Goal: Task Accomplishment & Management: Use online tool/utility

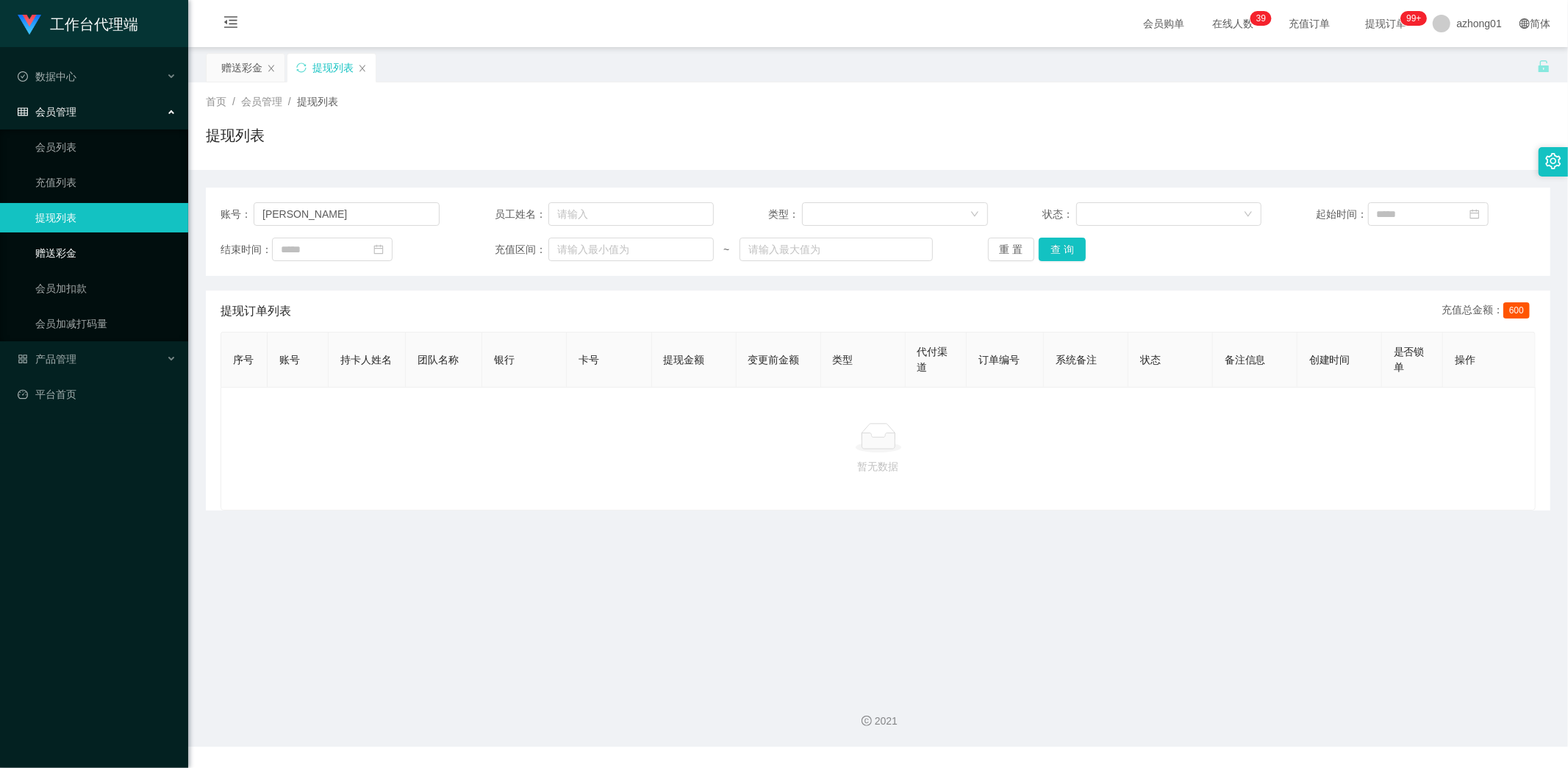
click at [62, 254] on link "赠送彩金" at bounding box center [105, 253] width 141 height 29
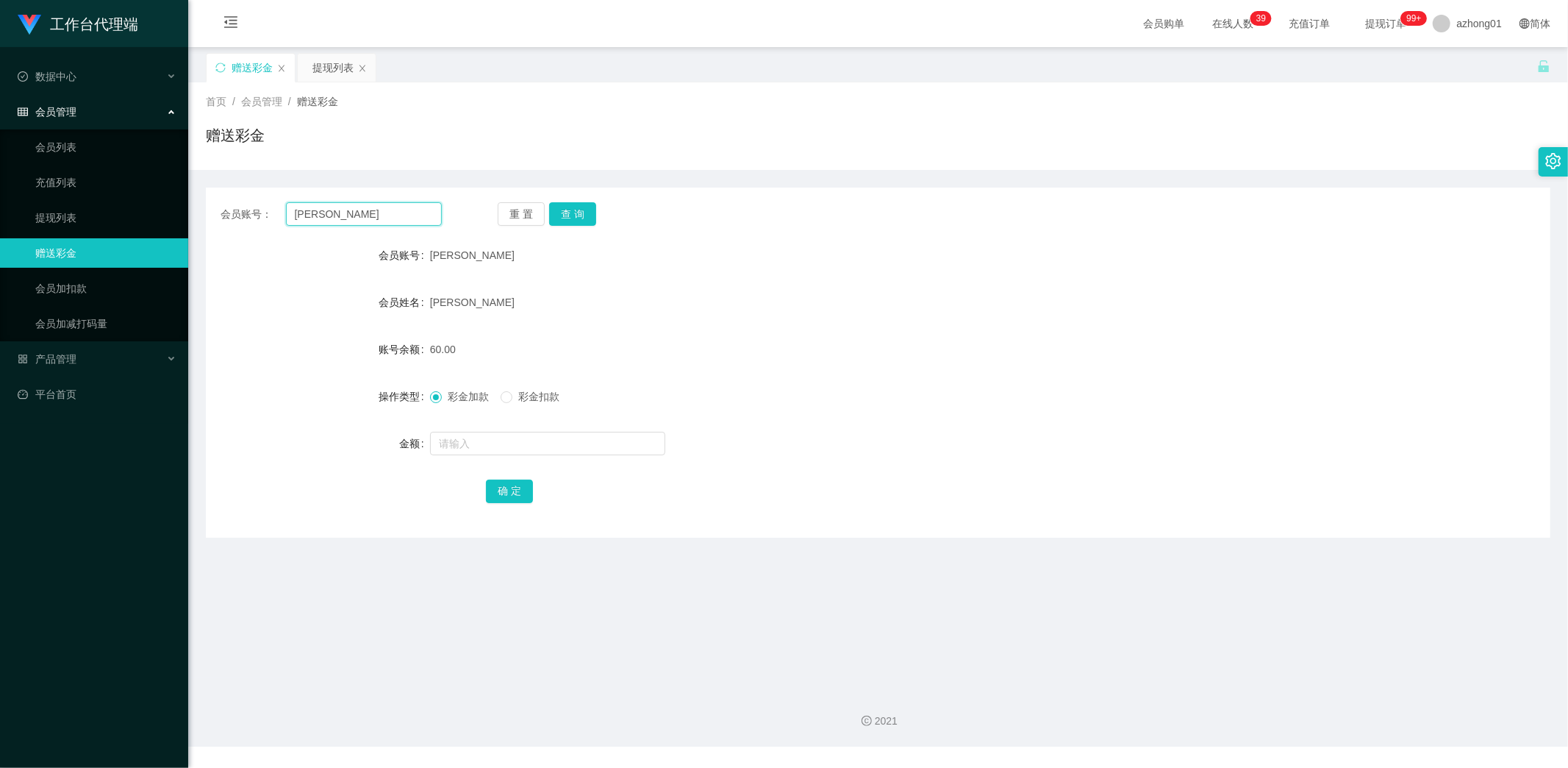
drag, startPoint x: 357, startPoint y: 219, endPoint x: 214, endPoint y: 214, distance: 143.1
click at [214, 214] on div "会员账号： [PERSON_NAME] 查 询" at bounding box center [879, 214] width 1345 height 24
paste input "reneelee988"
type input "reneelee988"
click at [588, 216] on button "查 询" at bounding box center [573, 214] width 47 height 24
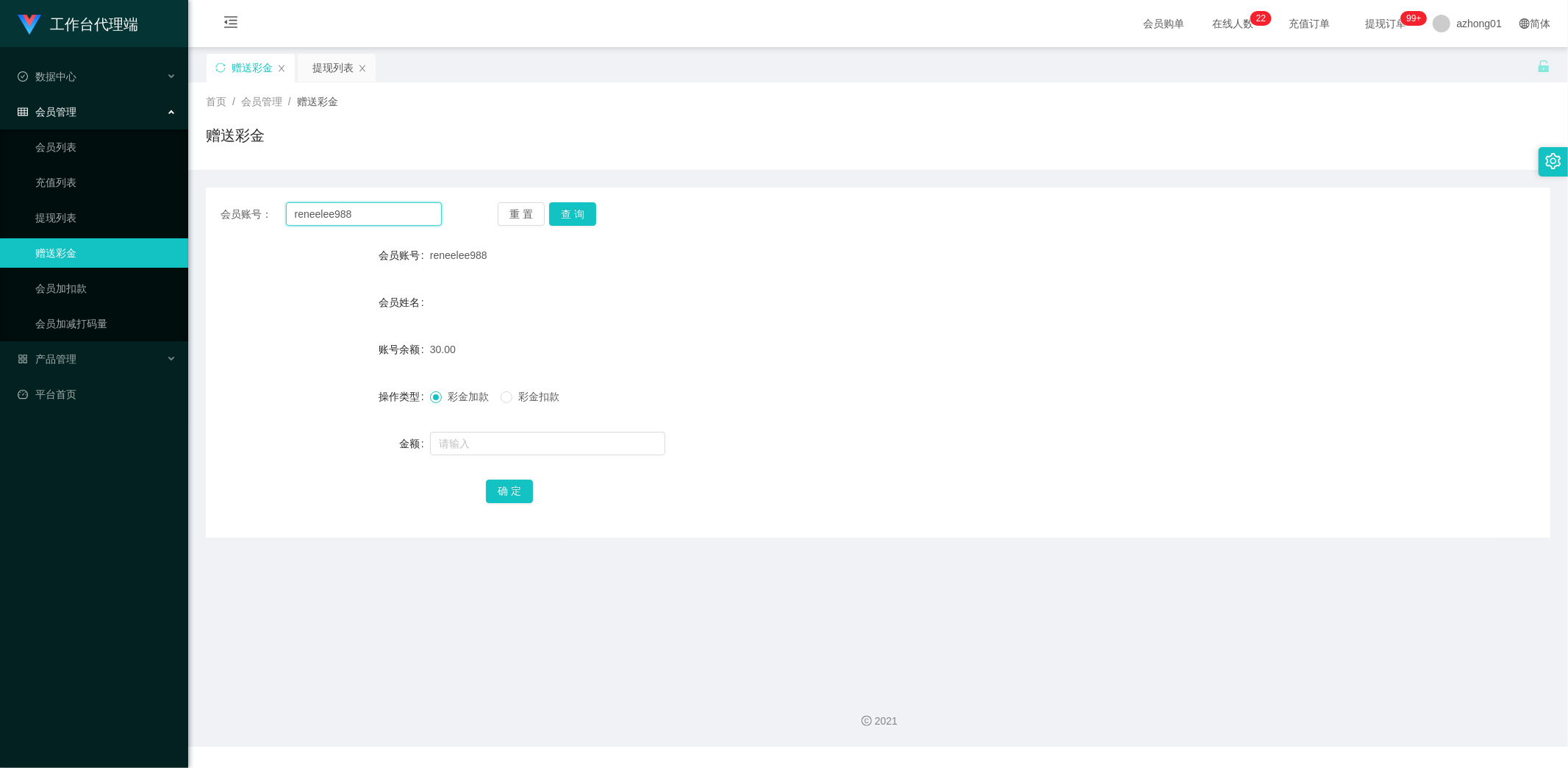
drag, startPoint x: 365, startPoint y: 214, endPoint x: 262, endPoint y: 204, distance: 103.5
click at [262, 204] on div "会员账号： reneelee988" at bounding box center [332, 214] width 222 height 24
click at [582, 215] on button "查 询" at bounding box center [573, 214] width 47 height 24
click at [51, 210] on link "提现列表" at bounding box center [105, 218] width 141 height 29
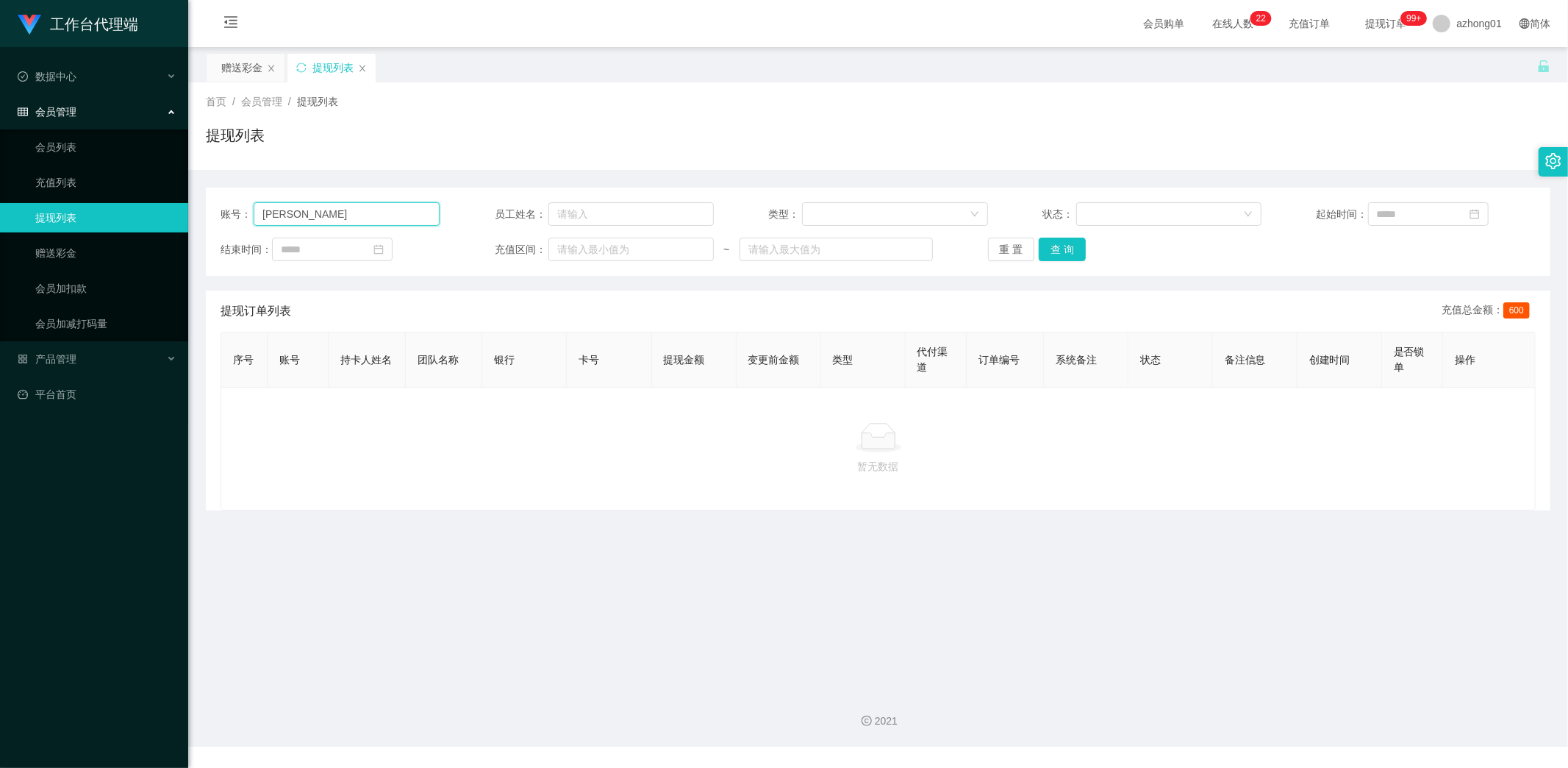
drag, startPoint x: 332, startPoint y: 222, endPoint x: 170, endPoint y: 201, distance: 163.4
click at [170, 201] on section "工作台代理端 数据中心 会员管理 会员列表 充值列表 提现列表 赠送彩金 会员加扣款 会员加减打码量 产品管理 平台首页 保存配置 重置配置 整体风格设置 主…" at bounding box center [784, 373] width 1568 height 747
paste input "reneelee988"
click at [1063, 244] on button "查 询" at bounding box center [1063, 249] width 47 height 24
drag, startPoint x: 340, startPoint y: 214, endPoint x: 200, endPoint y: 199, distance: 140.8
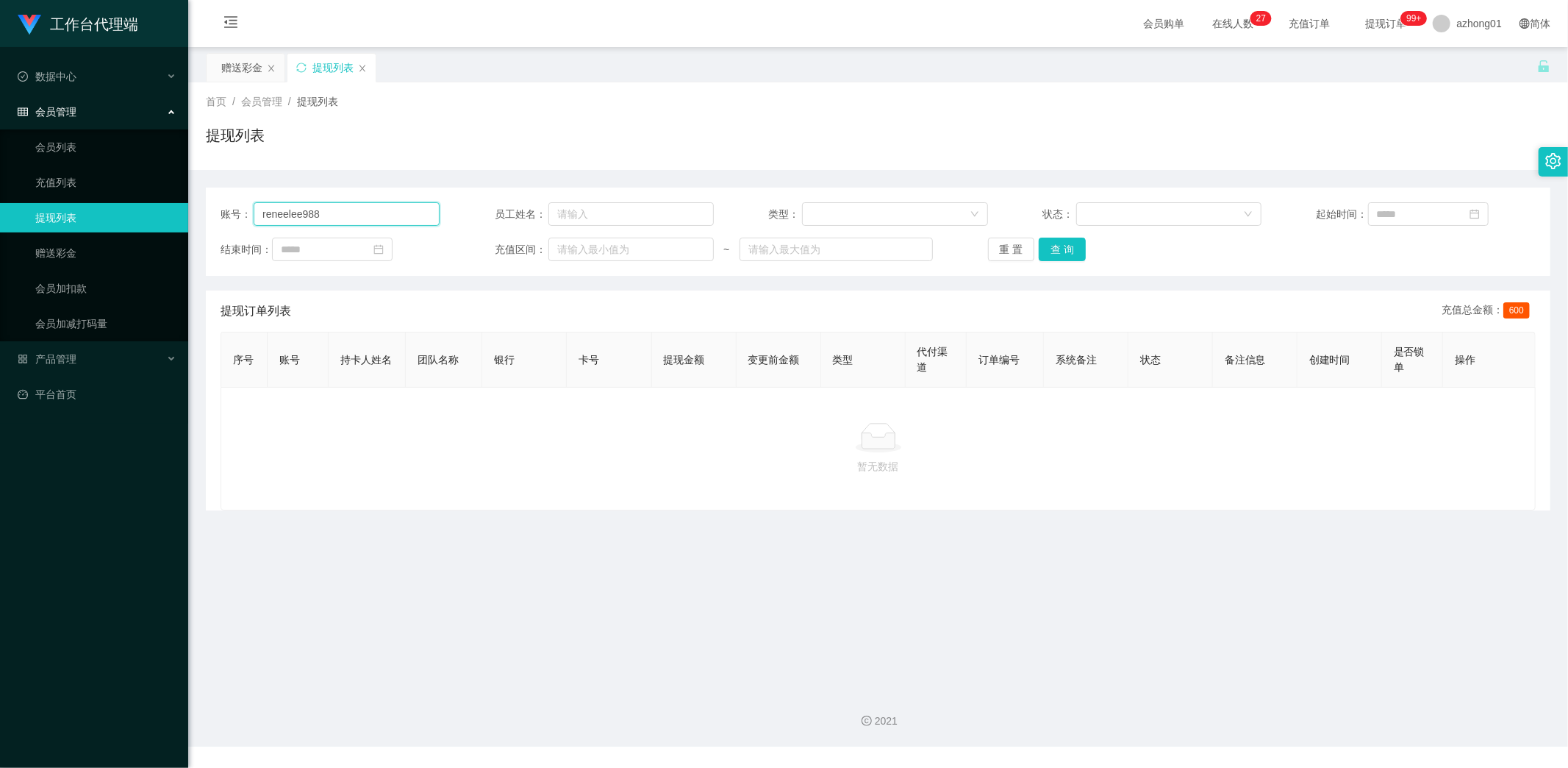
click at [201, 199] on main "关闭左侧 关闭右侧 关闭其它 刷新页面 赠送彩金 提现列表 首页 / 会员管理 / 提现列表 / 提现列表 账号： reneelee988 员工姓名： 类型：…" at bounding box center [878, 363] width 1380 height 631
paste input "baibao"
type input "baibao"
click at [1062, 252] on button "查 询" at bounding box center [1063, 249] width 47 height 24
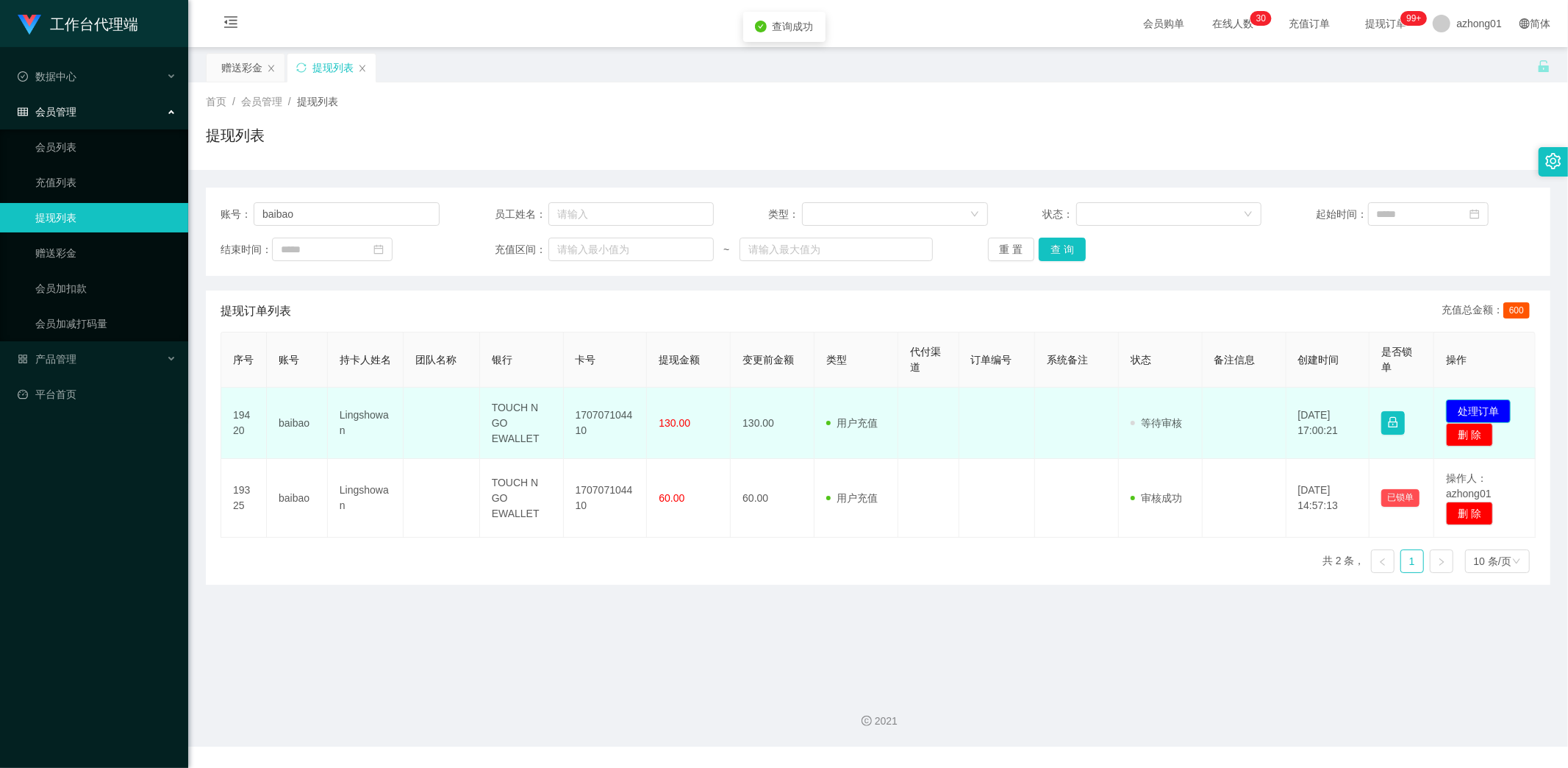
click at [1474, 404] on button "处理订单" at bounding box center [1478, 411] width 64 height 24
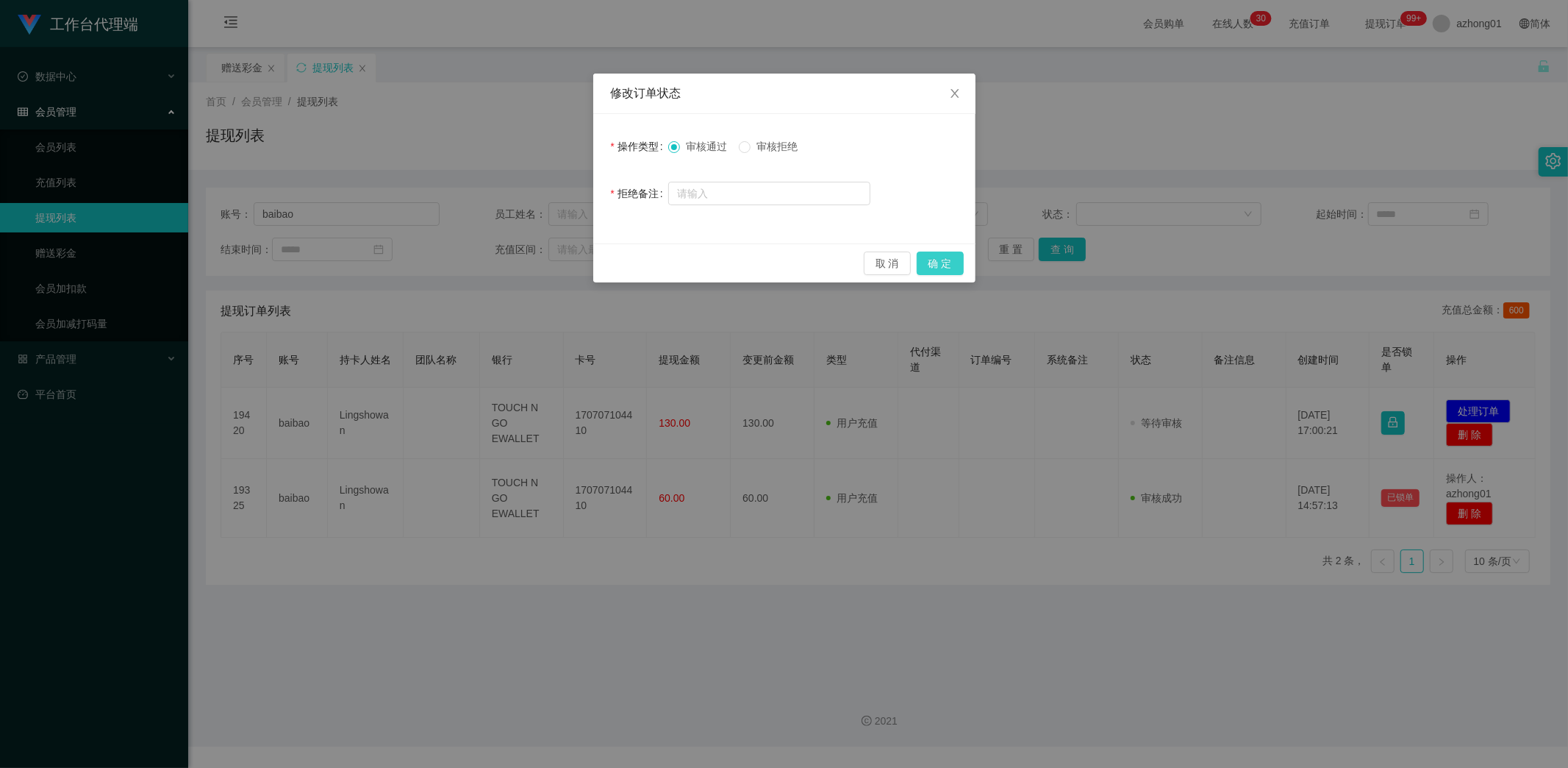
click at [949, 259] on button "确 定" at bounding box center [940, 263] width 47 height 24
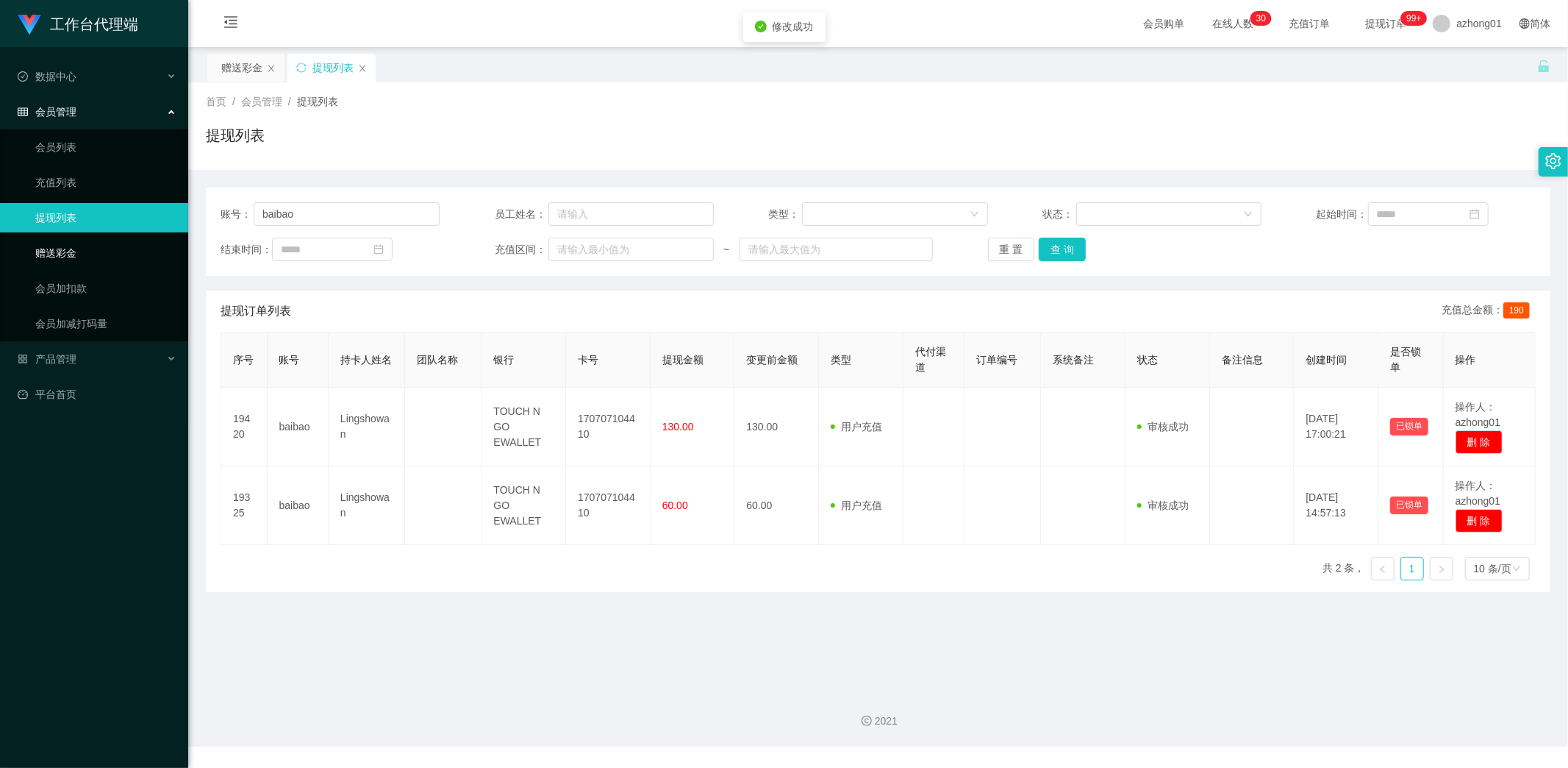
click at [83, 252] on link "赠送彩金" at bounding box center [105, 253] width 141 height 29
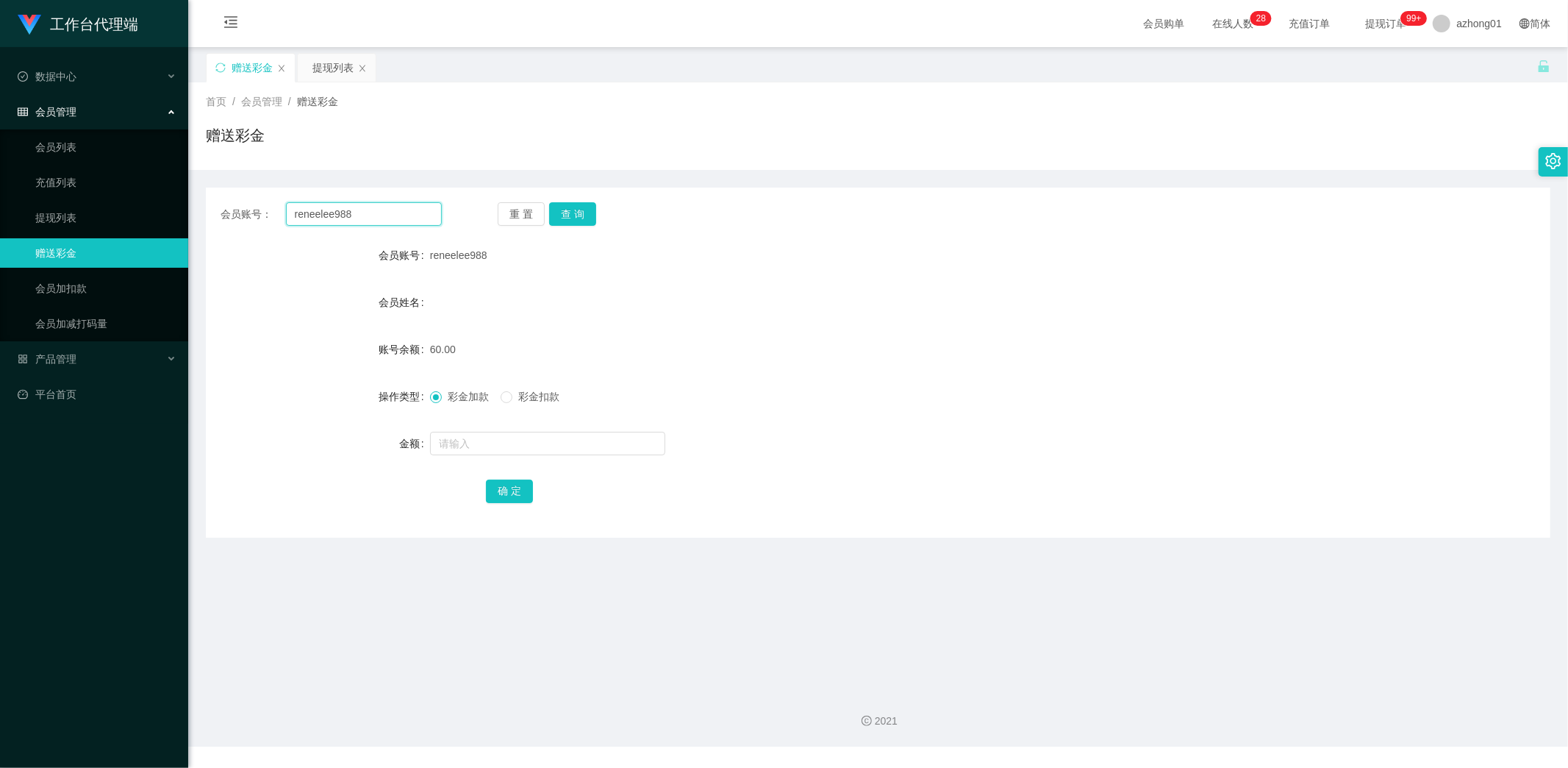
drag, startPoint x: 372, startPoint y: 217, endPoint x: 211, endPoint y: 209, distance: 161.2
click at [211, 209] on div "会员账号： reneelee988 重 置 查 询" at bounding box center [879, 214] width 1345 height 24
paste input "baibao"
type input "baibao"
click at [583, 214] on button "查 询" at bounding box center [573, 214] width 47 height 24
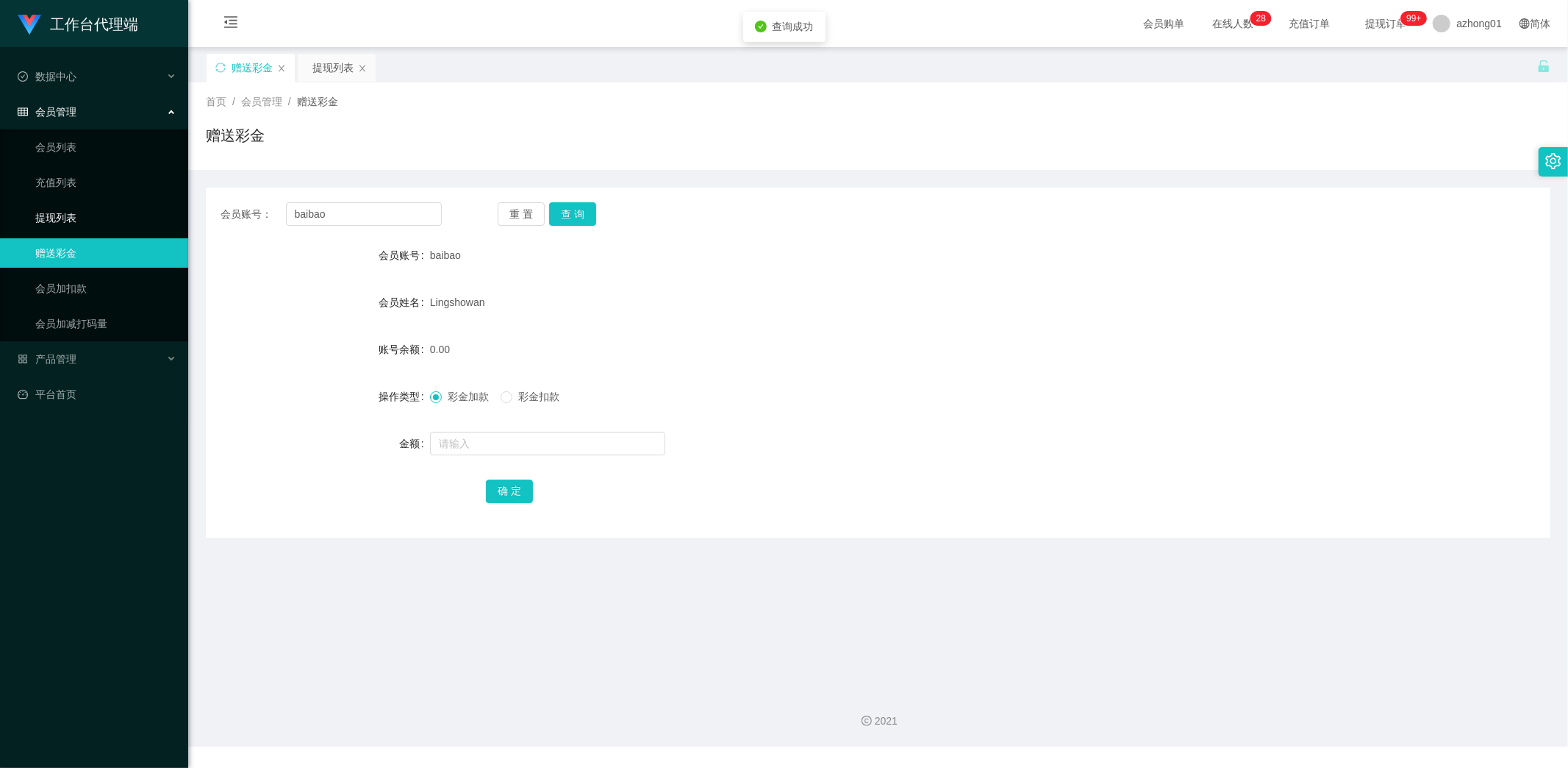
click at [64, 212] on link "提现列表" at bounding box center [105, 218] width 141 height 29
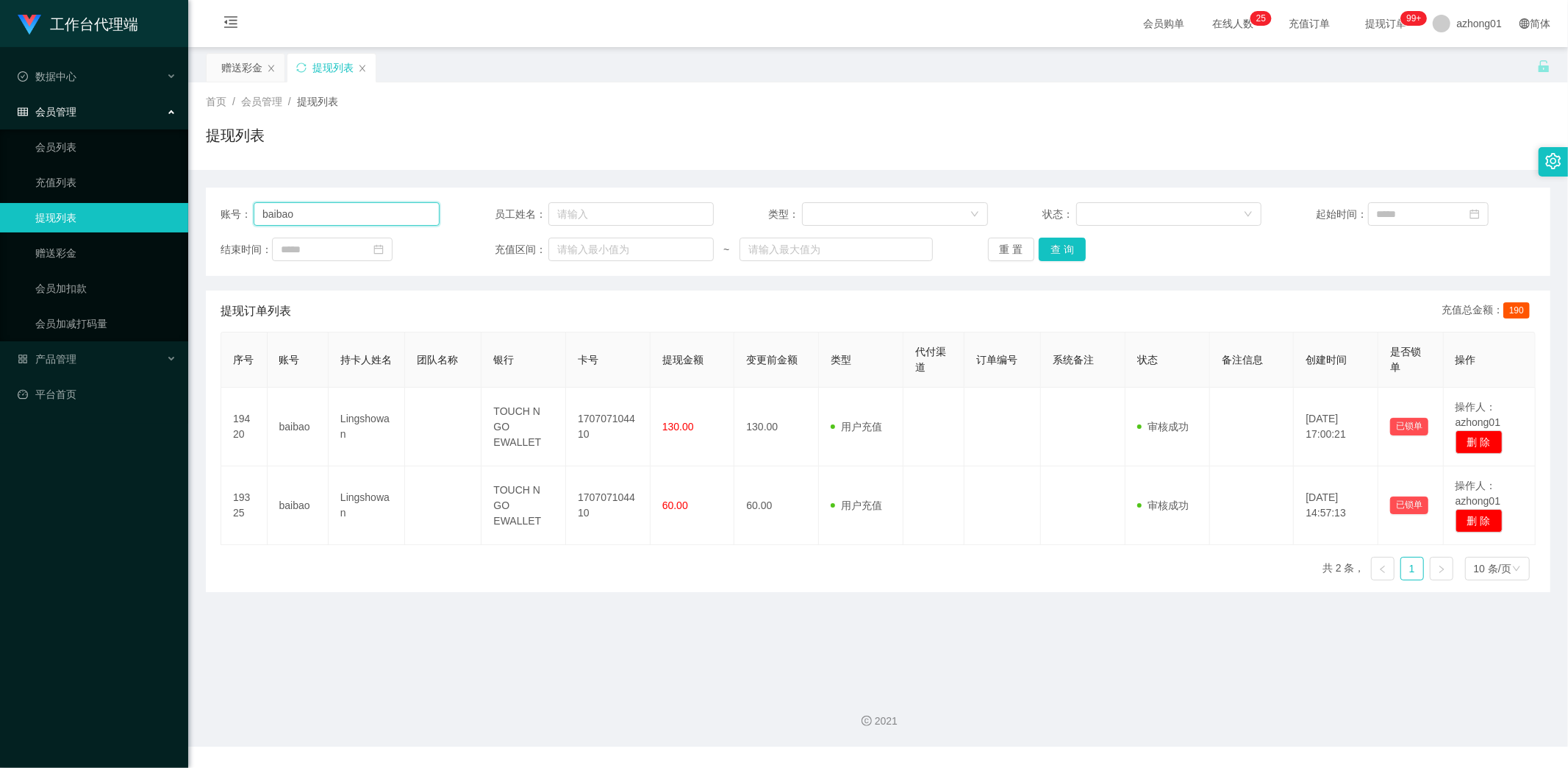
drag, startPoint x: 307, startPoint y: 214, endPoint x: 226, endPoint y: 223, distance: 81.5
click at [206, 210] on div "账号： baibao 员工姓名： 类型： 状态： 起始时间： 结束时间： 充值区间： ~ 重 置 查 询" at bounding box center [879, 232] width 1345 height 88
paste input "hwahwa"
type input "hwahwa"
drag, startPoint x: 1059, startPoint y: 250, endPoint x: 1053, endPoint y: 260, distance: 11.7
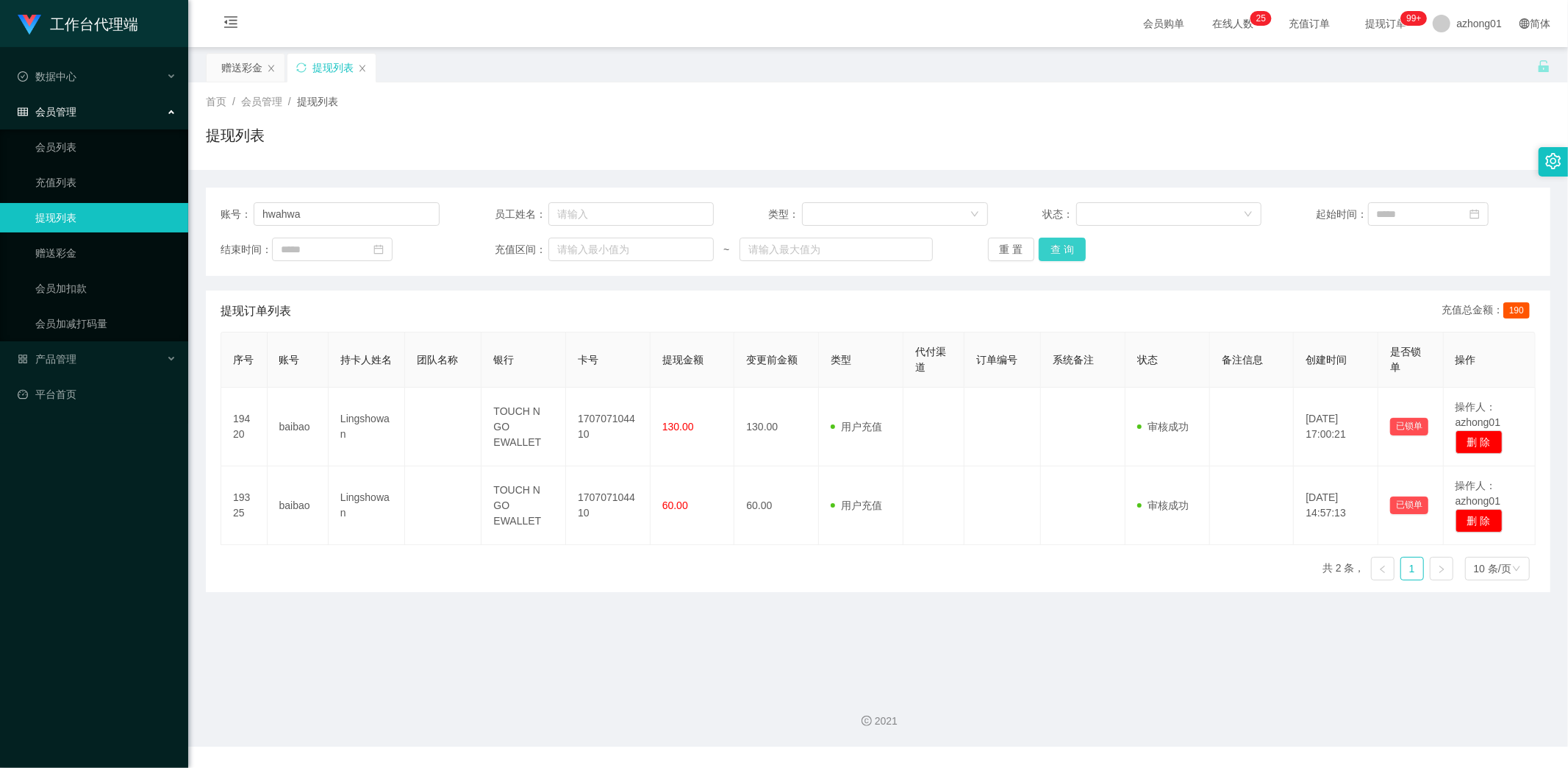
click at [1062, 252] on button "查 询" at bounding box center [1063, 249] width 47 height 24
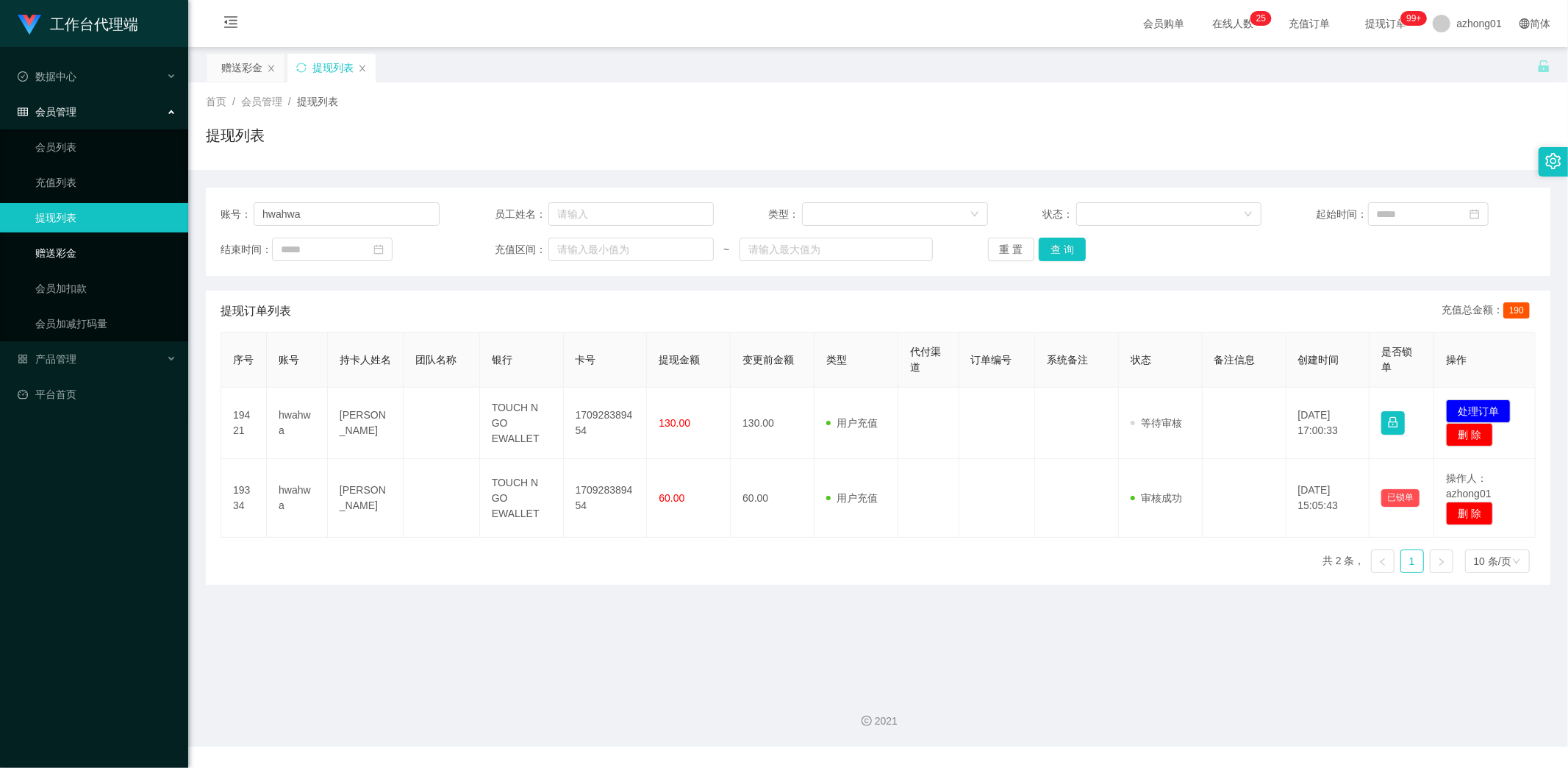
click at [56, 254] on link "赠送彩金" at bounding box center [105, 253] width 141 height 29
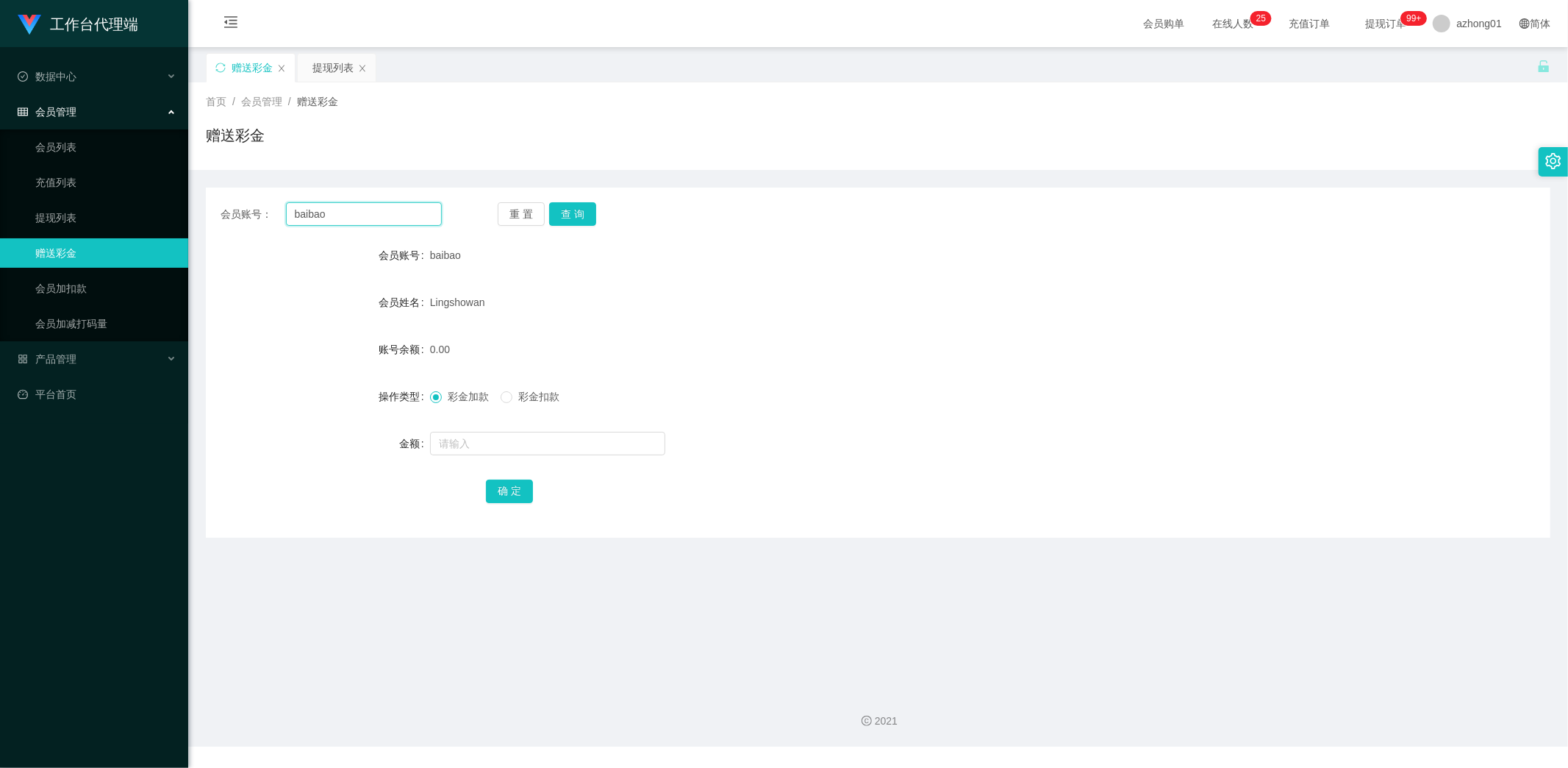
drag, startPoint x: 347, startPoint y: 214, endPoint x: 236, endPoint y: 216, distance: 111.0
click at [231, 214] on div "会员账号： [PERSON_NAME]" at bounding box center [332, 214] width 222 height 24
paste input "hwahwa"
type input "hwahwa"
click at [569, 219] on button "查 询" at bounding box center [573, 214] width 47 height 24
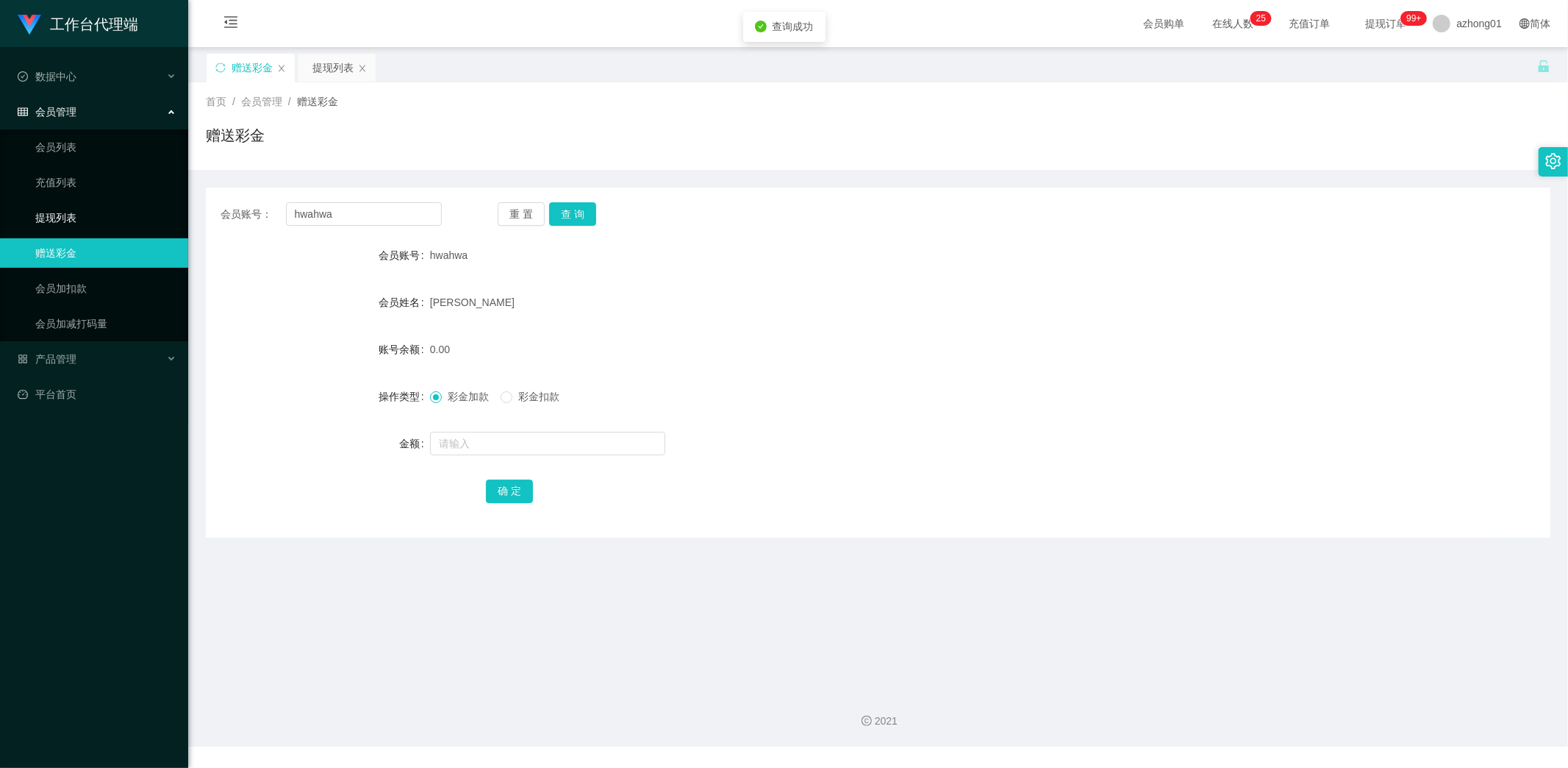
click at [69, 222] on link "提现列表" at bounding box center [105, 218] width 141 height 29
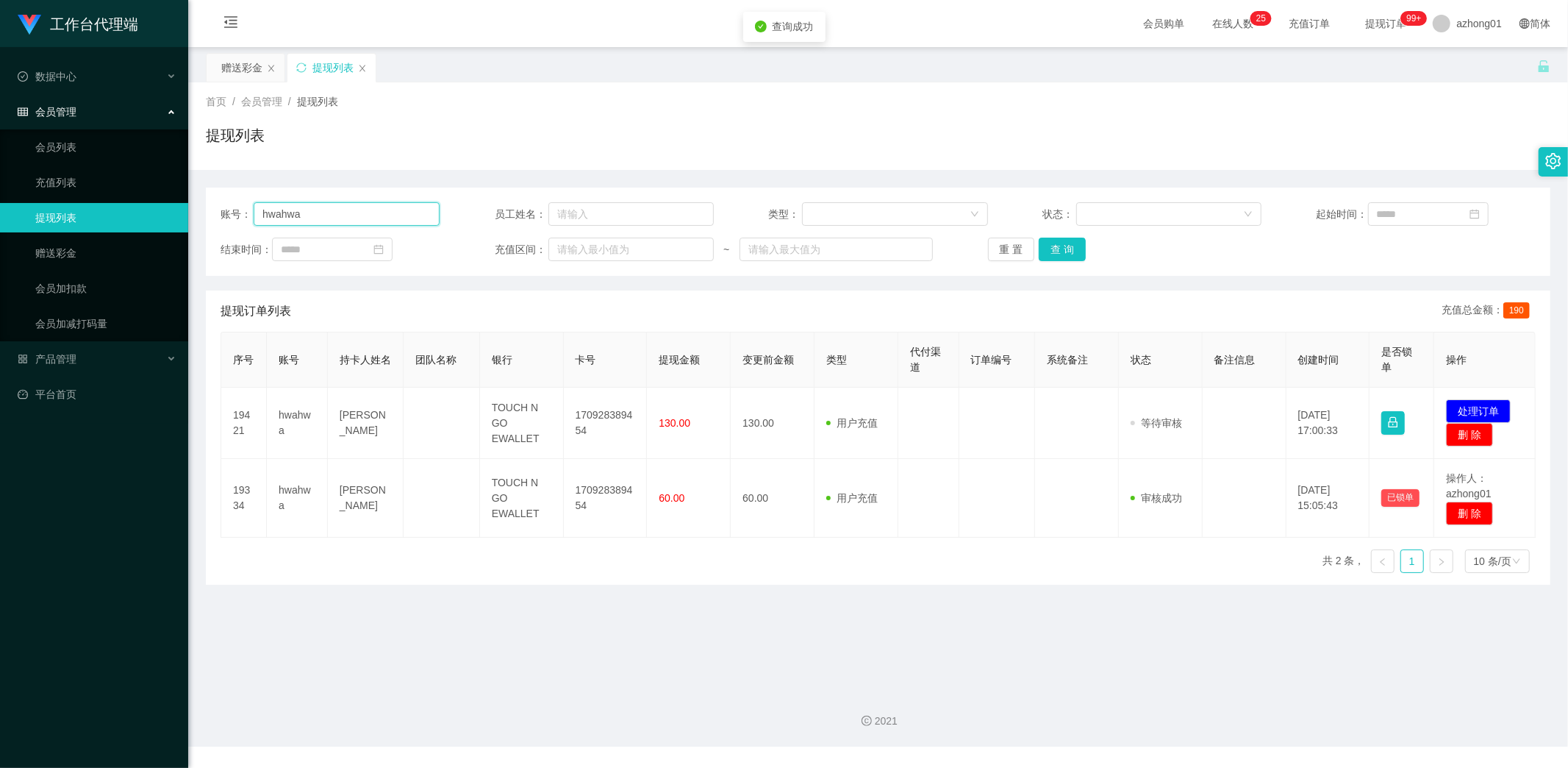
drag, startPoint x: 328, startPoint y: 215, endPoint x: 181, endPoint y: 212, distance: 147.0
click at [170, 206] on section "工作台代理端 数据中心 会员管理 会员列表 充值列表 提现列表 赠送彩金 会员加扣款 会员加减打码量 产品管理 平台首页 保存配置 重置配置 整体风格设置 主…" at bounding box center [784, 373] width 1568 height 747
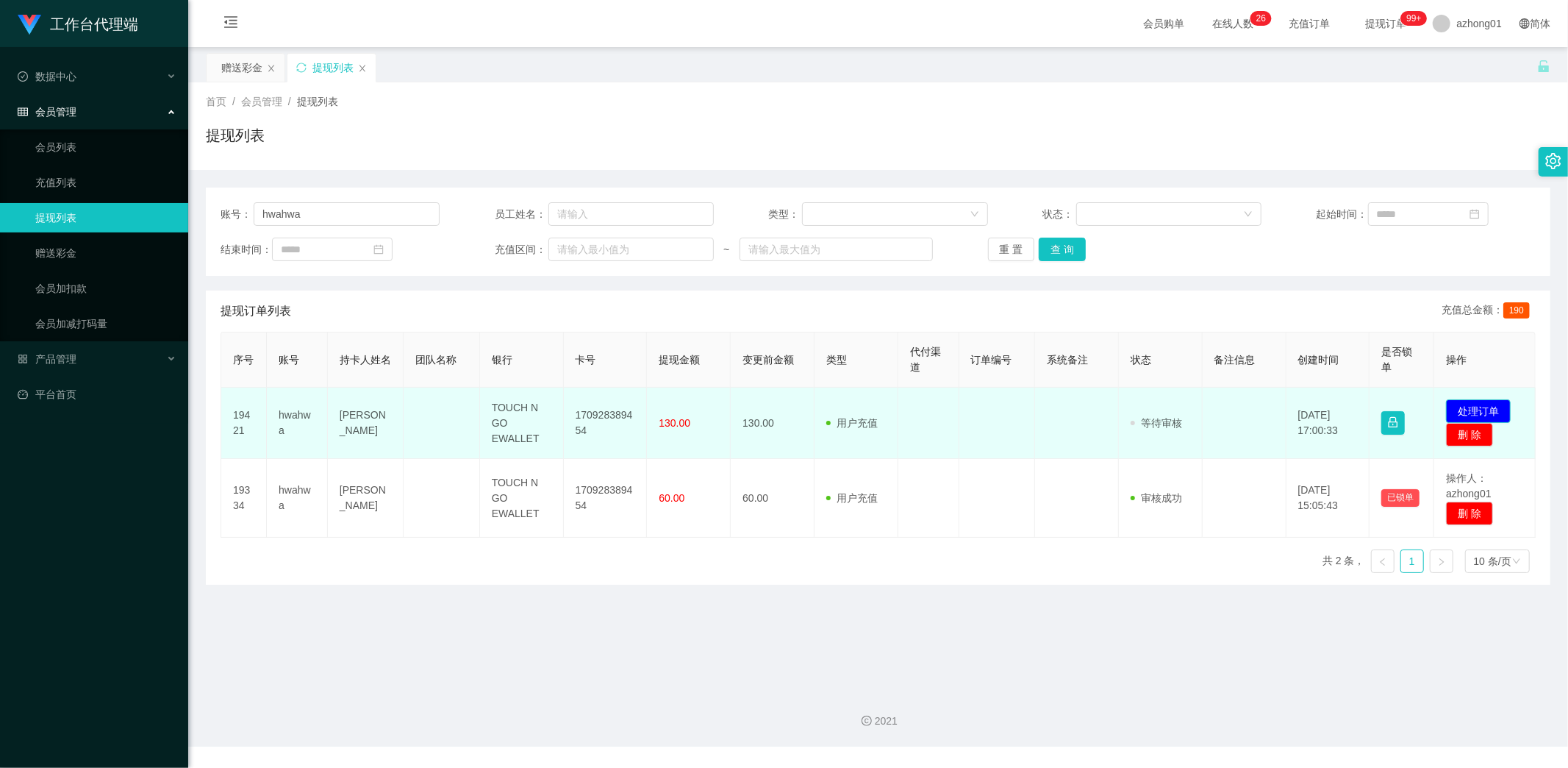
click at [1472, 412] on button "处理订单" at bounding box center [1478, 411] width 64 height 24
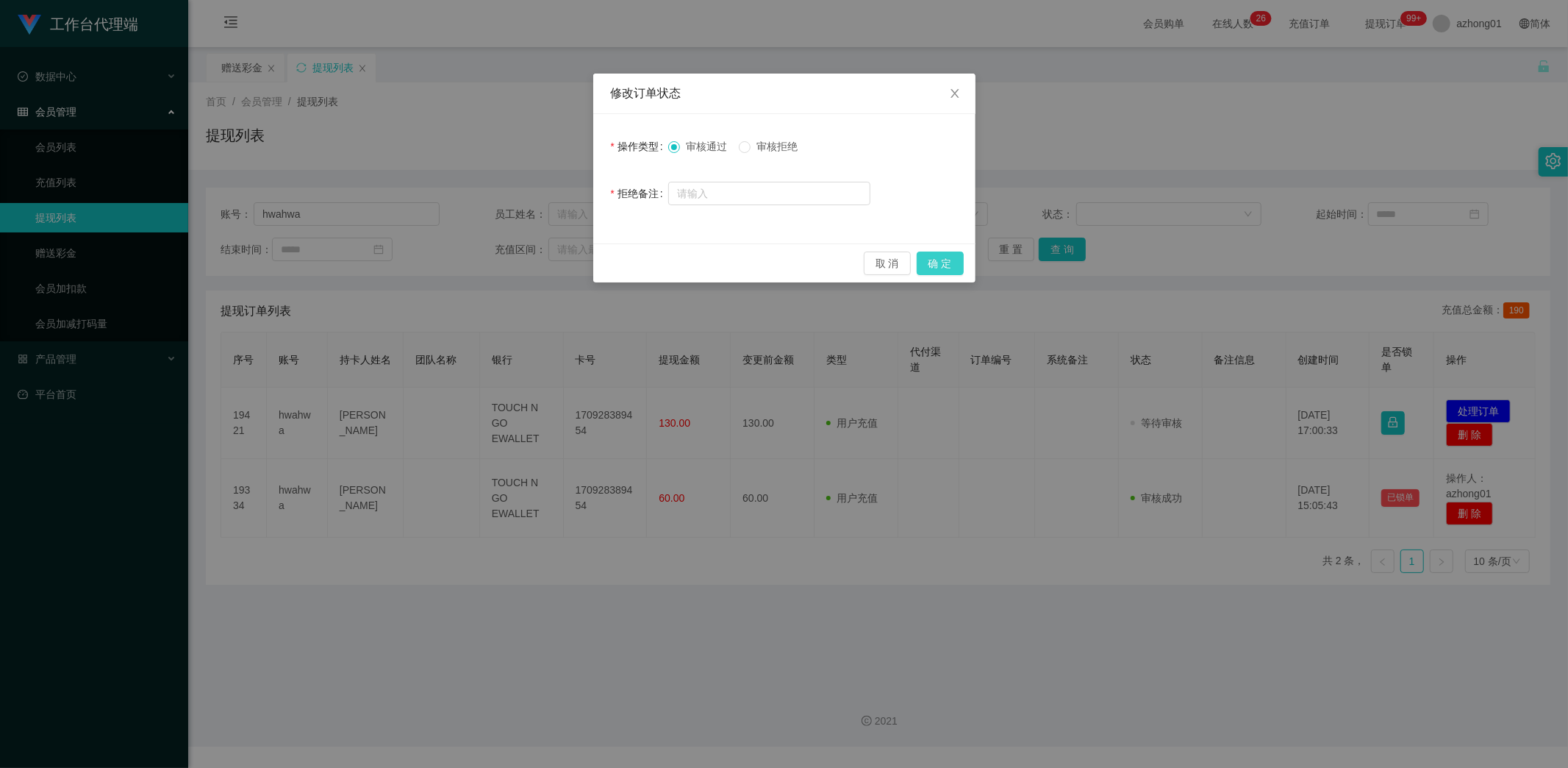
click at [949, 263] on button "确 定" at bounding box center [940, 263] width 47 height 24
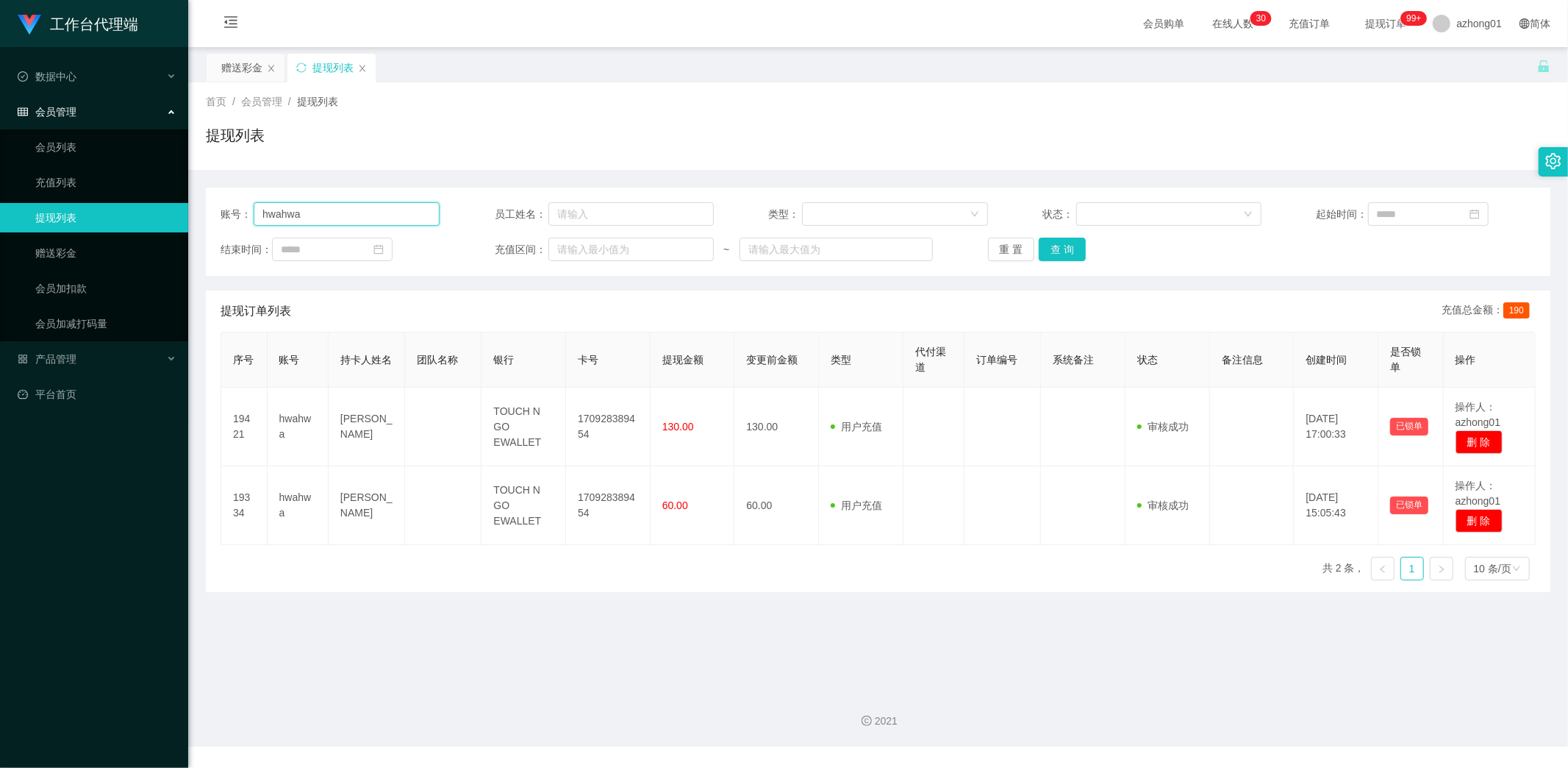
drag, startPoint x: 332, startPoint y: 214, endPoint x: 223, endPoint y: 214, distance: 109.0
click at [212, 208] on div "账号： hwahwa 员工姓名： 类型： 状态： 起始时间： 结束时间： 充值区间： ~ 重 置 查 询" at bounding box center [879, 232] width 1345 height 88
paste input "[PERSON_NAME]"
type input "[PERSON_NAME]"
click at [1054, 252] on button "查 询" at bounding box center [1063, 249] width 47 height 24
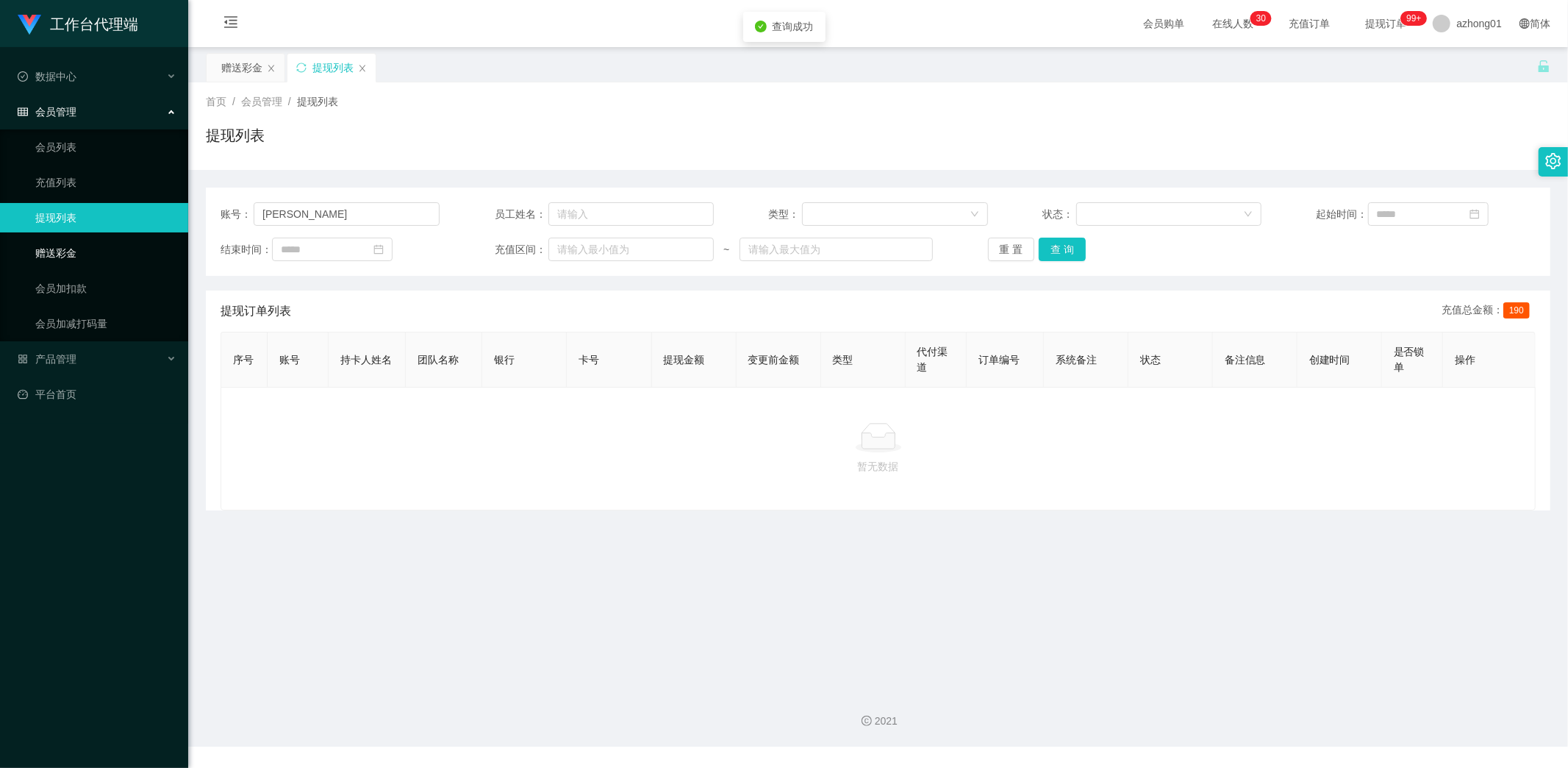
click at [55, 243] on link "赠送彩金" at bounding box center [105, 253] width 141 height 29
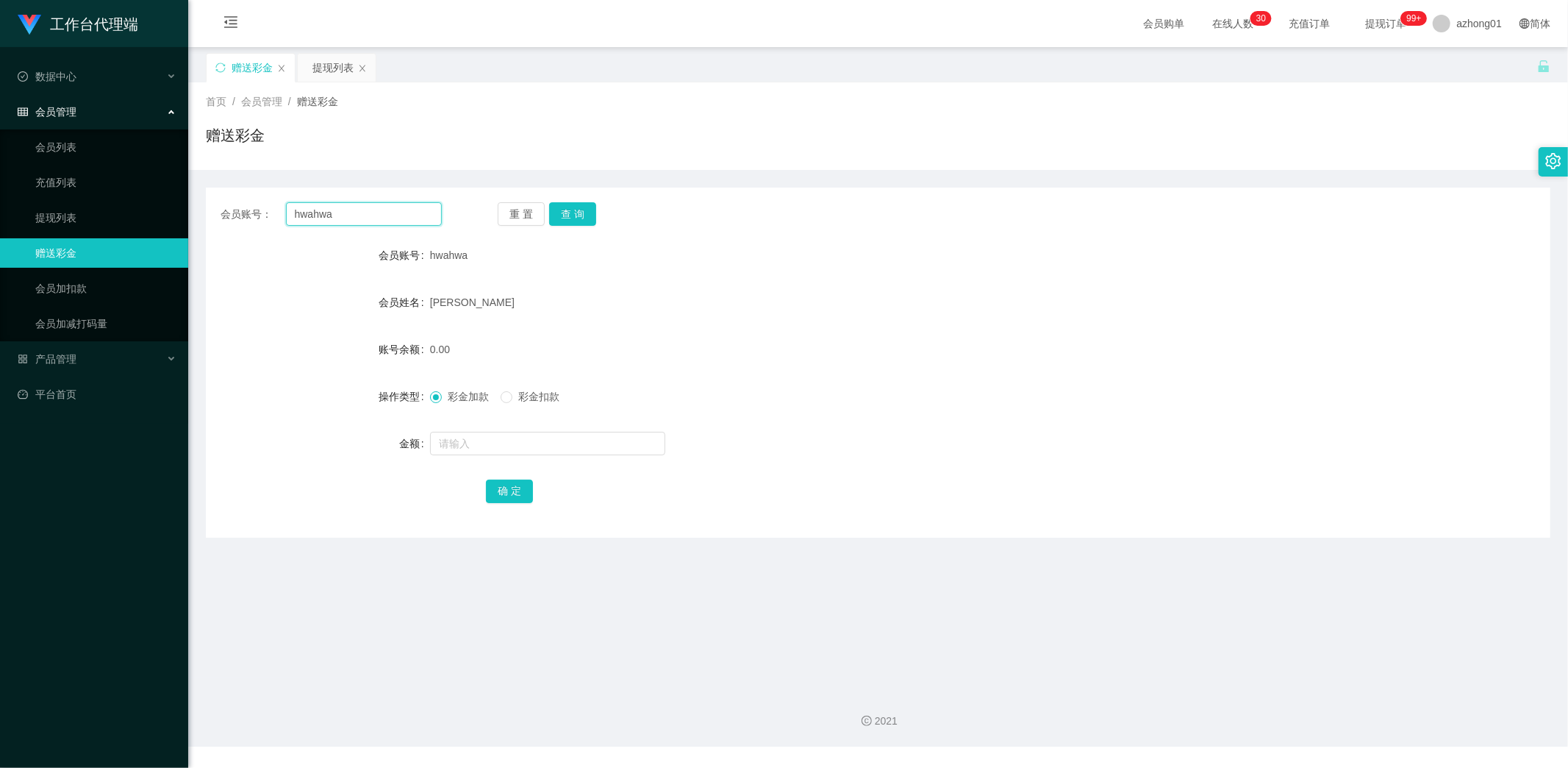
drag, startPoint x: 342, startPoint y: 219, endPoint x: 215, endPoint y: 207, distance: 127.6
click at [206, 204] on div "会员账号： hwahwa 重 置 查 询" at bounding box center [879, 214] width 1345 height 24
click at [582, 208] on button "查 询" at bounding box center [573, 214] width 47 height 24
click at [570, 211] on button "查 询" at bounding box center [573, 214] width 47 height 24
drag, startPoint x: 348, startPoint y: 218, endPoint x: 214, endPoint y: 211, distance: 134.2
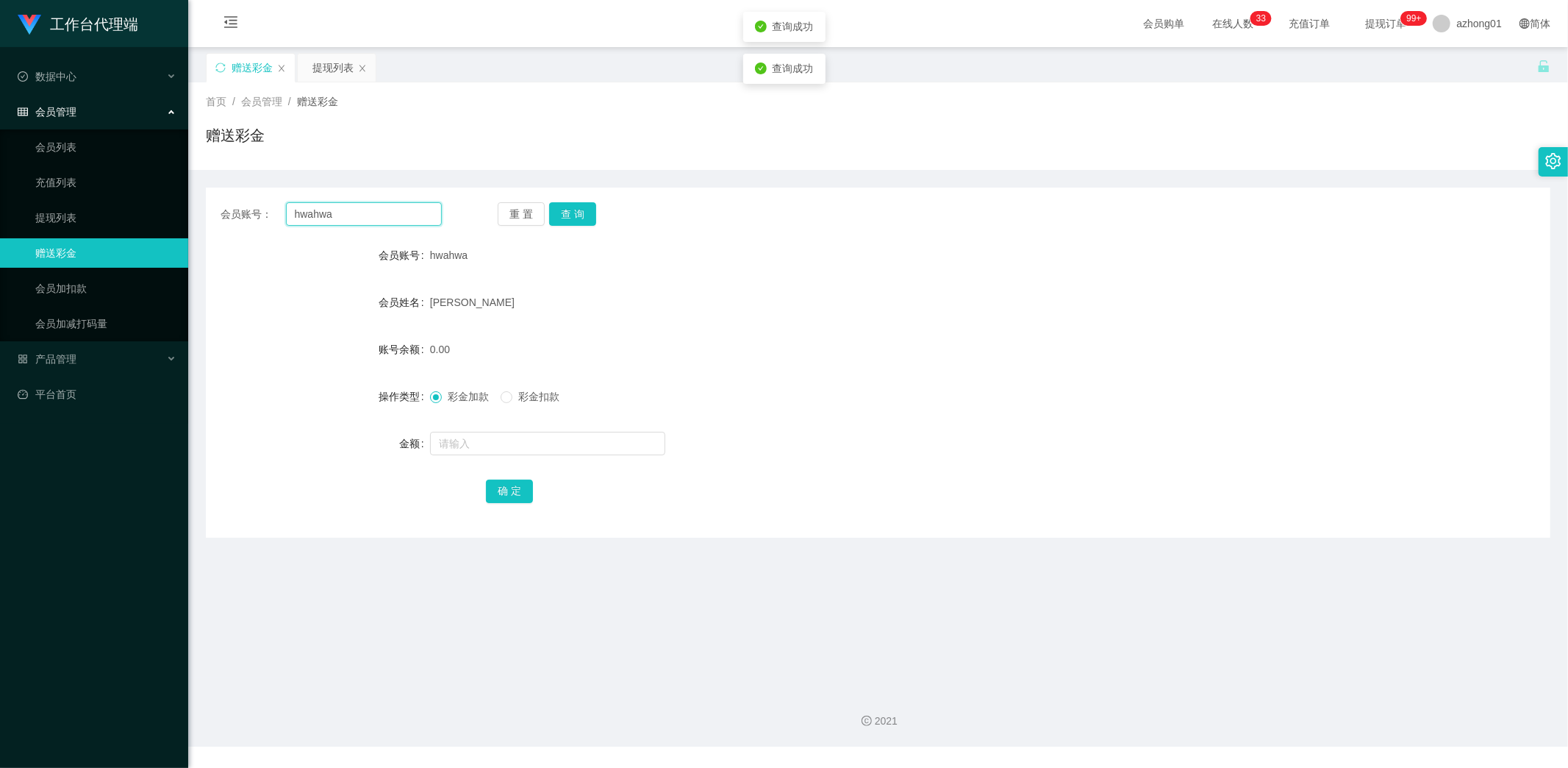
click at [214, 211] on div "会员账号： hwahwa 重 置 查 询" at bounding box center [879, 214] width 1345 height 24
click at [562, 214] on button "查 询" at bounding box center [573, 214] width 47 height 24
click at [81, 223] on link "提现列表" at bounding box center [105, 218] width 141 height 29
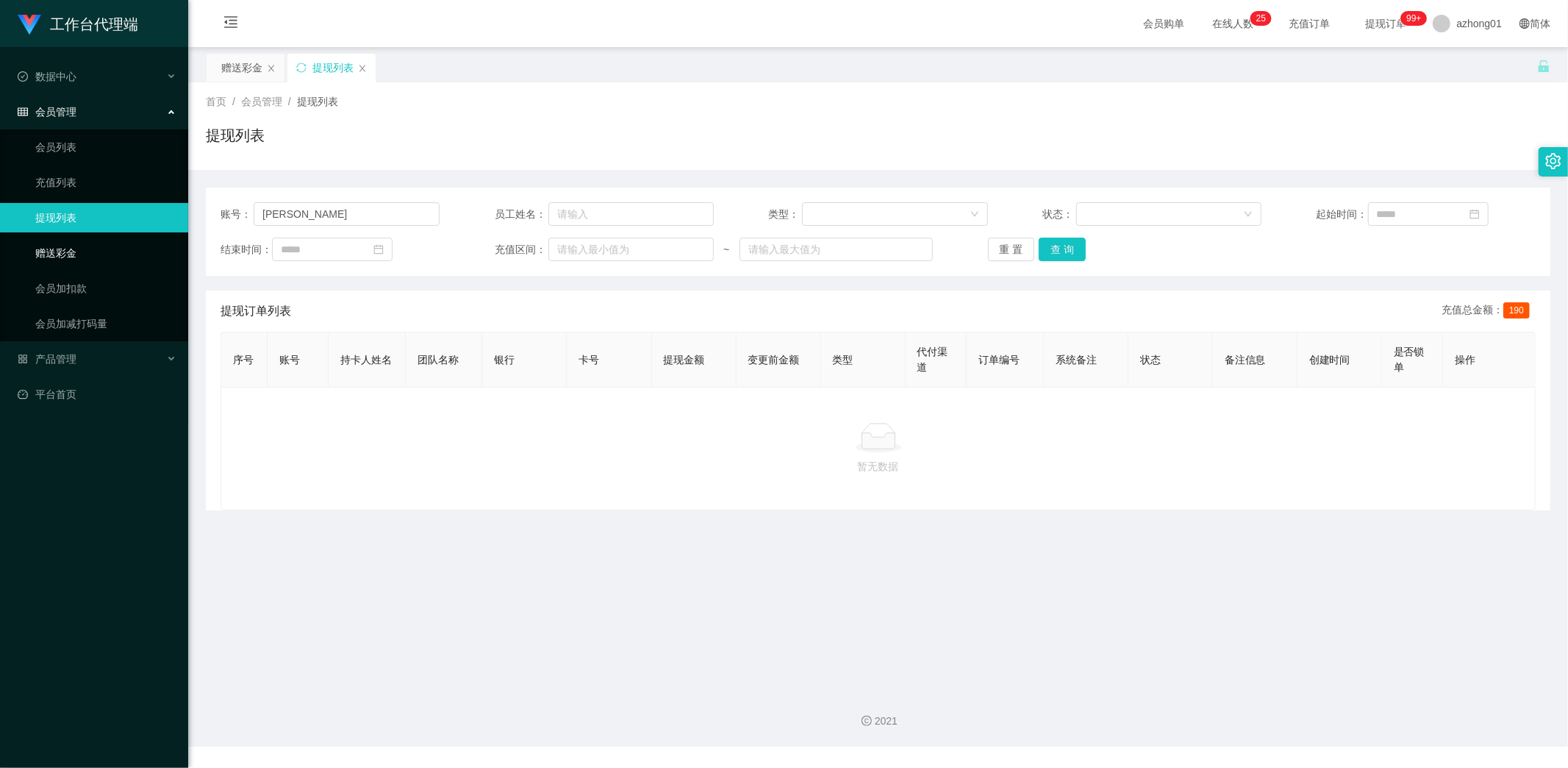
click at [66, 254] on link "赠送彩金" at bounding box center [105, 253] width 141 height 29
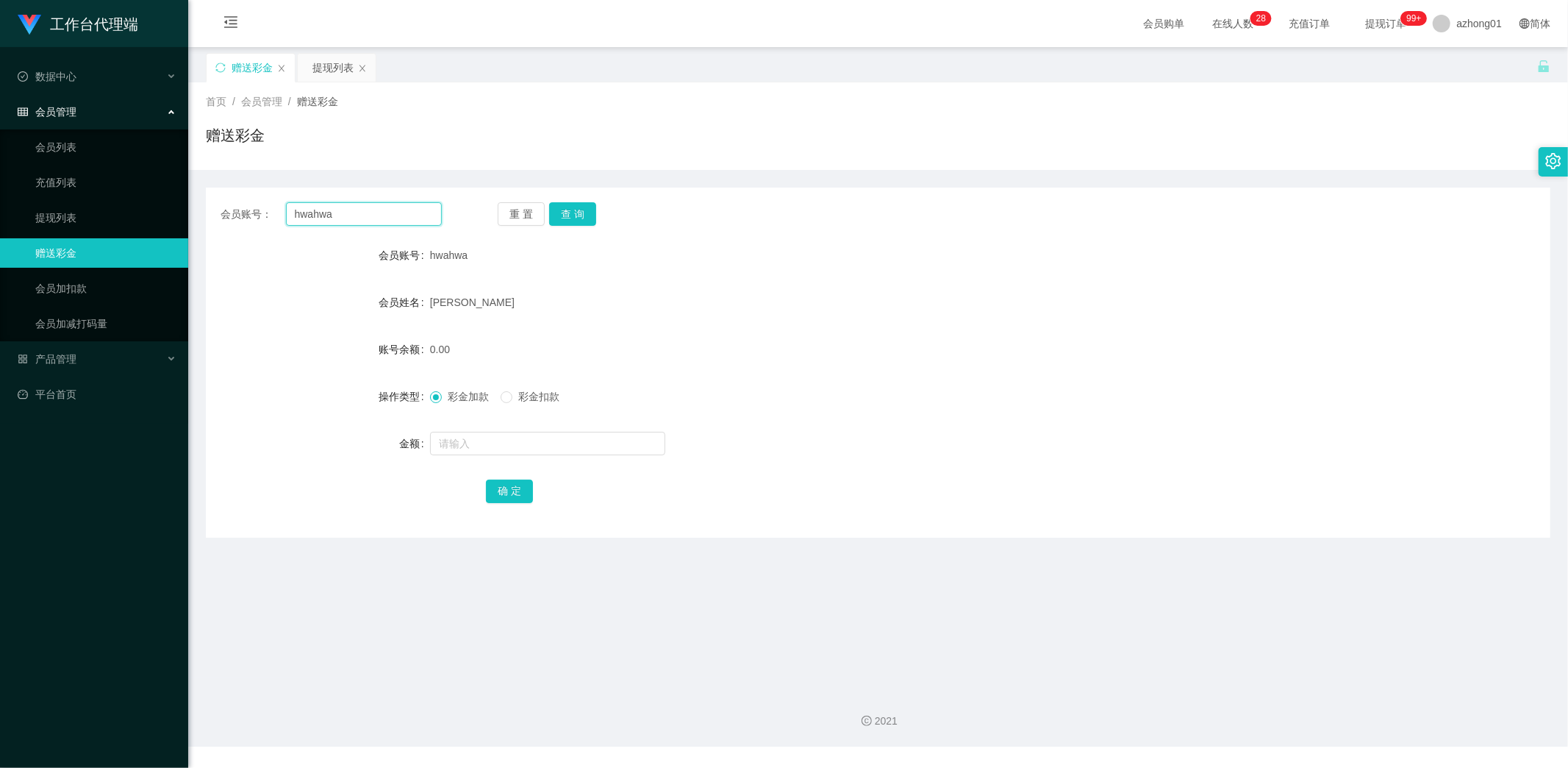
drag, startPoint x: 357, startPoint y: 215, endPoint x: 256, endPoint y: 216, distance: 101.0
click at [256, 216] on div "会员账号： [PERSON_NAME]" at bounding box center [332, 214] width 222 height 24
paste input "[PERSON_NAME]"
type input "[PERSON_NAME]"
click at [575, 208] on button "查 询" at bounding box center [573, 214] width 47 height 24
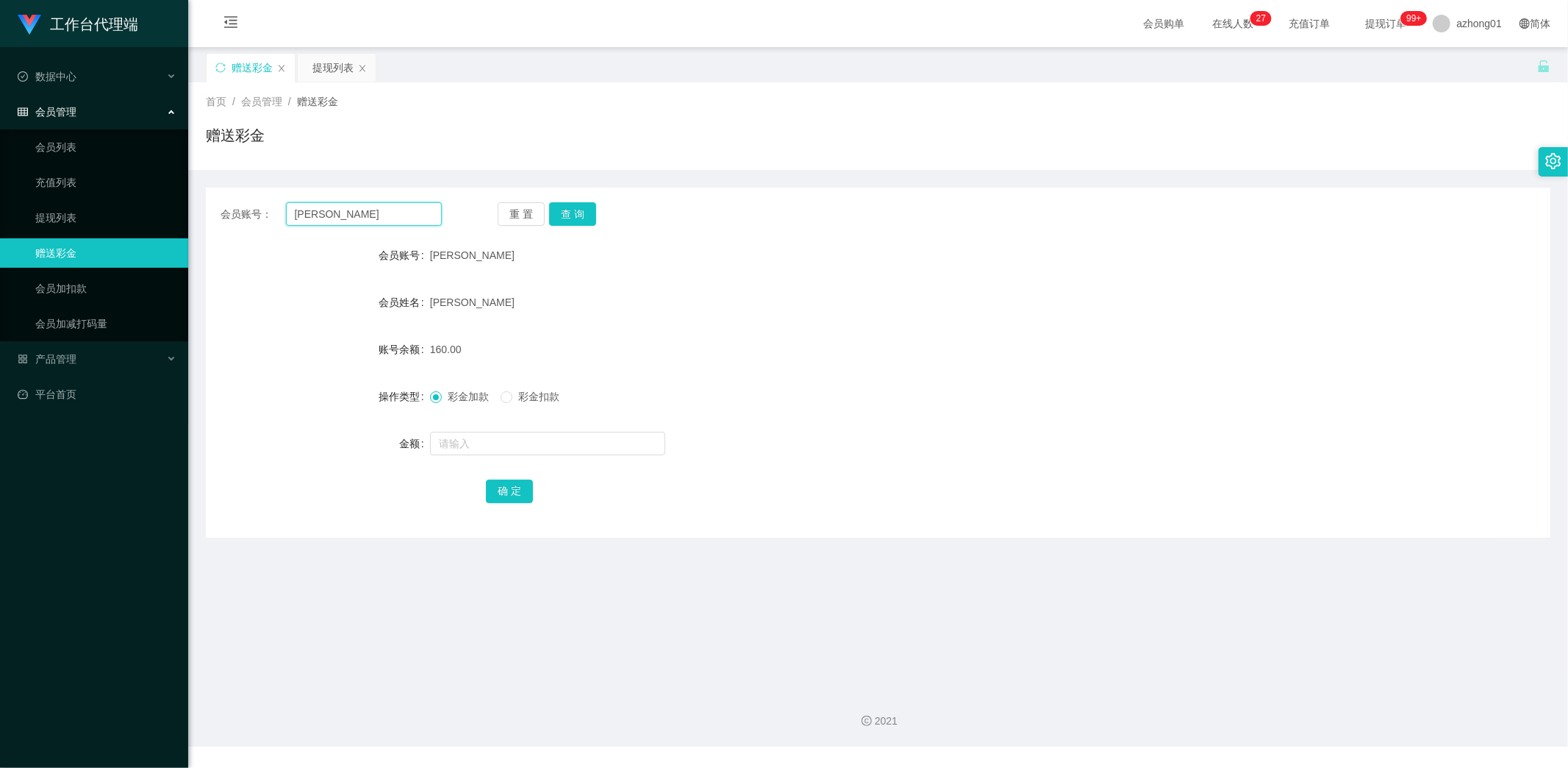
drag, startPoint x: 359, startPoint y: 214, endPoint x: 231, endPoint y: 196, distance: 129.3
click at [231, 196] on div "会员账号： [PERSON_NAME] 重 置 查 询 会员账号 [PERSON_NAME] 会员姓名 [PERSON_NAME] 账号余额 160.00 操…" at bounding box center [879, 362] width 1345 height 350
drag, startPoint x: 64, startPoint y: 216, endPoint x: 75, endPoint y: 221, distance: 12.1
click at [64, 216] on link "提现列表" at bounding box center [105, 218] width 141 height 29
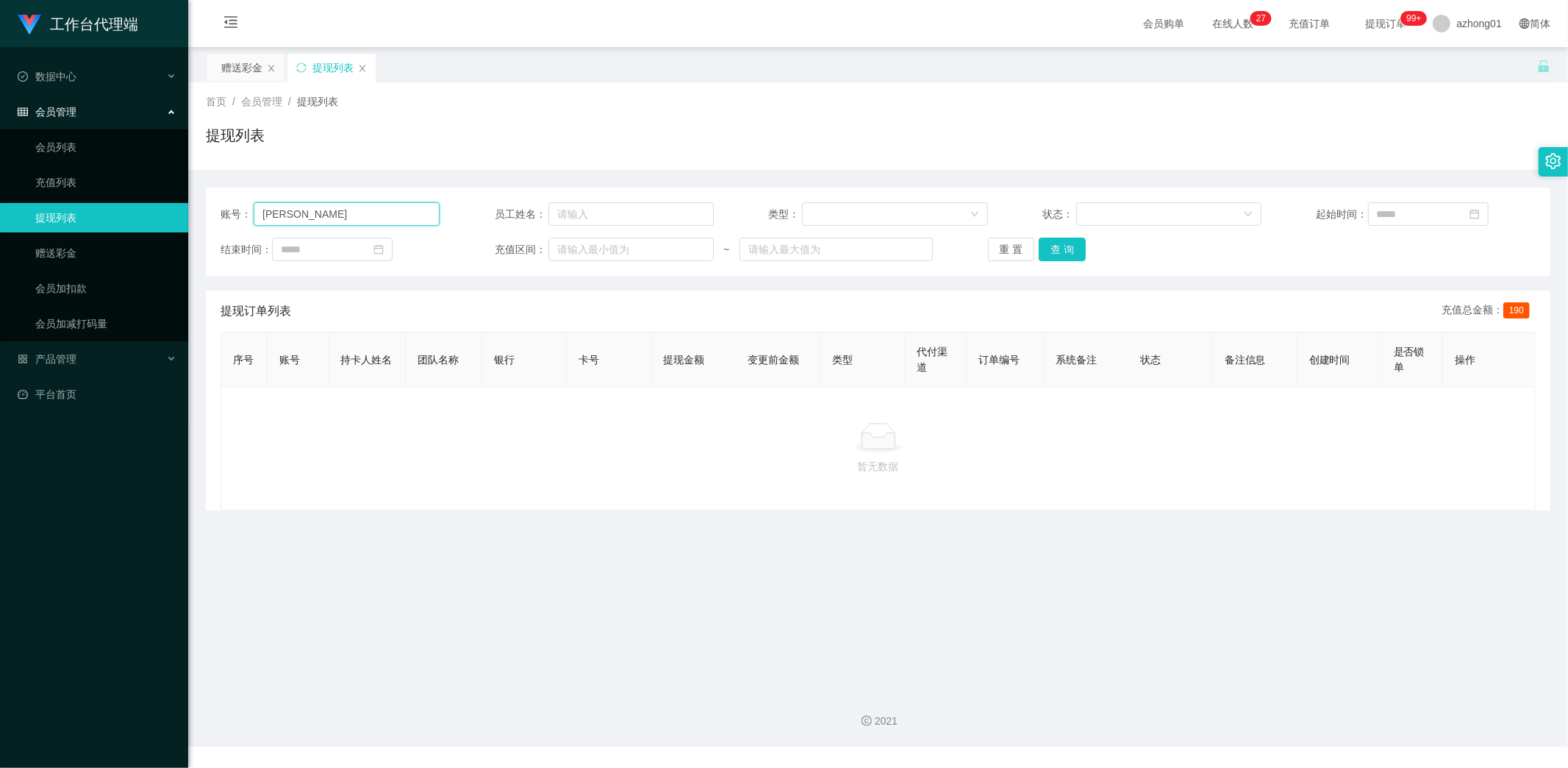
drag, startPoint x: 341, startPoint y: 217, endPoint x: 185, endPoint y: 201, distance: 156.8
click at [185, 201] on section "工作台代理端 数据中心 会员管理 会员列表 充值列表 提现列表 赠送彩金 会员加扣款 会员加减打码量 产品管理 平台首页 保存配置 重置配置 整体风格设置 主…" at bounding box center [784, 373] width 1568 height 747
paste input "reneelee988"
type input "reneelee988"
drag, startPoint x: 1059, startPoint y: 248, endPoint x: 1063, endPoint y: 263, distance: 15.5
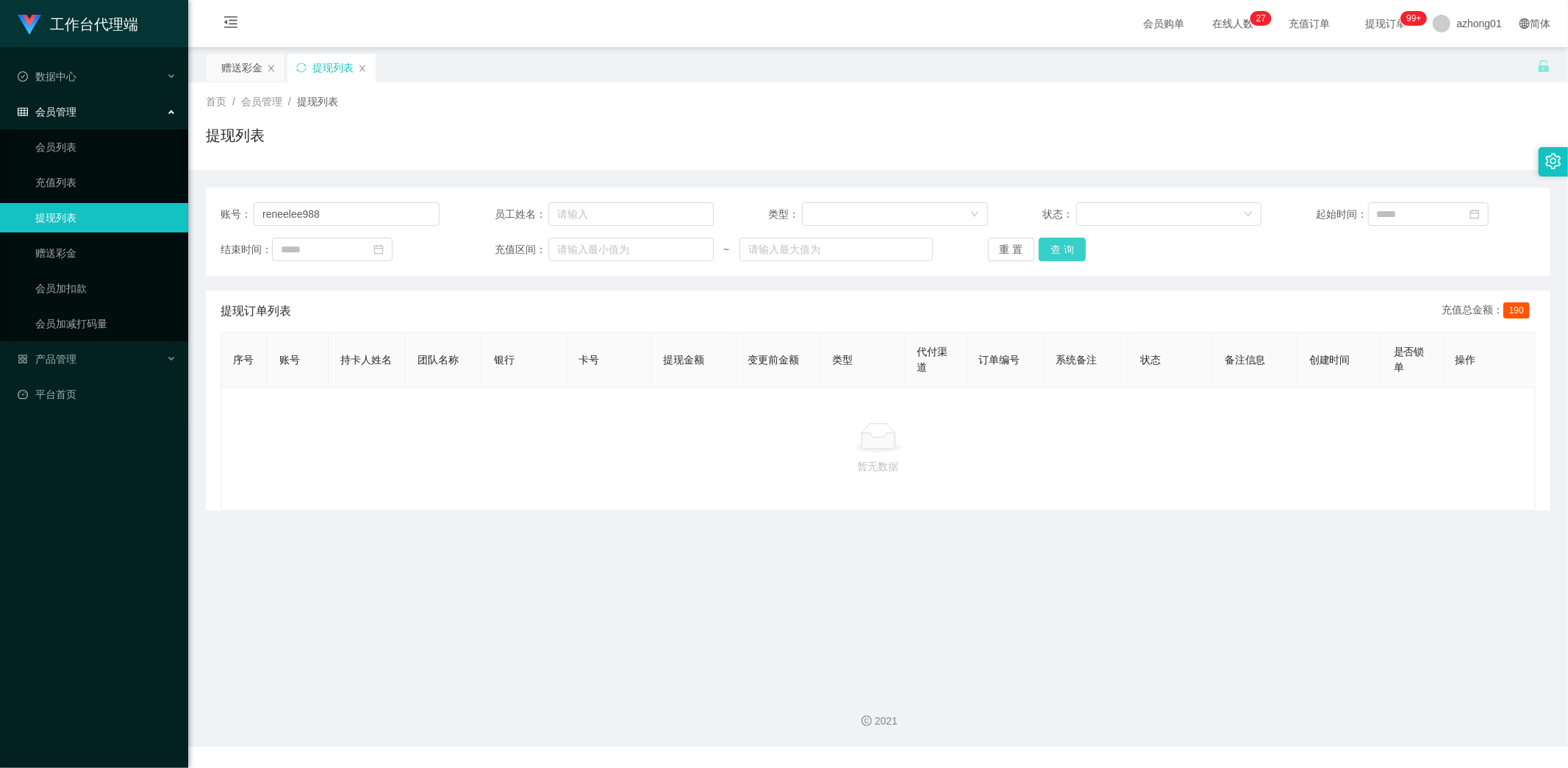
click at [1059, 250] on button "查 询" at bounding box center [1063, 249] width 47 height 24
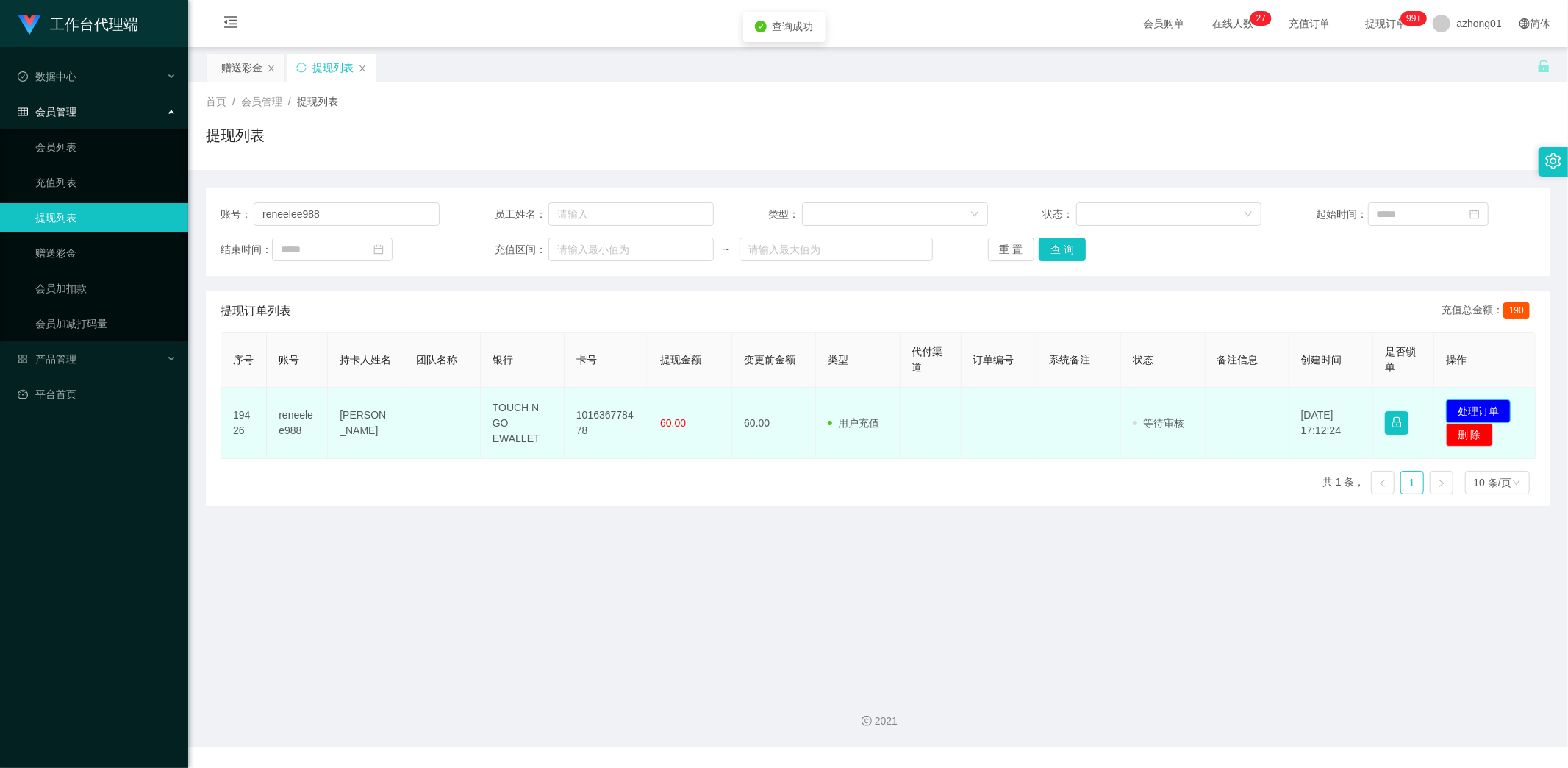
click at [1473, 408] on button "处理订单" at bounding box center [1478, 411] width 64 height 24
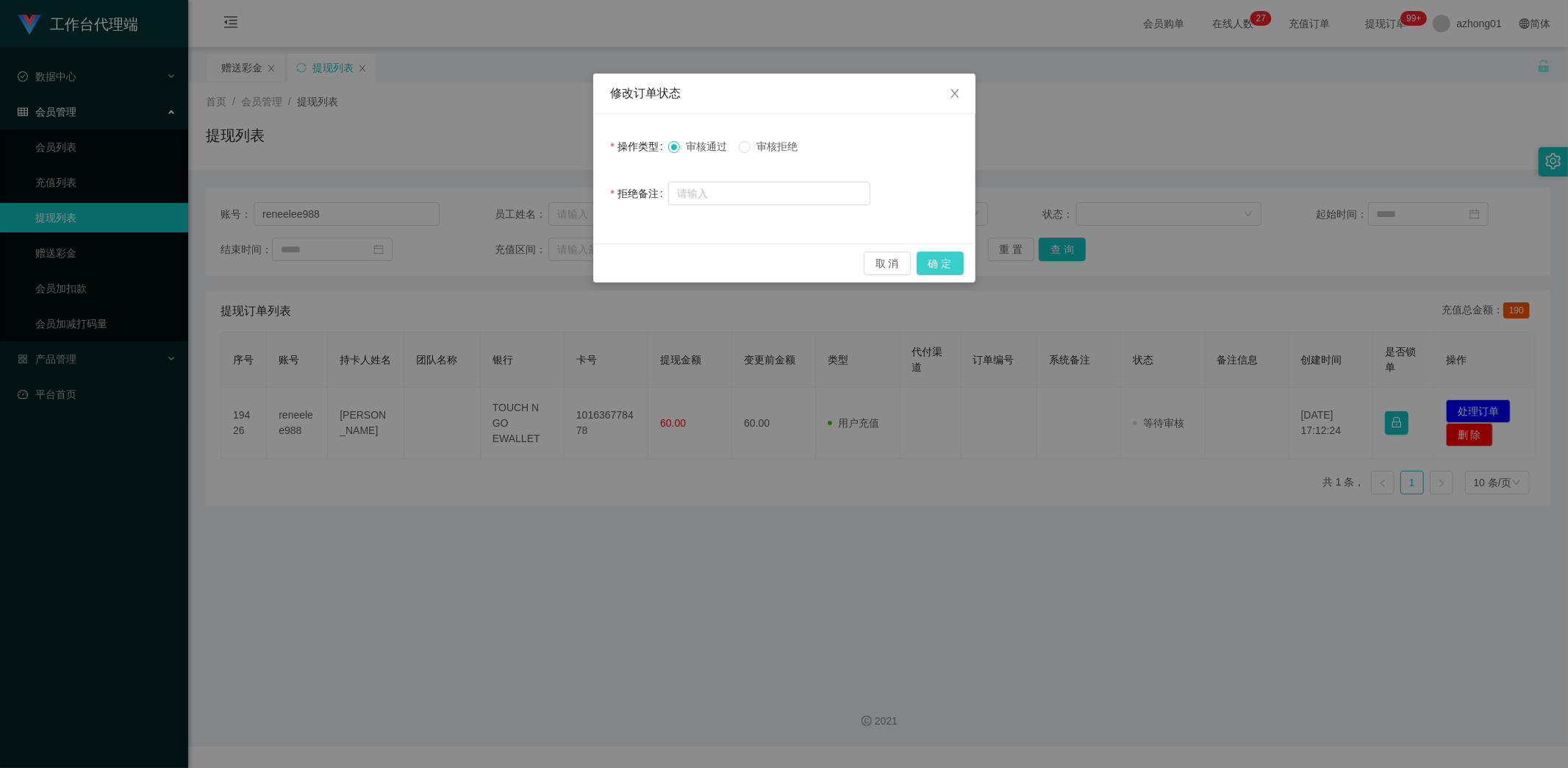
click at [944, 266] on button "确 定" at bounding box center [940, 263] width 47 height 24
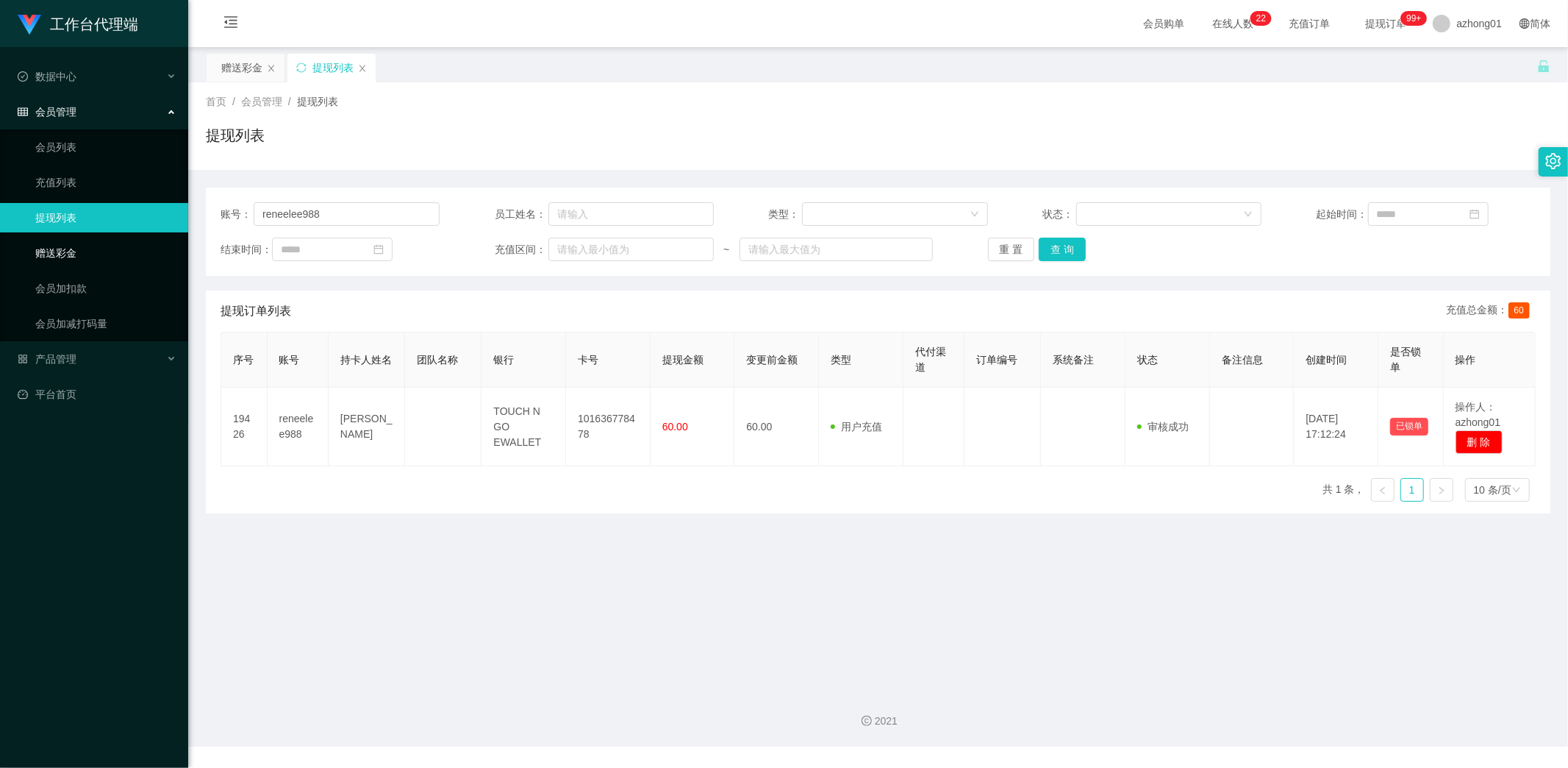
drag, startPoint x: 71, startPoint y: 251, endPoint x: 184, endPoint y: 271, distance: 114.8
click at [72, 252] on link "赠送彩金" at bounding box center [105, 253] width 141 height 29
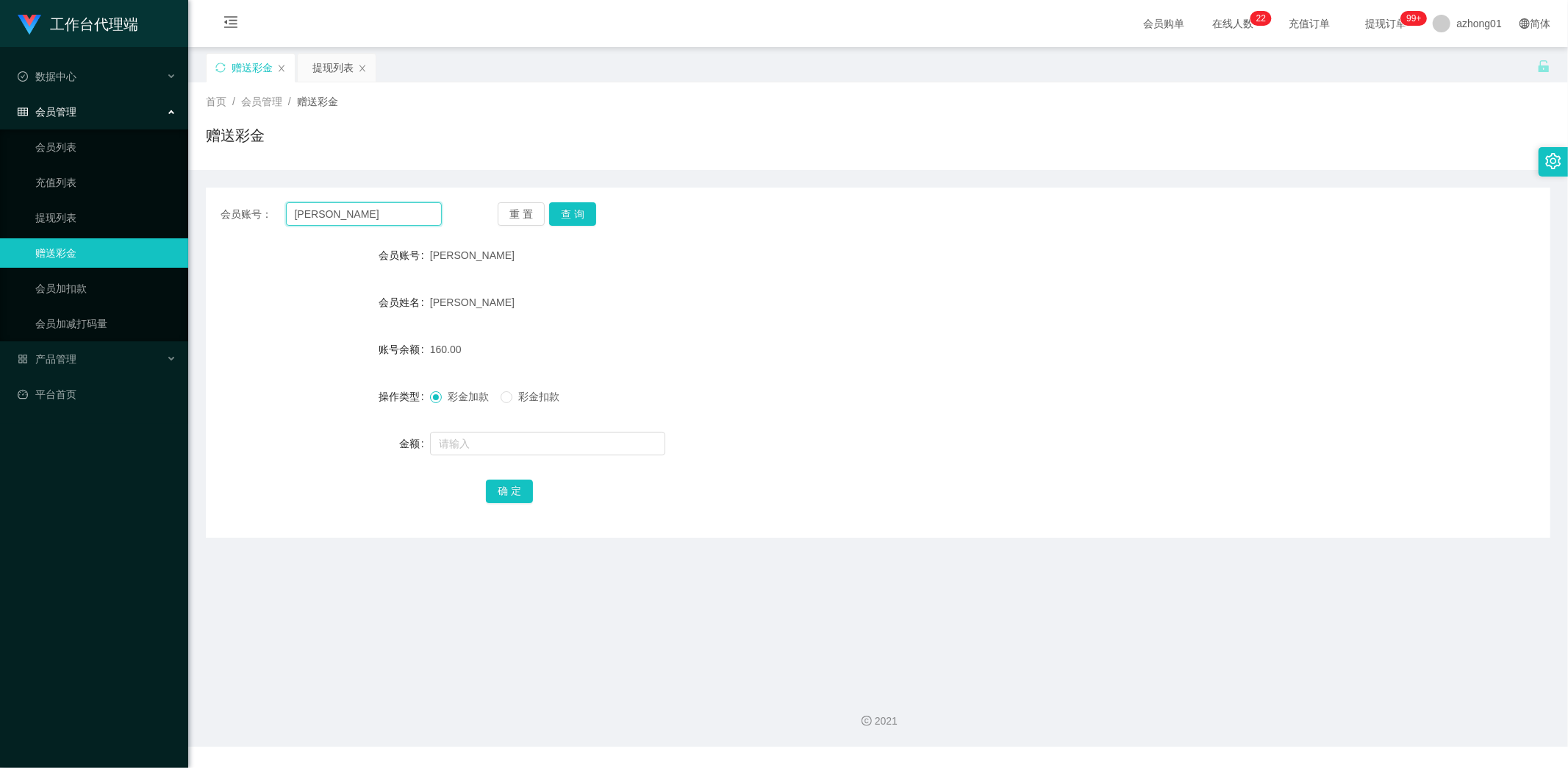
drag, startPoint x: 349, startPoint y: 218, endPoint x: 209, endPoint y: 219, distance: 140.0
click at [209, 216] on div "会员账号： [PERSON_NAME] 查 询" at bounding box center [879, 214] width 1345 height 24
paste input "TnehGheamTatt"
type input "TnehGheamTatt"
drag, startPoint x: 572, startPoint y: 214, endPoint x: 566, endPoint y: 254, distance: 40.4
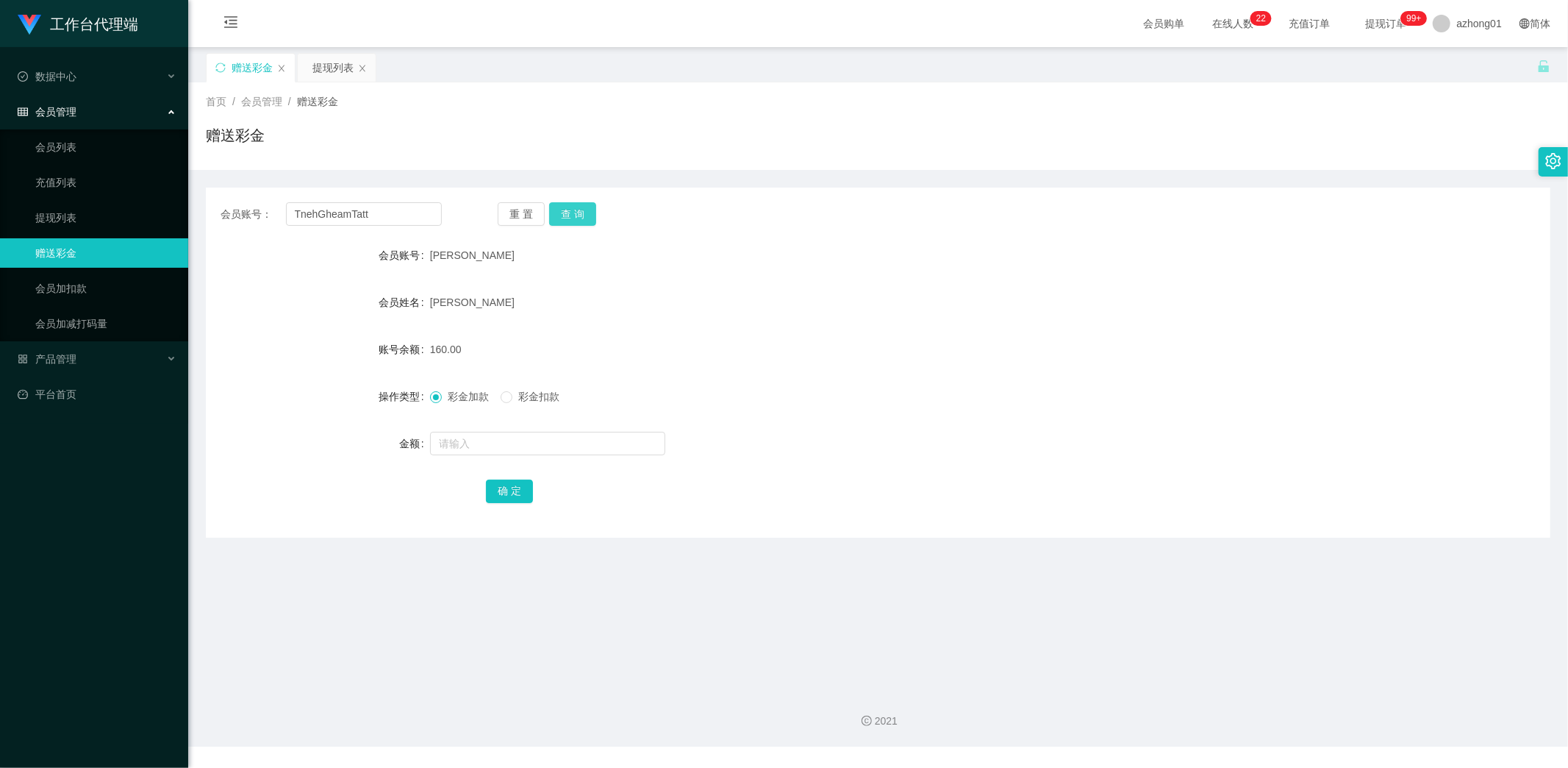
click at [572, 214] on button "查 询" at bounding box center [573, 214] width 47 height 24
click at [479, 442] on input "text" at bounding box center [548, 444] width 236 height 24
type input "60"
click at [512, 484] on button "确 定" at bounding box center [509, 491] width 47 height 24
click at [52, 214] on link "提现列表" at bounding box center [105, 218] width 141 height 29
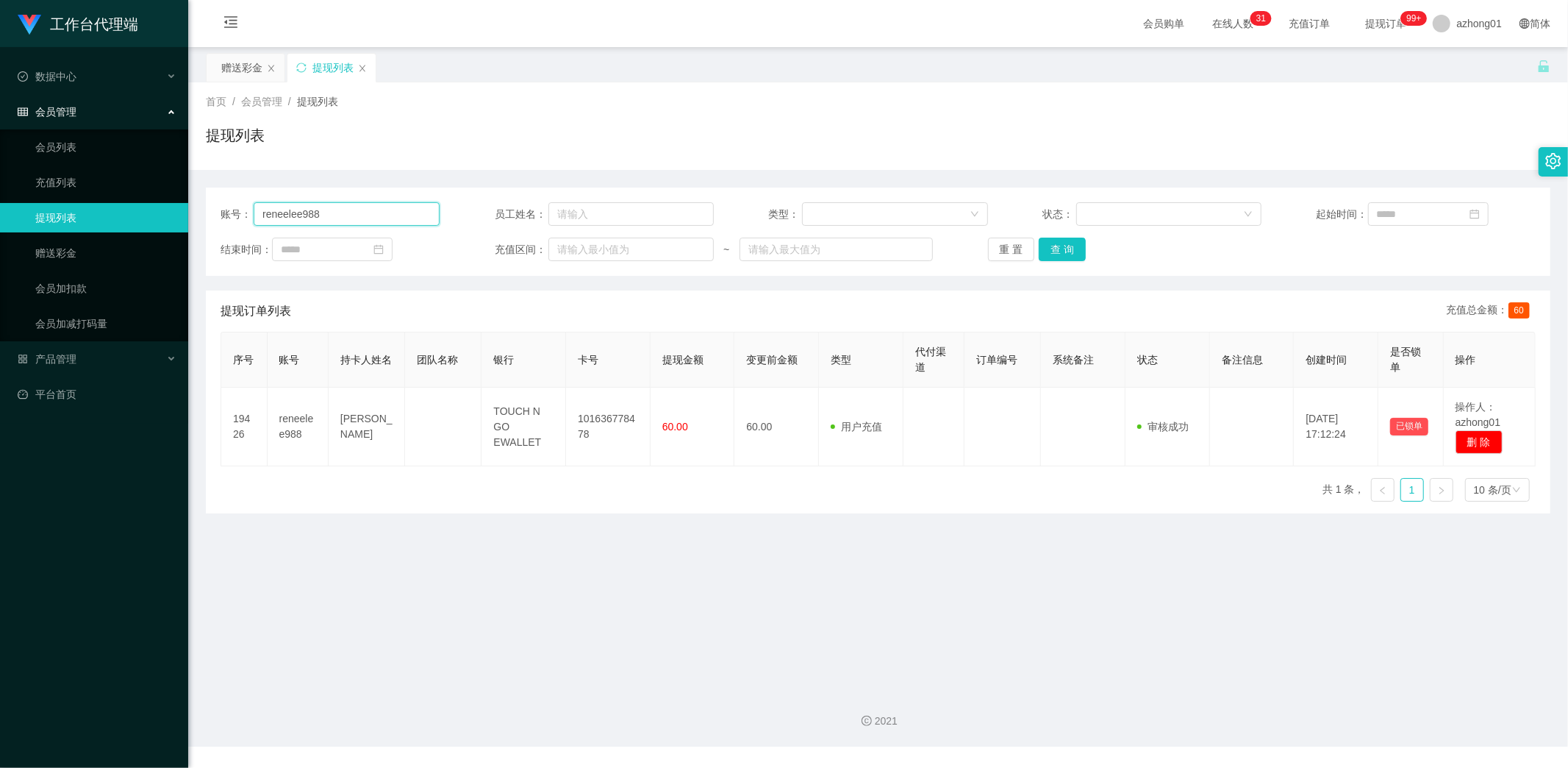
drag, startPoint x: 334, startPoint y: 217, endPoint x: 224, endPoint y: 224, distance: 110.2
click at [157, 206] on section "工作台代理端 数据中心 会员管理 会员列表 充值列表 提现列表 赠送彩金 会员加扣款 会员加减打码量 产品管理 平台首页 保存配置 重置配置 整体风格设置 主…" at bounding box center [784, 373] width 1568 height 747
paste input "Tsong0204"
click at [1067, 246] on button "查 询" at bounding box center [1063, 249] width 47 height 24
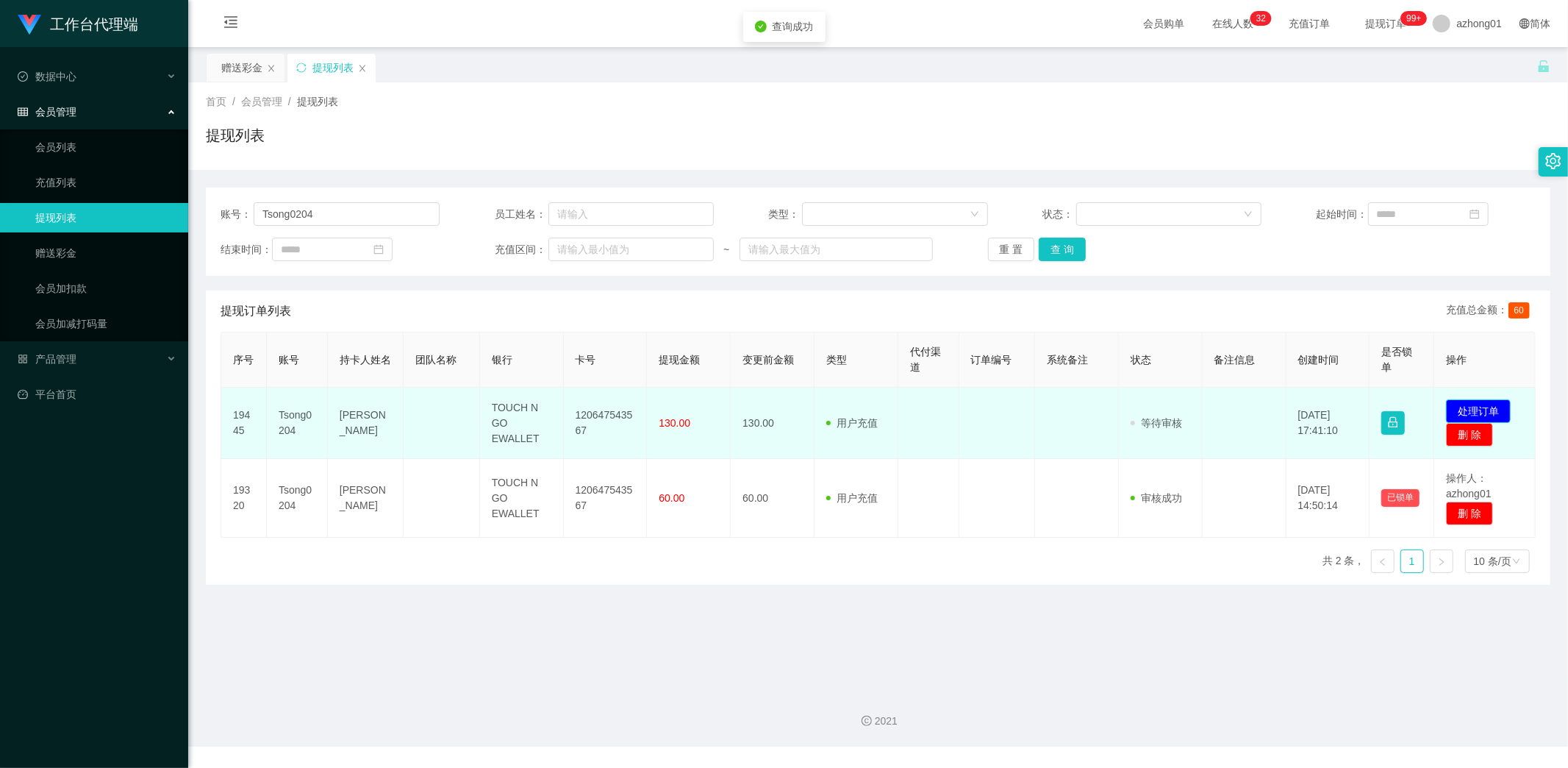
click at [1483, 409] on button "处理订单" at bounding box center [1478, 411] width 64 height 24
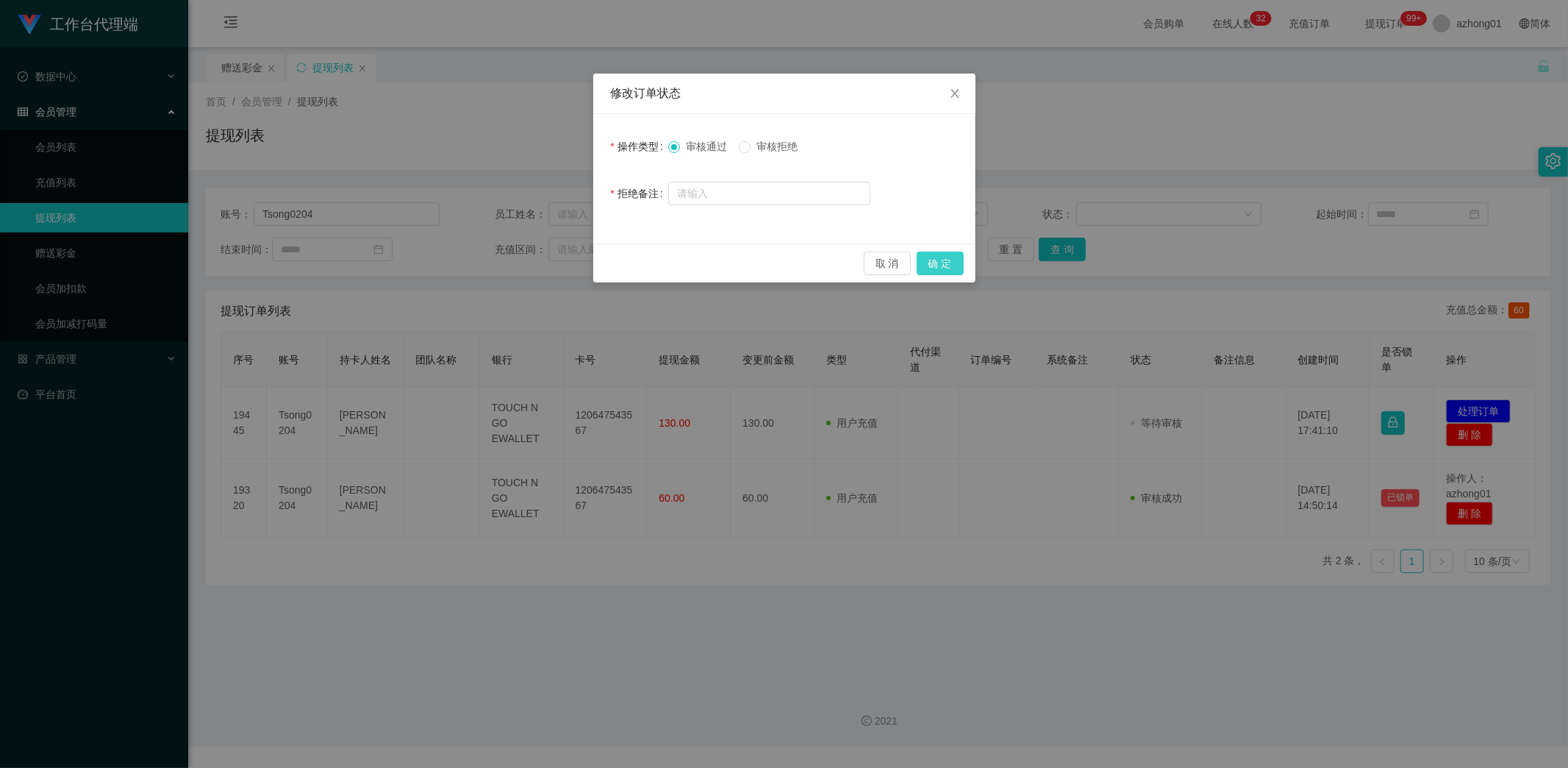
click at [947, 266] on button "确 定" at bounding box center [940, 263] width 47 height 24
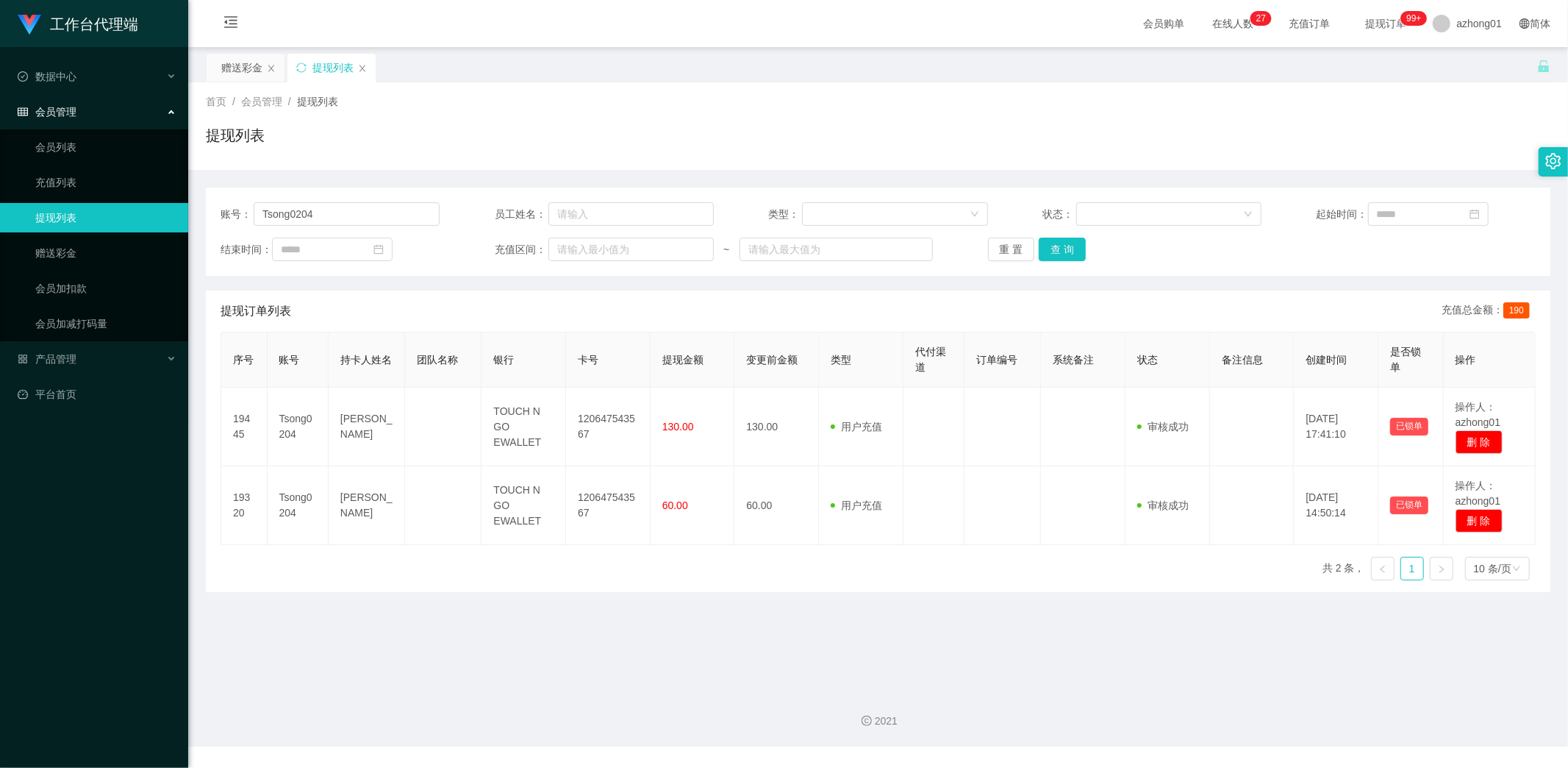
click at [251, 680] on div "2021" at bounding box center [878, 713] width 1380 height 68
drag, startPoint x: 322, startPoint y: 218, endPoint x: 288, endPoint y: 216, distance: 34.1
click at [232, 202] on div "账号： Tsong0204" at bounding box center [330, 214] width 219 height 24
paste input "Chong0307"
click at [1055, 252] on button "查 询" at bounding box center [1063, 249] width 47 height 24
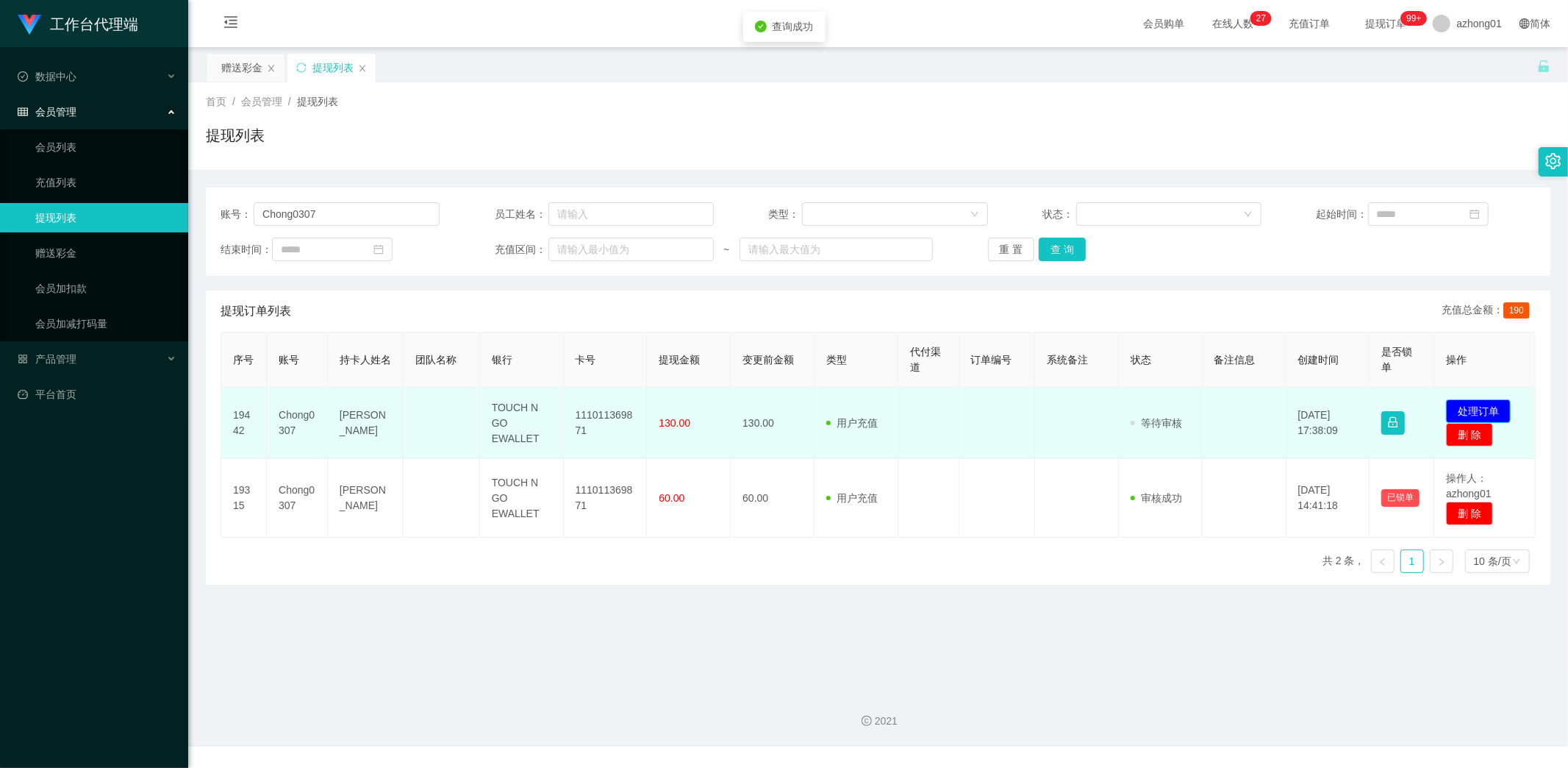
click at [1473, 403] on button "处理订单" at bounding box center [1478, 411] width 64 height 24
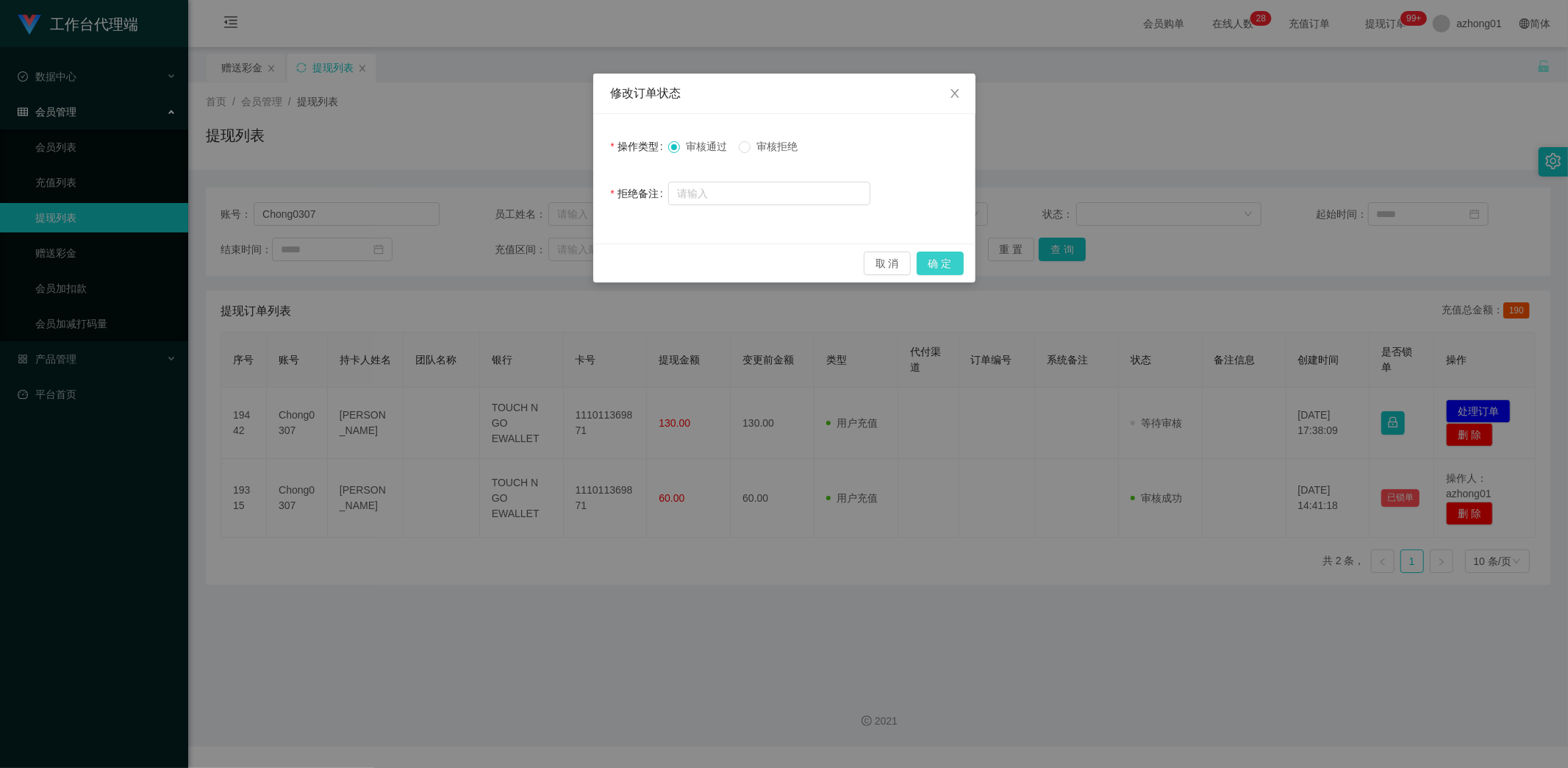
click at [938, 265] on button "确 定" at bounding box center [940, 263] width 47 height 24
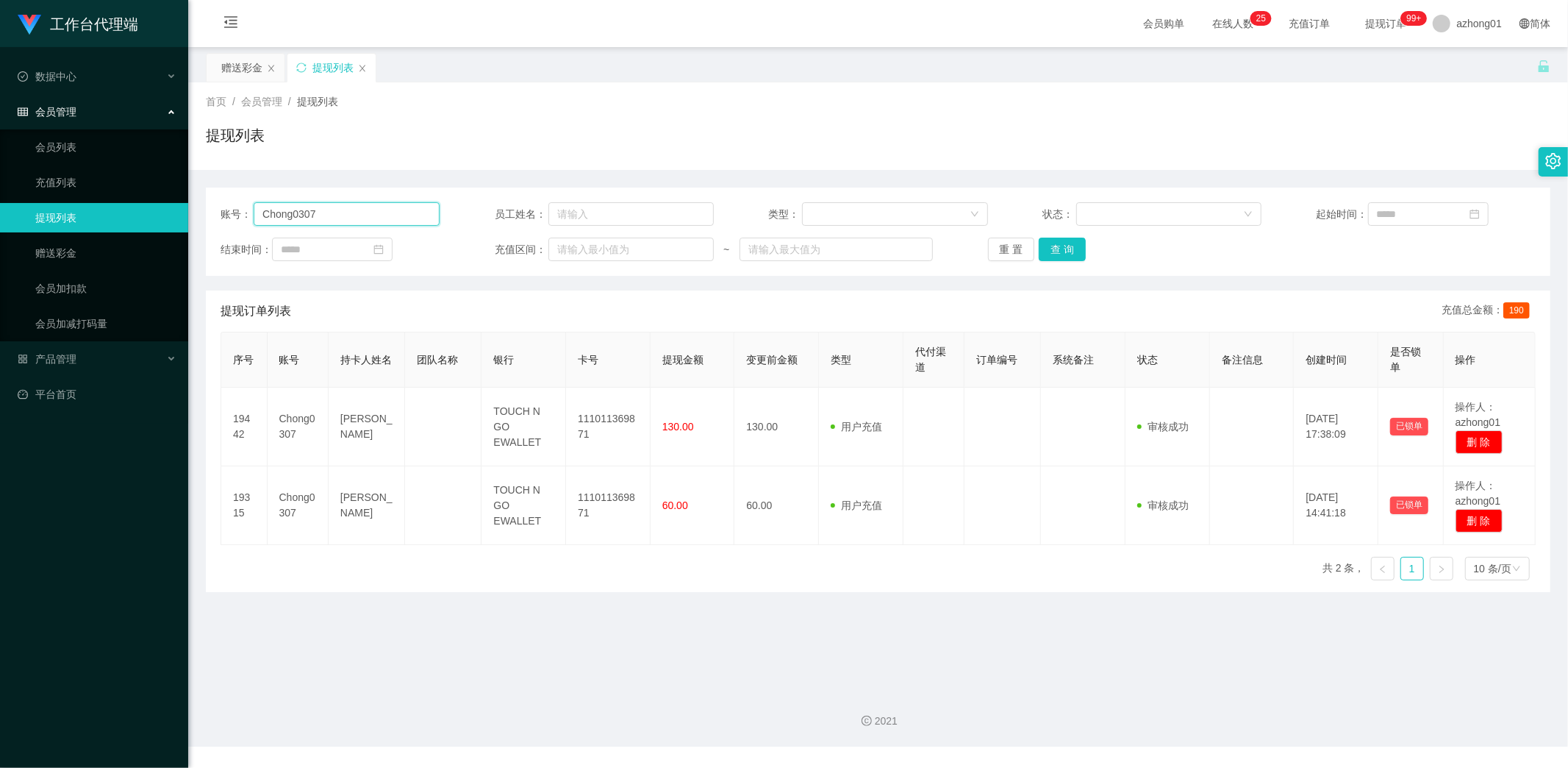
drag, startPoint x: 338, startPoint y: 214, endPoint x: 143, endPoint y: 215, distance: 195.0
click at [139, 214] on section "工作台代理端 数据中心 会员管理 会员列表 充值列表 提现列表 赠送彩金 会员加扣款 会员加减打码量 产品管理 平台首页 保存配置 重置配置 整体风格设置 主…" at bounding box center [784, 373] width 1568 height 747
paste input "junjun6128"
click at [1060, 245] on button "查 询" at bounding box center [1063, 249] width 47 height 24
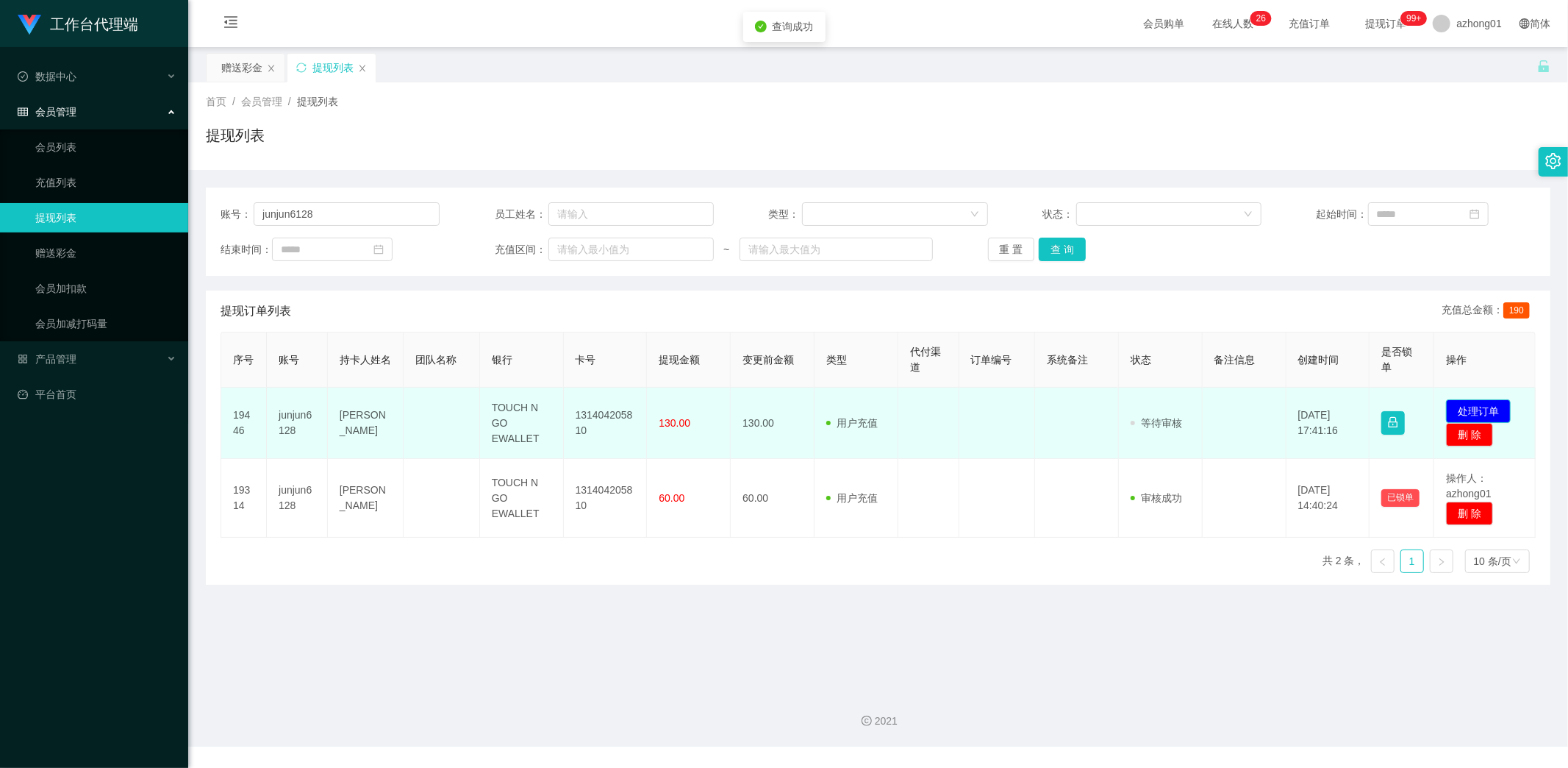
click at [1470, 403] on button "处理订单" at bounding box center [1478, 411] width 64 height 24
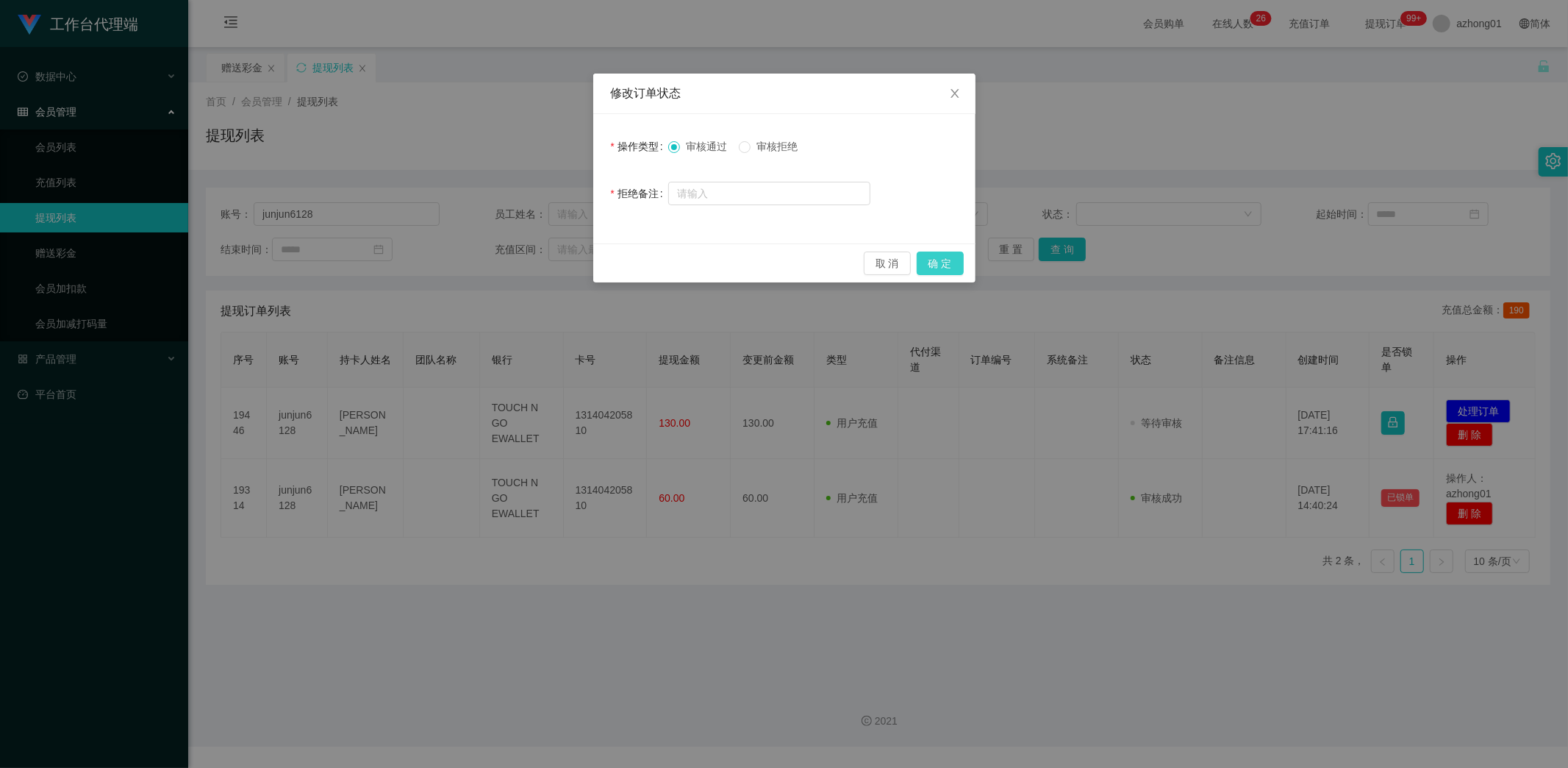
click at [944, 267] on button "确 定" at bounding box center [940, 263] width 47 height 24
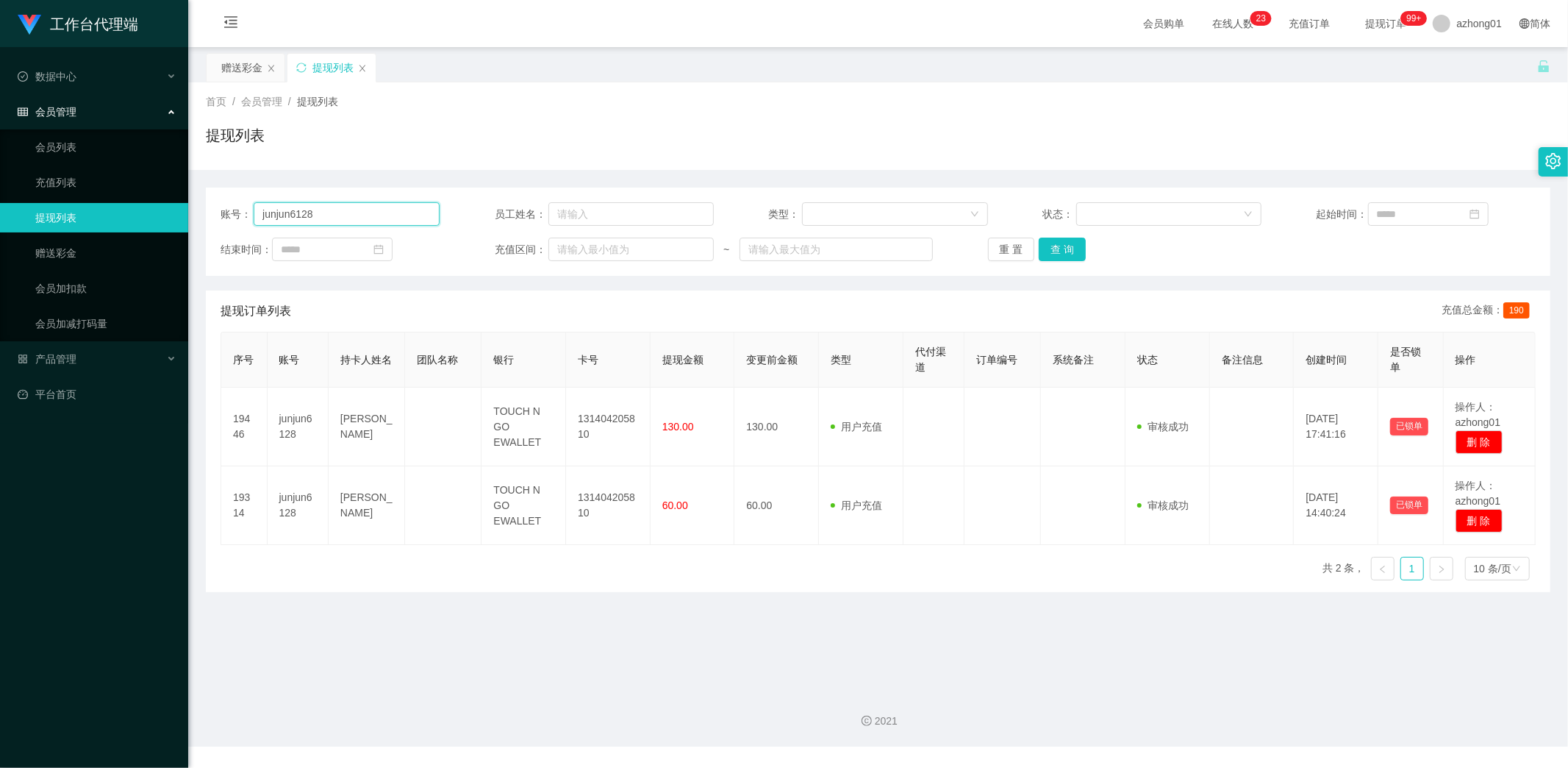
drag, startPoint x: 319, startPoint y: 212, endPoint x: 209, endPoint y: 199, distance: 110.8
click at [209, 199] on div "账号： junjun6128 员工姓名： 类型： 状态： 起始时间： 结束时间： 充值区间： ~ 重 置 查 询" at bounding box center [879, 232] width 1345 height 88
paste input "[PERSON_NAME]"
click at [1055, 250] on button "查 询" at bounding box center [1063, 249] width 47 height 24
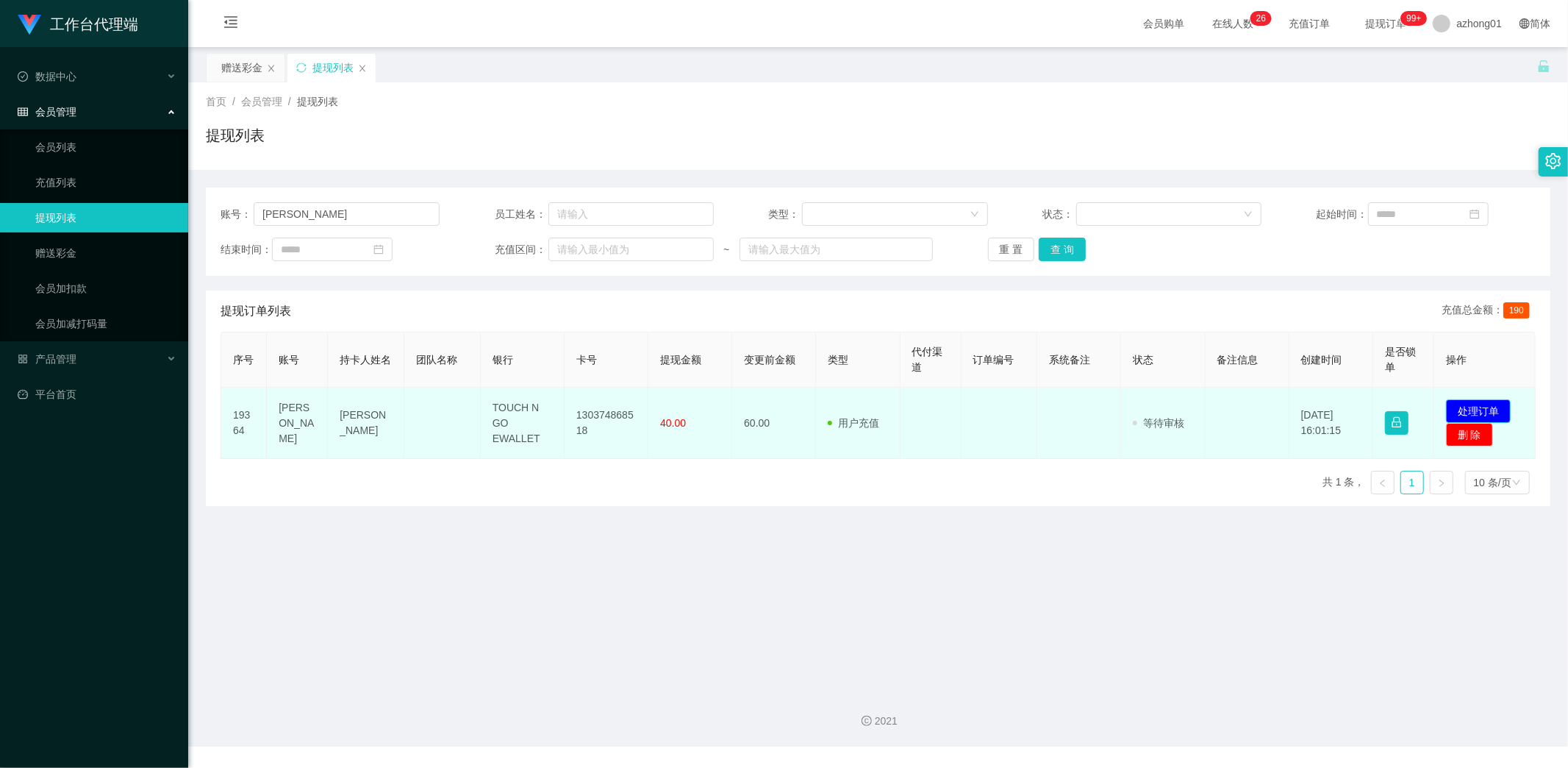
click at [1490, 408] on button "处理订单" at bounding box center [1478, 411] width 64 height 24
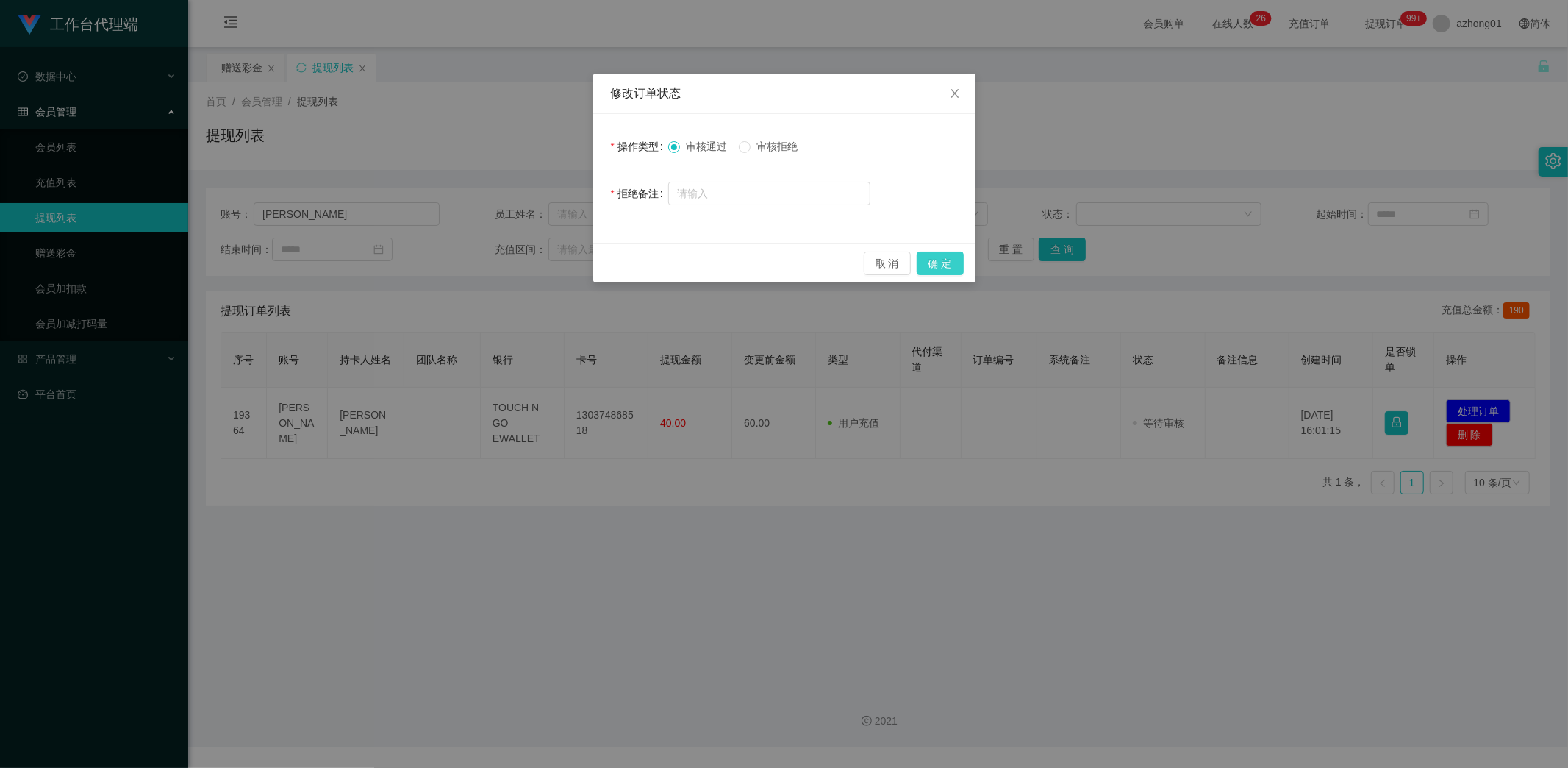
click at [946, 262] on button "确 定" at bounding box center [940, 263] width 47 height 24
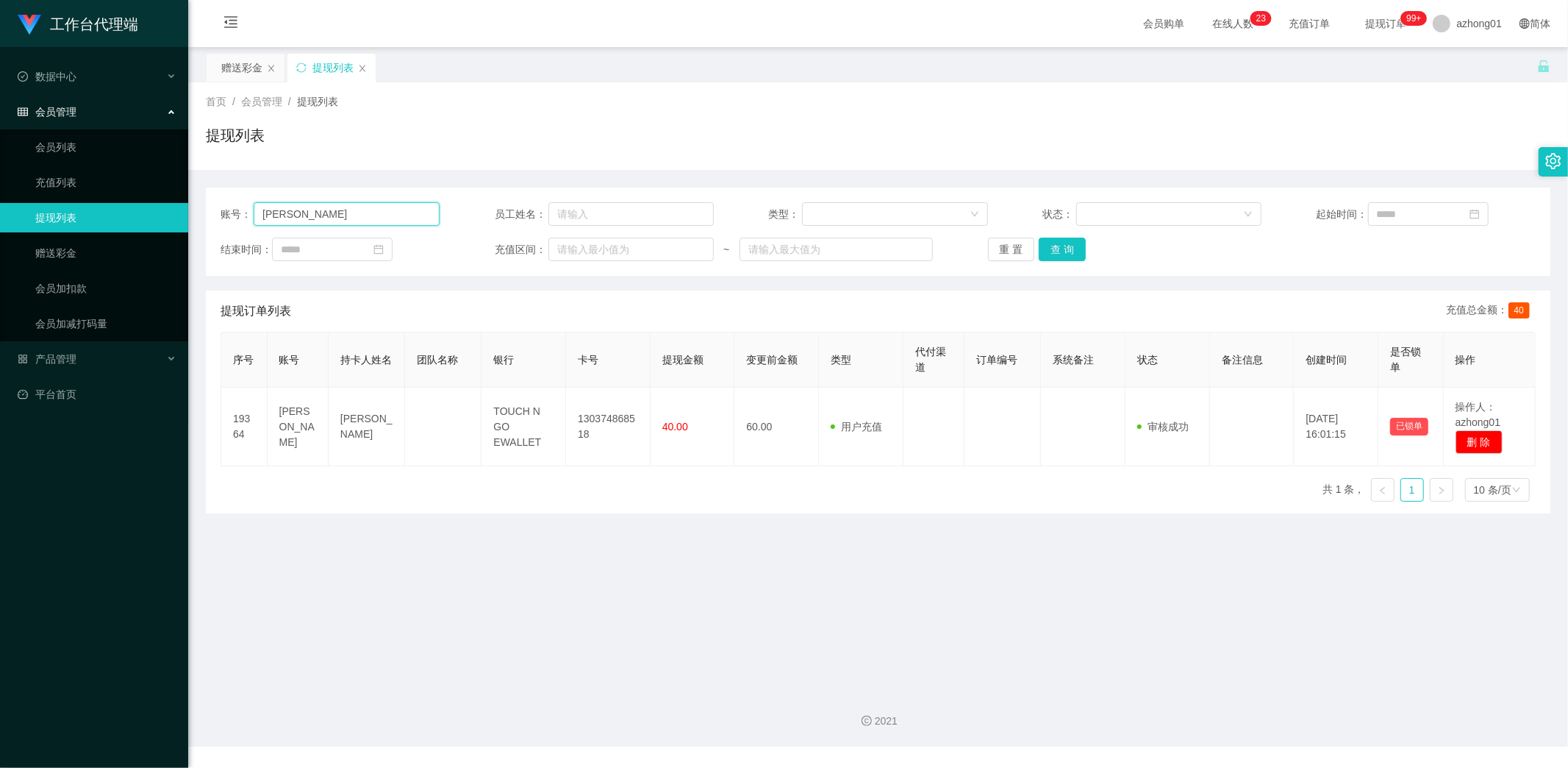
drag, startPoint x: 303, startPoint y: 215, endPoint x: 216, endPoint y: 208, distance: 87.3
click at [216, 208] on div "账号： Ella 员工姓名： 类型： 状态： 起始时间： 结束时间： 充值区间： ~ 重 置 查 询" at bounding box center [879, 232] width 1345 height 88
paste input "Hooilin"
type input "Hooilin"
click at [1057, 245] on button "查 询" at bounding box center [1063, 249] width 47 height 24
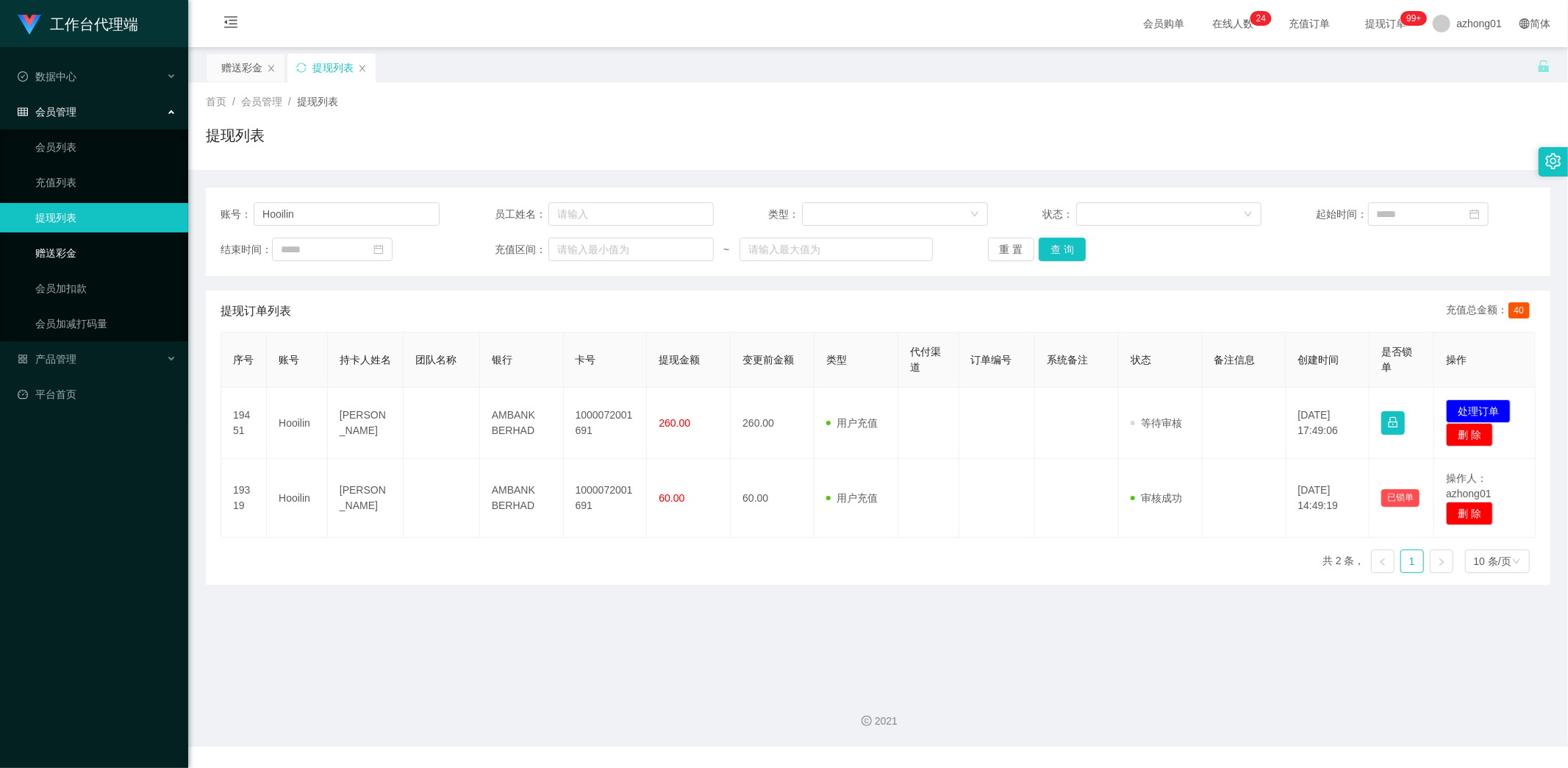
click at [64, 245] on link "赠送彩金" at bounding box center [105, 253] width 141 height 29
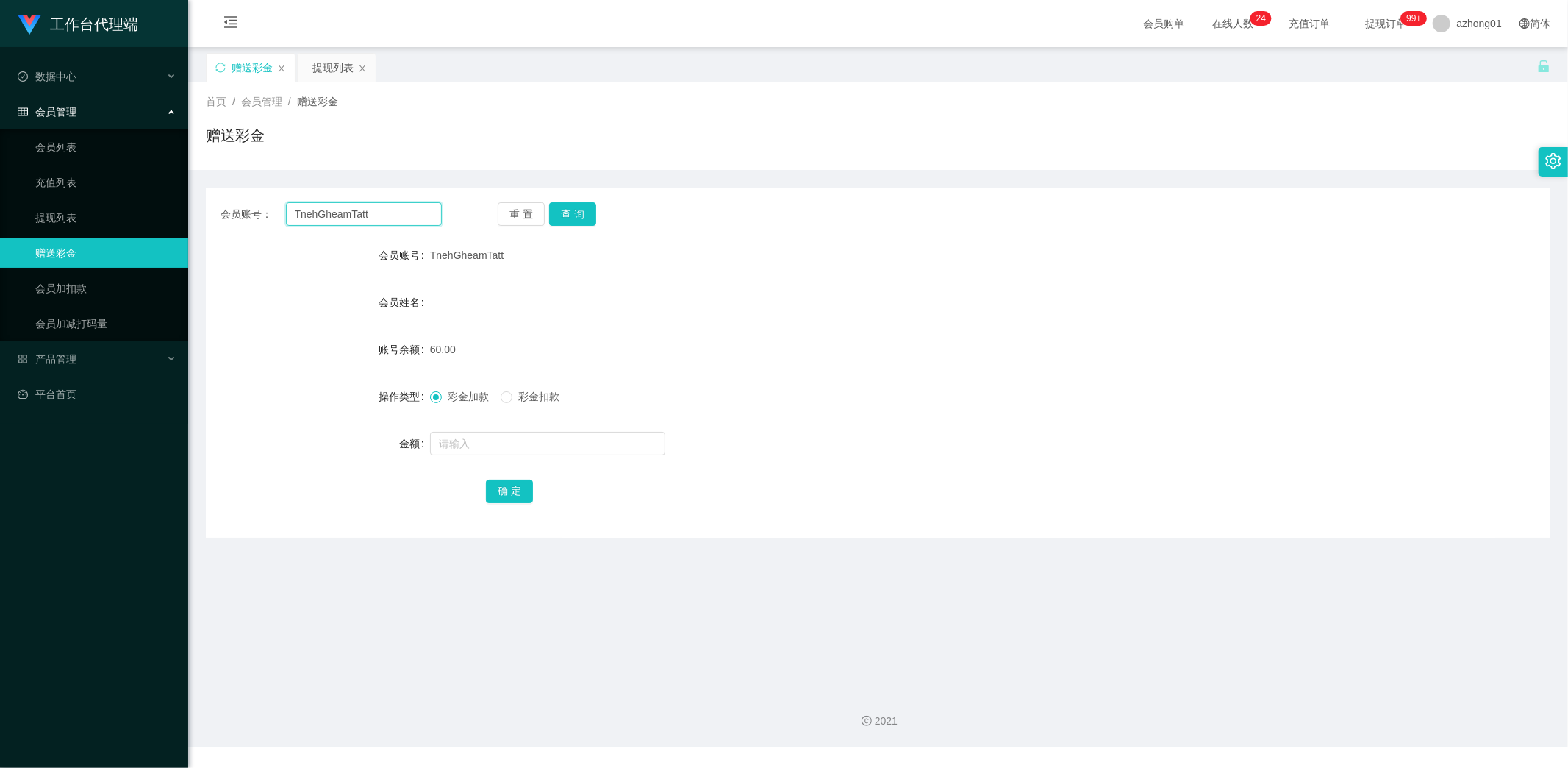
drag, startPoint x: 382, startPoint y: 215, endPoint x: 212, endPoint y: 214, distance: 170.0
click at [212, 214] on div "会员账号： TnehGheamTatt 重 置 查 询" at bounding box center [879, 214] width 1345 height 24
paste input "Hooilin"
type input "Hooilin"
click at [581, 214] on button "查 询" at bounding box center [573, 214] width 47 height 24
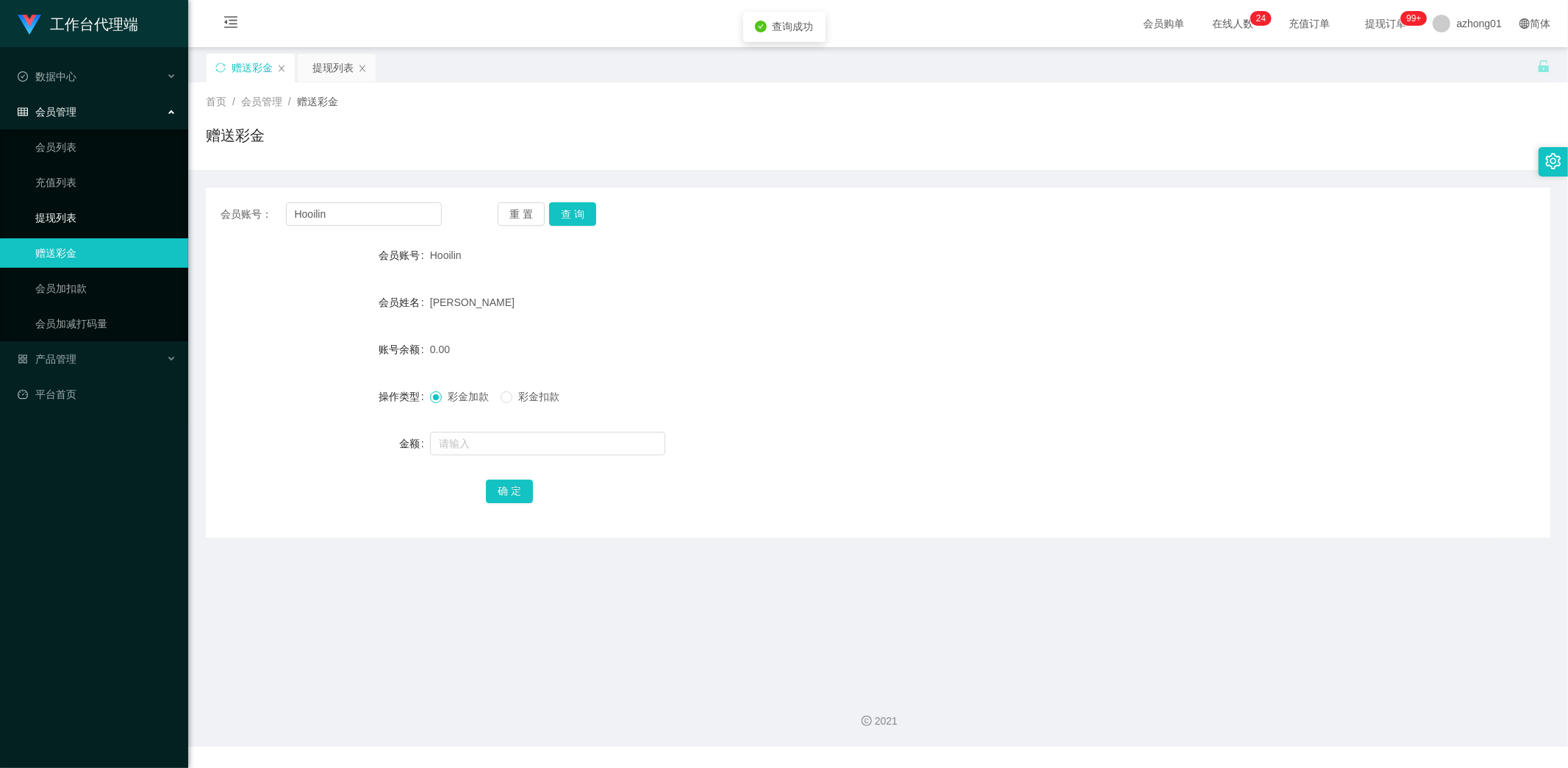
click at [90, 222] on link "提现列表" at bounding box center [105, 218] width 141 height 29
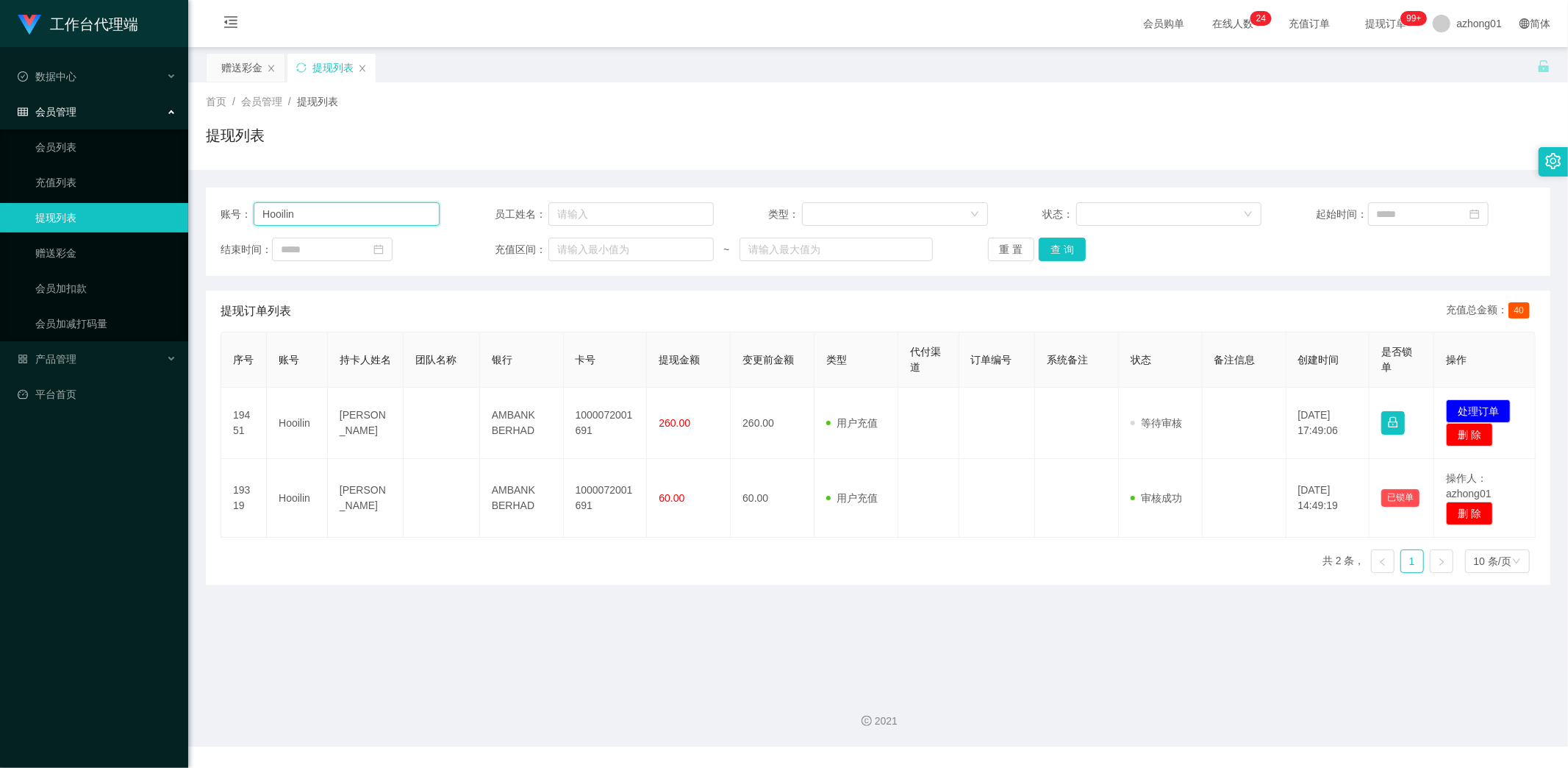
drag, startPoint x: 303, startPoint y: 214, endPoint x: 187, endPoint y: 219, distance: 116.1
click at [179, 214] on section "工作台代理端 数据中心 会员管理 会员列表 充值列表 提现列表 赠送彩金 会员加扣款 会员加减打码量 产品管理 平台首页 保存配置 重置配置 整体风格设置 主…" at bounding box center [784, 373] width 1568 height 747
paste input "text"
click at [1062, 253] on button "查 询" at bounding box center [1063, 249] width 47 height 24
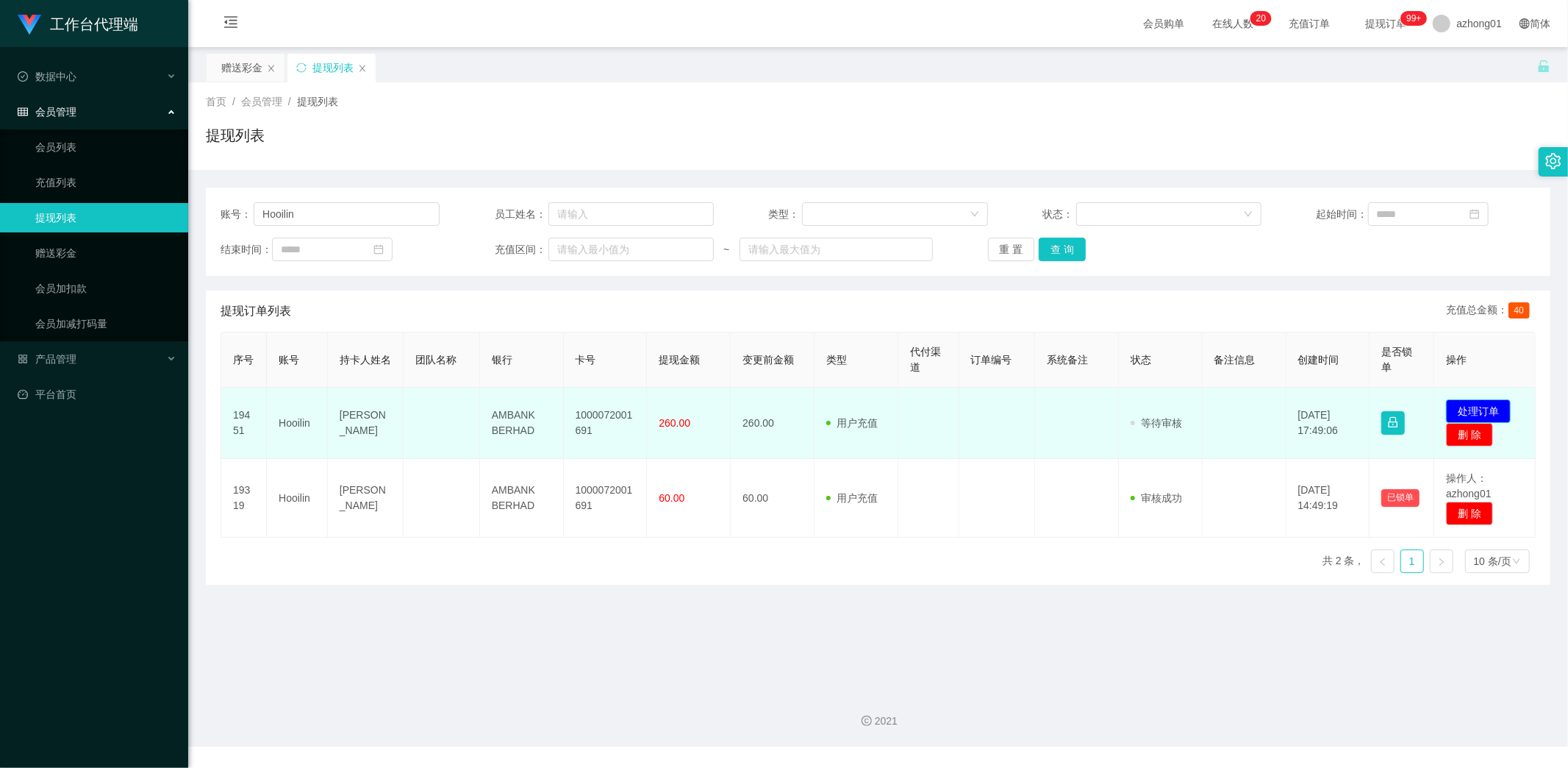
click at [1482, 412] on button "处理订单" at bounding box center [1478, 411] width 64 height 24
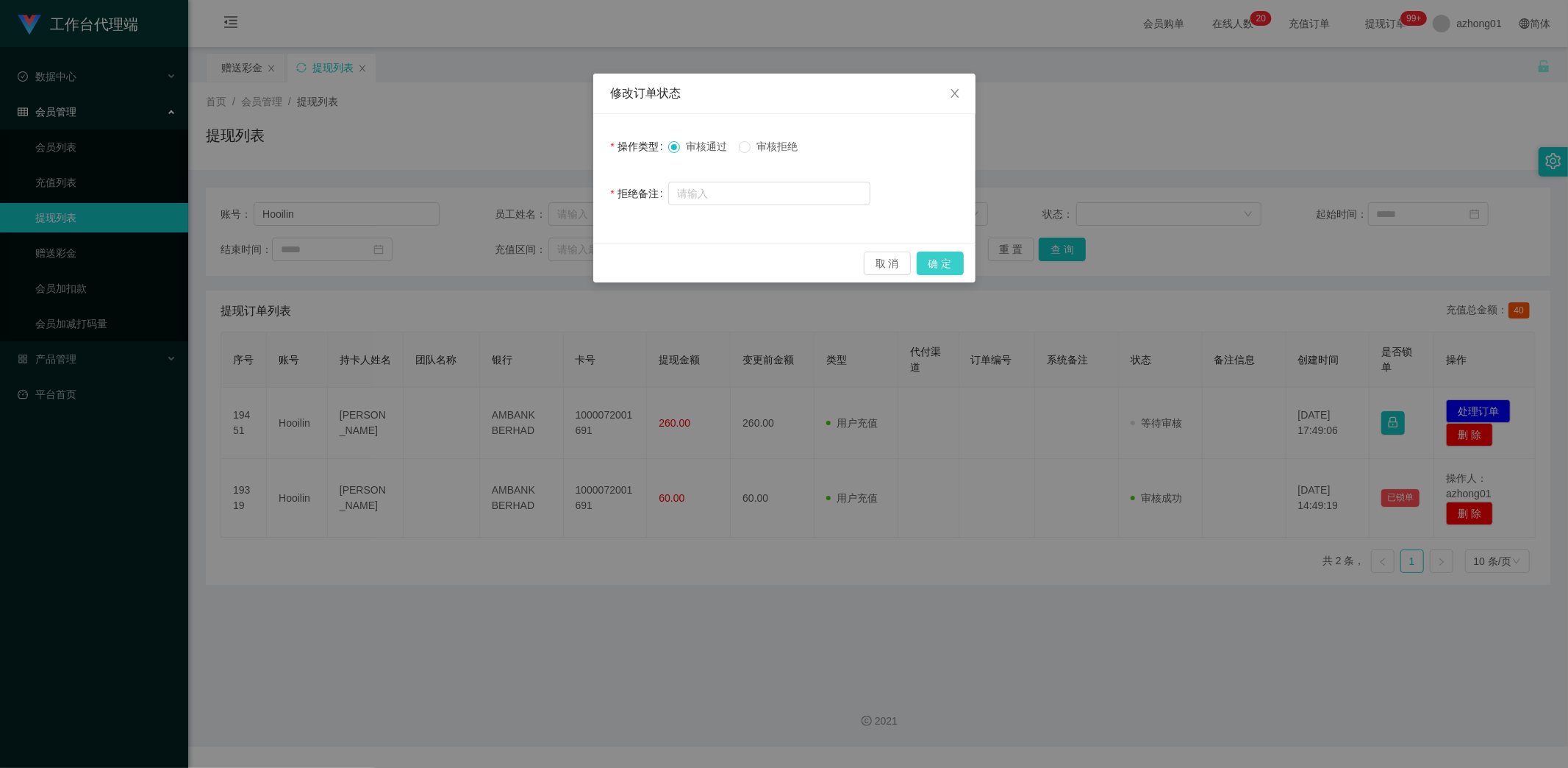
click at [939, 263] on button "确 定" at bounding box center [940, 263] width 47 height 24
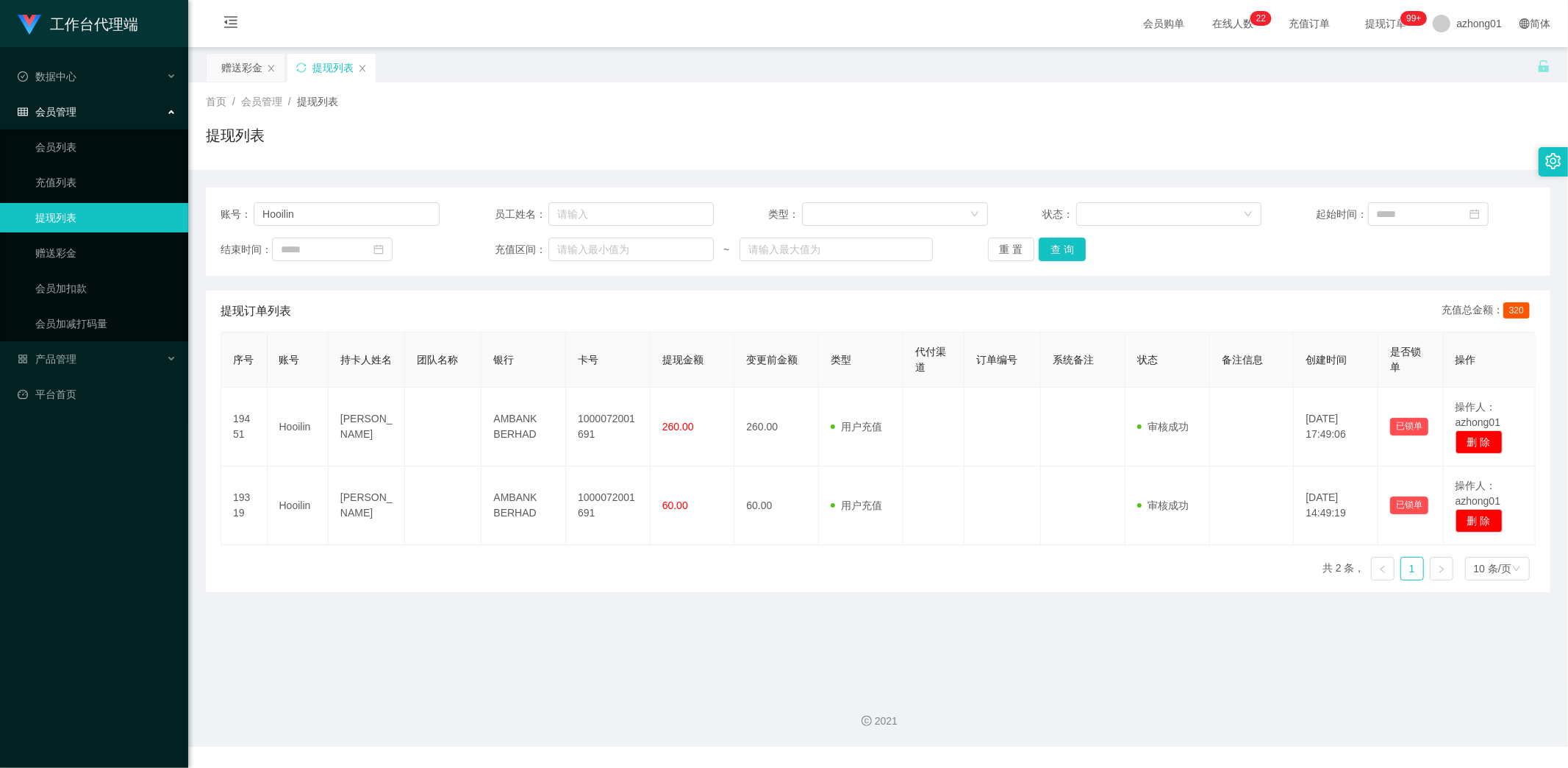
click at [114, 739] on div "工作台代理端 数据中心 会员管理 会员列表 充值列表 提现列表 赠送彩金 会员加扣款 会员加减打码量 产品管理 平台首页" at bounding box center [94, 384] width 188 height 768
drag, startPoint x: 315, startPoint y: 214, endPoint x: 223, endPoint y: 206, distance: 92.3
click at [223, 206] on div "账号： Hooilin" at bounding box center [330, 214] width 219 height 24
paste input "Nad96"
click at [1057, 247] on button "查 询" at bounding box center [1063, 249] width 47 height 24
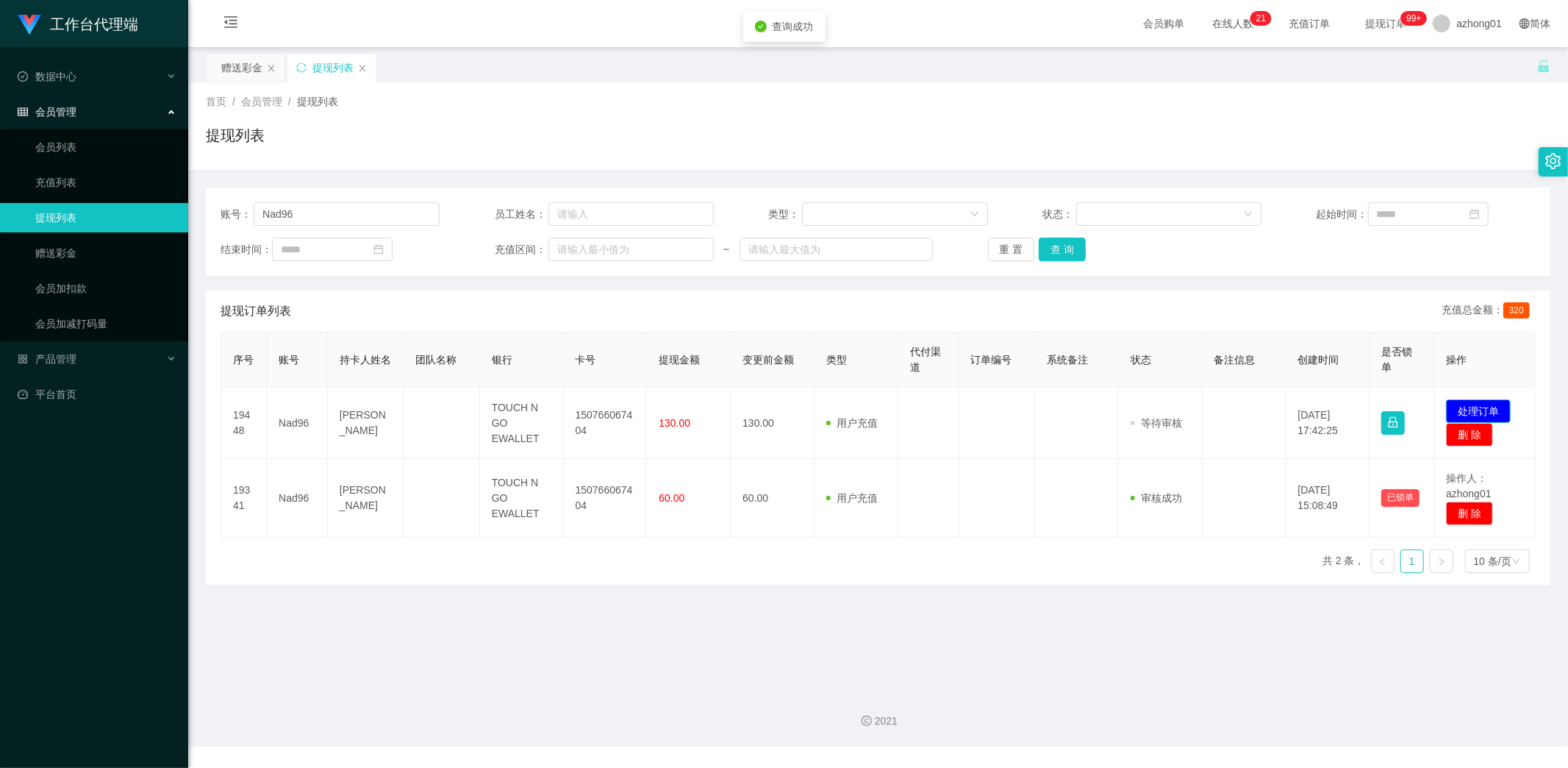
drag, startPoint x: 1490, startPoint y: 403, endPoint x: 1436, endPoint y: 402, distance: 54.0
click at [1490, 403] on button "处理订单" at bounding box center [1478, 411] width 64 height 24
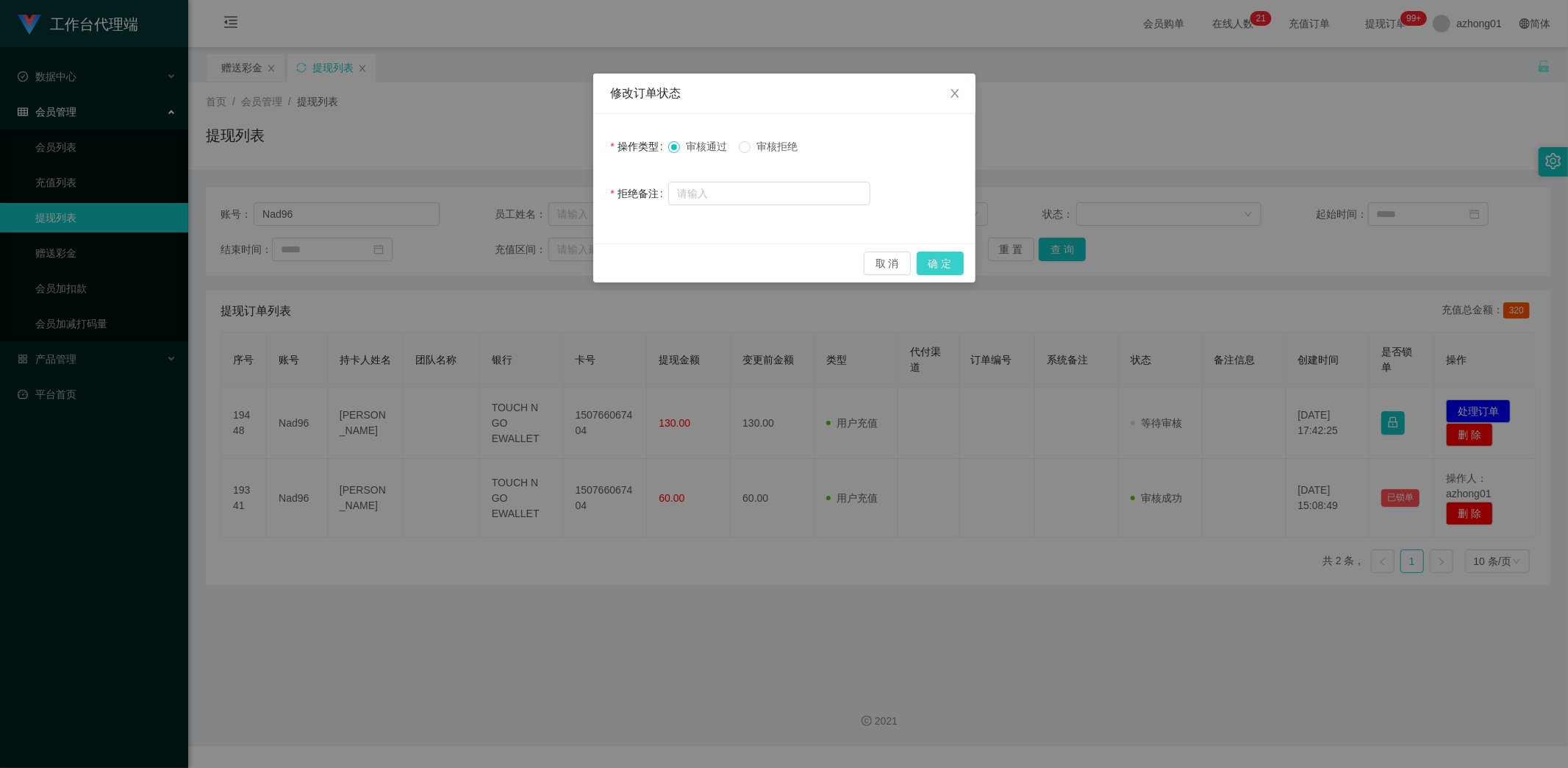
click at [949, 259] on button "确 定" at bounding box center [940, 263] width 47 height 24
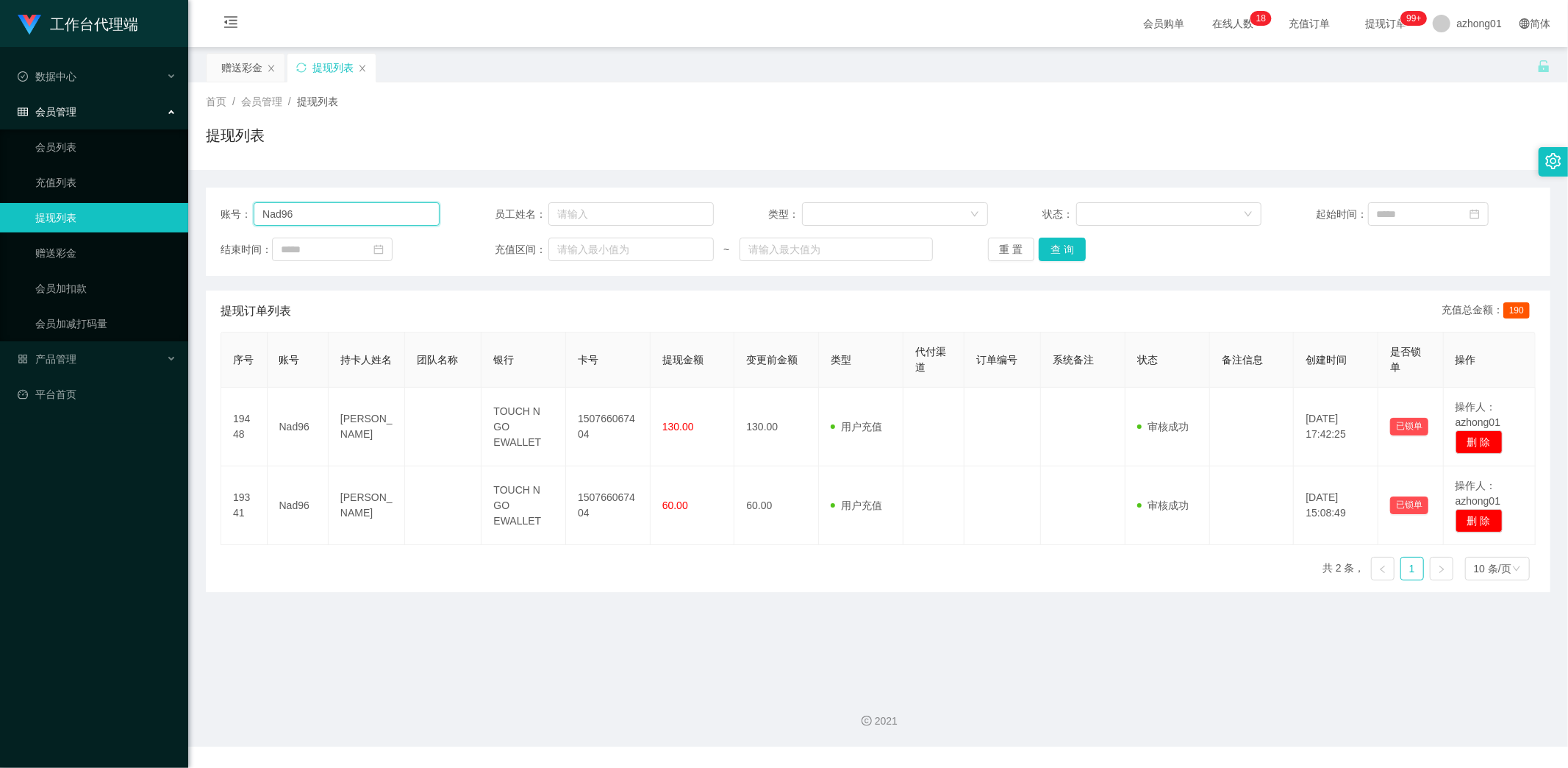
drag, startPoint x: 333, startPoint y: 210, endPoint x: 199, endPoint y: 207, distance: 134.0
click at [199, 207] on main "关闭左侧 关闭右侧 关闭其它 刷新页面 赠送彩金 提现列表 首页 / 会员管理 / 提现列表 / 提现列表 账号： Nad96 员工姓名： 类型： 状态： 起…" at bounding box center [878, 363] width 1380 height 631
paste input "0184613534"
type input "0184613534"
click at [1063, 250] on button "查 询" at bounding box center [1063, 249] width 47 height 24
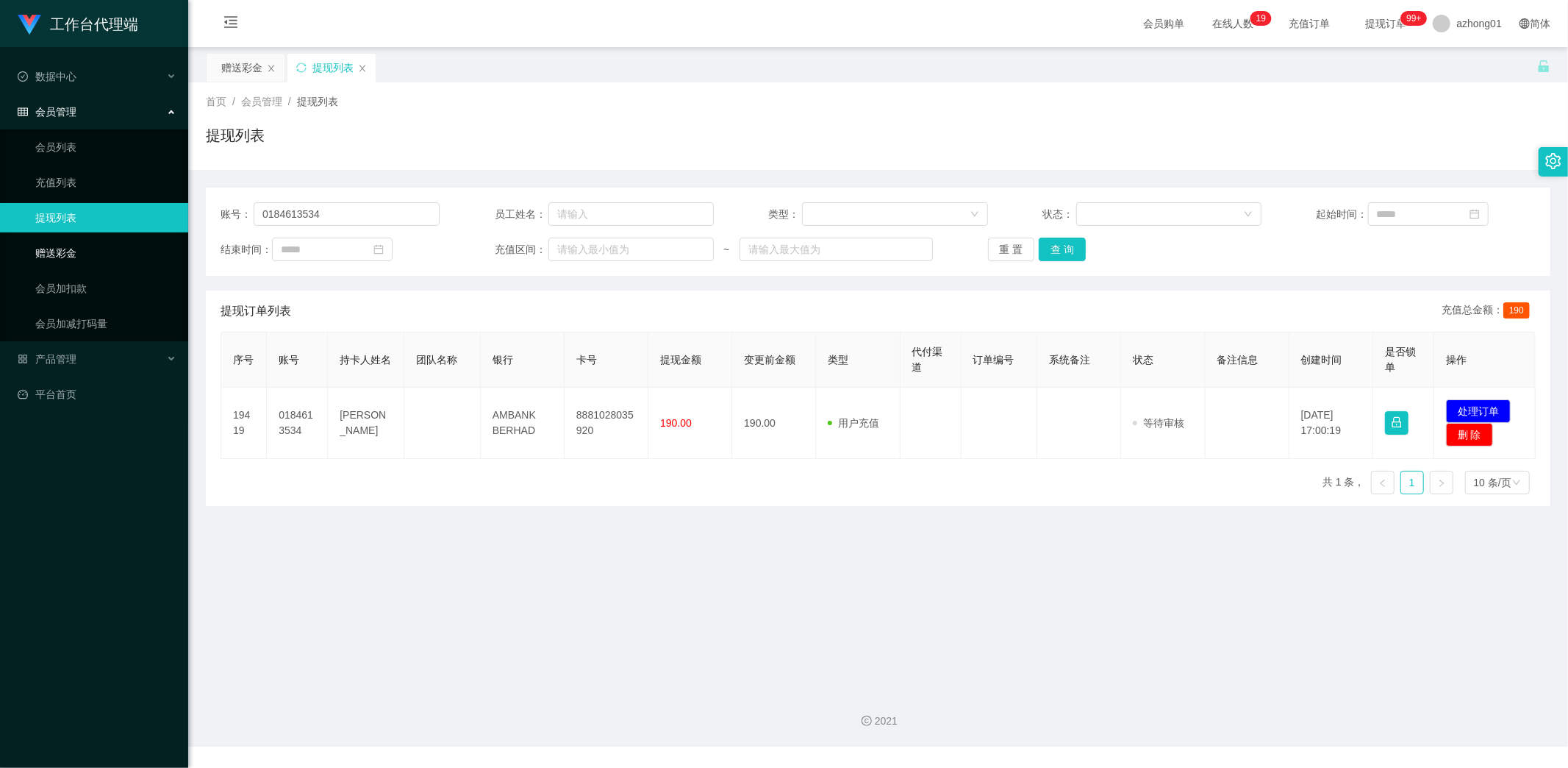
click at [35, 255] on link "赠送彩金" at bounding box center [105, 253] width 141 height 29
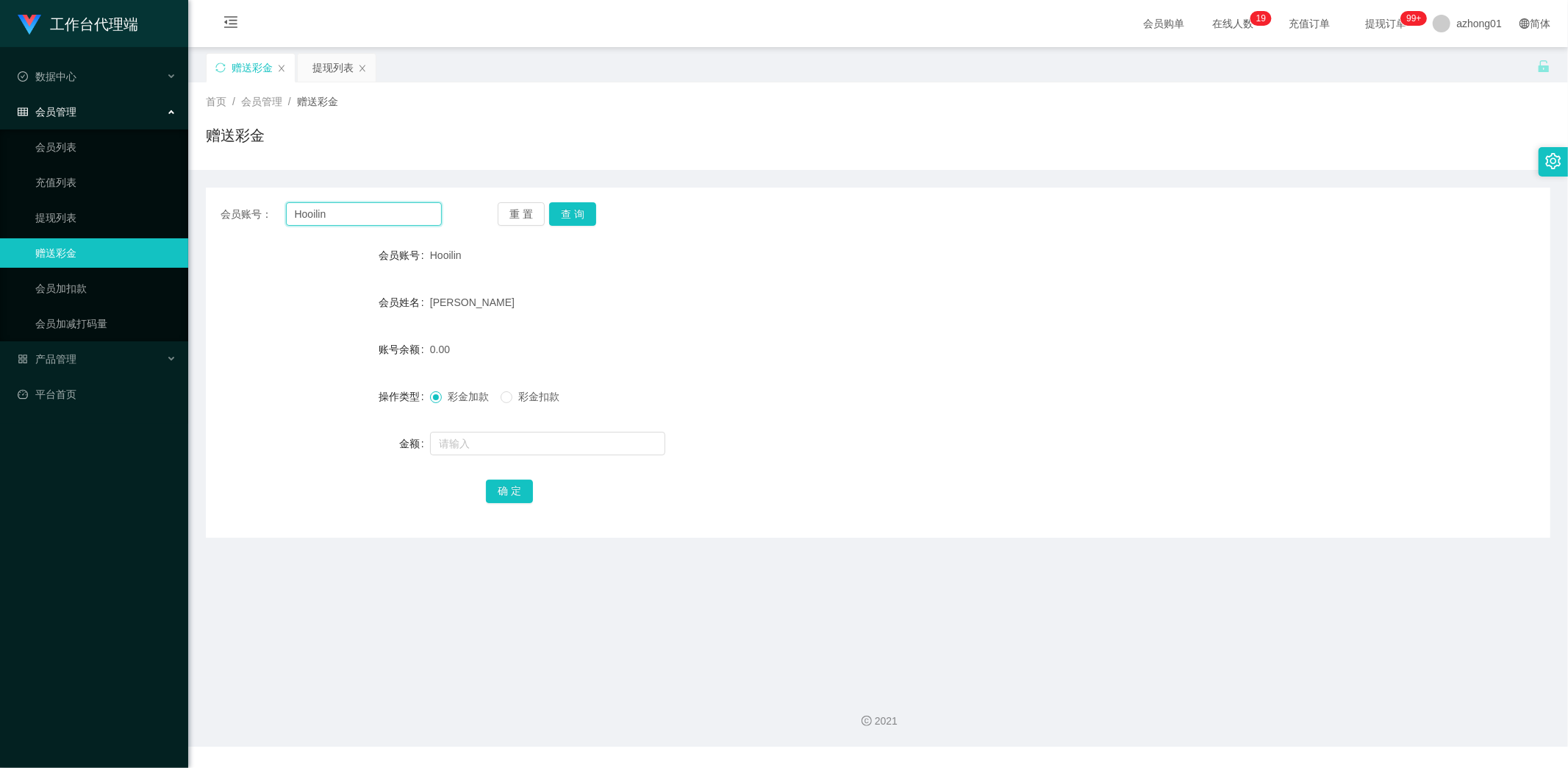
drag, startPoint x: 349, startPoint y: 216, endPoint x: 222, endPoint y: 199, distance: 128.1
click at [222, 199] on div "会员账号： Hooilin 重 置 查 询 会员账号 Hooilin 会员姓名 [PERSON_NAME] 账号余额 0.00 操作类型 彩金加款 彩金扣款 …" at bounding box center [879, 362] width 1345 height 350
paste input "0184613534"
type input "0184613534"
click at [67, 222] on link "提现列表" at bounding box center [105, 218] width 141 height 29
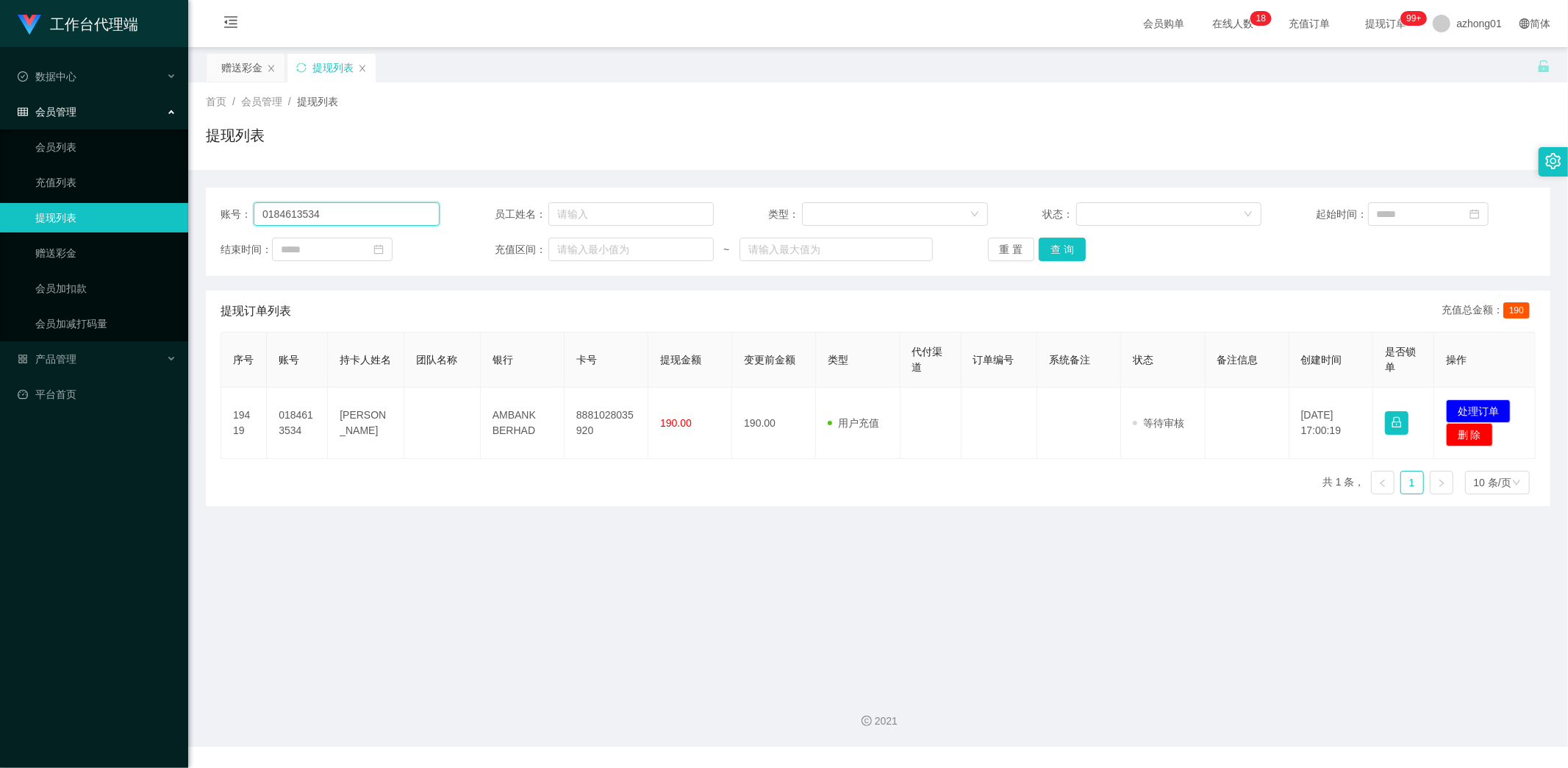
drag, startPoint x: 346, startPoint y: 212, endPoint x: 232, endPoint y: 218, distance: 114.2
click at [218, 214] on div "账号： 0184613534 员工姓名： 类型： 状态： 起始时间： 结束时间： 充值区间： ~ 重 置 查 询" at bounding box center [879, 232] width 1345 height 88
click at [1062, 243] on button "查 询" at bounding box center [1063, 249] width 47 height 24
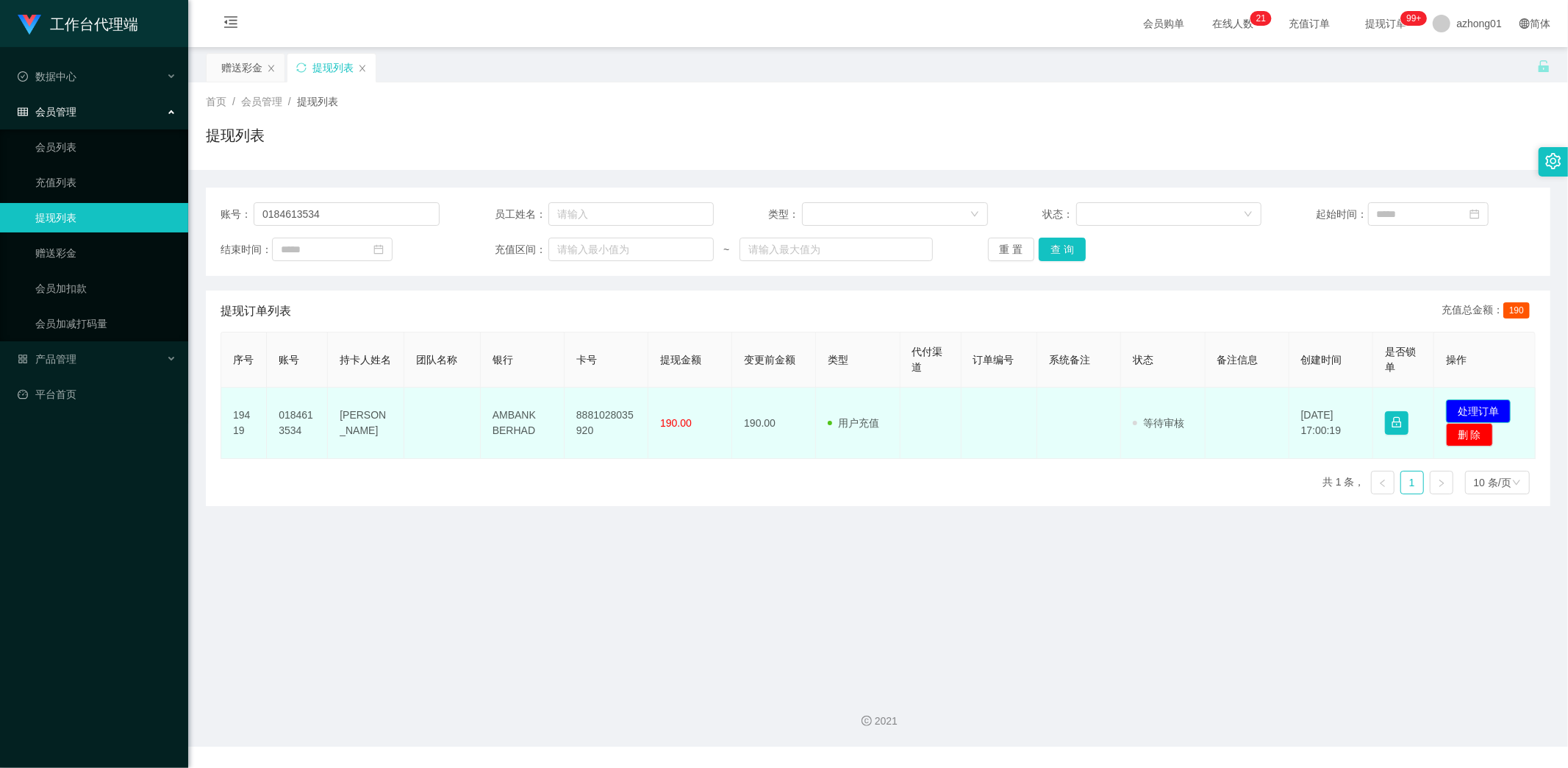
click at [1481, 402] on button "处理订单" at bounding box center [1478, 411] width 64 height 24
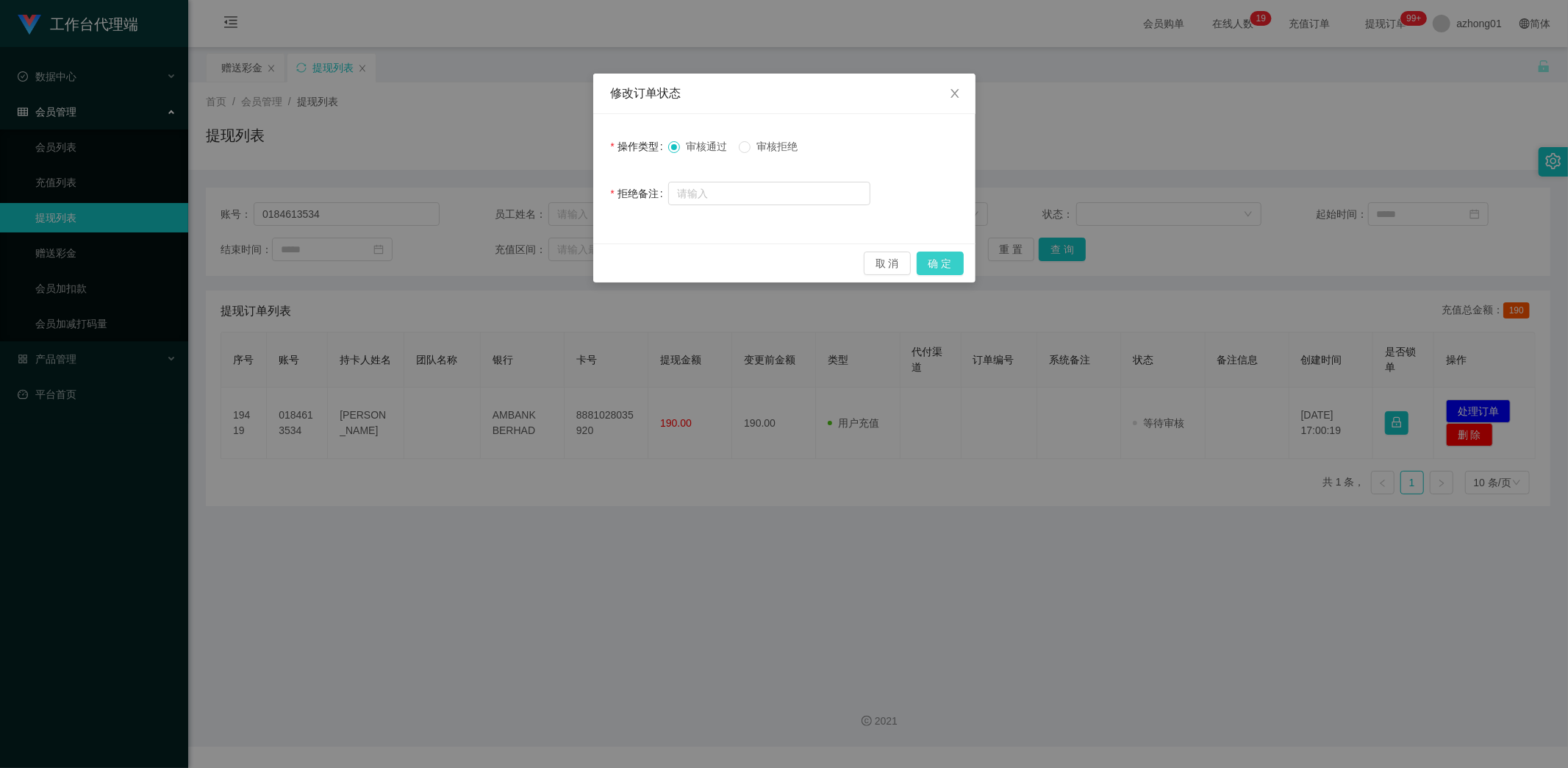
click at [951, 267] on button "确 定" at bounding box center [940, 263] width 47 height 24
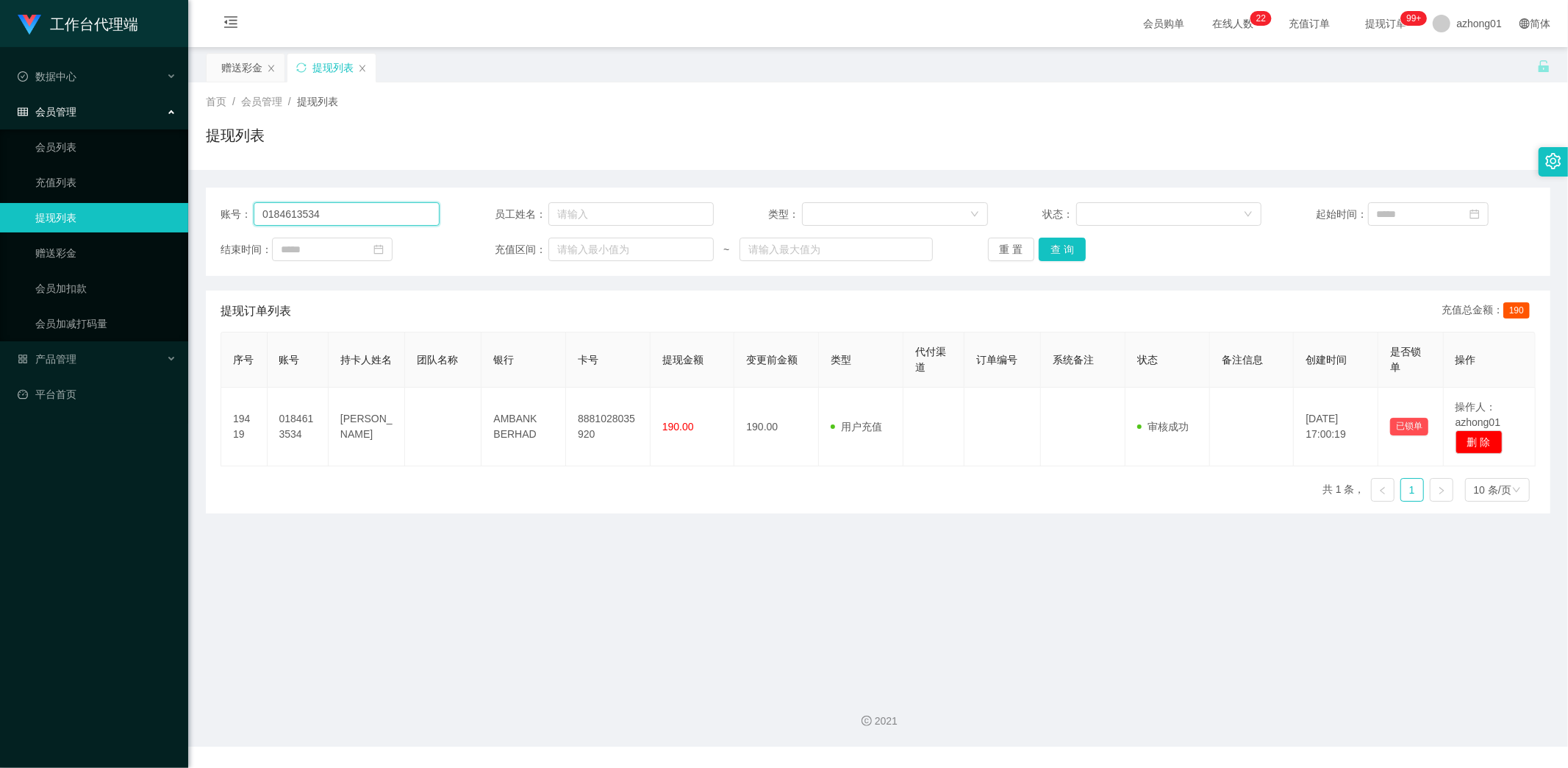
drag, startPoint x: 350, startPoint y: 212, endPoint x: 140, endPoint y: 208, distance: 210.0
click at [140, 208] on section "工作台代理端 数据中心 会员管理 会员列表 充值列表 提现列表 赠送彩金 会员加扣款 会员加减打码量 产品管理 平台首页 保存配置 重置配置 整体风格设置 主…" at bounding box center [784, 373] width 1568 height 747
paste input "Kaodim"
click at [1055, 253] on button "查 询" at bounding box center [1063, 249] width 47 height 24
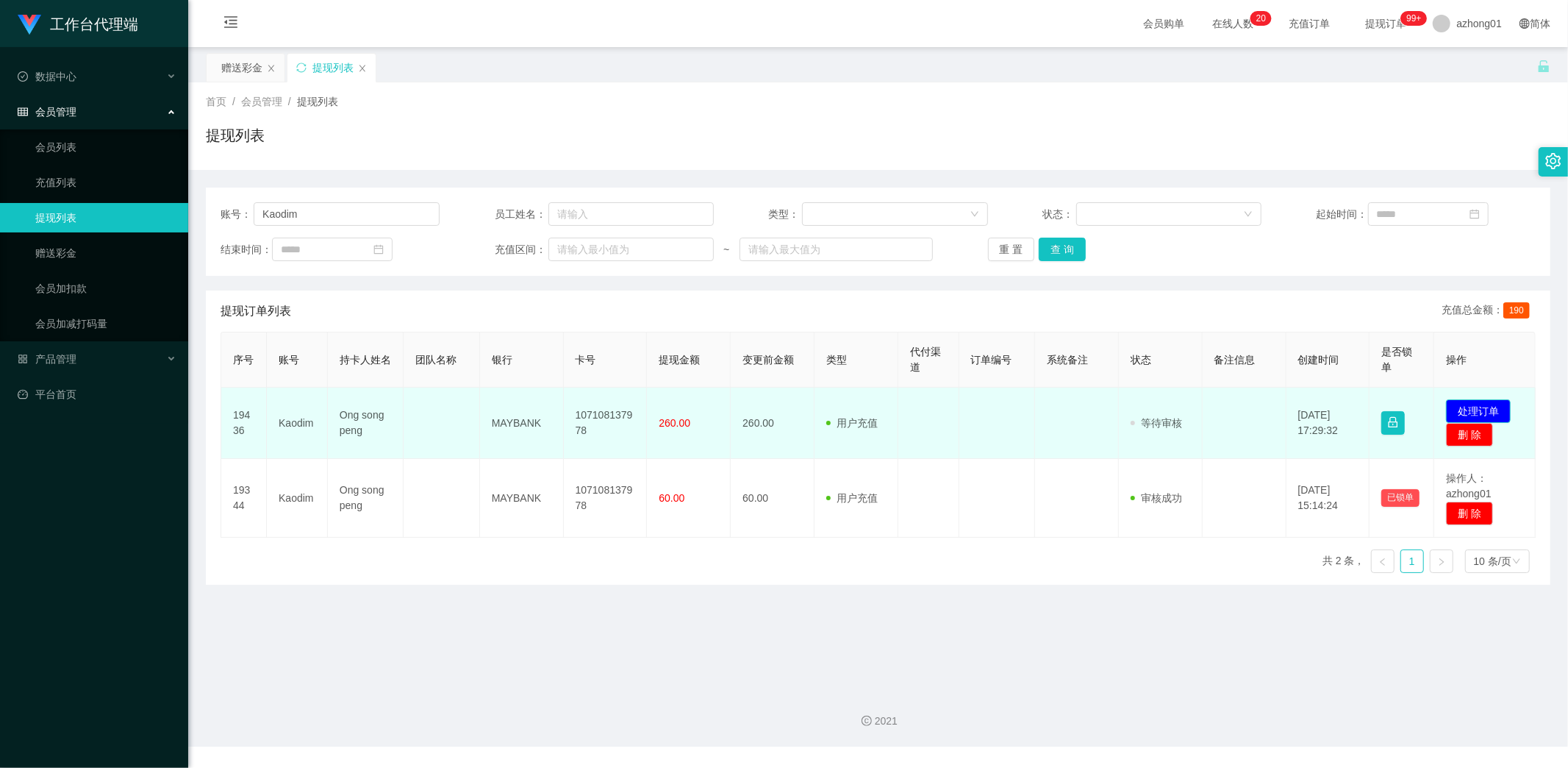
click at [1460, 408] on button "处理订单" at bounding box center [1478, 411] width 64 height 24
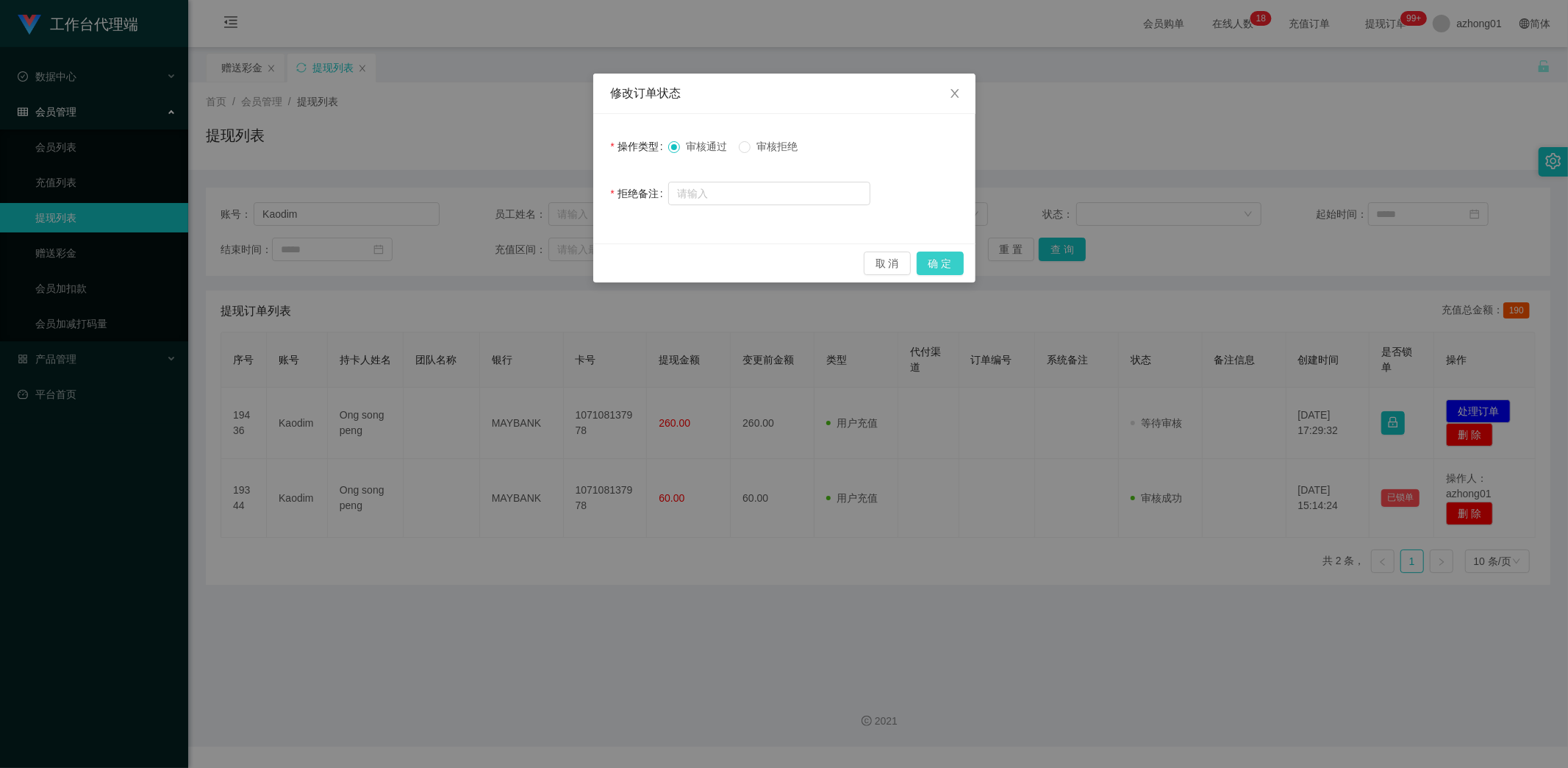
click at [949, 263] on button "确 定" at bounding box center [940, 263] width 47 height 24
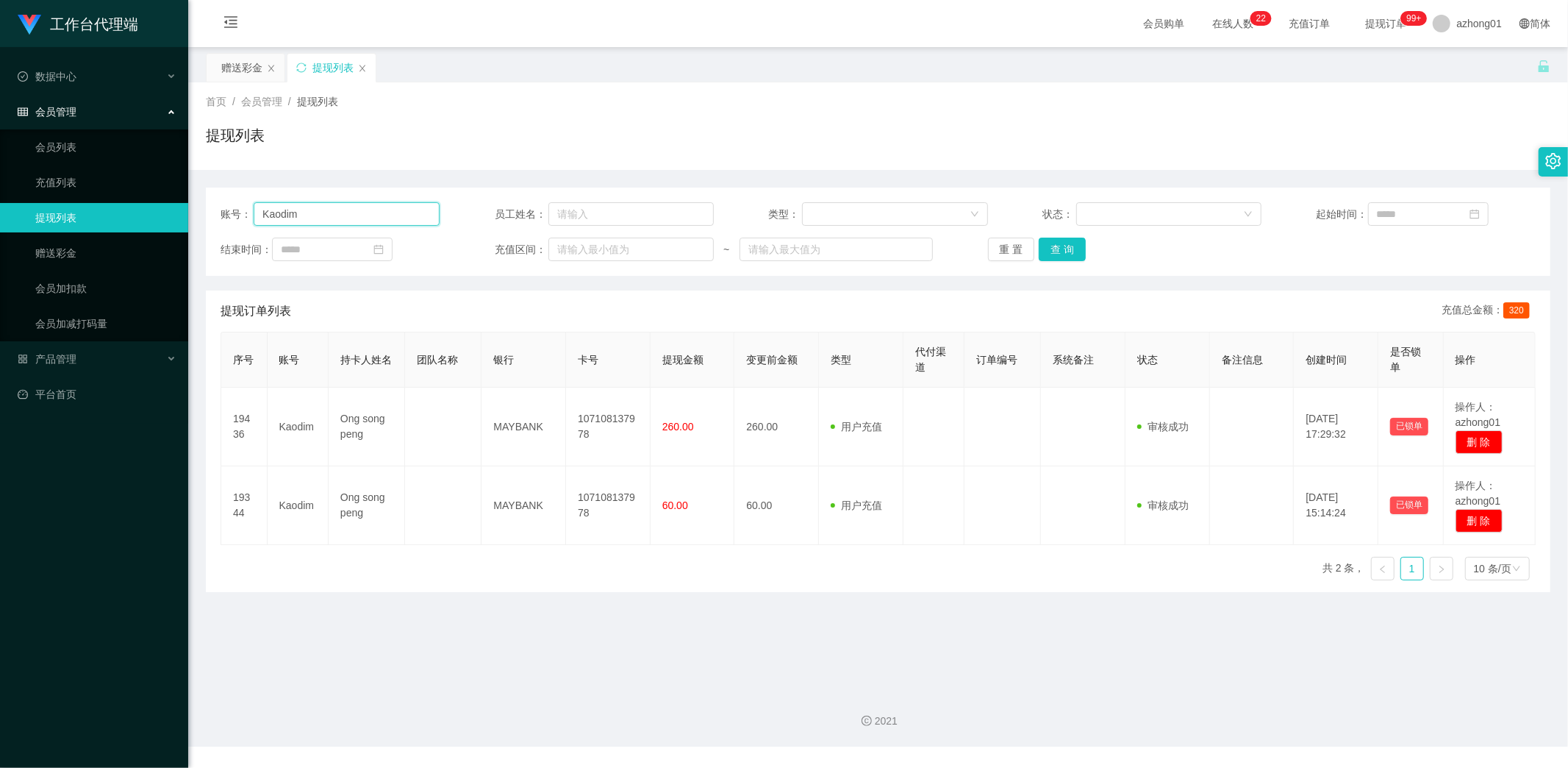
drag, startPoint x: 340, startPoint y: 218, endPoint x: 170, endPoint y: 199, distance: 171.1
click at [170, 199] on section "工作台代理端 数据中心 会员管理 会员列表 充值列表 提现列表 赠送彩金 会员加扣款 会员加减打码量 产品管理 平台首页 保存配置 重置配置 整体风格设置 主…" at bounding box center [784, 373] width 1568 height 747
paste input "0184613534"
click at [1062, 252] on button "查 询" at bounding box center [1063, 249] width 47 height 24
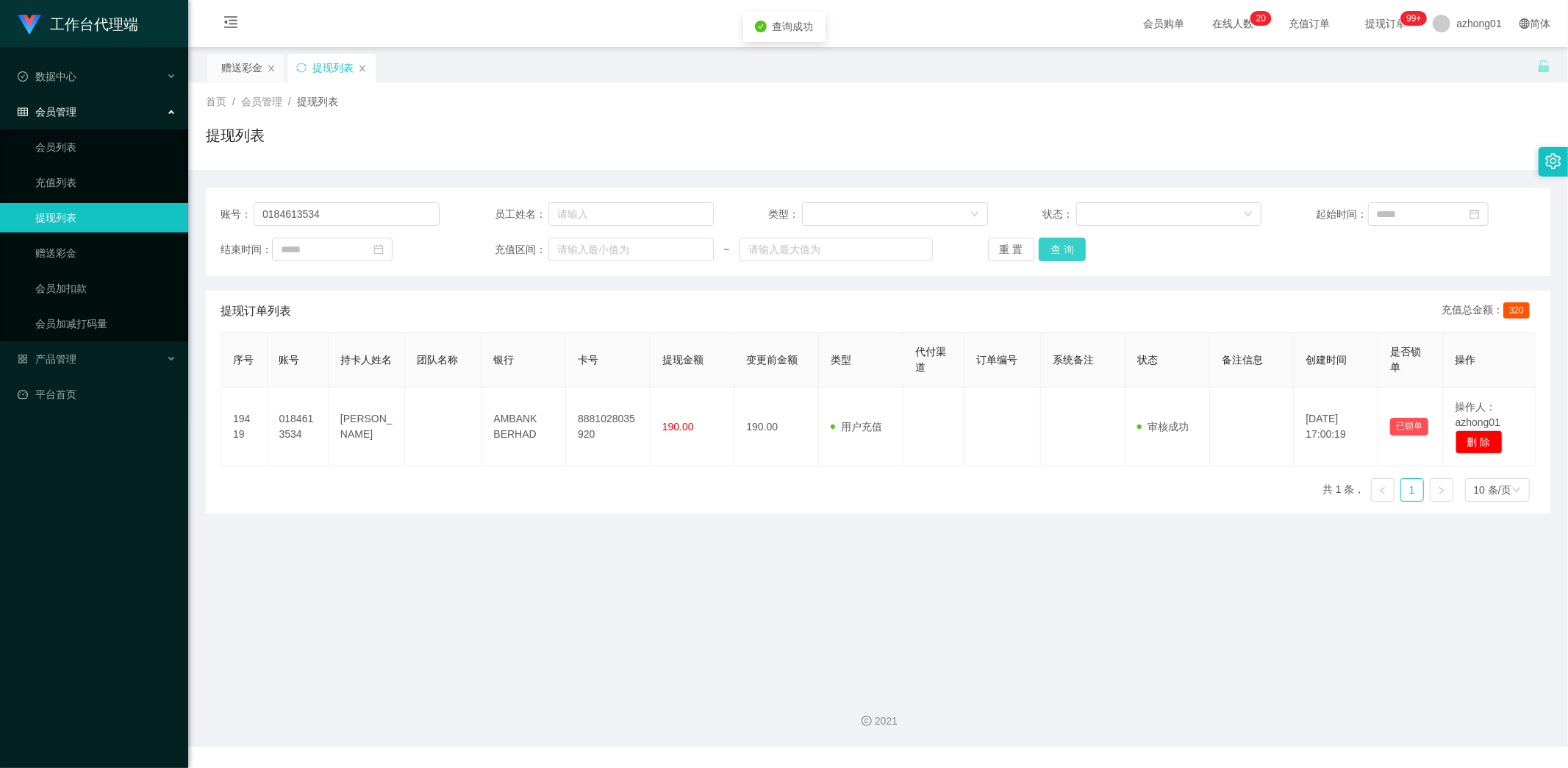
click at [1057, 252] on button "查 询" at bounding box center [1063, 249] width 47 height 24
click at [324, 677] on section "会员购单 在线人数 0 1 2 3 4 5 6 7 8 9 0 1 2 3 4 5 6 7 8 9 0 1 2 3 4 5 6 7 8 9 0 1 2 3 4…" at bounding box center [878, 373] width 1380 height 747
click at [332, 232] on div "账号： 0184613534 员工姓名： 类型： 状态： 起始时间： 结束时间： 充值区间： ~ 重 置 查 询" at bounding box center [879, 232] width 1345 height 88
drag, startPoint x: 268, startPoint y: 210, endPoint x: 176, endPoint y: 201, distance: 92.4
click at [176, 201] on section "工作台代理端 数据中心 会员管理 会员列表 充值列表 提现列表 赠送彩金 会员加扣款 会员加减打码量 产品管理 平台首页 保存配置 重置配置 整体风格设置 主…" at bounding box center [784, 373] width 1568 height 747
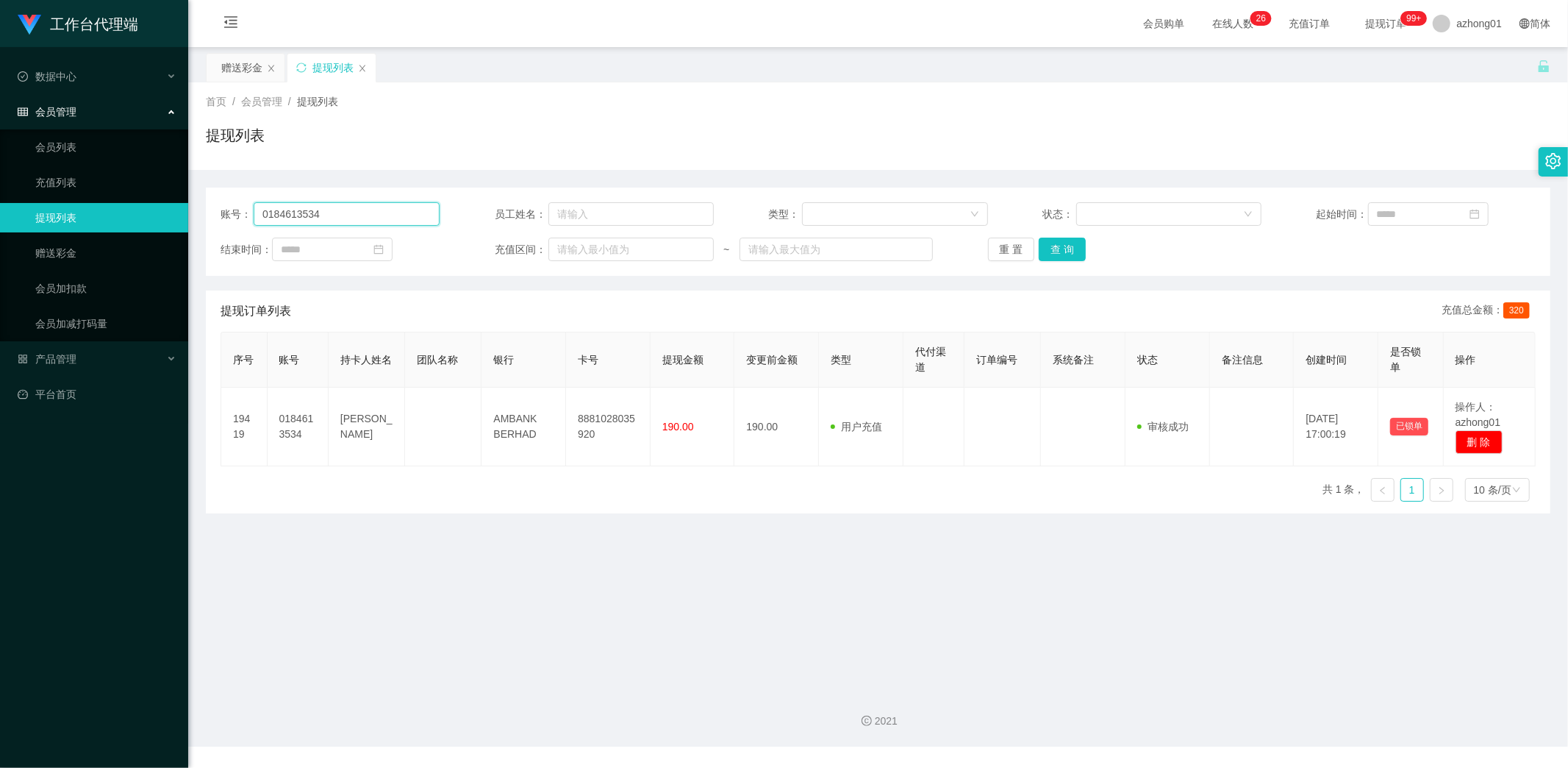
paste input "Steve83"
click at [1073, 250] on button "查 询" at bounding box center [1063, 249] width 47 height 24
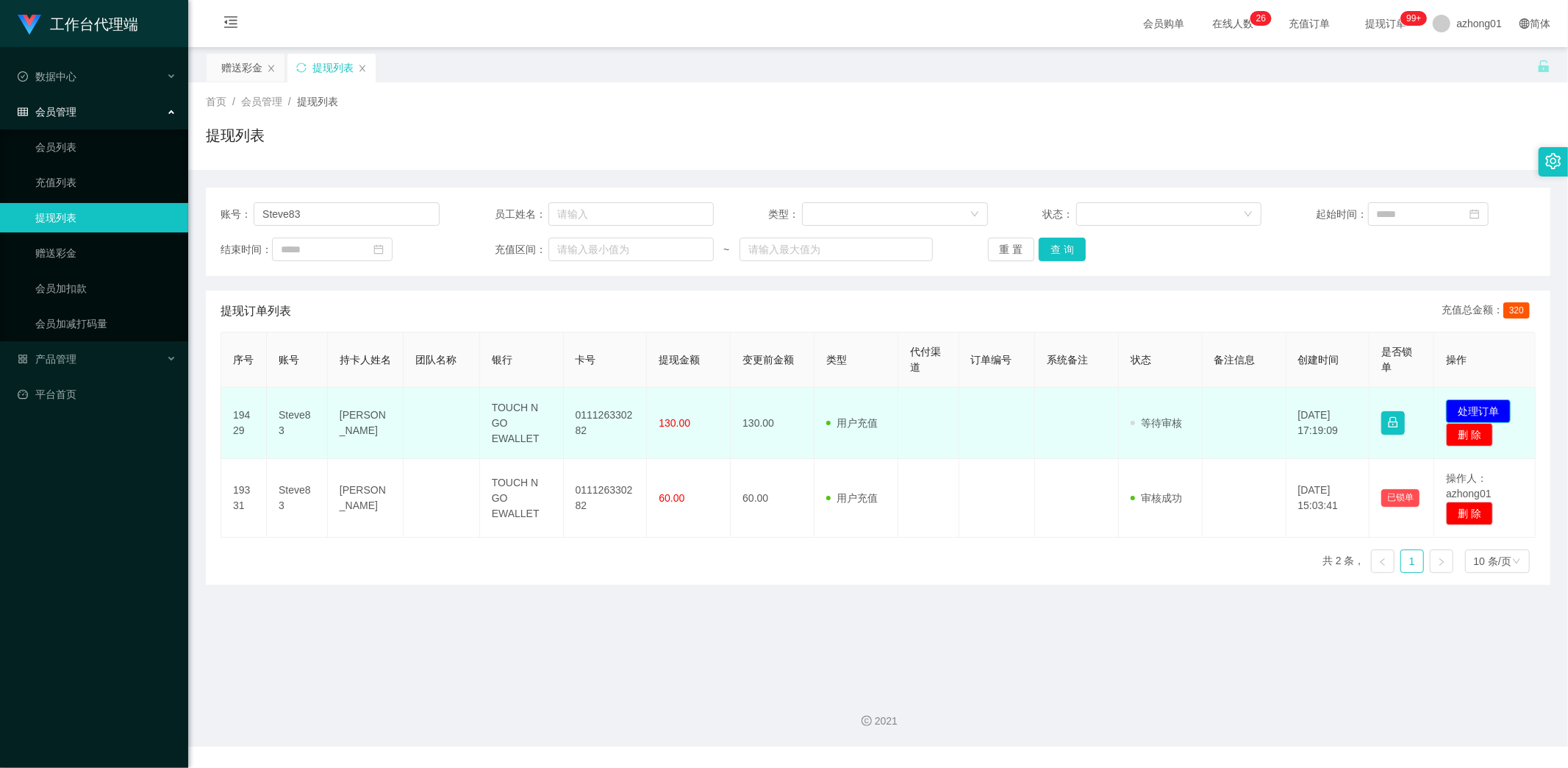
click at [1456, 404] on button "处理订单" at bounding box center [1478, 411] width 64 height 24
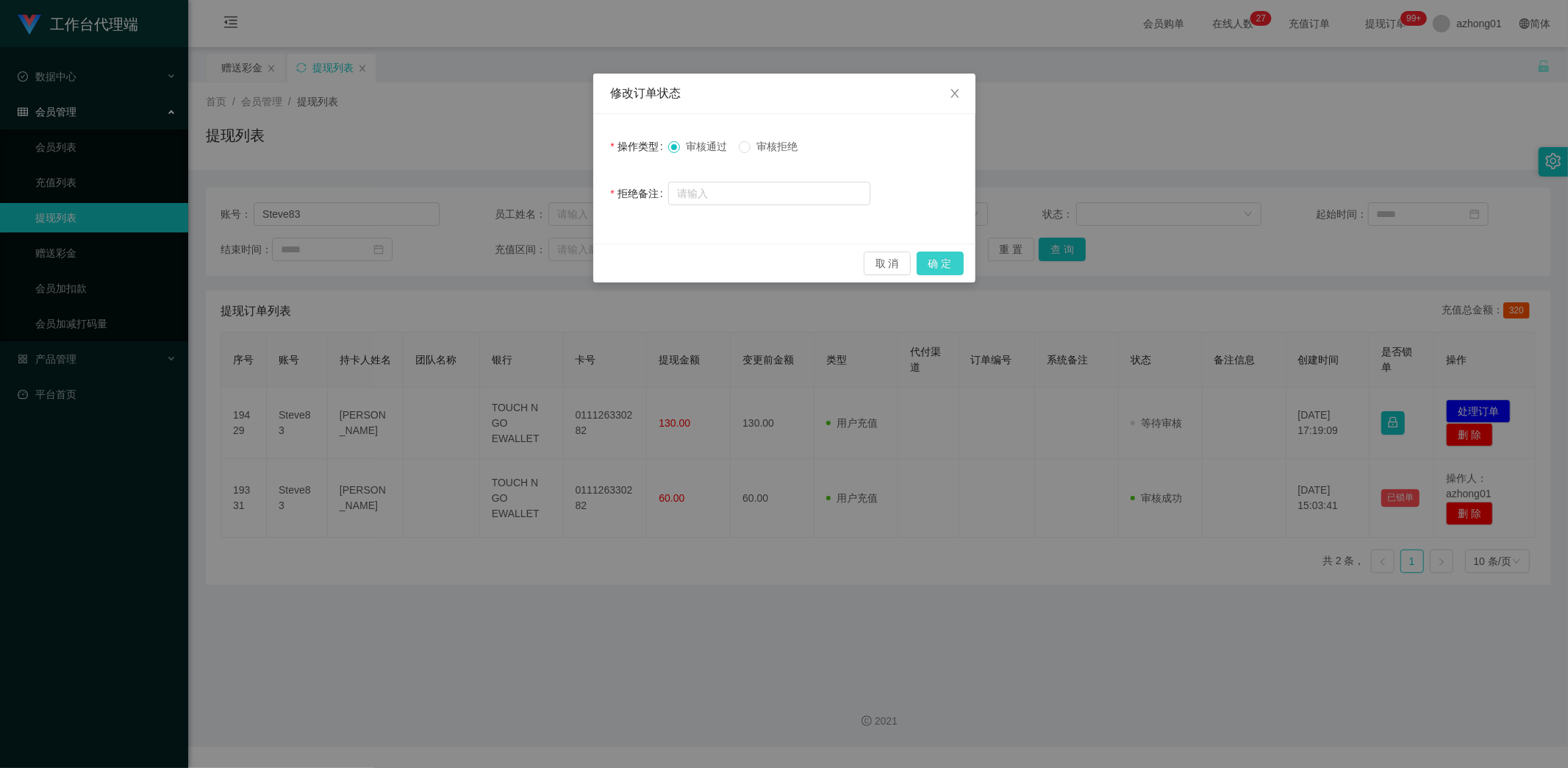
click at [949, 266] on button "确 定" at bounding box center [940, 263] width 47 height 24
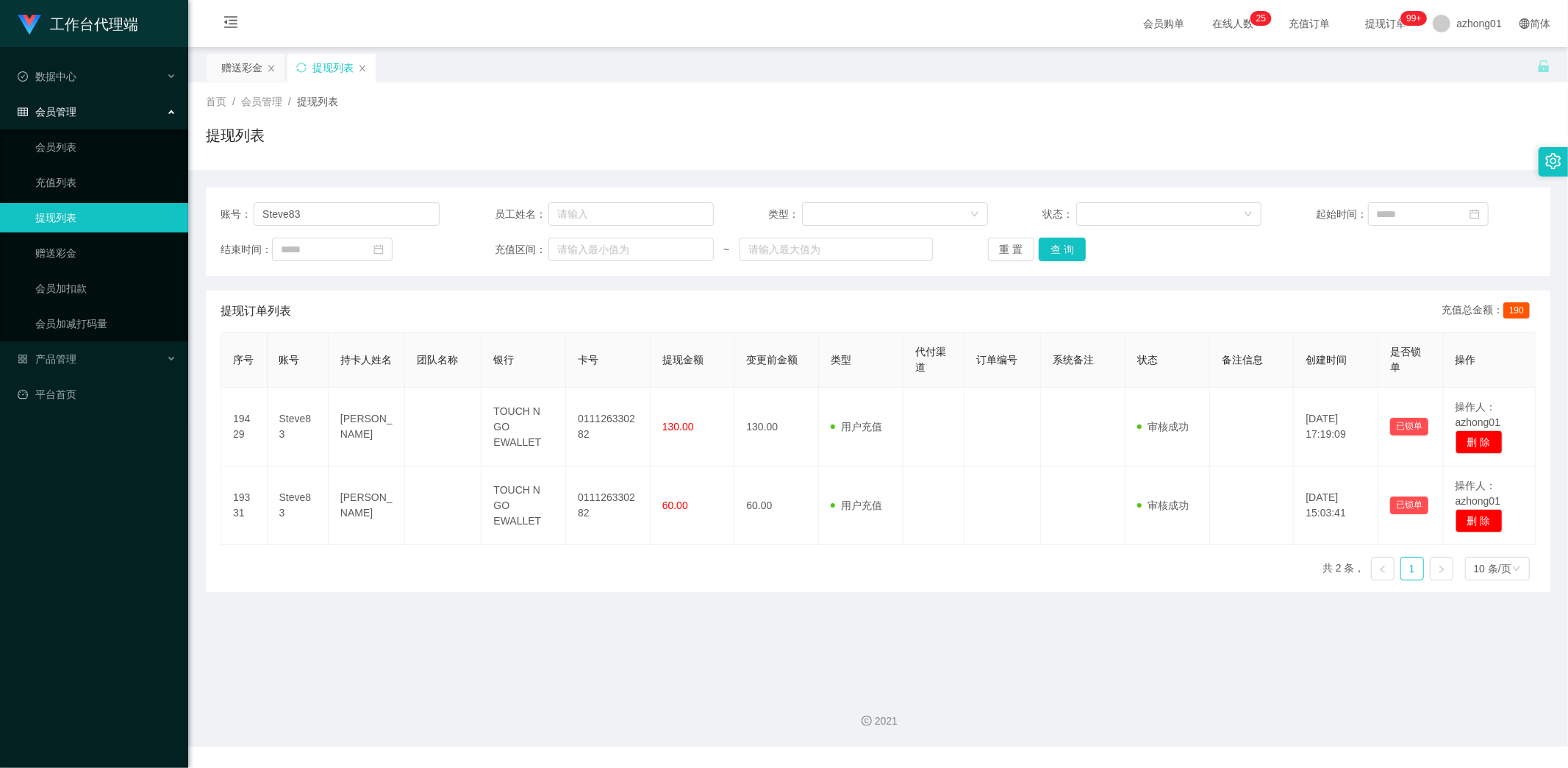
drag, startPoint x: 429, startPoint y: 702, endPoint x: 394, endPoint y: 620, distance: 89.2
click at [428, 700] on div "2021" at bounding box center [878, 713] width 1380 height 68
drag, startPoint x: 310, startPoint y: 215, endPoint x: 217, endPoint y: 206, distance: 93.4
click at [215, 206] on div "账号： Steve83 员工姓名： 类型： 状态： 起始时间： 结束时间： 充值区间： ~ 重 置 查 询" at bounding box center [879, 232] width 1345 height 88
paste input "Kaodim"
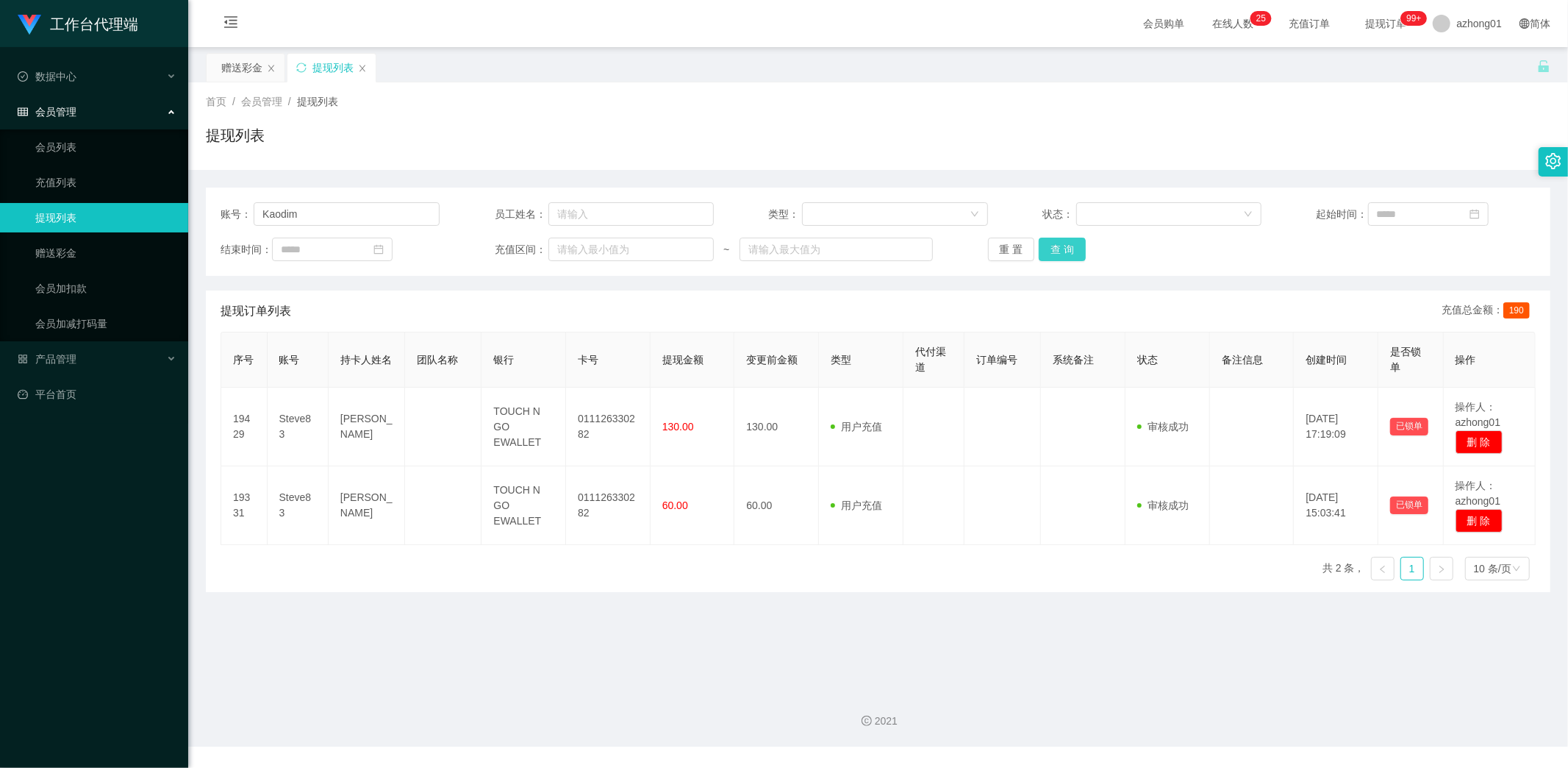
click at [1064, 251] on button "查 询" at bounding box center [1063, 249] width 47 height 24
drag, startPoint x: 324, startPoint y: 219, endPoint x: 224, endPoint y: 210, distance: 100.4
click at [224, 210] on div "账号： [PERSON_NAME]" at bounding box center [330, 214] width 219 height 24
paste input "TnehGheamTatt"
type input "TnehGheamTatt"
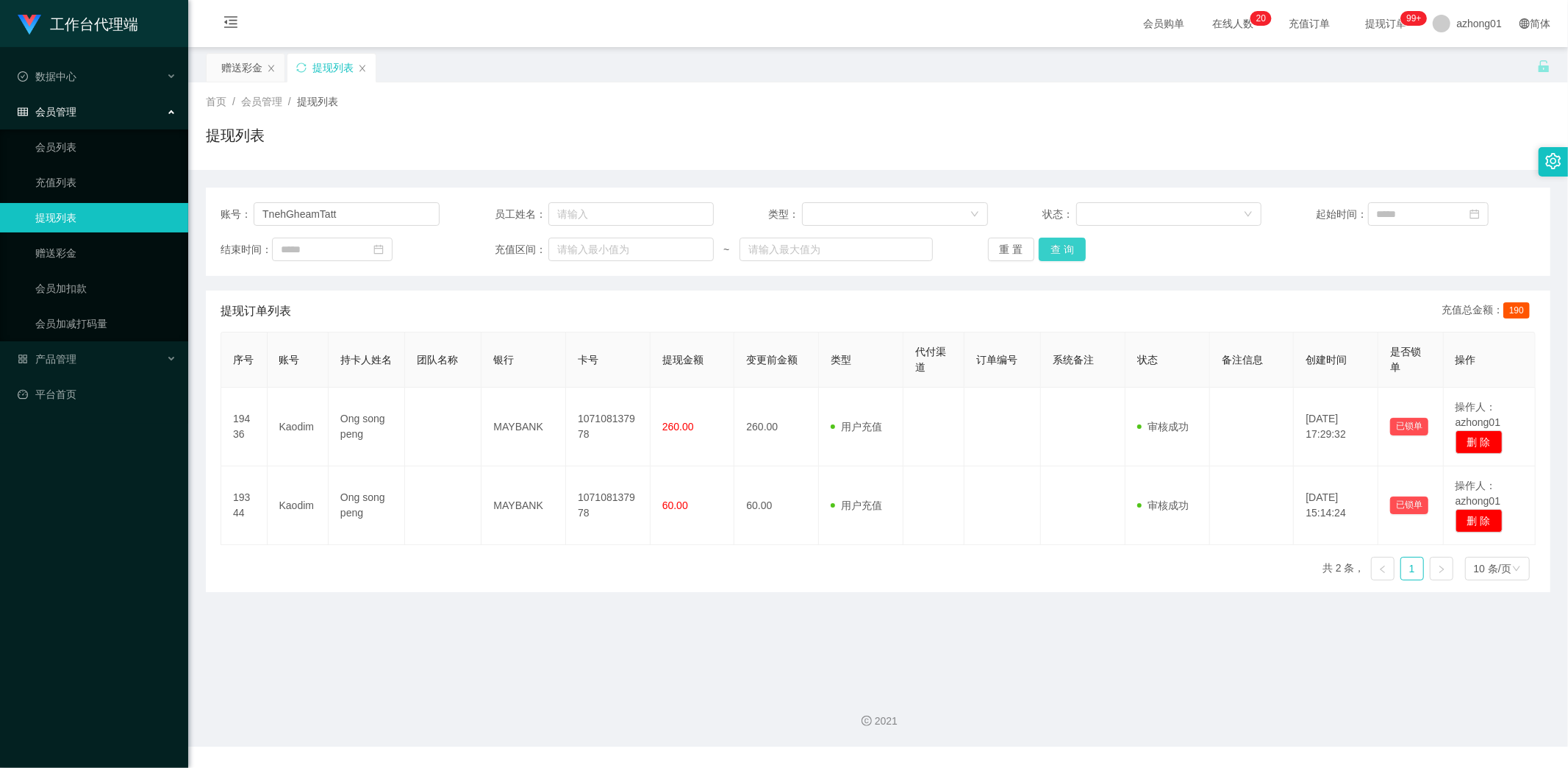
click at [1050, 245] on button "查 询" at bounding box center [1063, 249] width 47 height 24
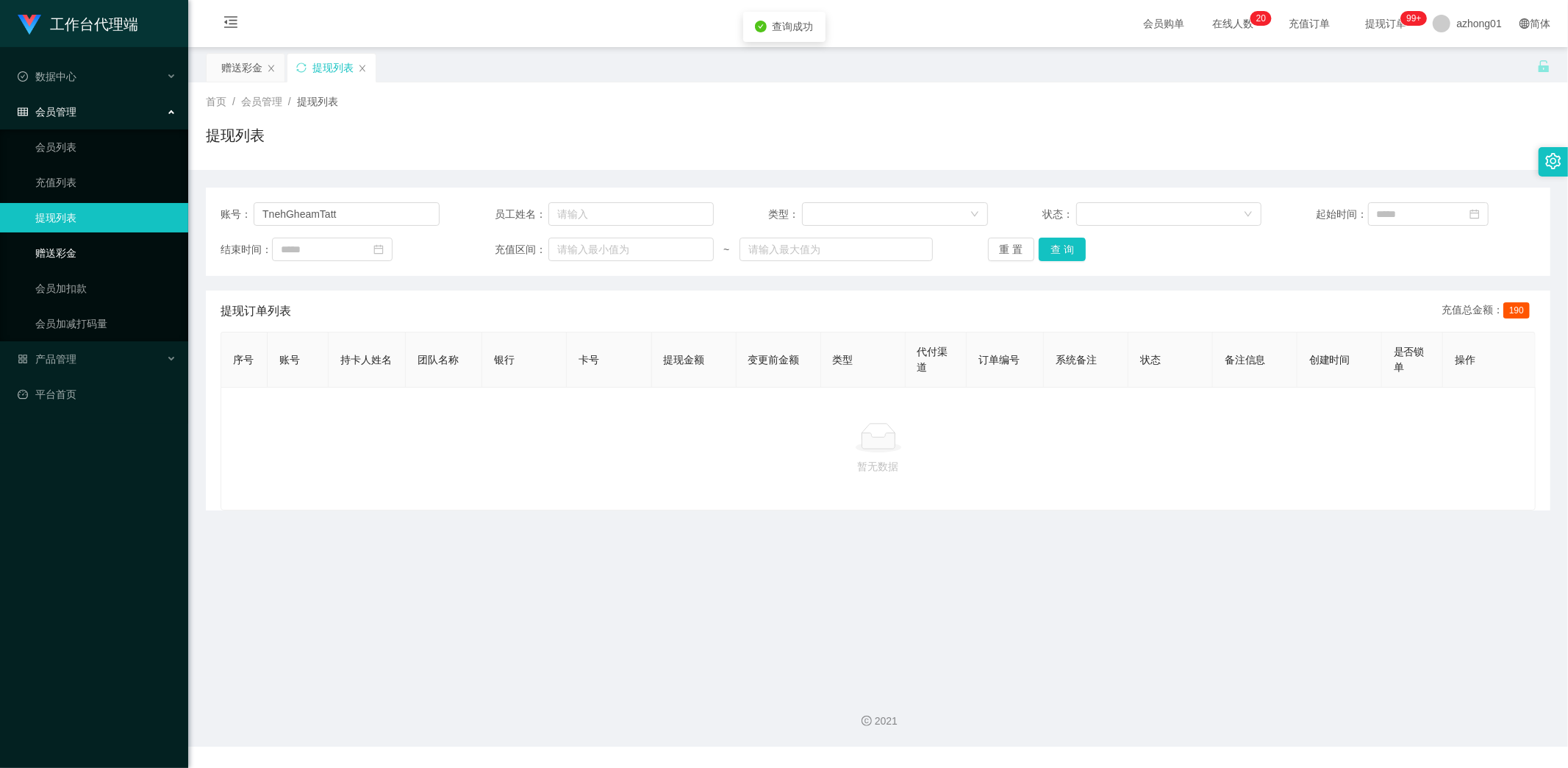
click at [74, 249] on link "赠送彩金" at bounding box center [105, 253] width 141 height 29
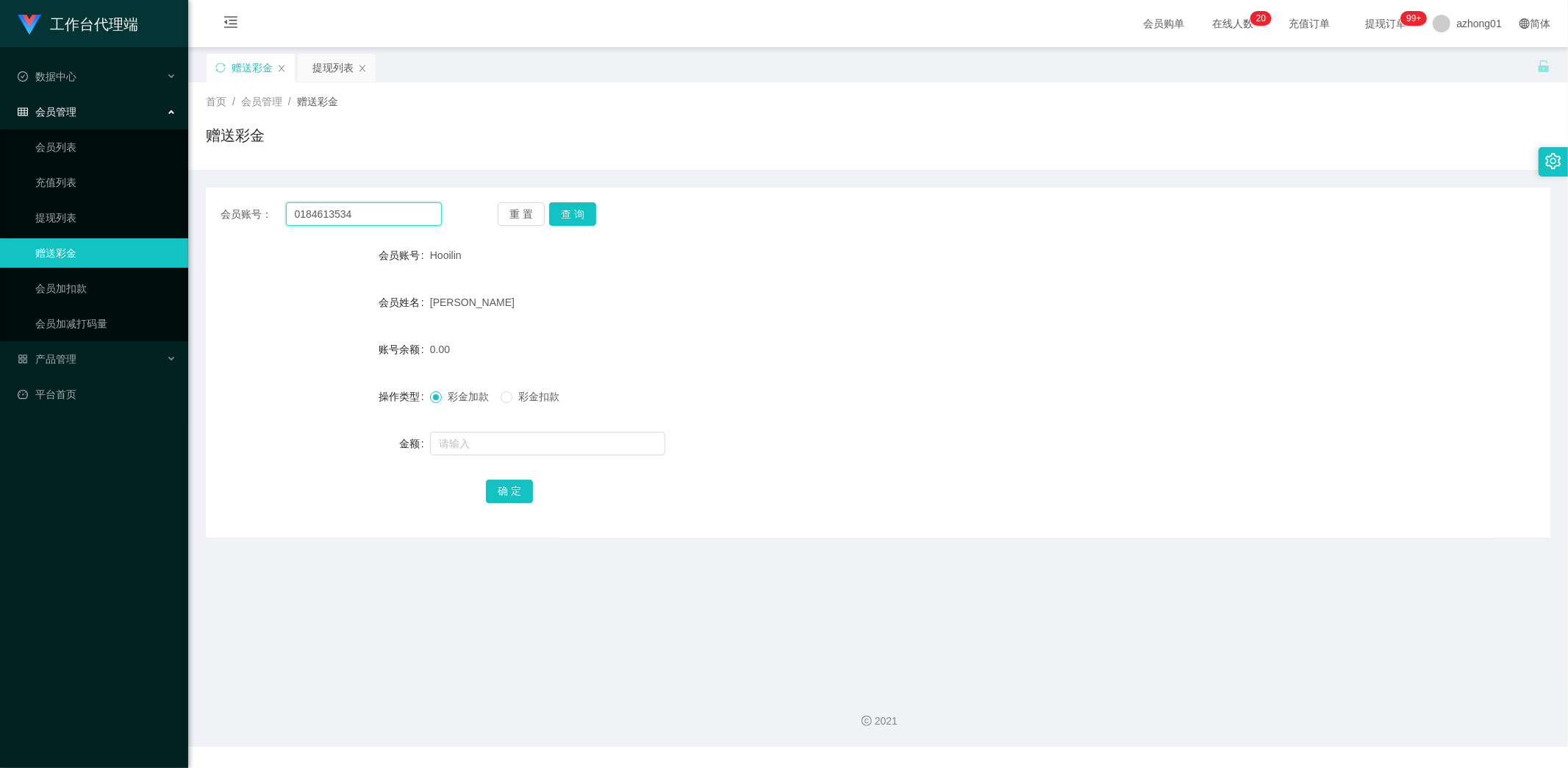
drag, startPoint x: 372, startPoint y: 208, endPoint x: 255, endPoint y: 217, distance: 117.3
click at [214, 202] on div "会员账号： 0184613534 重 置 查 询" at bounding box center [879, 214] width 1345 height 24
paste input "TnehGheamTatt"
type input "TnehGheamTatt"
click at [564, 215] on button "查 询" at bounding box center [573, 214] width 47 height 24
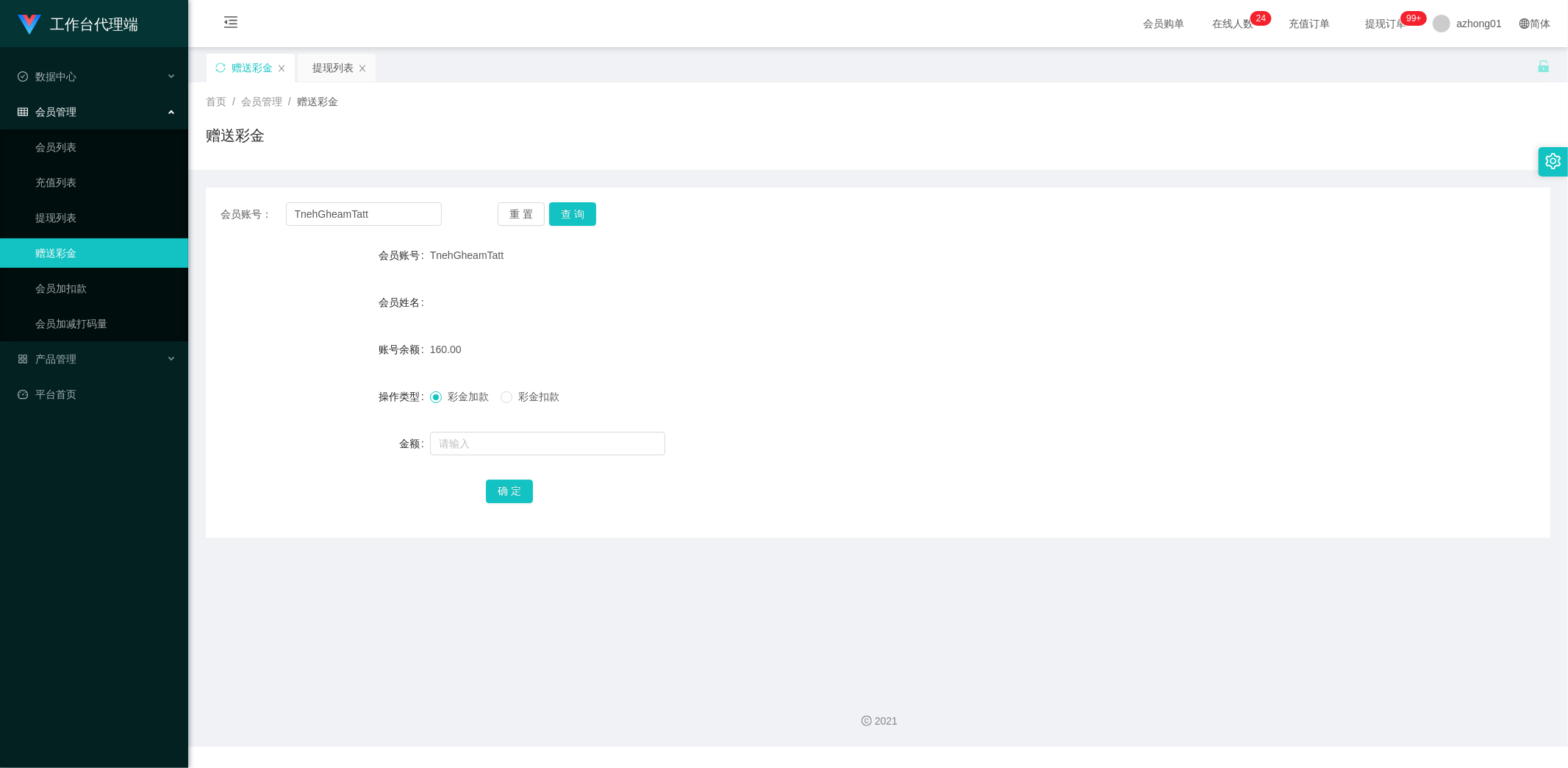
click at [86, 249] on link "赠送彩金" at bounding box center [105, 253] width 141 height 29
drag, startPoint x: 382, startPoint y: 215, endPoint x: 223, endPoint y: 215, distance: 159.0
click at [223, 215] on div "会员账号： TnehGheamTatt" at bounding box center [332, 214] width 222 height 24
click at [575, 215] on button "查 询" at bounding box center [573, 214] width 47 height 24
click at [82, 214] on link "提现列表" at bounding box center [105, 218] width 141 height 29
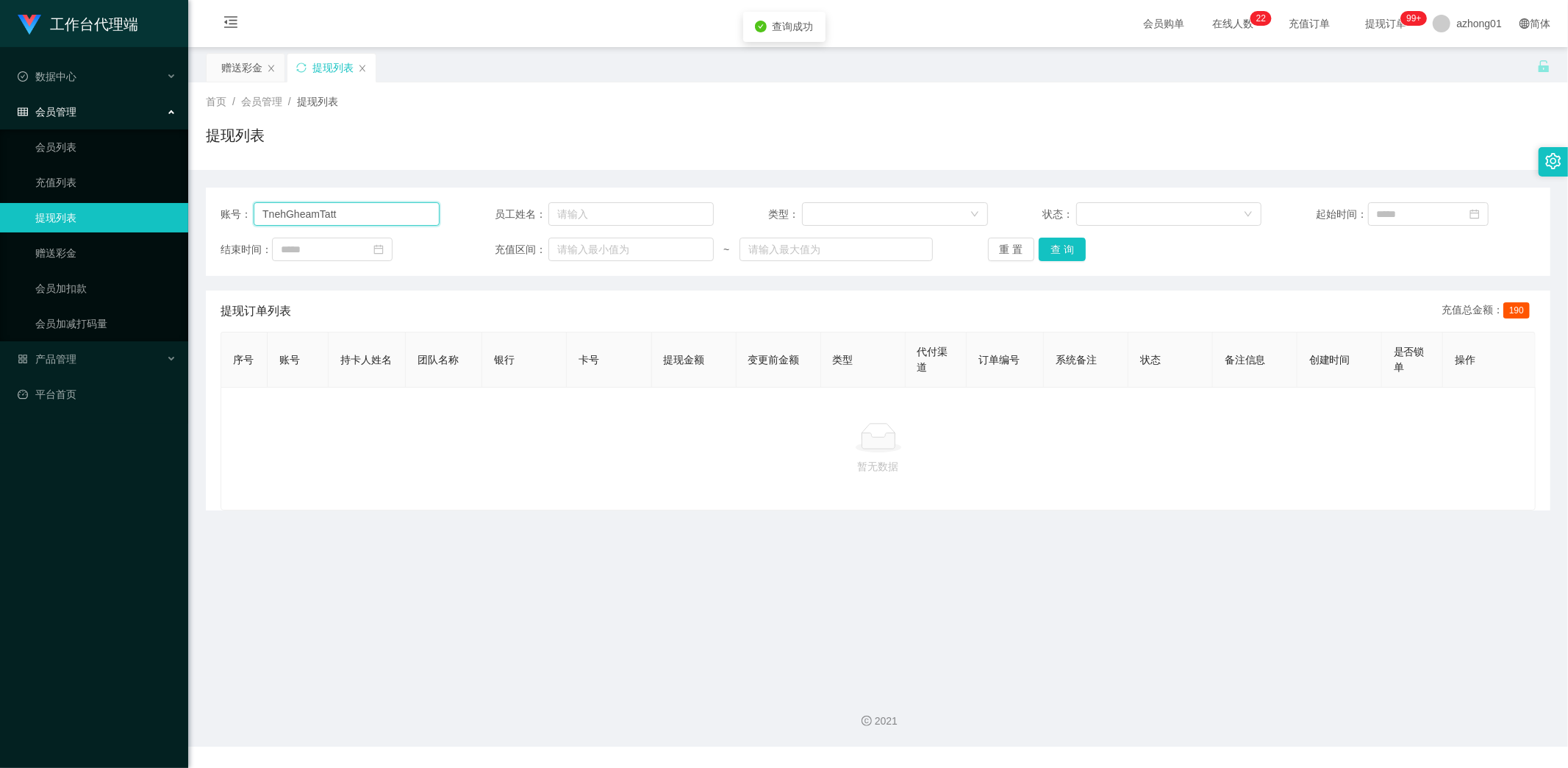
drag, startPoint x: 350, startPoint y: 212, endPoint x: 126, endPoint y: 211, distance: 224.0
click at [126, 211] on section "工作台代理端 数据中心 会员管理 会员列表 充值列表 提现列表 赠送彩金 会员加扣款 会员加减打码量 产品管理 平台首页 保存配置 重置配置 整体风格设置 主…" at bounding box center [784, 373] width 1568 height 747
click at [1049, 251] on button "查 询" at bounding box center [1063, 249] width 47 height 24
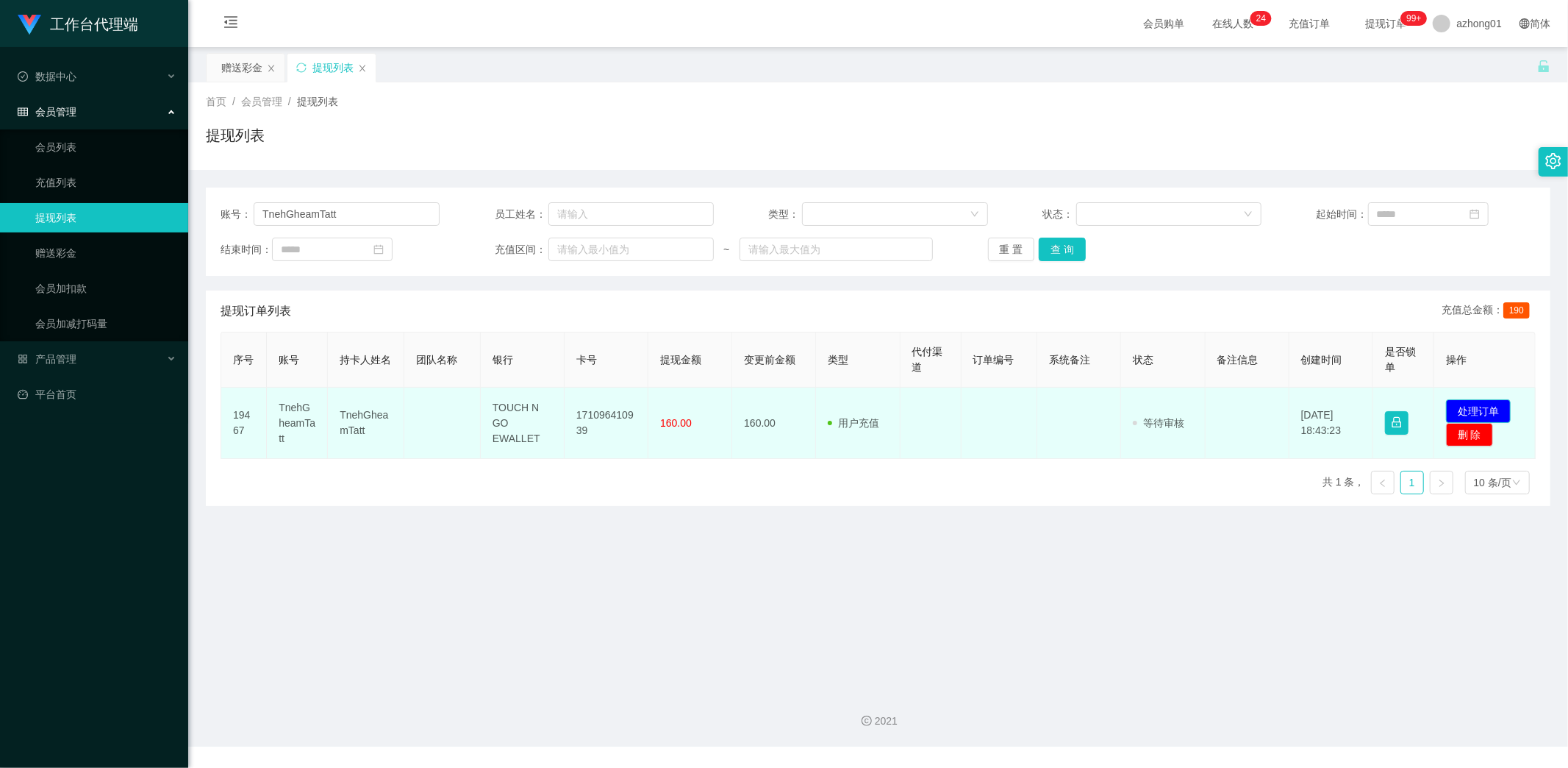
click at [1476, 410] on button "处理订单" at bounding box center [1478, 411] width 64 height 24
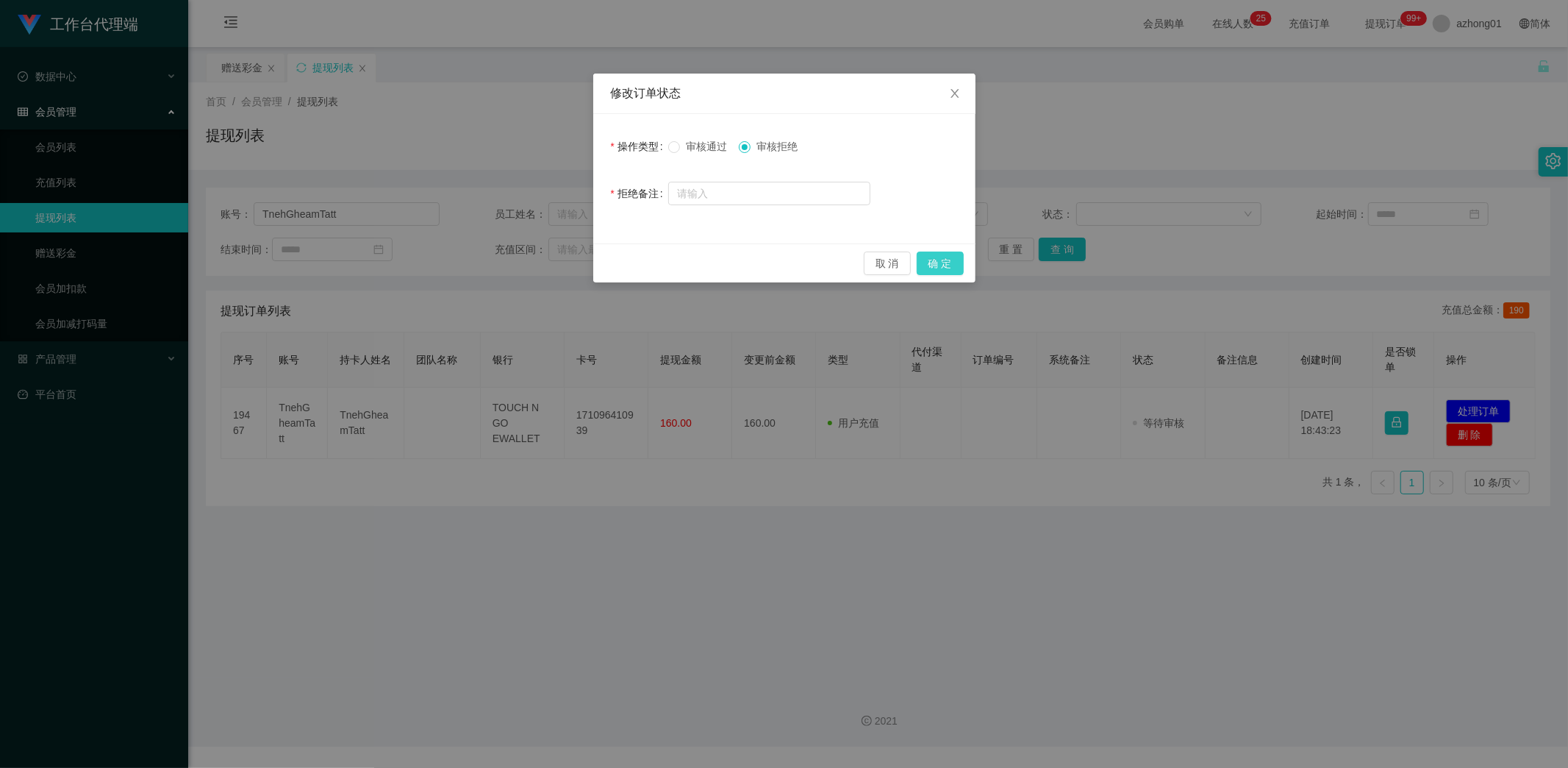
click at [942, 263] on button "确 定" at bounding box center [940, 263] width 47 height 24
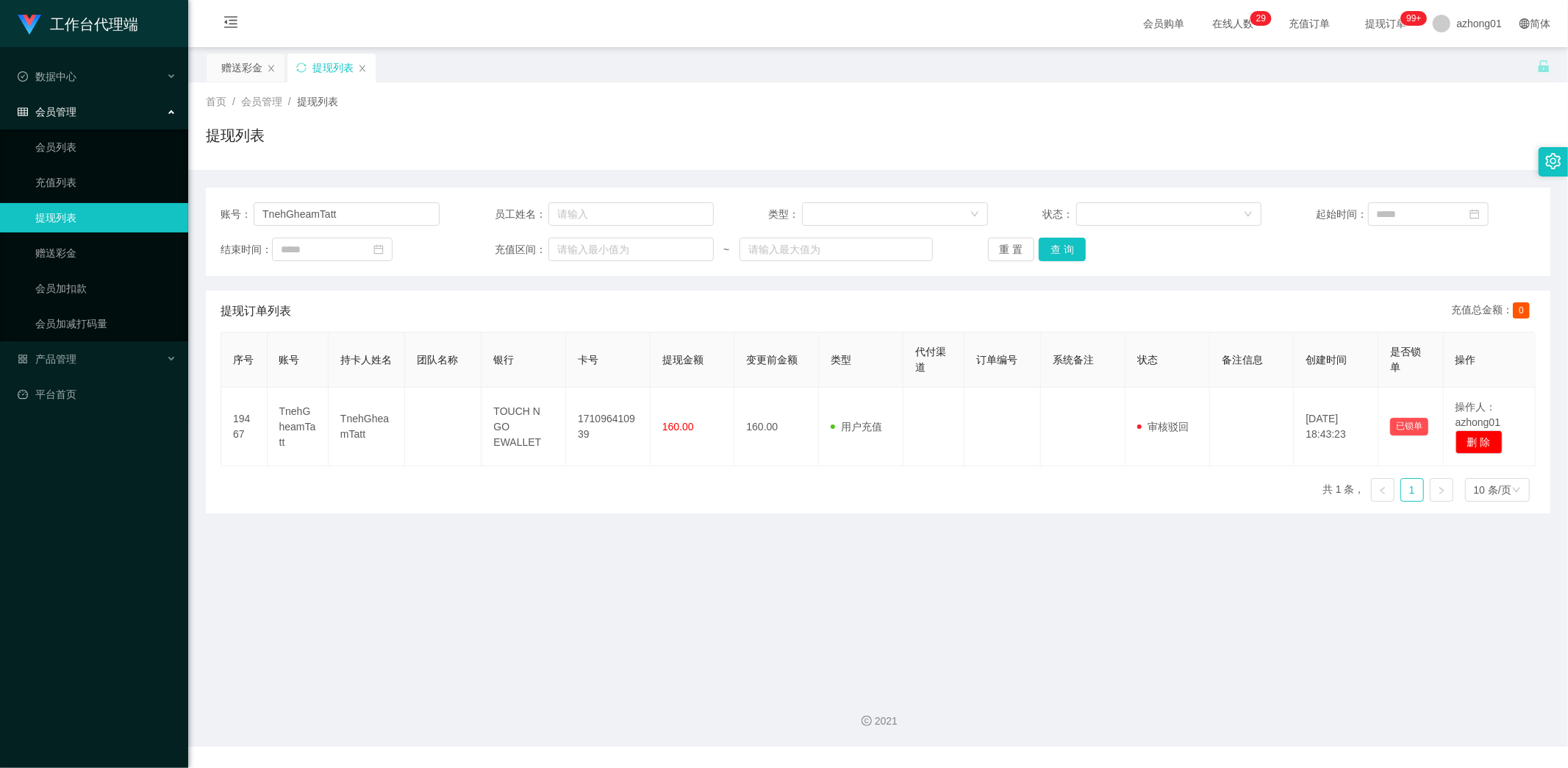
click at [372, 679] on div "2021" at bounding box center [878, 713] width 1380 height 68
drag, startPoint x: 355, startPoint y: 211, endPoint x: 202, endPoint y: 214, distance: 153.0
click at [178, 210] on section "工作台代理端 数据中心 会员管理 会员列表 充值列表 提现列表 赠送彩金 会员加扣款 会员加减打码量 产品管理 平台首页 保存配置 重置配置 整体风格设置 主…" at bounding box center [784, 373] width 1568 height 747
paste input "0184613534"
type input "0184613534"
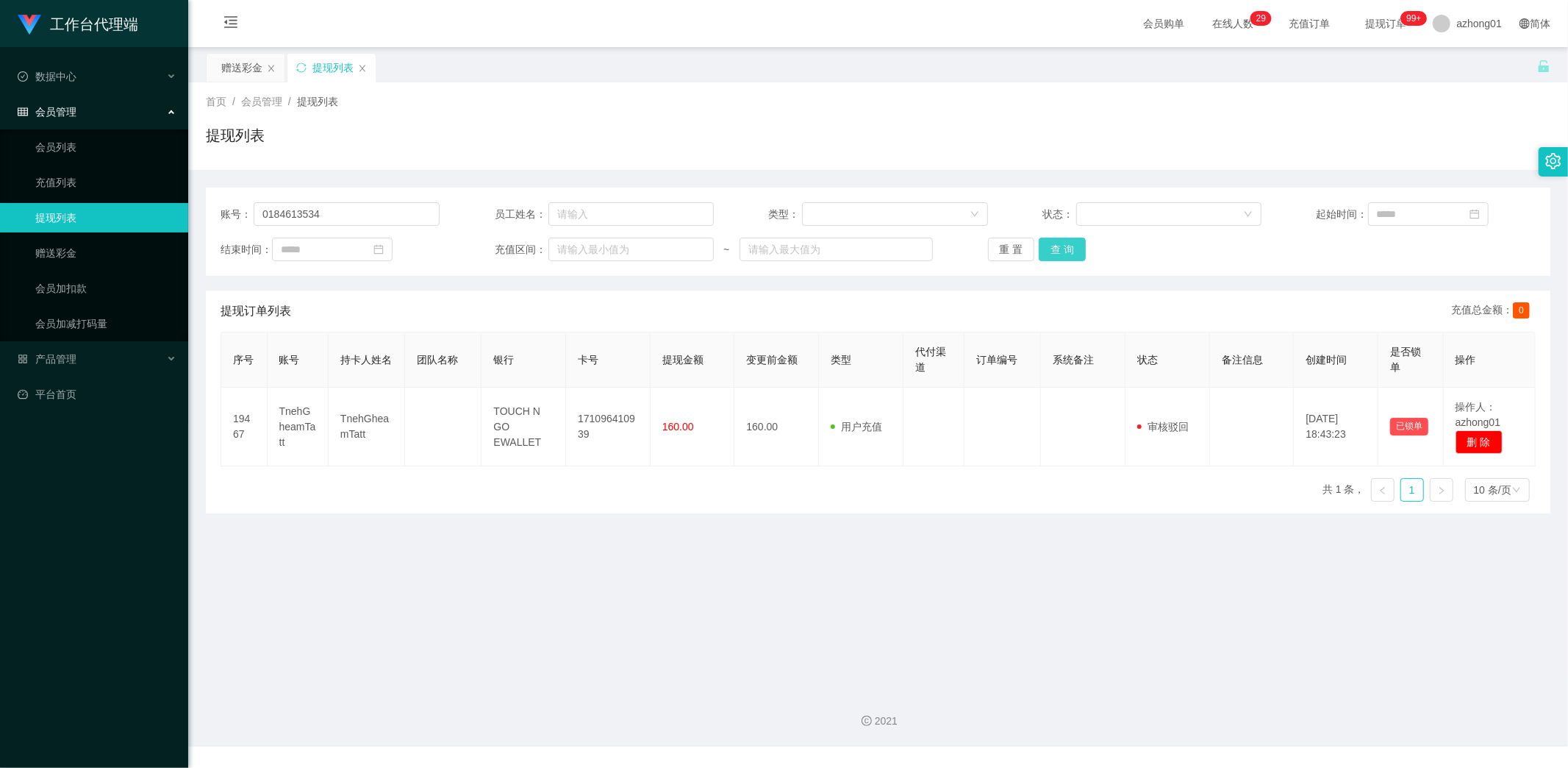
click at [1059, 249] on button "查 询" at bounding box center [1063, 249] width 47 height 24
click at [59, 256] on link "赠送彩金" at bounding box center [105, 253] width 141 height 29
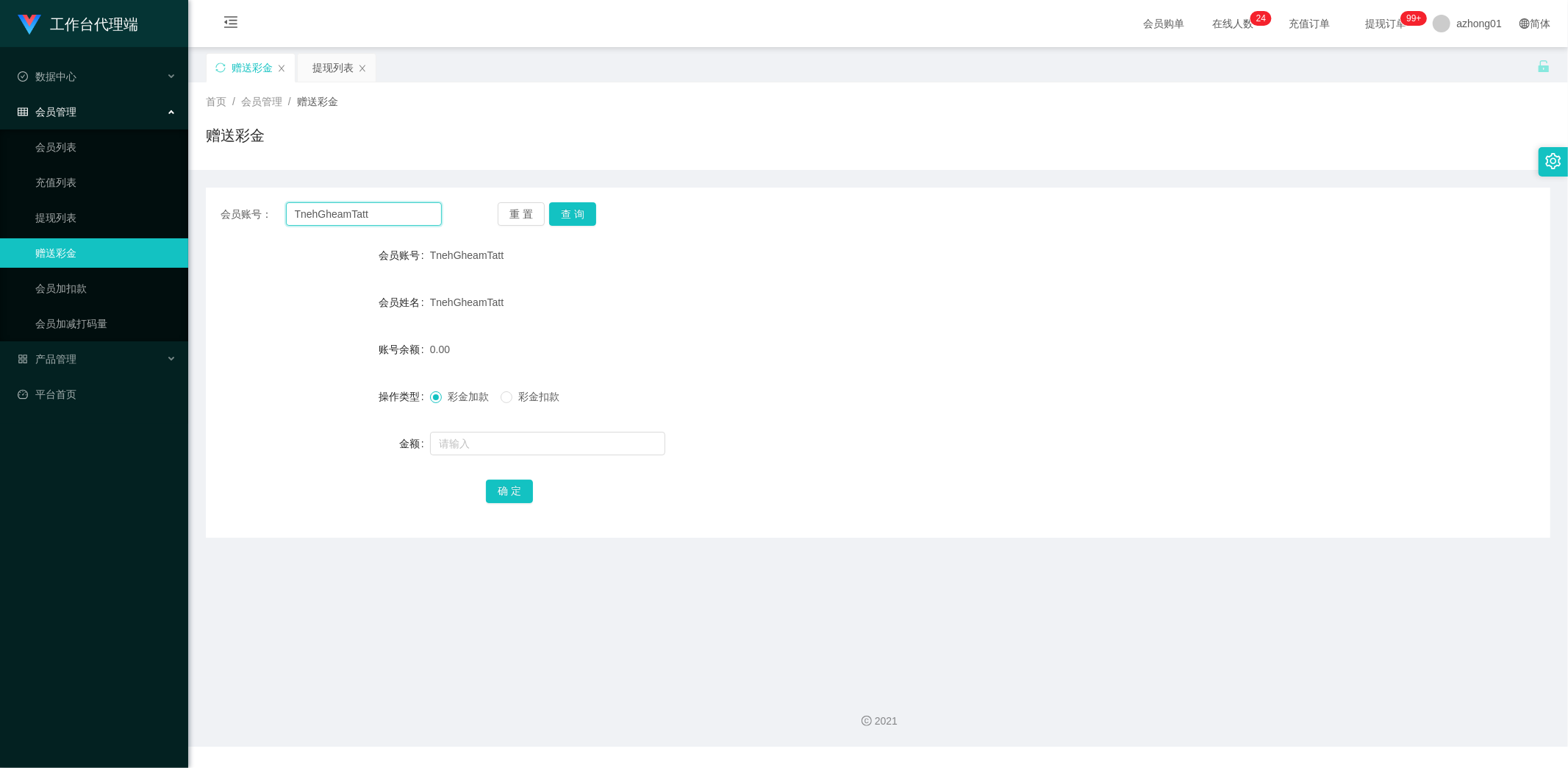
drag, startPoint x: 378, startPoint y: 214, endPoint x: 219, endPoint y: 199, distance: 159.7
click at [219, 199] on div "会员账号： TnehGheamTatt 重 置 查 询 会员账号 TnehGheamTatt 会员姓名 TnehGheamTatt 账号余额 0.00 操作类…" at bounding box center [879, 362] width 1345 height 350
paste input "yaoweng510"
type input "yaoweng510"
click at [575, 210] on button "查 询" at bounding box center [573, 214] width 47 height 24
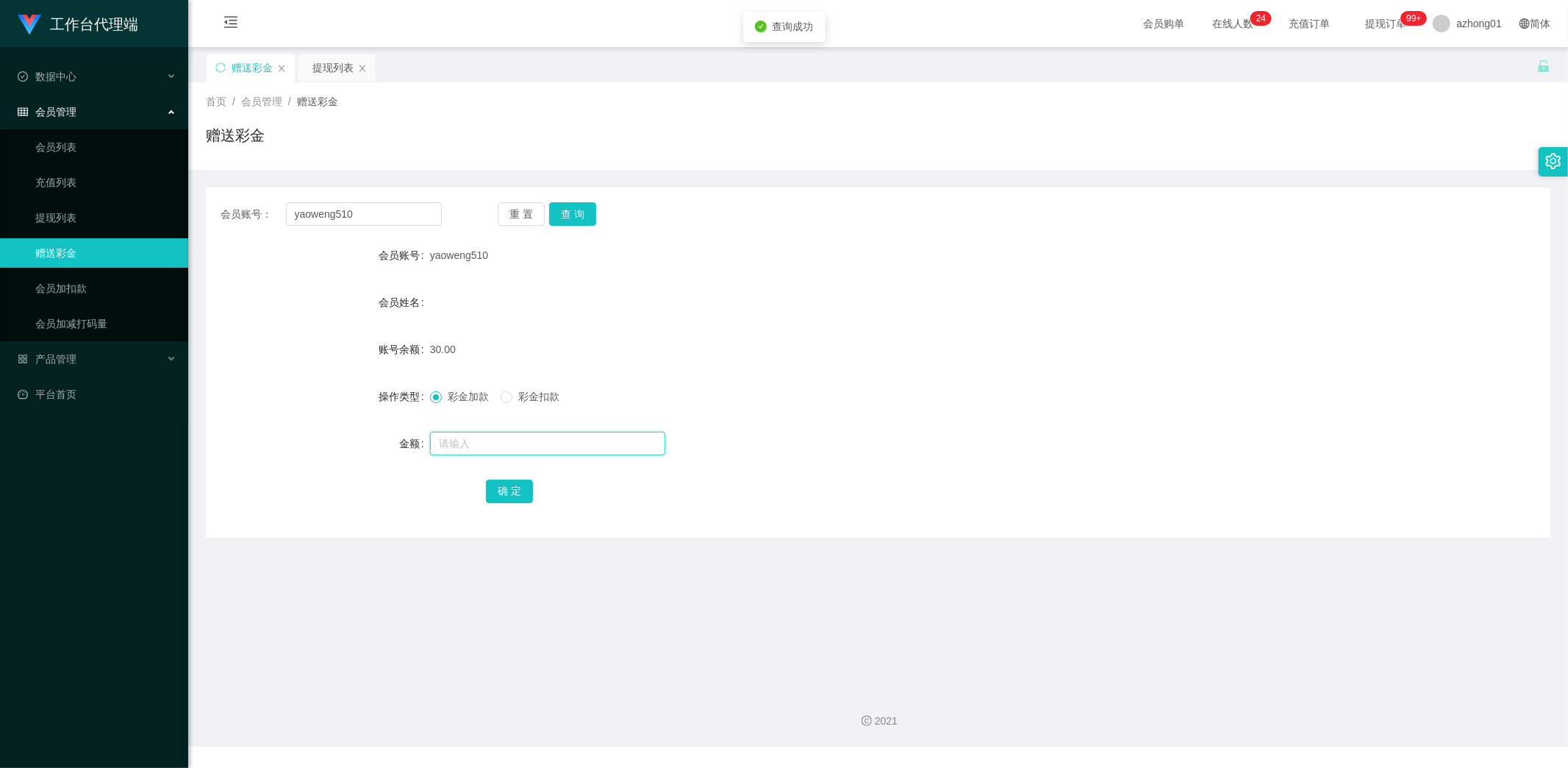
click at [485, 441] on input "text" at bounding box center [548, 444] width 236 height 24
type input "30"
click at [511, 493] on button "确 定" at bounding box center [509, 491] width 47 height 24
drag, startPoint x: 383, startPoint y: 215, endPoint x: 174, endPoint y: 201, distance: 209.5
click at [170, 200] on section "工作台代理端 数据中心 会员管理 会员列表 充值列表 提现列表 赠送彩金 会员加扣款 会员加减打码量 产品管理 平台首页 保存配置 重置配置 整体风格设置 主…" at bounding box center [784, 373] width 1568 height 747
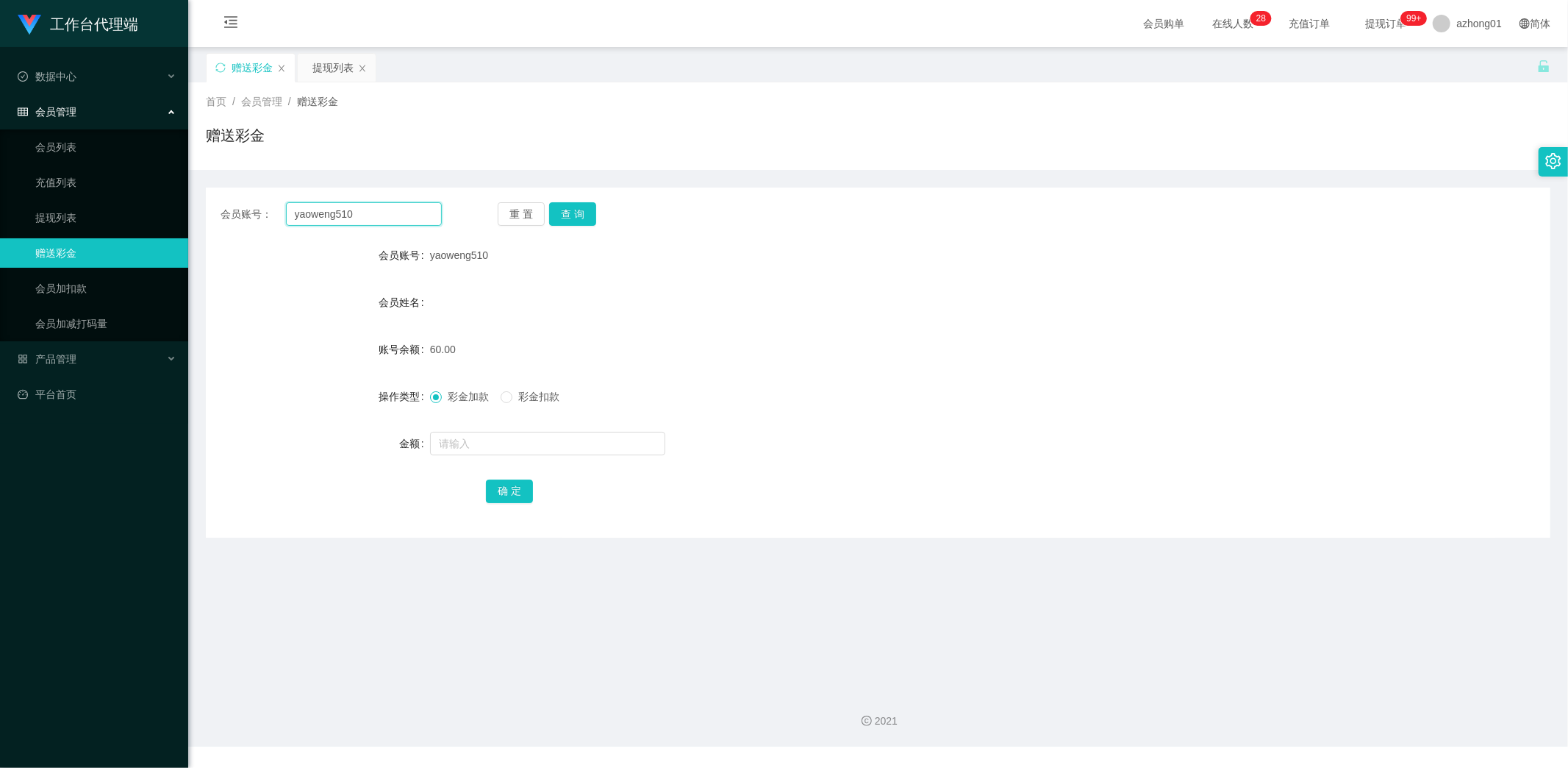
paste input "TnehGheamTatt"
type input "TnehGheamTatt"
click at [581, 214] on button "查 询" at bounding box center [573, 214] width 47 height 24
click at [72, 211] on link "提现列表" at bounding box center [105, 218] width 141 height 29
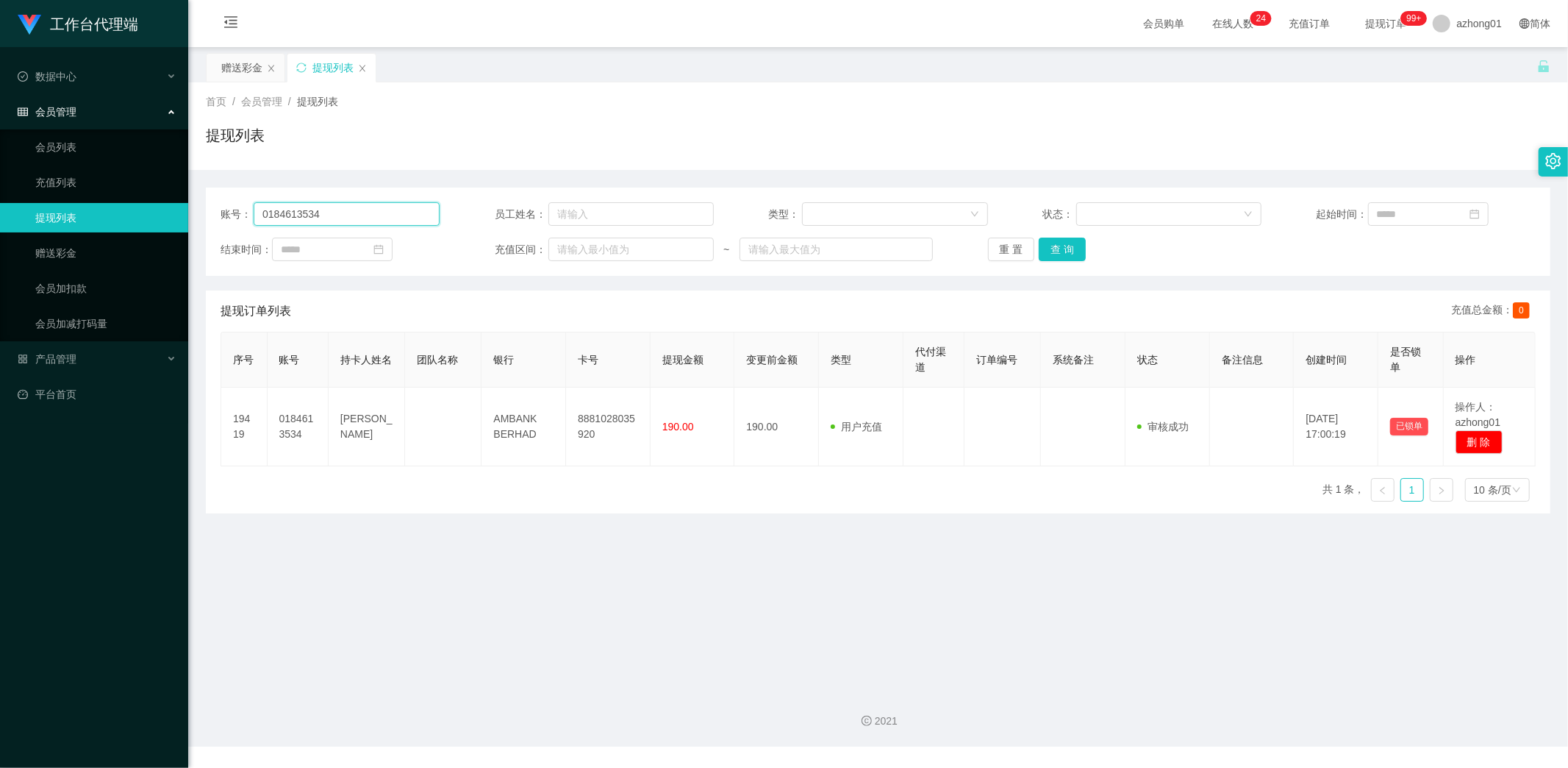
drag, startPoint x: 341, startPoint y: 214, endPoint x: 195, endPoint y: 208, distance: 146.1
click at [195, 206] on main "关闭左侧 关闭右侧 关闭其它 刷新页面 赠送彩金 提现列表 首页 / 会员管理 / 提现列表 / 提现列表 账号： 0184613534 员工姓名： 类型： …" at bounding box center [878, 363] width 1380 height 631
paste input "[PERSON_NAME]"
click at [1069, 246] on button "查 询" at bounding box center [1063, 249] width 47 height 24
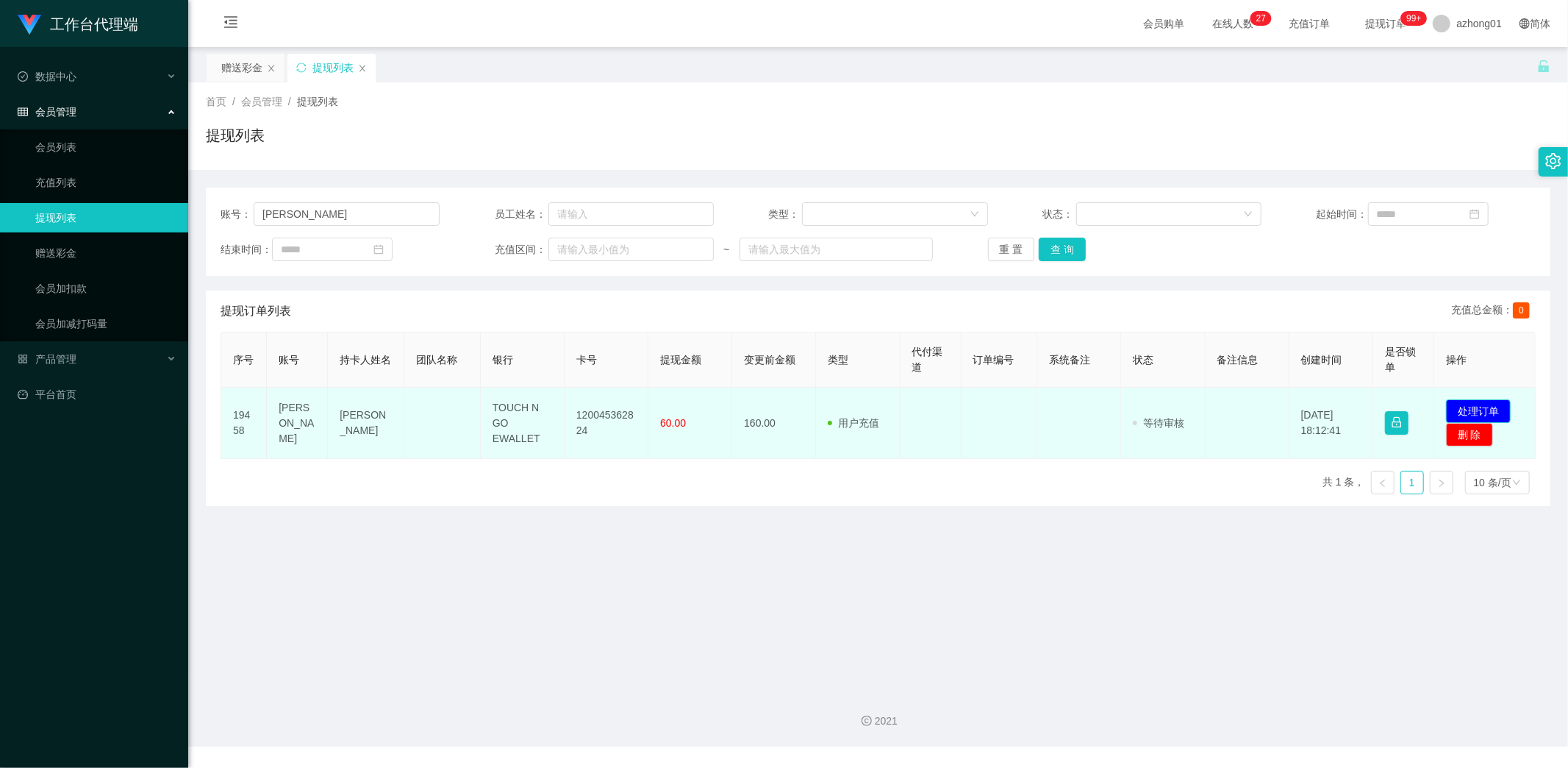
click at [1470, 409] on button "处理订单" at bounding box center [1478, 411] width 64 height 24
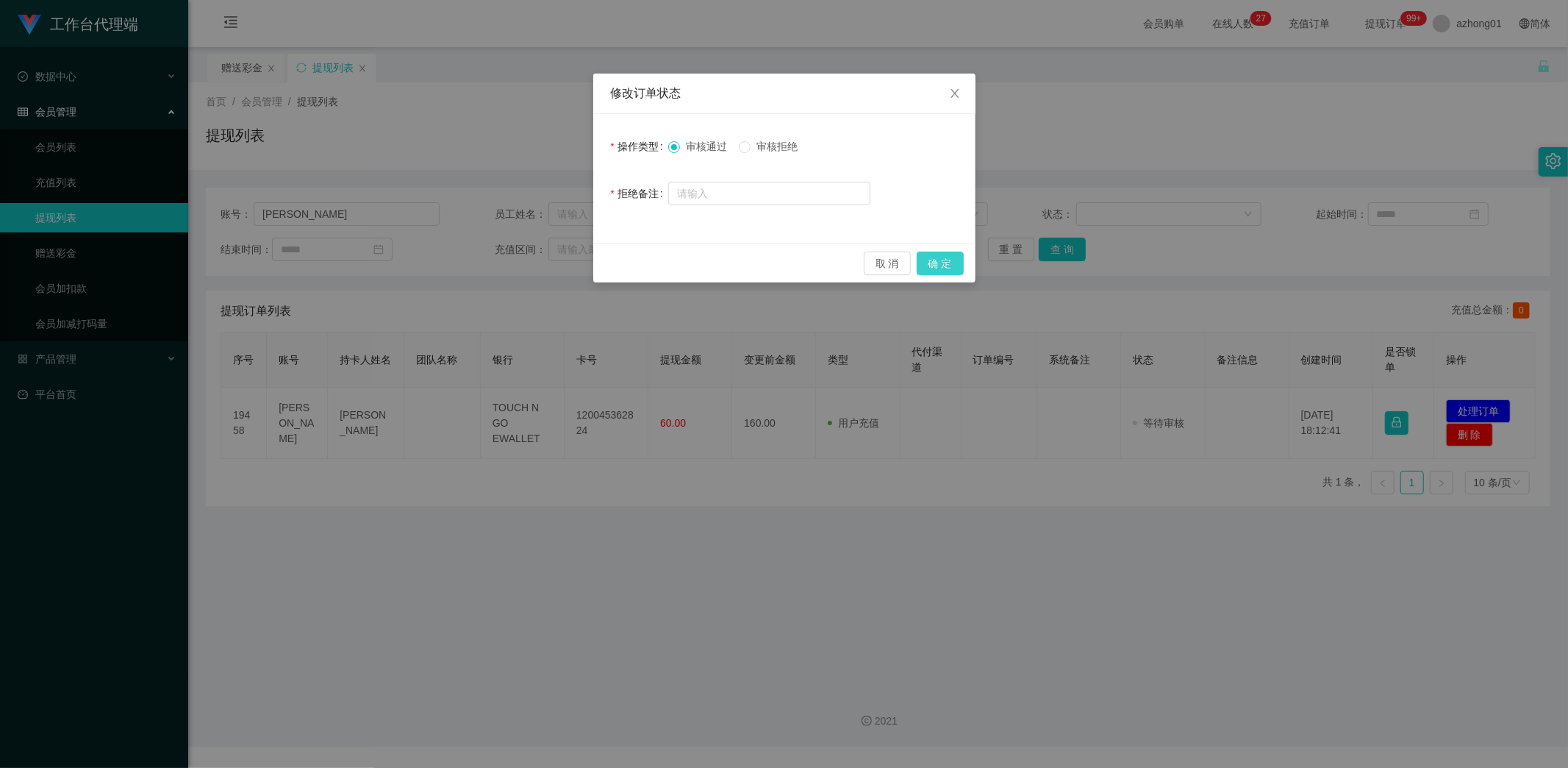
click at [940, 259] on button "确 定" at bounding box center [940, 263] width 47 height 24
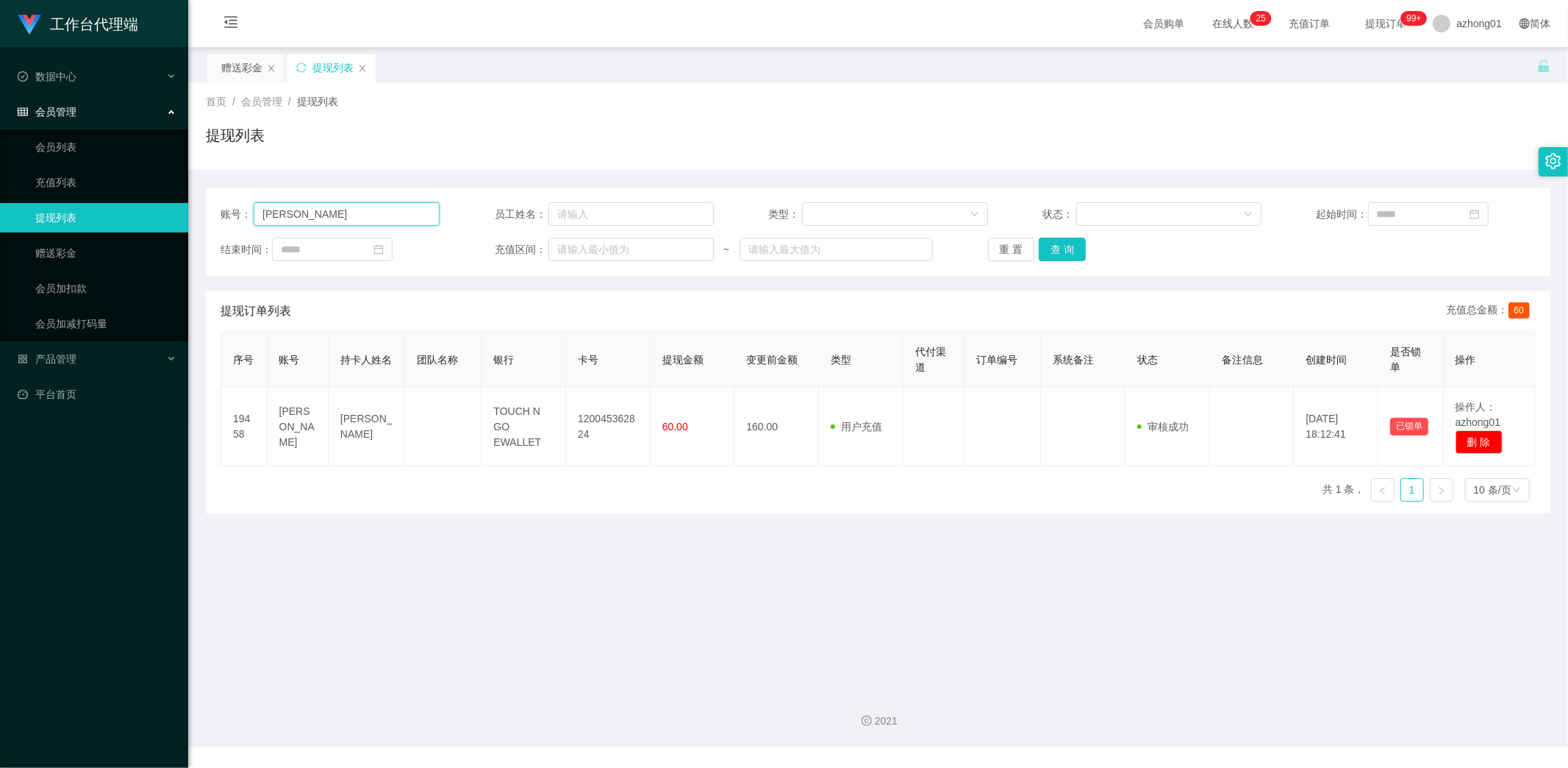
drag, startPoint x: 327, startPoint y: 210, endPoint x: 225, endPoint y: 203, distance: 102.2
click at [225, 203] on div "账号： [PERSON_NAME]" at bounding box center [330, 214] width 219 height 24
paste input "REXCHENG"
click at [1072, 246] on button "查 询" at bounding box center [1063, 249] width 47 height 24
drag, startPoint x: 354, startPoint y: 218, endPoint x: 193, endPoint y: 214, distance: 161.0
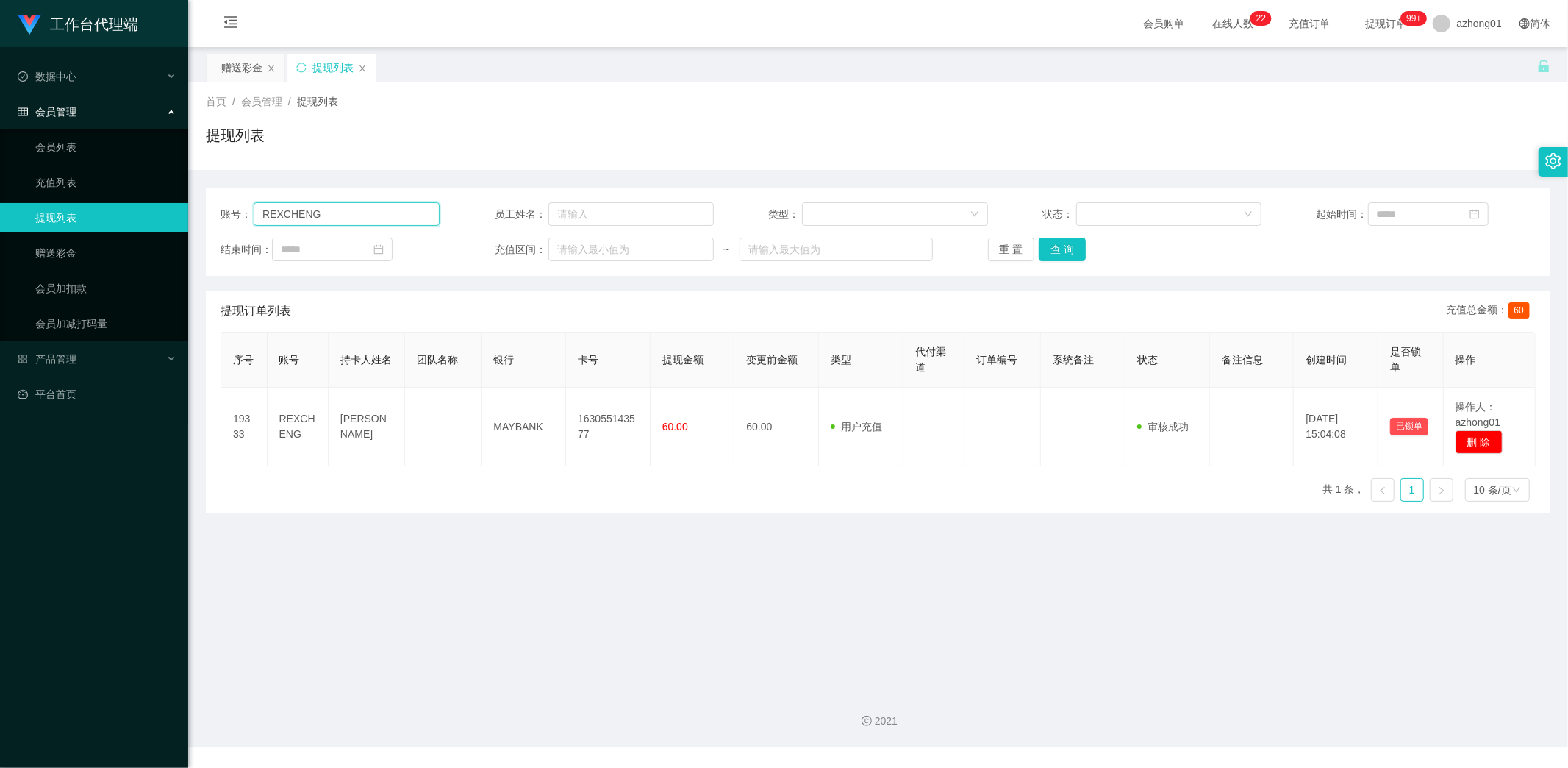
click at [193, 214] on main "关闭左侧 关闭右侧 关闭其它 刷新页面 赠送彩金 提现列表 首页 / 会员管理 / 提现列表 / 提现列表 账号： REXCHENG 员工姓名： 类型： 状态…" at bounding box center [878, 363] width 1380 height 631
paste input "TnehGheamTatt"
click at [1059, 251] on button "查 询" at bounding box center [1063, 249] width 47 height 24
click at [1060, 246] on button "查 询" at bounding box center [1063, 249] width 47 height 24
click at [665, 585] on main "关闭左侧 关闭右侧 关闭其它 刷新页面 赠送彩金 提现列表 首页 / 会员管理 / 提现列表 / 提现列表 账号： TnehGheamTatt 员工姓名： 类…" at bounding box center [878, 363] width 1380 height 631
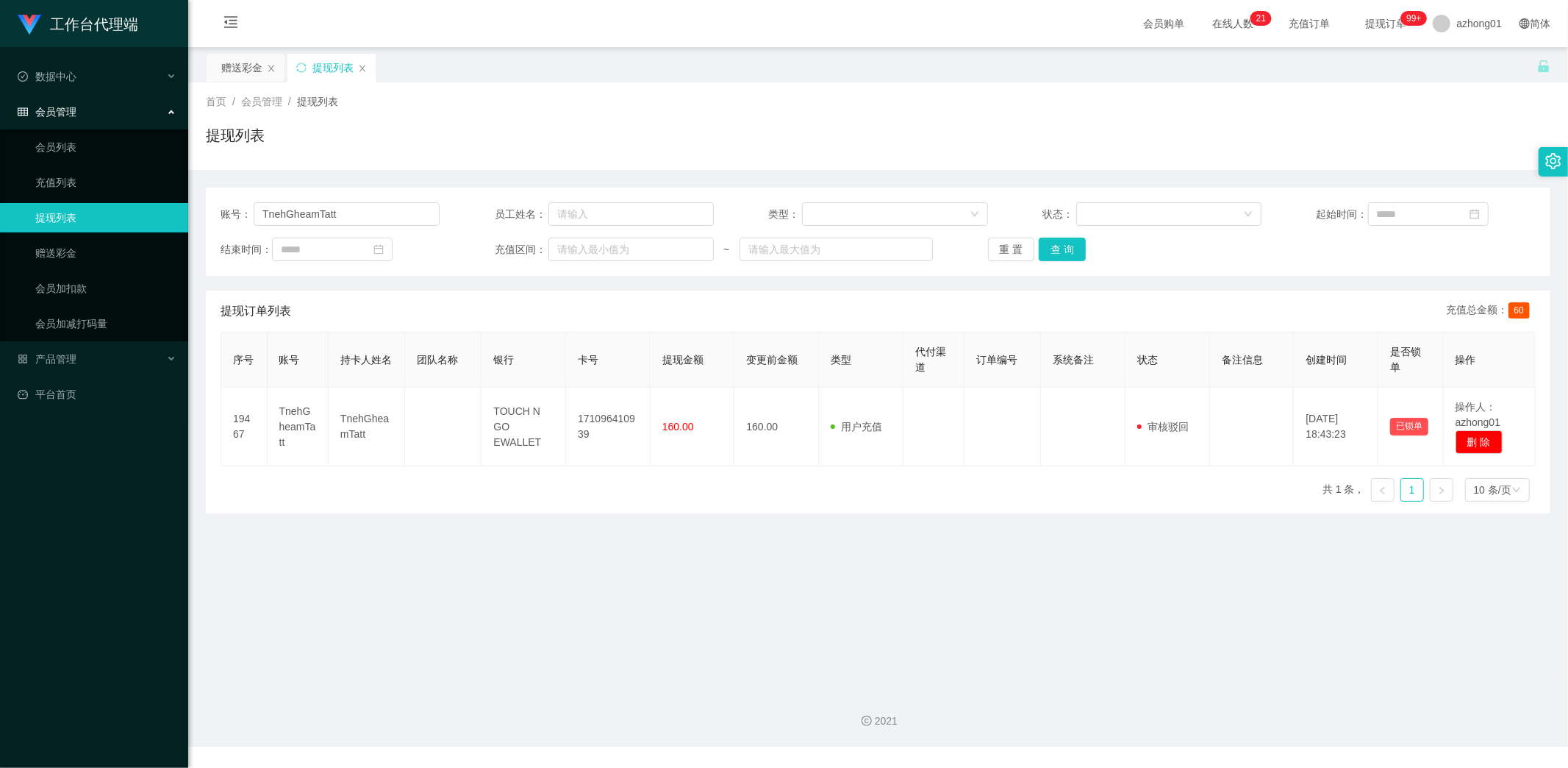
click at [271, 612] on main "关闭左侧 关闭右侧 关闭其它 刷新页面 赠送彩金 提现列表 首页 / 会员管理 / 提现列表 / 提现列表 账号： TnehGheamTatt 员工姓名： 类…" at bounding box center [878, 363] width 1380 height 631
drag, startPoint x: 344, startPoint y: 217, endPoint x: 228, endPoint y: 204, distance: 116.7
click at [223, 202] on div "账号： TnehGheamTatt" at bounding box center [330, 214] width 219 height 24
paste input "[PERSON_NAME]"
type input "[PERSON_NAME]"
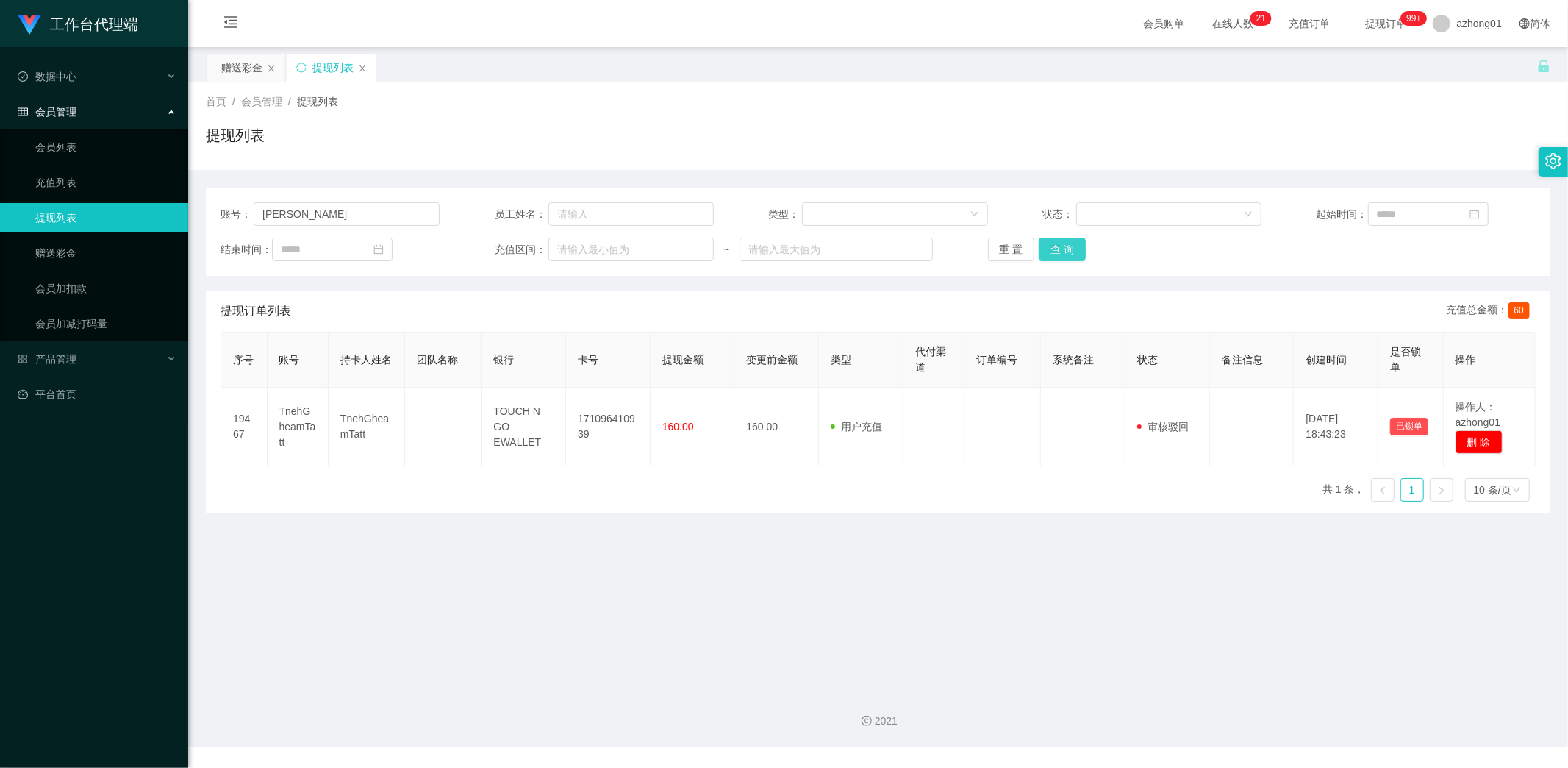
click at [1060, 252] on button "查 询" at bounding box center [1063, 249] width 47 height 24
click at [1067, 247] on button "查 询" at bounding box center [1063, 249] width 47 height 24
click at [75, 245] on link "赠送彩金" at bounding box center [105, 253] width 141 height 29
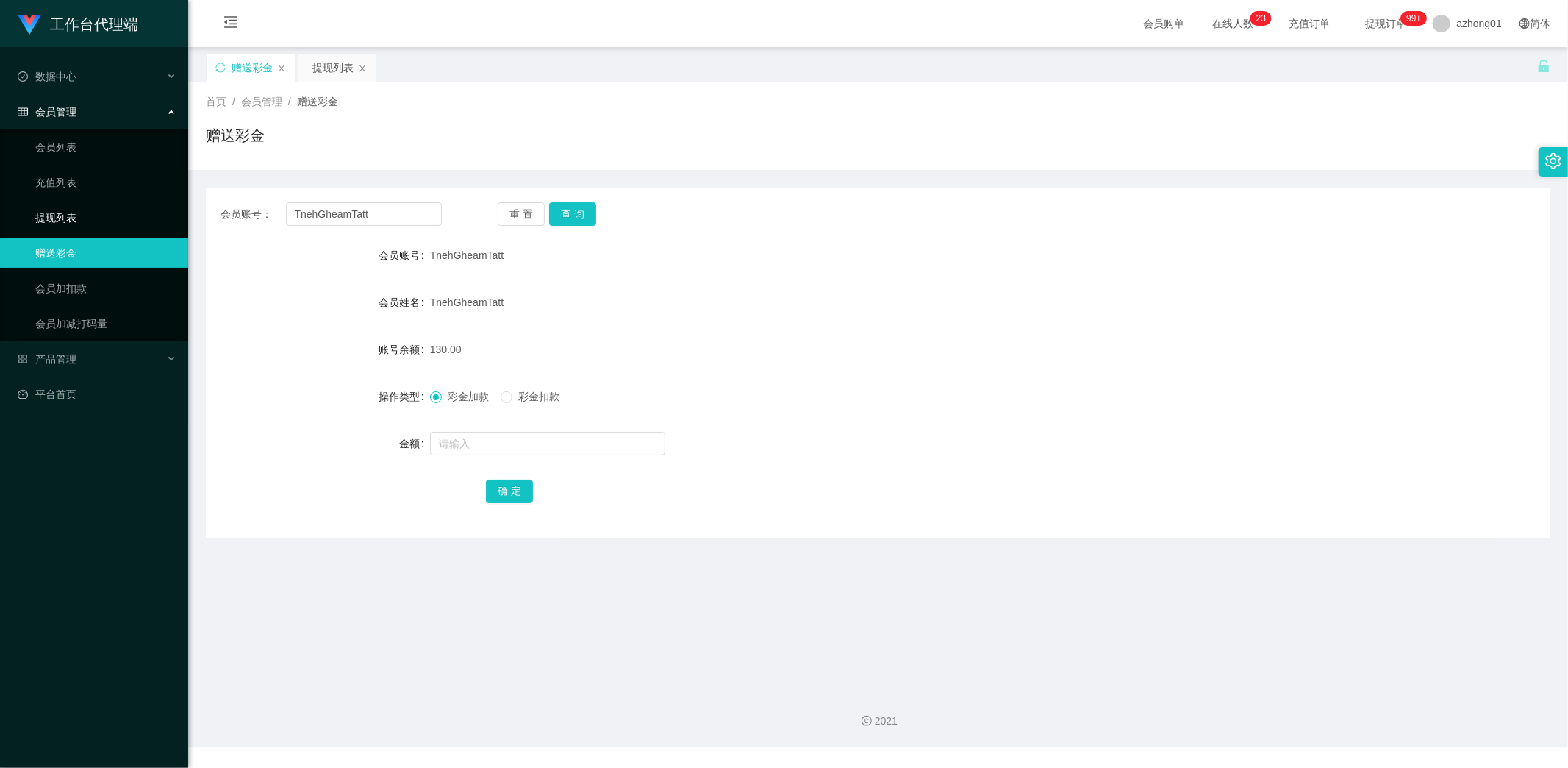
drag, startPoint x: 63, startPoint y: 211, endPoint x: 71, endPoint y: 214, distance: 8.5
click at [63, 211] on link "提现列表" at bounding box center [105, 218] width 141 height 29
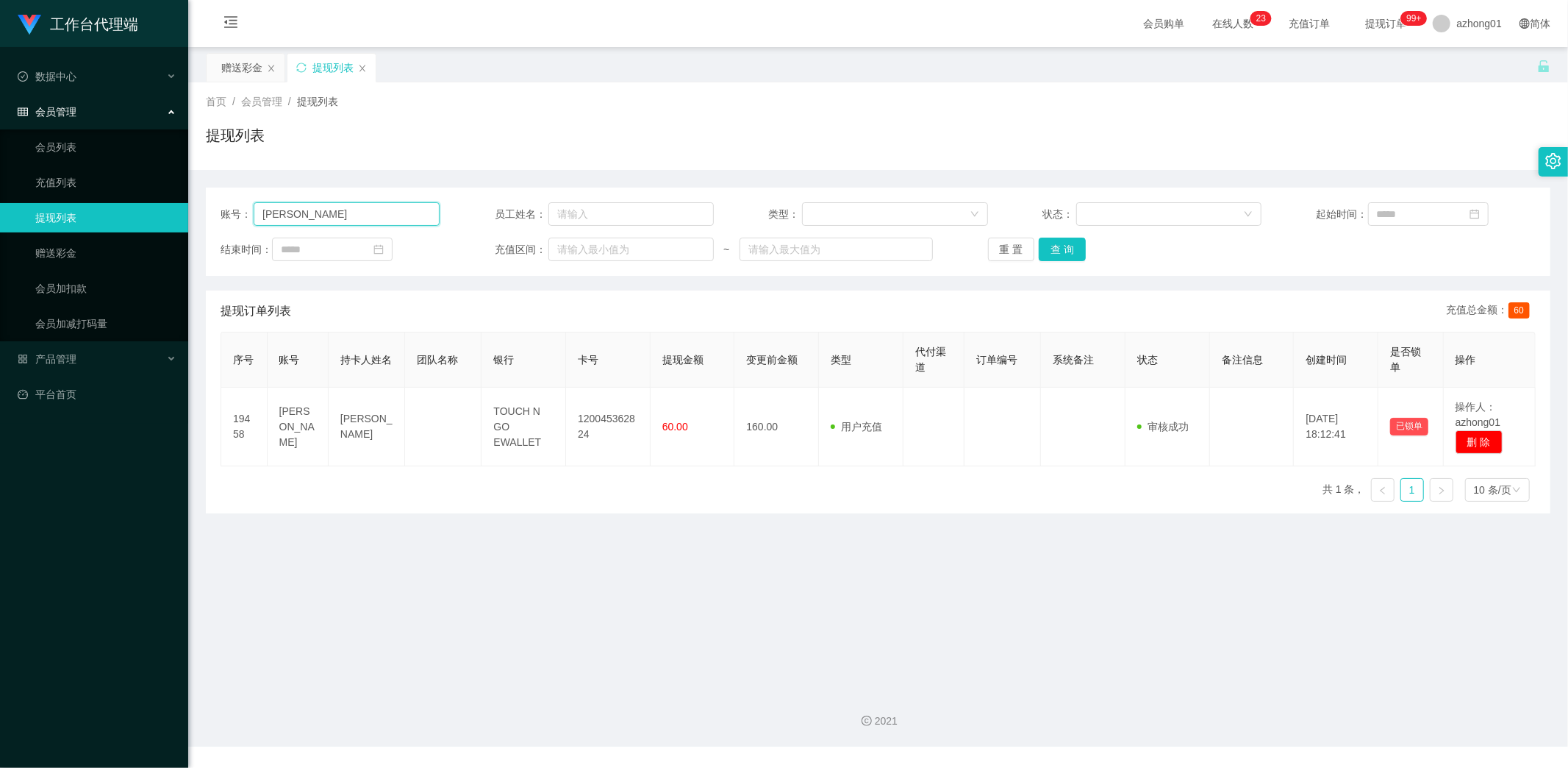
drag, startPoint x: 315, startPoint y: 219, endPoint x: 192, endPoint y: 207, distance: 123.6
click at [192, 206] on main "关闭左侧 关闭右侧 关闭其它 刷新页面 赠送彩金 提现列表 首页 / 会员管理 / 提现列表 / 提现列表 账号： [PERSON_NAME] 员工姓名： 类…" at bounding box center [878, 363] width 1380 height 631
click at [1061, 244] on button "查 询" at bounding box center [1063, 249] width 47 height 24
click at [254, 704] on div "2021" at bounding box center [878, 713] width 1380 height 68
drag, startPoint x: 321, startPoint y: 214, endPoint x: 190, endPoint y: 200, distance: 131.7
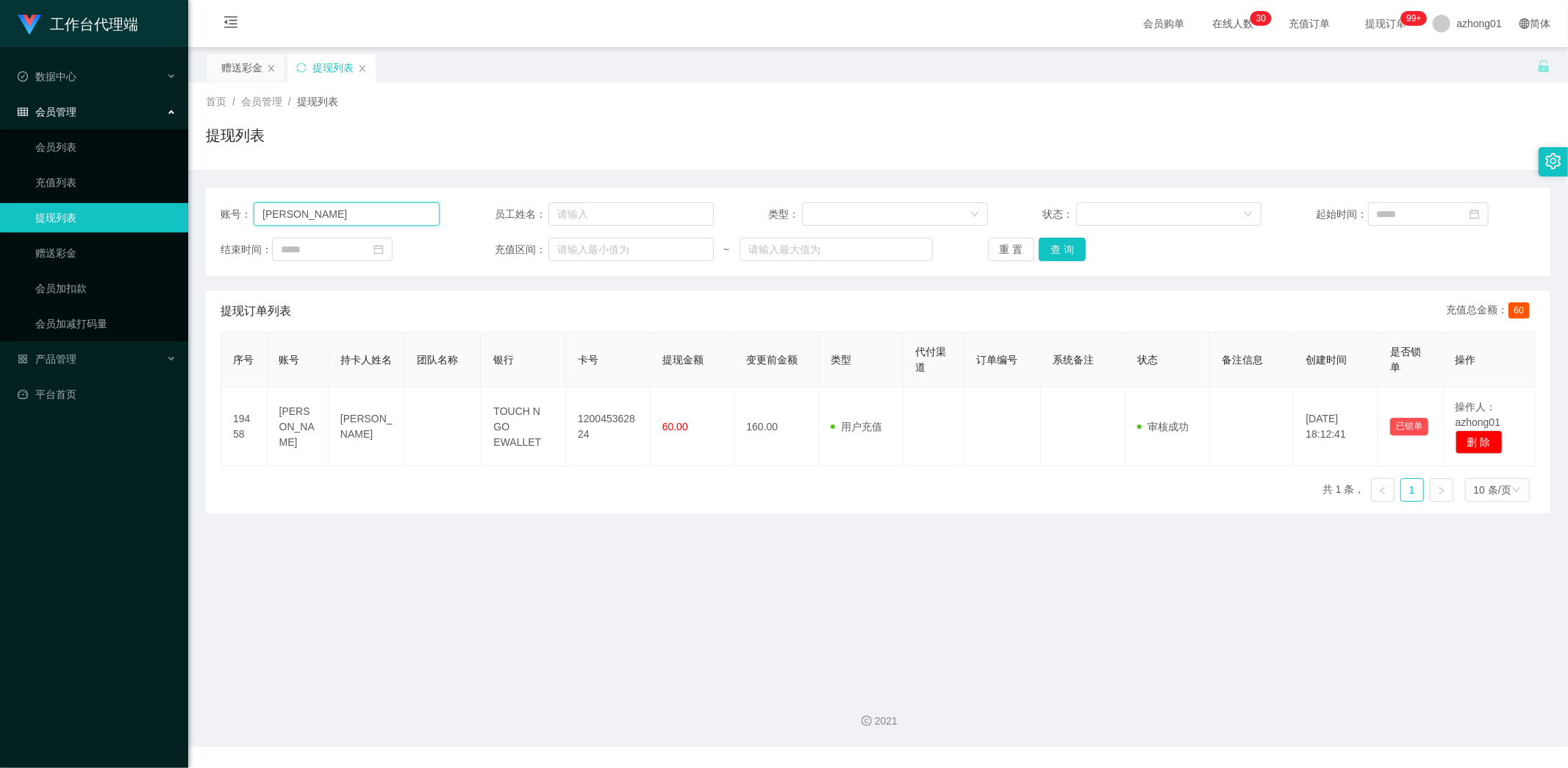
click at [190, 200] on main "关闭左侧 关闭右侧 关闭其它 刷新页面 赠送彩金 提现列表 首页 / 会员管理 / 提现列表 / 提现列表 账号： [PERSON_NAME] 员工姓名： 类…" at bounding box center [878, 363] width 1380 height 631
paste input "Niglim99"
click at [1066, 252] on button "查 询" at bounding box center [1063, 249] width 47 height 24
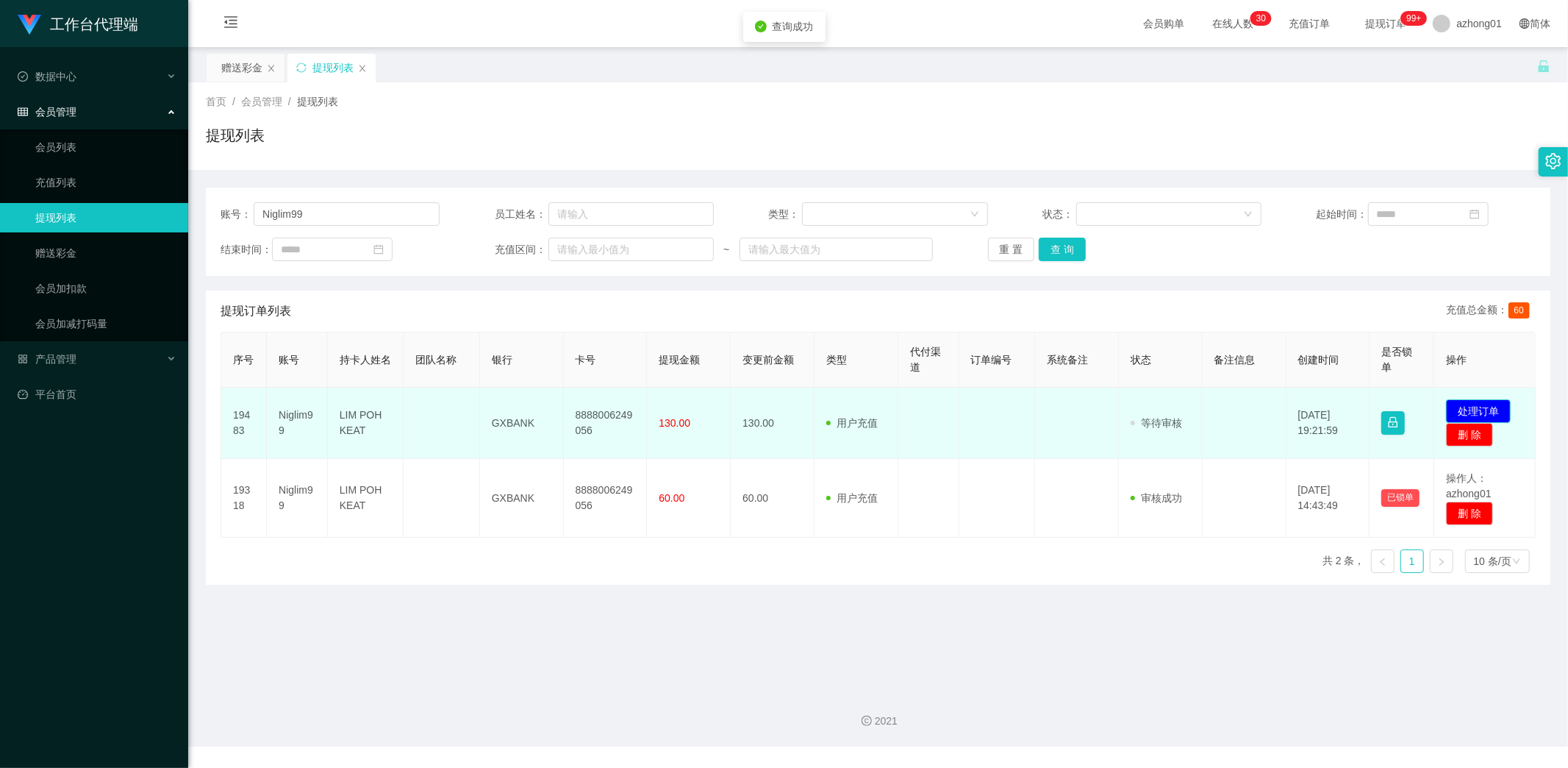
click at [1470, 407] on button "处理订单" at bounding box center [1478, 411] width 64 height 24
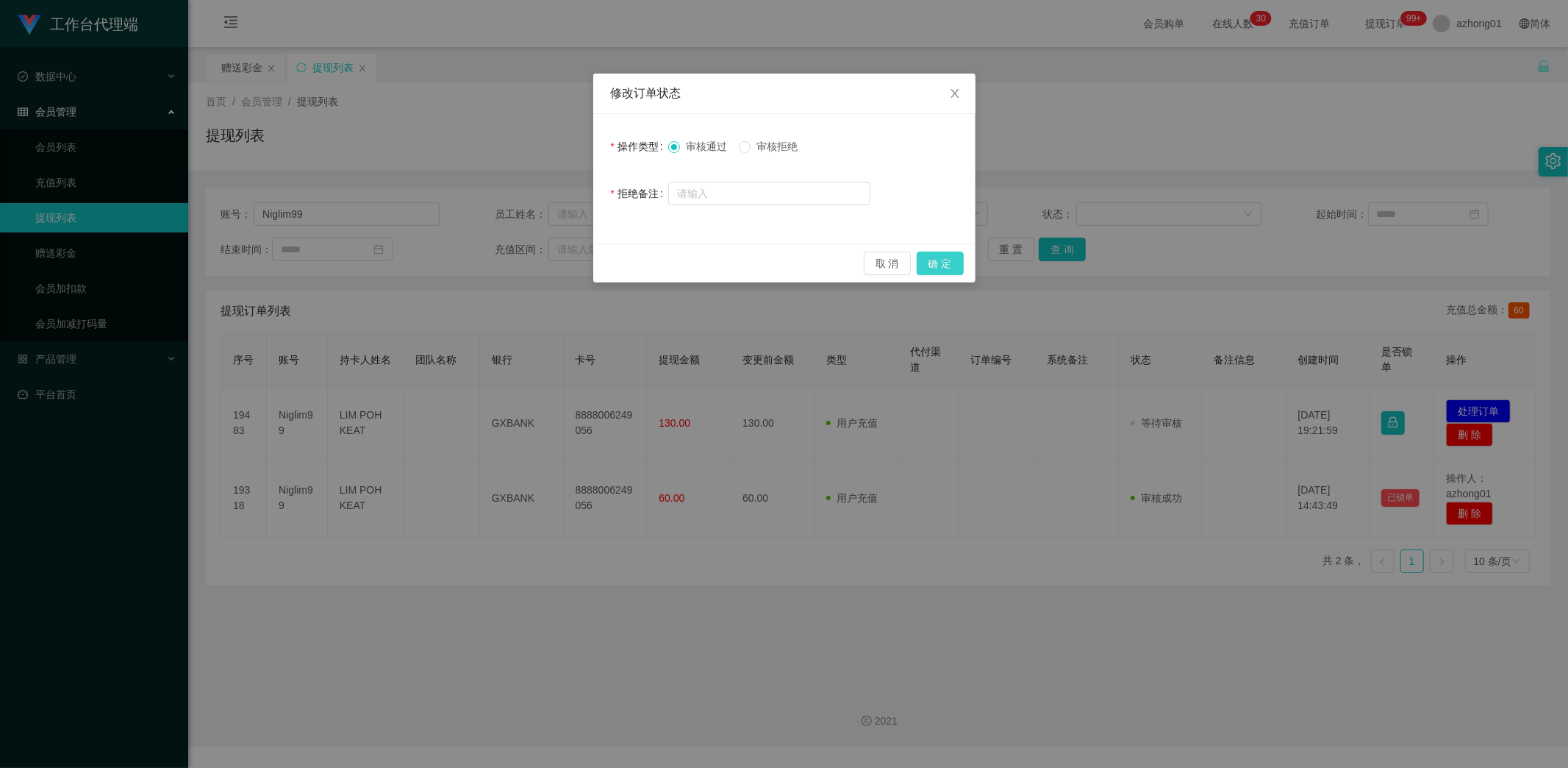
click at [954, 258] on button "确 定" at bounding box center [940, 263] width 47 height 24
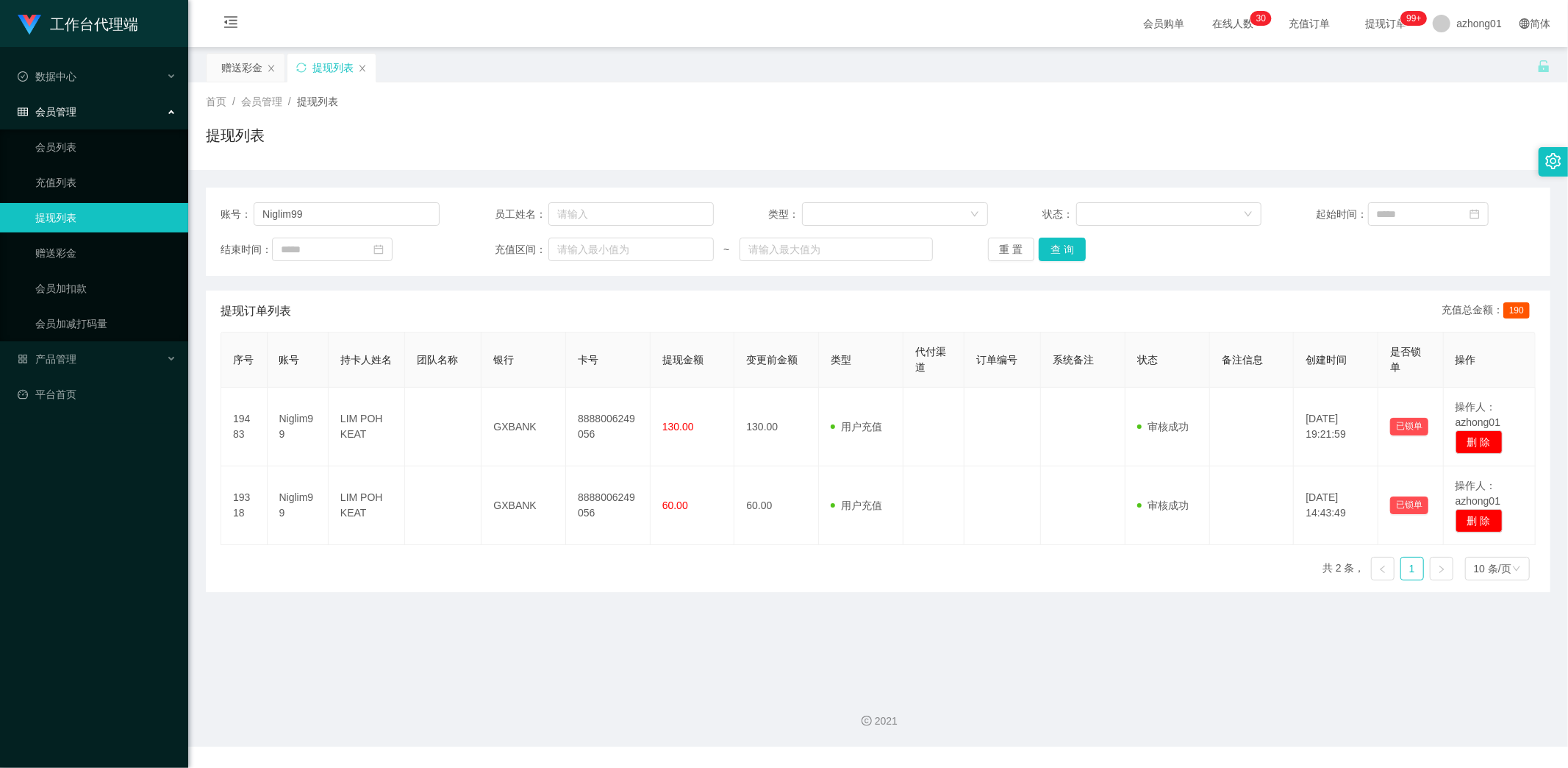
click at [803, 622] on main "关闭左侧 关闭右侧 关闭其它 刷新页面 赠送彩金 提现列表 首页 / 会员管理 / 提现列表 / 提现列表 账号： Niglim99 员工姓名： 类型： 状态…" at bounding box center [878, 363] width 1380 height 631
drag, startPoint x: 313, startPoint y: 212, endPoint x: 229, endPoint y: 223, distance: 84.7
click at [199, 208] on main "关闭左侧 关闭右侧 关闭其它 刷新页面 赠送彩金 提现列表 首页 / 会员管理 / 提现列表 / 提现列表 账号： Niglim99 员工姓名： 类型： 状态…" at bounding box center [878, 363] width 1380 height 631
paste input "TnehGheamTatt"
click at [1060, 255] on button "查 询" at bounding box center [1063, 249] width 47 height 24
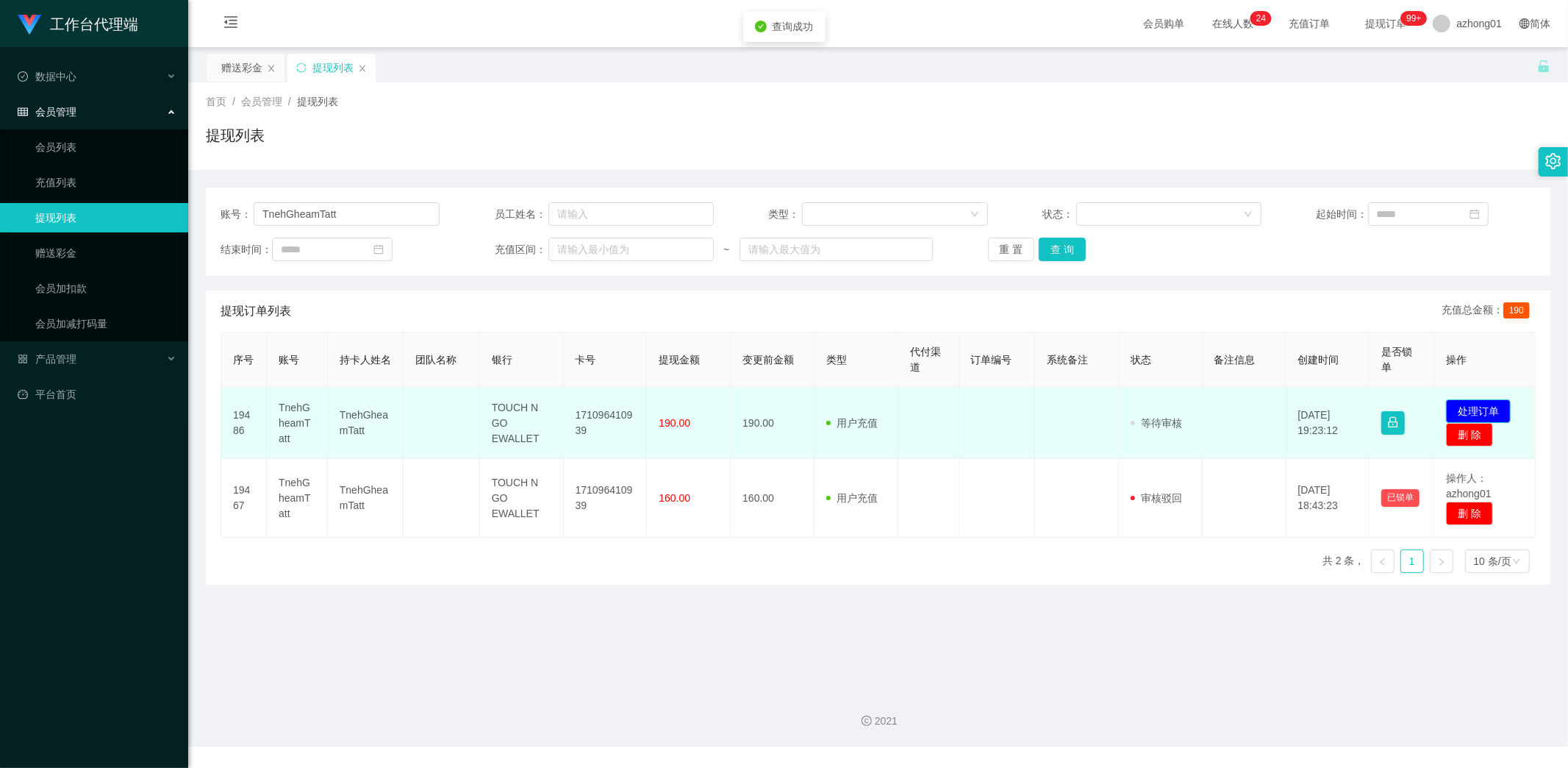
click at [1480, 404] on button "处理订单" at bounding box center [1478, 411] width 64 height 24
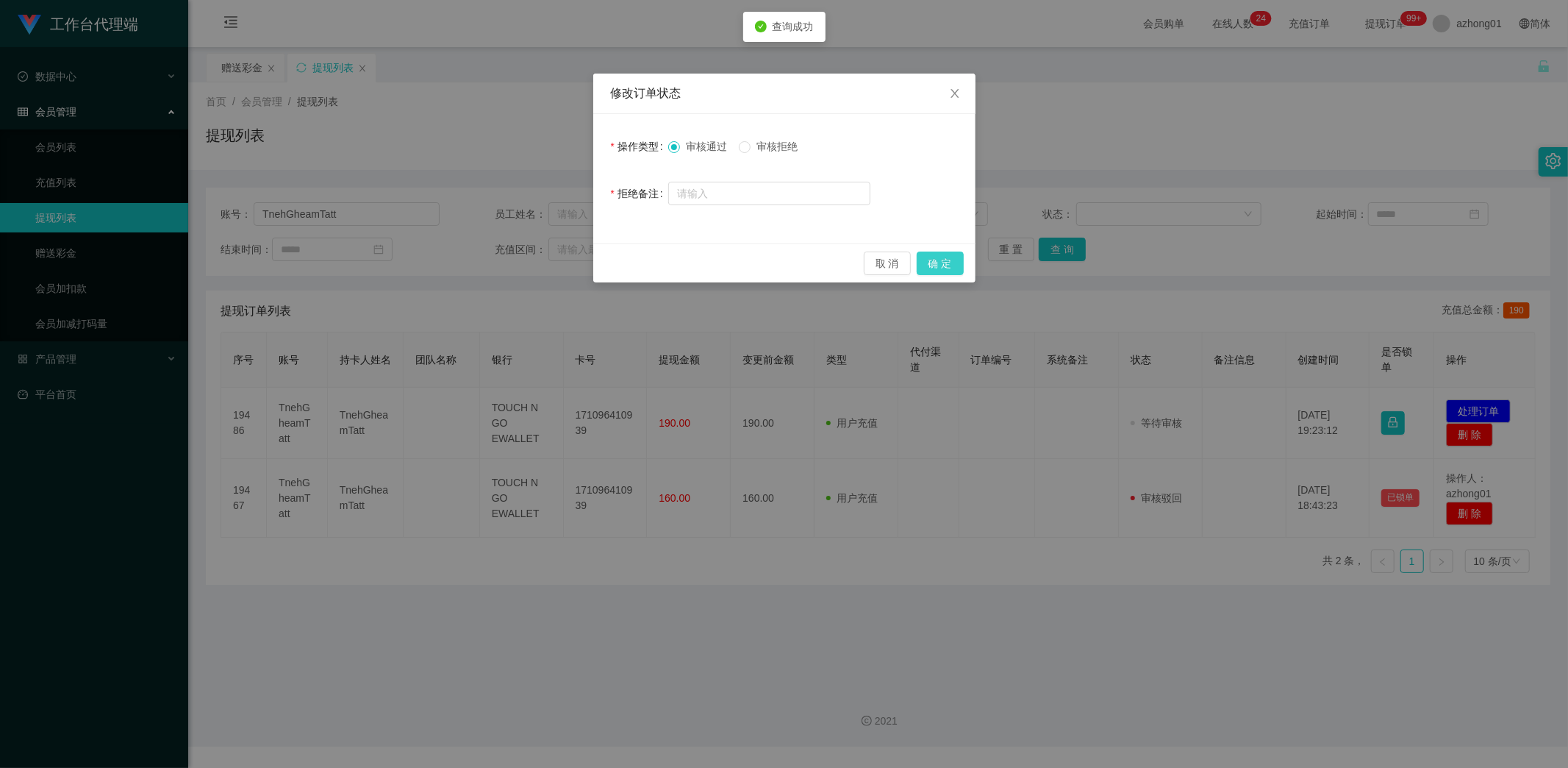
click at [938, 265] on button "确 定" at bounding box center [940, 263] width 47 height 24
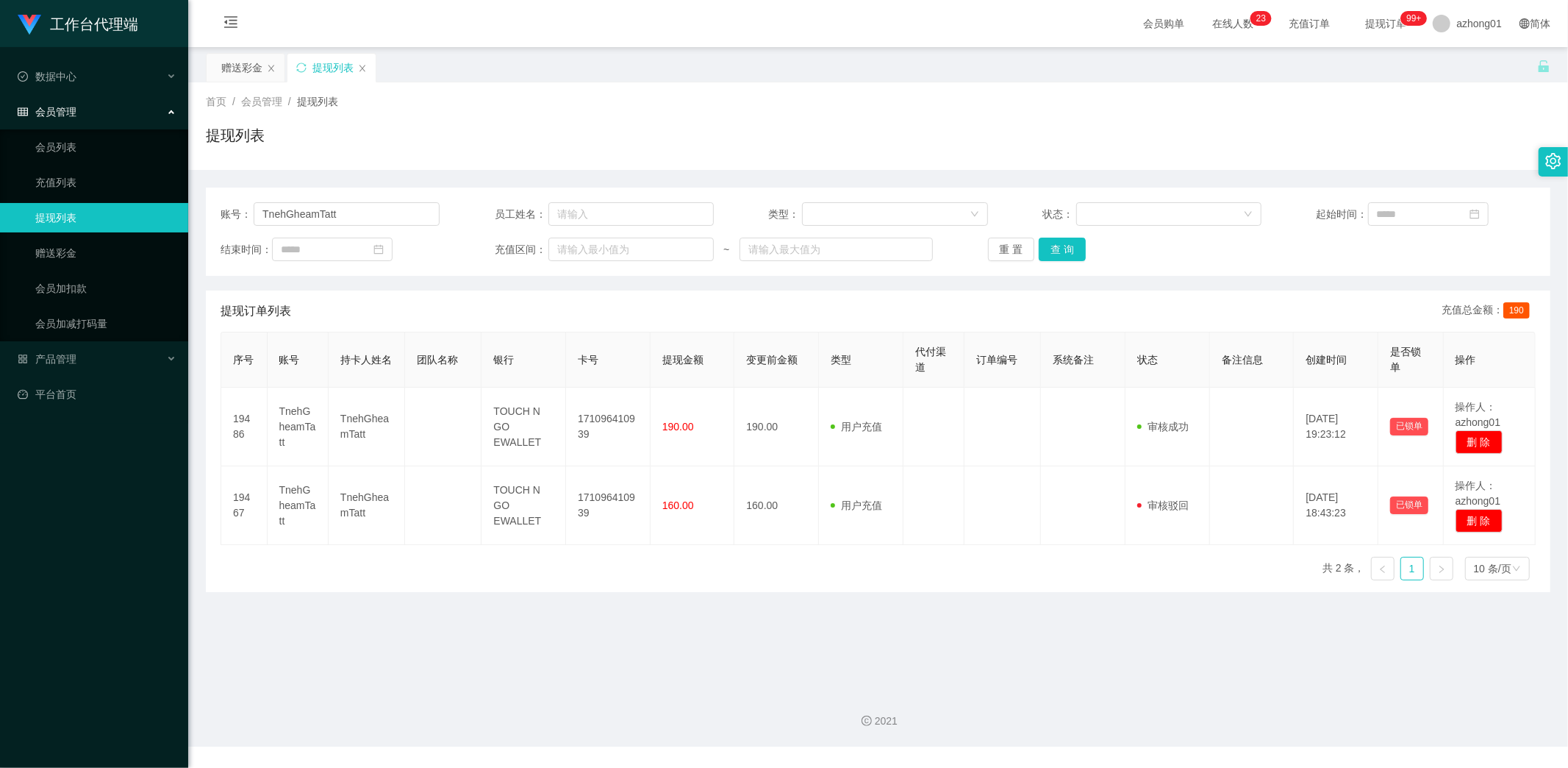
drag, startPoint x: 304, startPoint y: 674, endPoint x: 296, endPoint y: 631, distance: 43.7
click at [303, 664] on section "会员购单 在线人数 0 1 2 3 4 5 6 7 8 9 0 1 2 3 4 5 6 7 8 9 0 1 2 3 4 5 6 7 8 9 0 1 2 3 4…" at bounding box center [878, 373] width 1380 height 747
drag, startPoint x: 359, startPoint y: 210, endPoint x: 178, endPoint y: 192, distance: 181.9
click at [178, 192] on section "工作台代理端 数据中心 会员管理 会员列表 充值列表 提现列表 赠送彩金 会员加扣款 会员加减打码量 产品管理 平台首页 保存配置 重置配置 整体风格设置 主…" at bounding box center [784, 373] width 1568 height 747
paste input "[PERSON_NAME]"
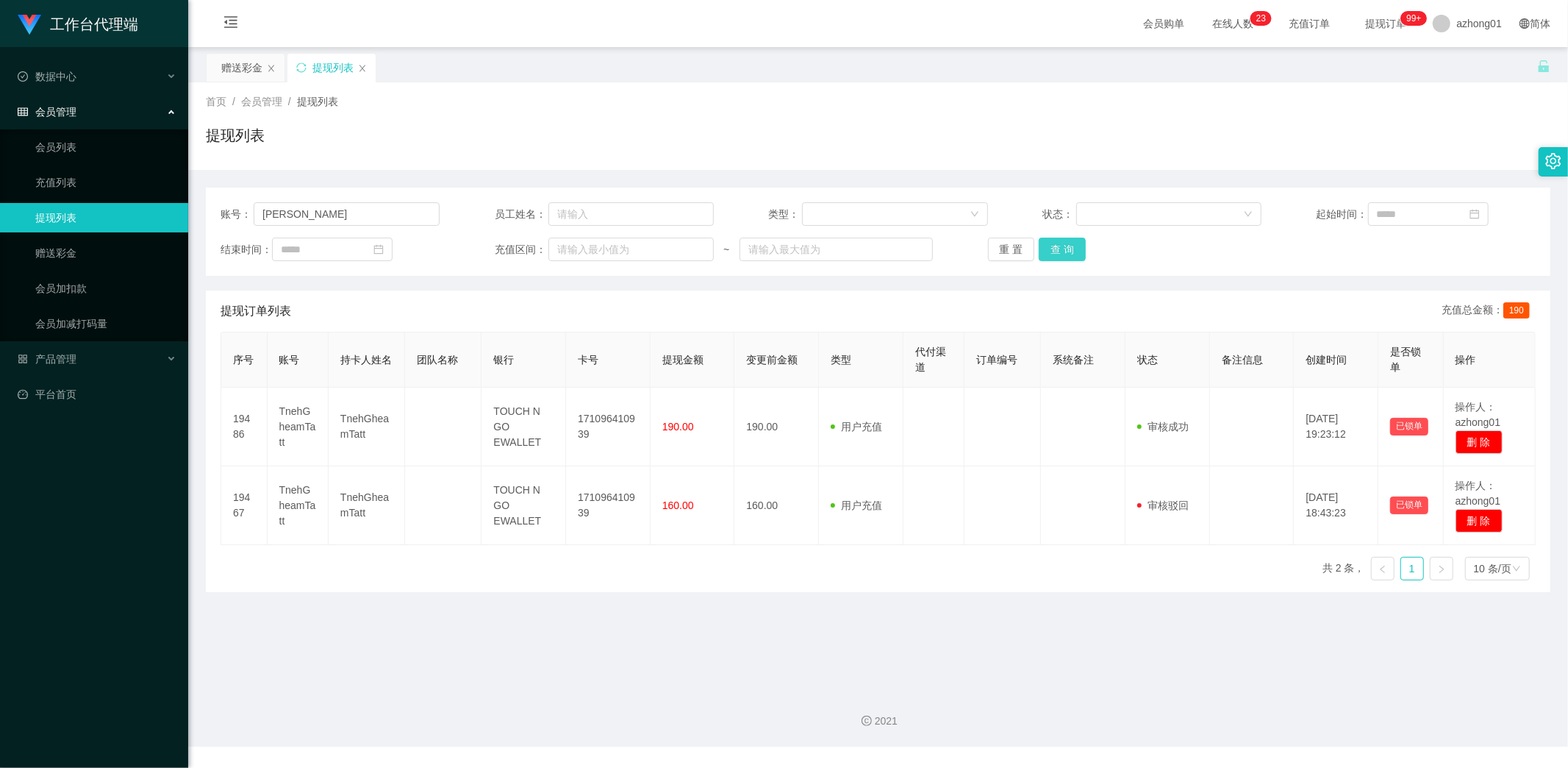
drag, startPoint x: 1070, startPoint y: 243, endPoint x: 1081, endPoint y: 246, distance: 11.4
click at [1074, 244] on button "查 询" at bounding box center [1063, 249] width 47 height 24
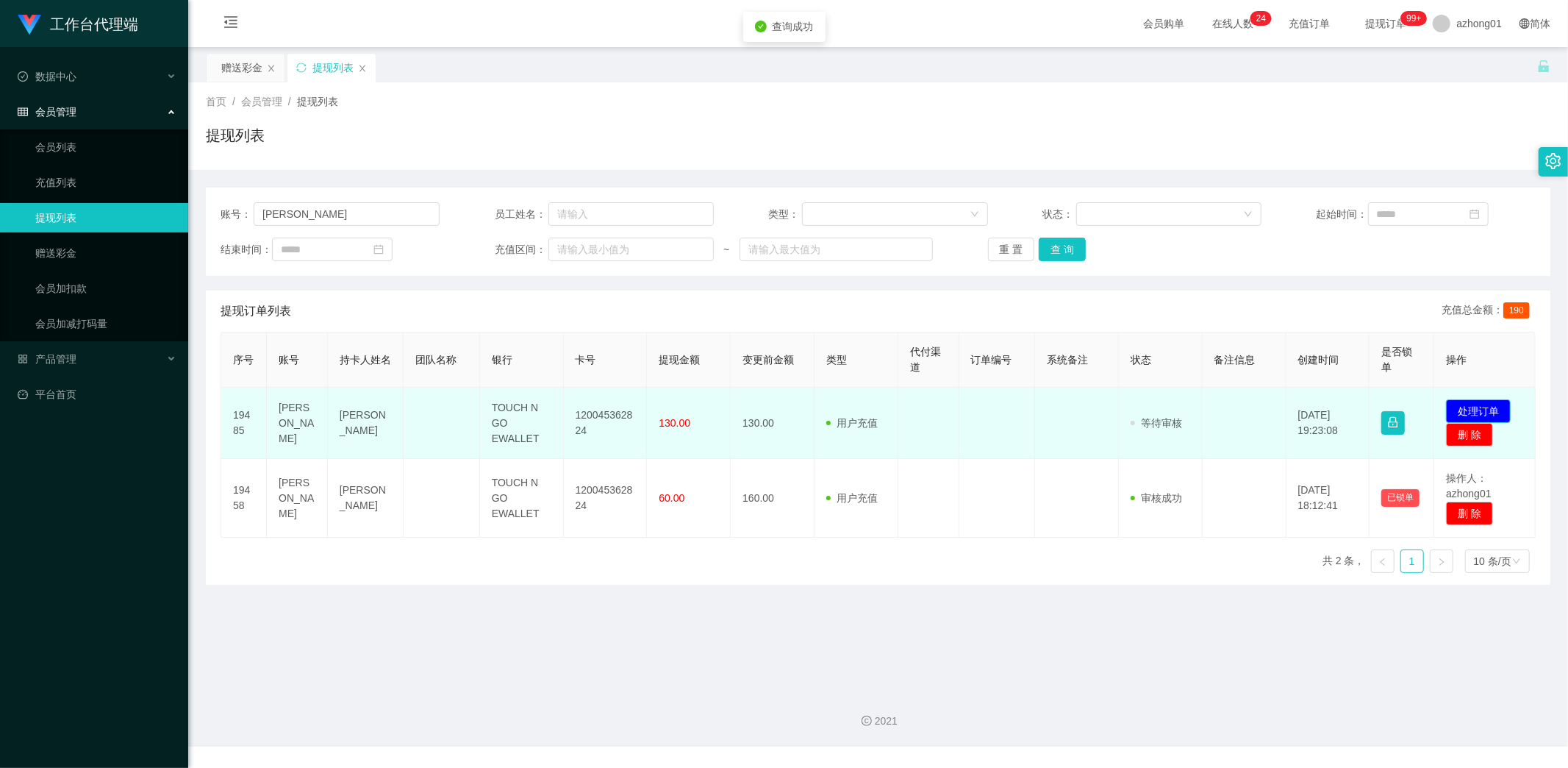
click at [1467, 405] on button "处理订单" at bounding box center [1478, 411] width 64 height 24
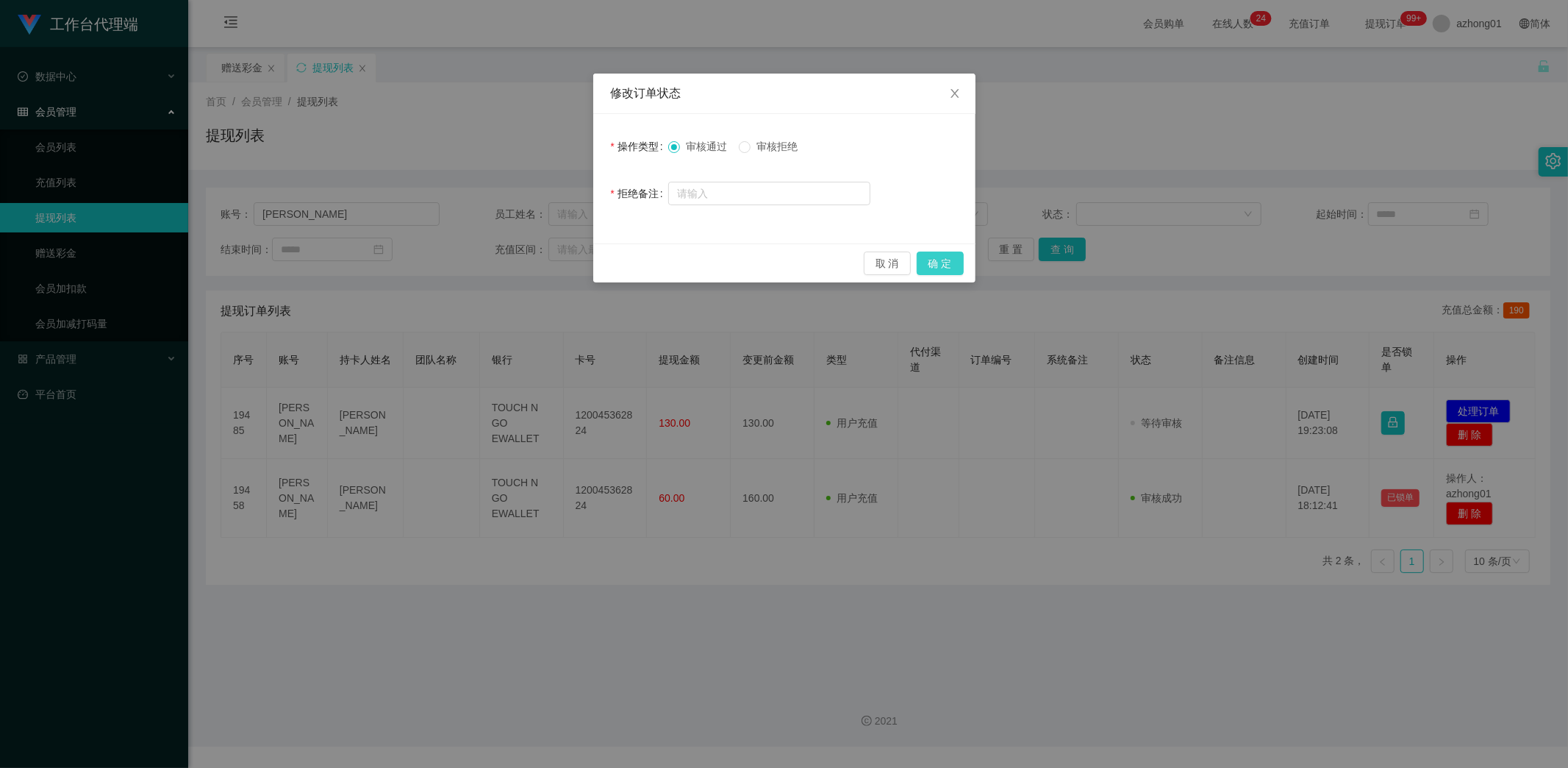
click at [949, 263] on button "确 定" at bounding box center [940, 263] width 47 height 24
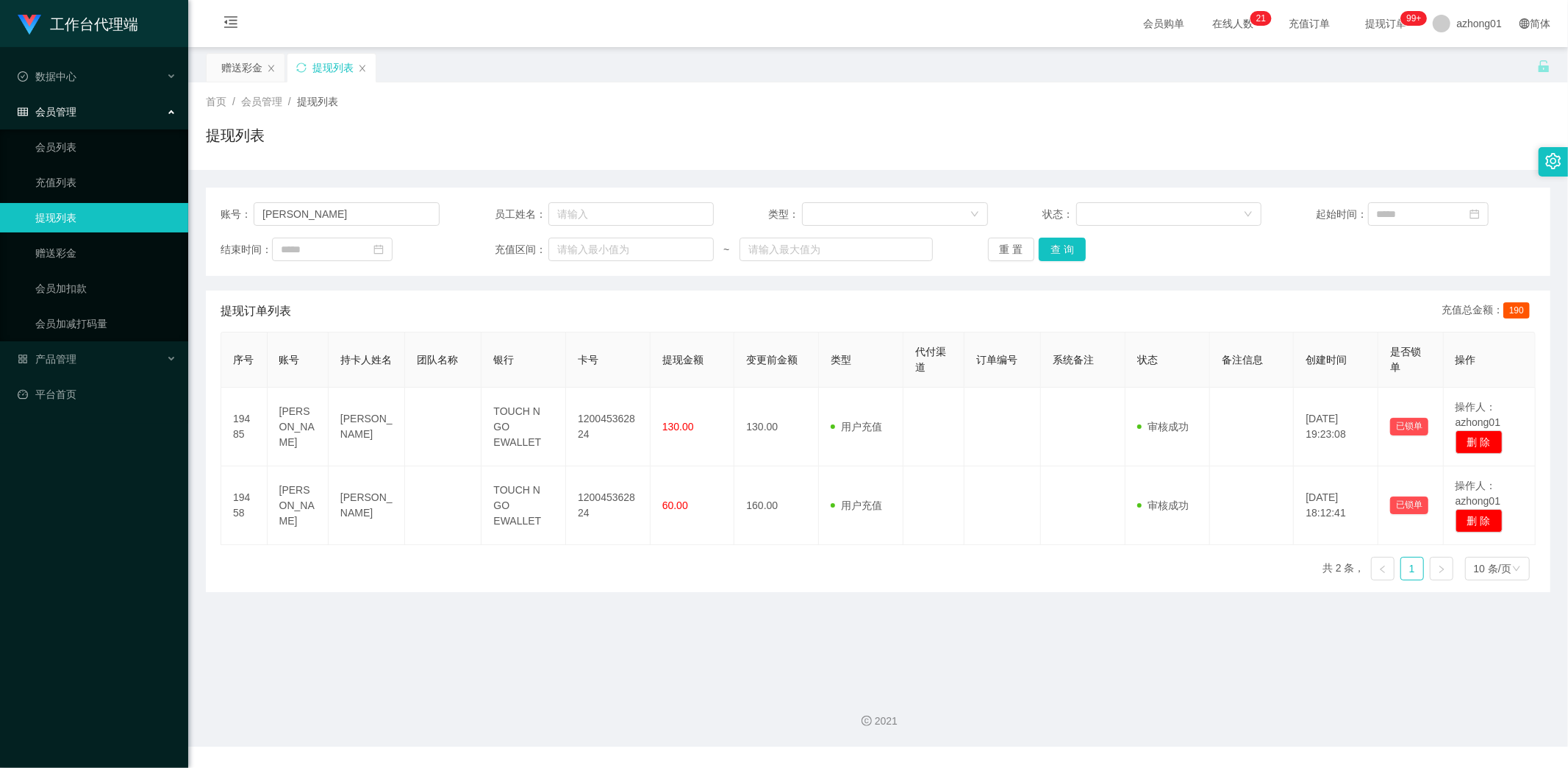
click at [437, 725] on div "2021" at bounding box center [878, 721] width 1356 height 15
drag, startPoint x: 320, startPoint y: 212, endPoint x: 200, endPoint y: 197, distance: 120.9
click at [200, 197] on main "关闭左侧 关闭右侧 关闭其它 刷新页面 赠送彩金 提现列表 首页 / 会员管理 / 提现列表 / 提现列表 账号： [PERSON_NAME] 员工姓名： 类…" at bounding box center [878, 363] width 1380 height 631
paste input "[PERSON_NAME]"
type input "[PERSON_NAME]"
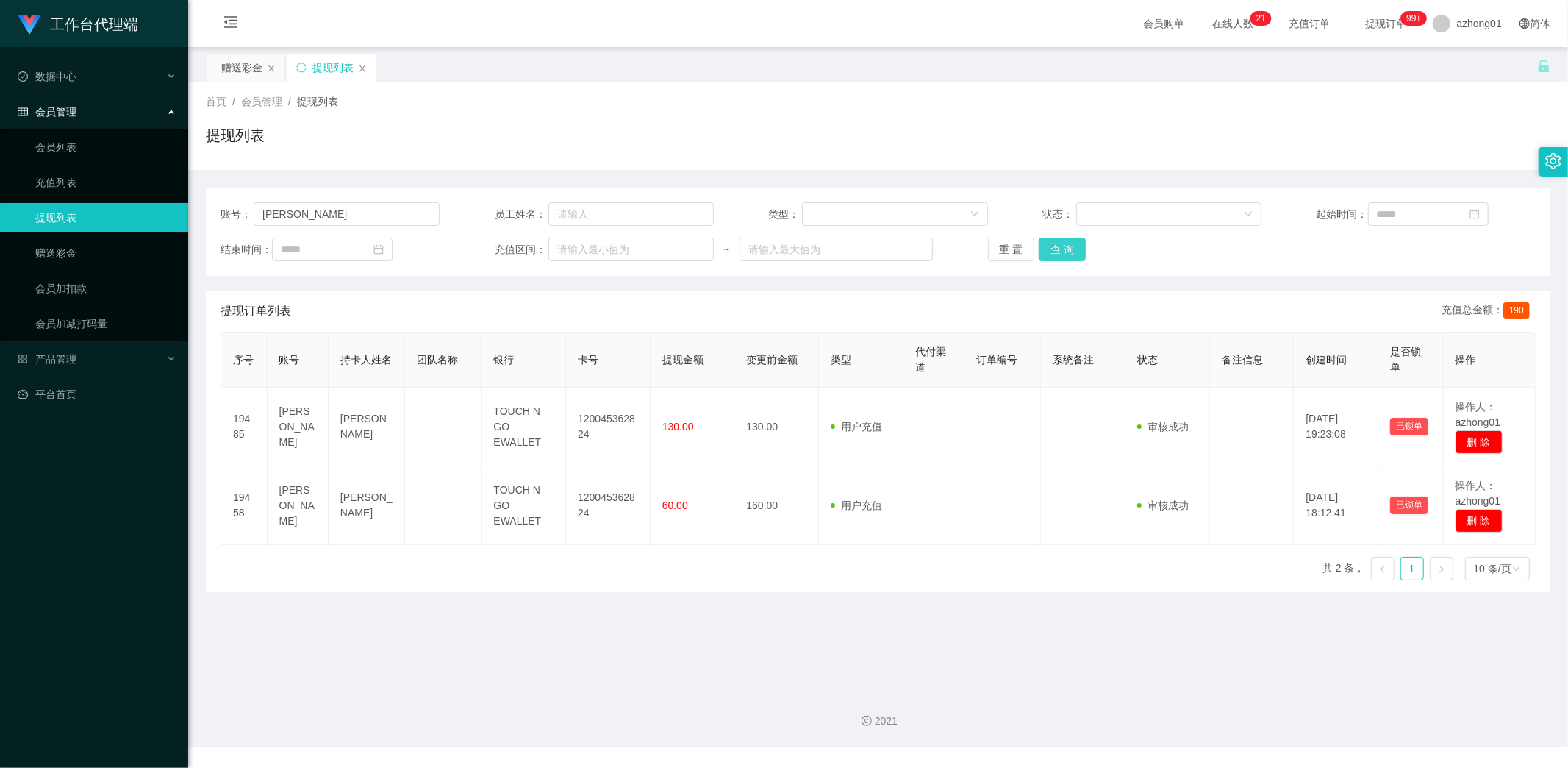
click at [1062, 248] on button "查 询" at bounding box center [1063, 249] width 47 height 24
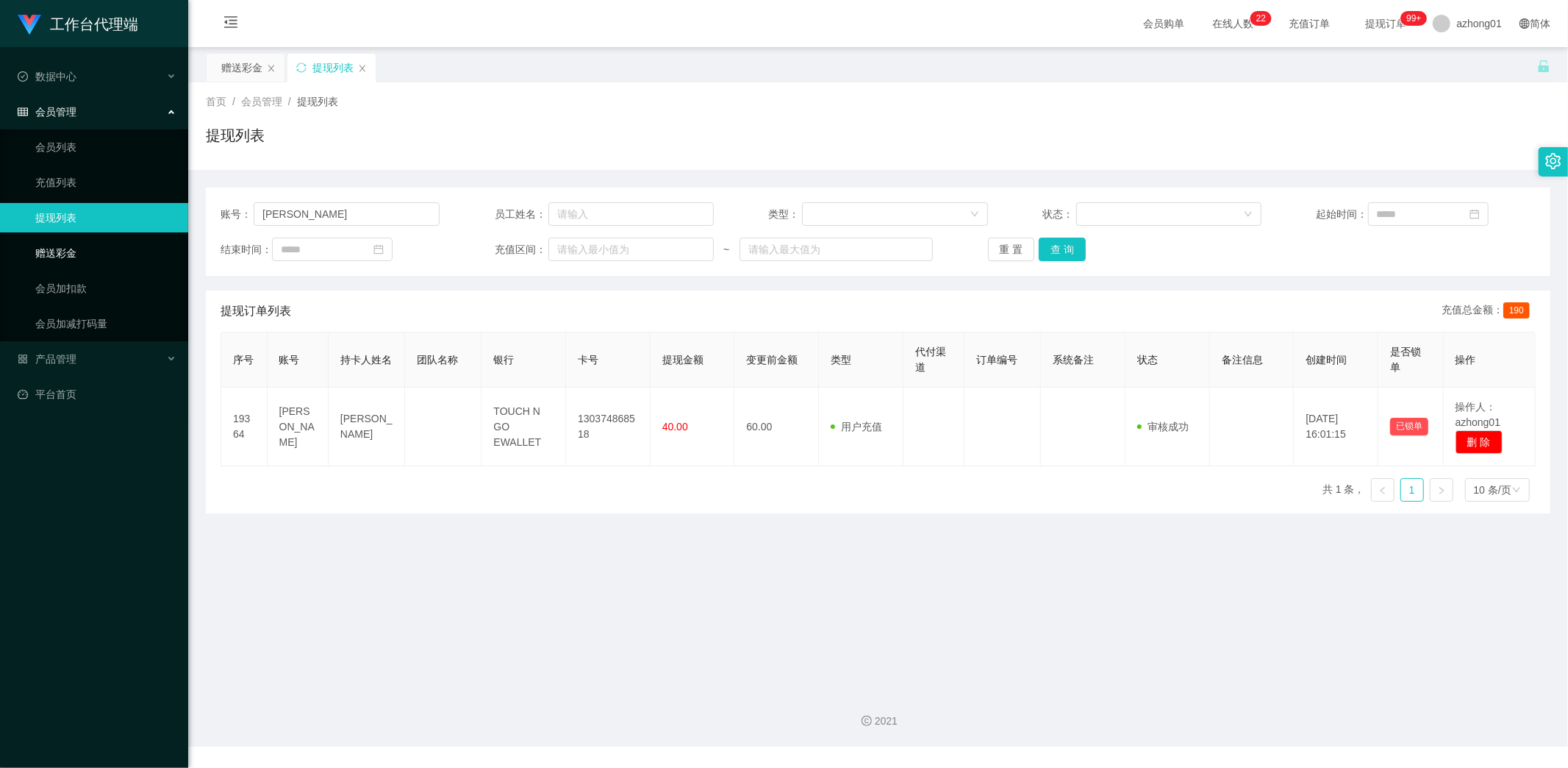
click at [68, 246] on link "赠送彩金" at bounding box center [105, 253] width 141 height 29
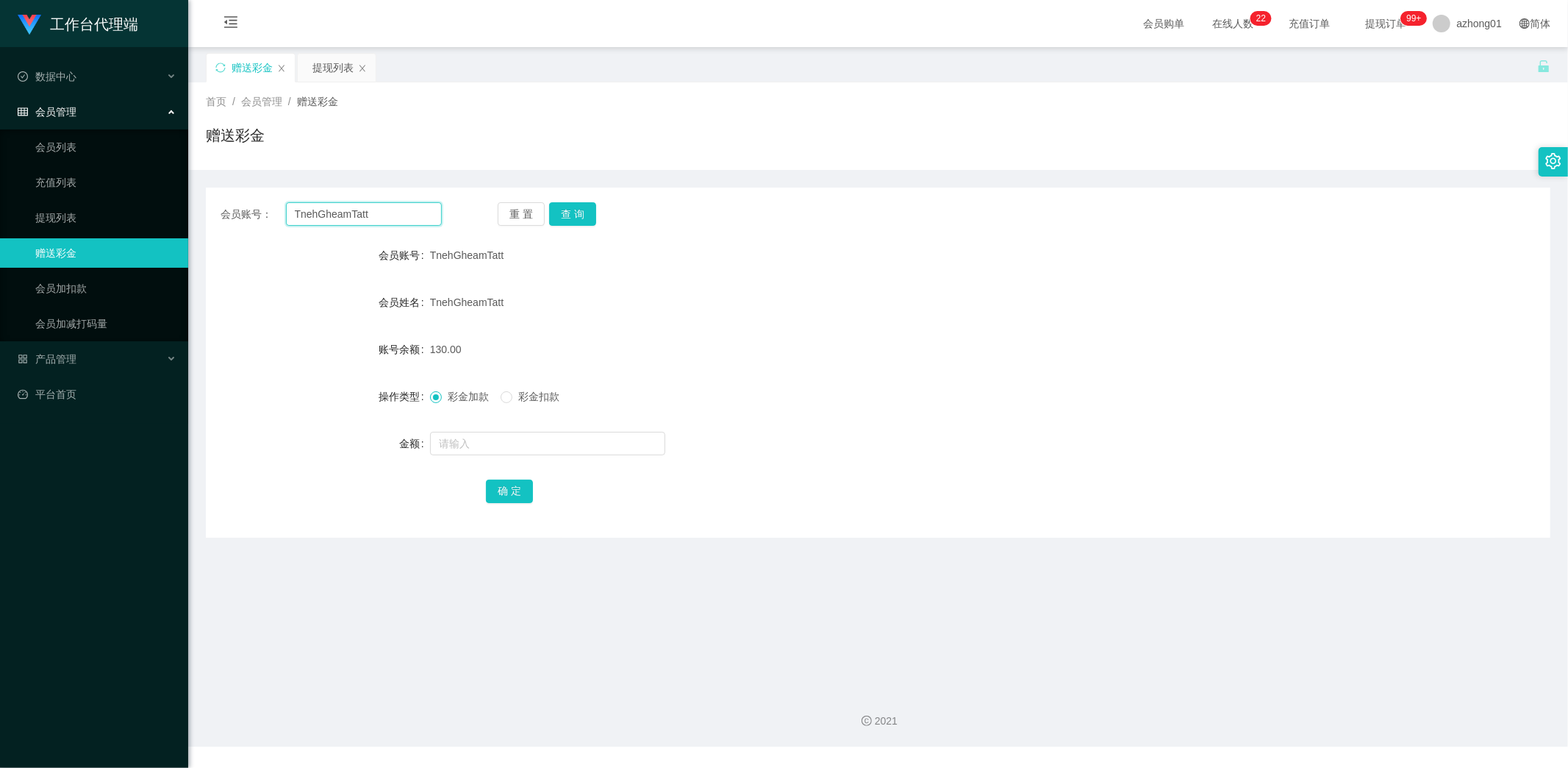
drag, startPoint x: 380, startPoint y: 211, endPoint x: 243, endPoint y: 208, distance: 137.0
click at [243, 208] on div "会员账号： TnehGheamTatt" at bounding box center [332, 214] width 222 height 24
paste input "[PERSON_NAME]"
type input "[PERSON_NAME]"
click at [570, 216] on button "查 询" at bounding box center [573, 214] width 47 height 24
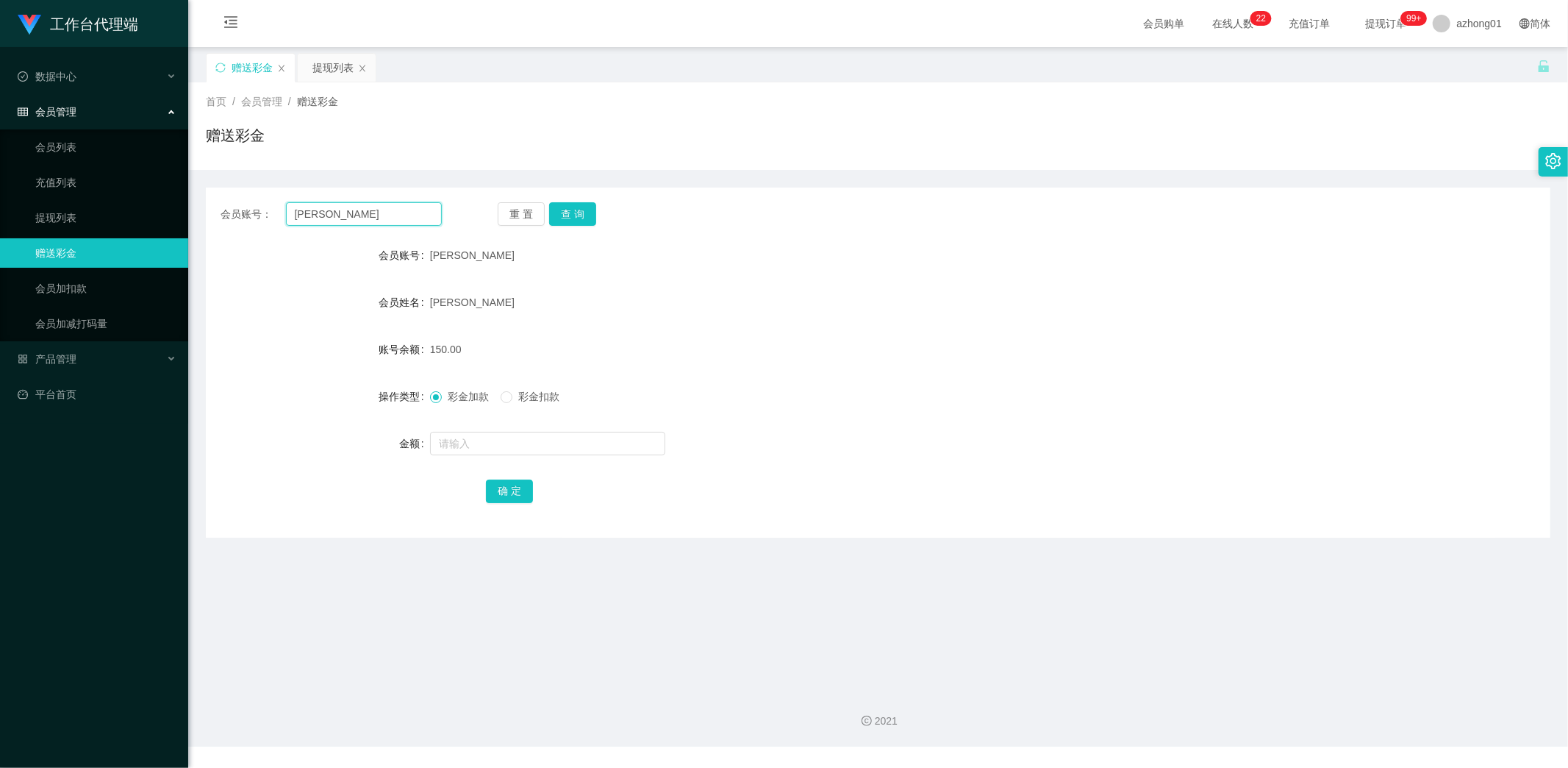
drag, startPoint x: 388, startPoint y: 216, endPoint x: 245, endPoint y: 196, distance: 144.4
click at [245, 196] on div "会员账号： [PERSON_NAME] 重 置 查 询 会员账号 Ella 会员姓名 [PERSON_NAME] 账号余额 150.00 操作类型 彩金加款 …" at bounding box center [879, 362] width 1345 height 350
click at [73, 209] on link "提现列表" at bounding box center [105, 218] width 141 height 29
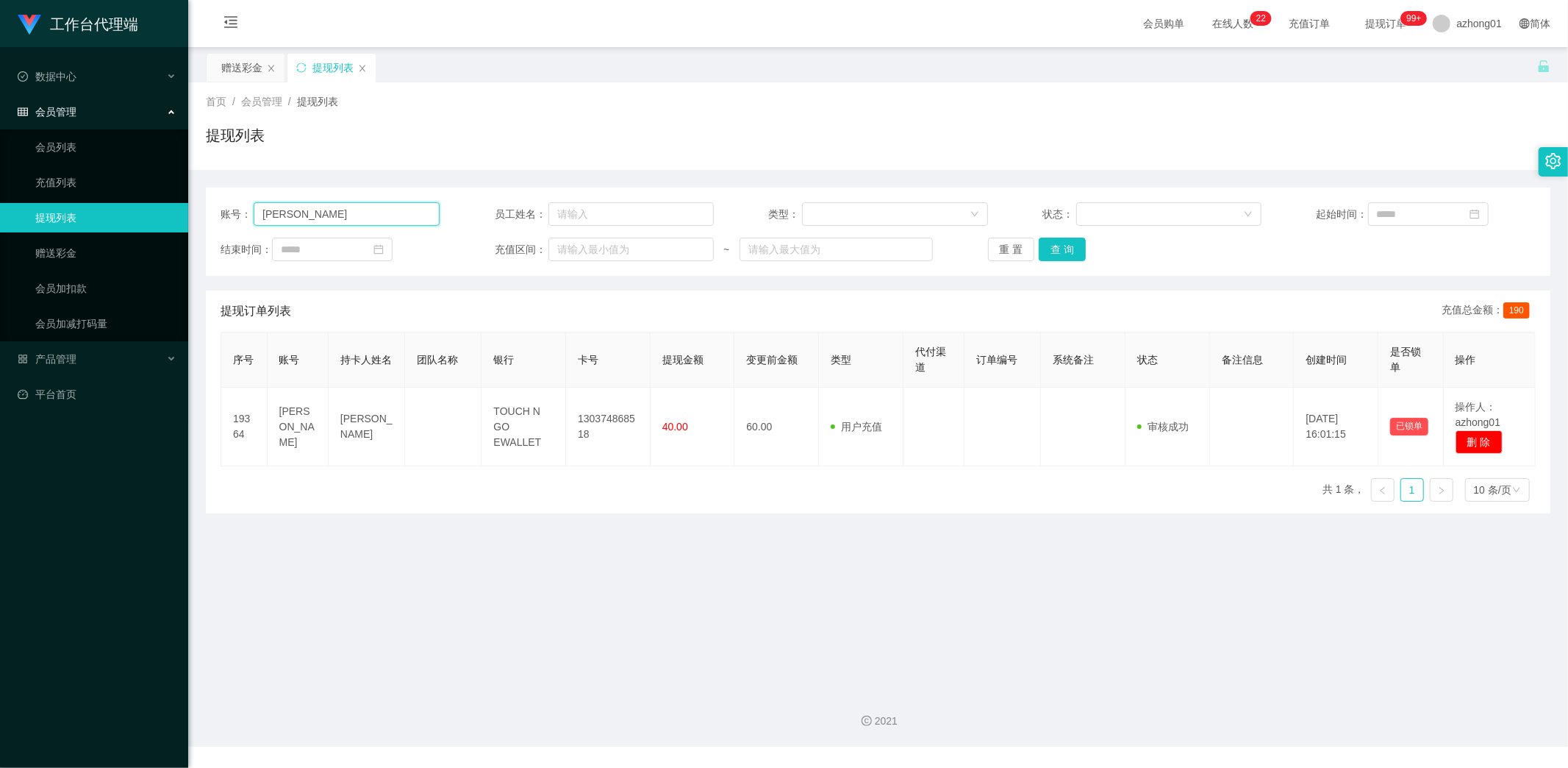
drag, startPoint x: 244, startPoint y: 211, endPoint x: 195, endPoint y: 203, distance: 49.6
click at [192, 203] on main "关闭左侧 关闭右侧 关闭其它 刷新页面 赠送彩金 提现列表 首页 / 会员管理 / 提现列表 / 提现列表 账号： Ella 员工姓名： 类型： 状态： 起始…" at bounding box center [878, 363] width 1380 height 631
paste input "jojo1314520"
click at [1067, 251] on button "查 询" at bounding box center [1063, 249] width 47 height 24
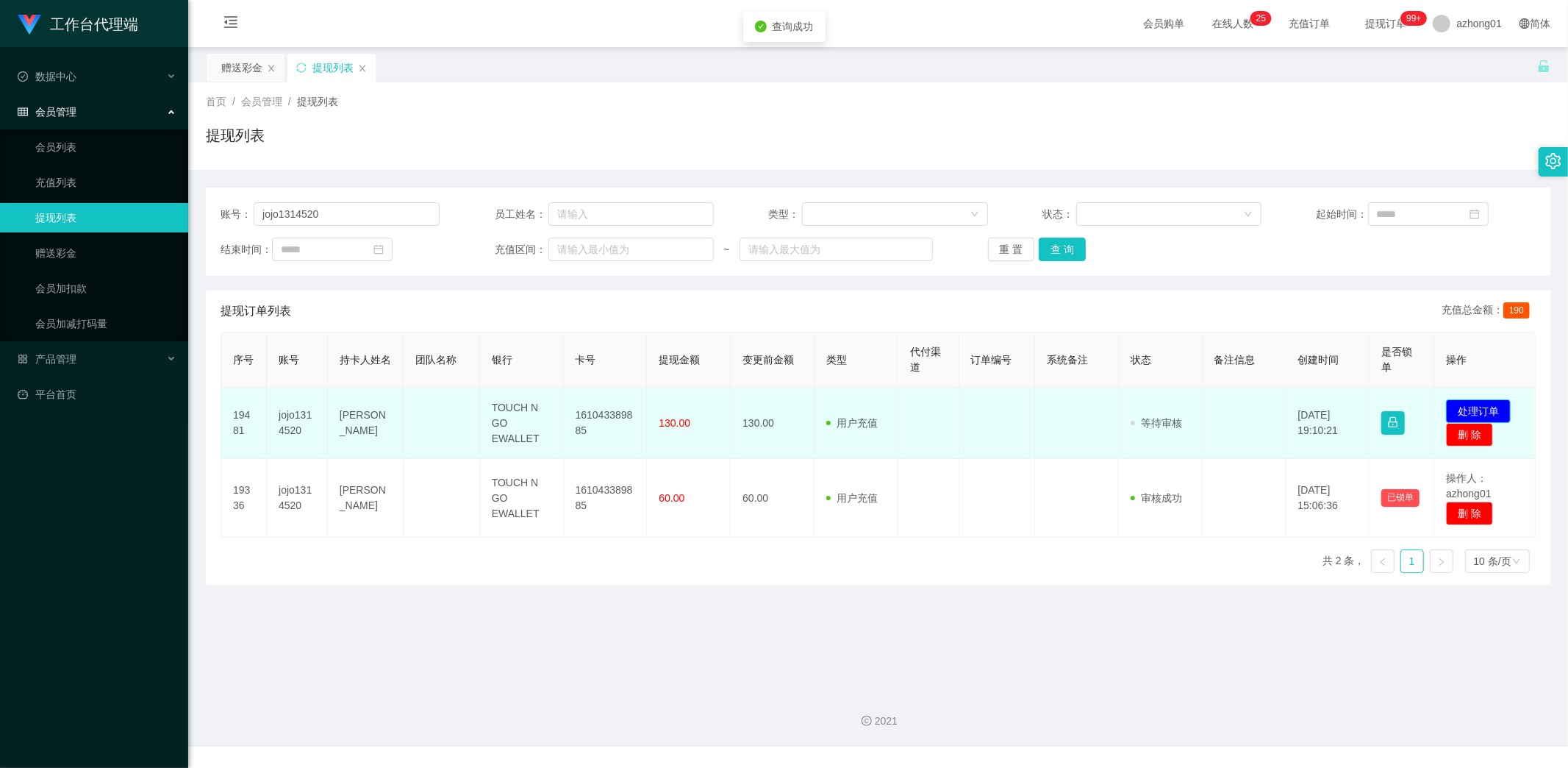
click at [1473, 404] on button "处理订单" at bounding box center [1478, 411] width 64 height 24
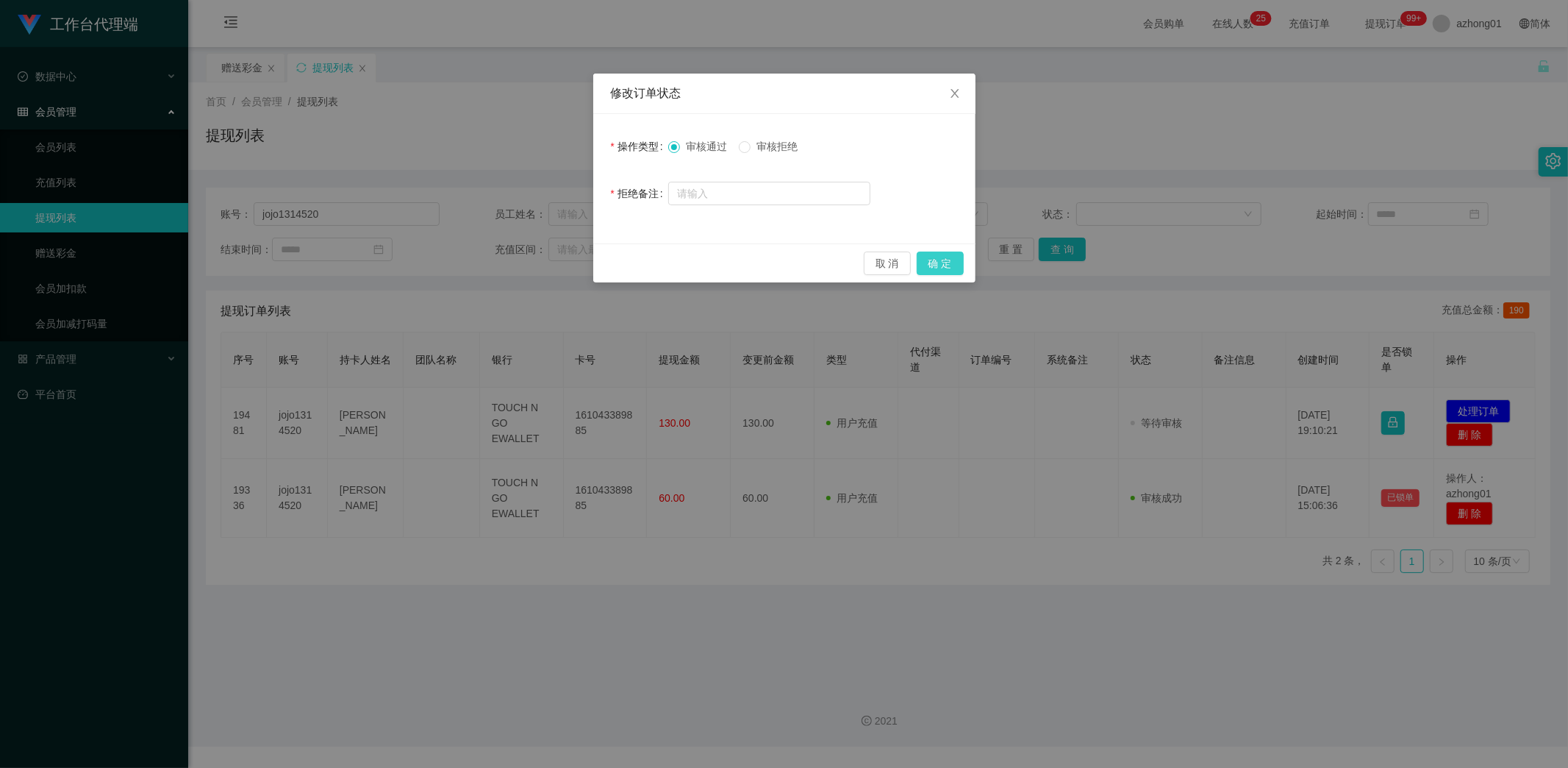
click at [938, 265] on button "确 定" at bounding box center [940, 263] width 47 height 24
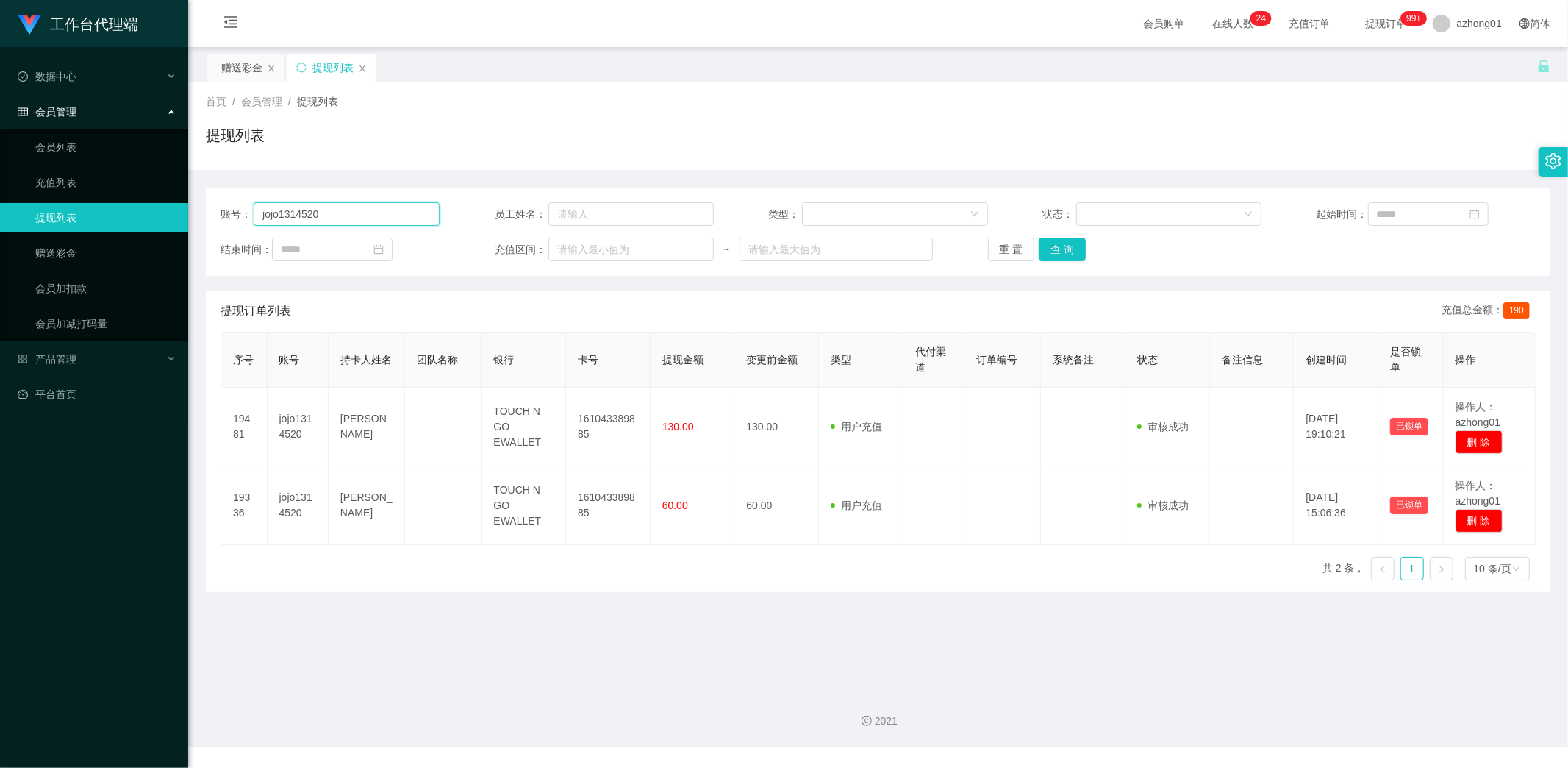
drag, startPoint x: 325, startPoint y: 217, endPoint x: 222, endPoint y: 207, distance: 103.5
click at [221, 207] on div "账号： jojo1314520" at bounding box center [330, 214] width 219 height 24
paste input "REXCHENG"
type input "REXCHENG"
click at [1055, 253] on button "查 询" at bounding box center [1063, 249] width 47 height 24
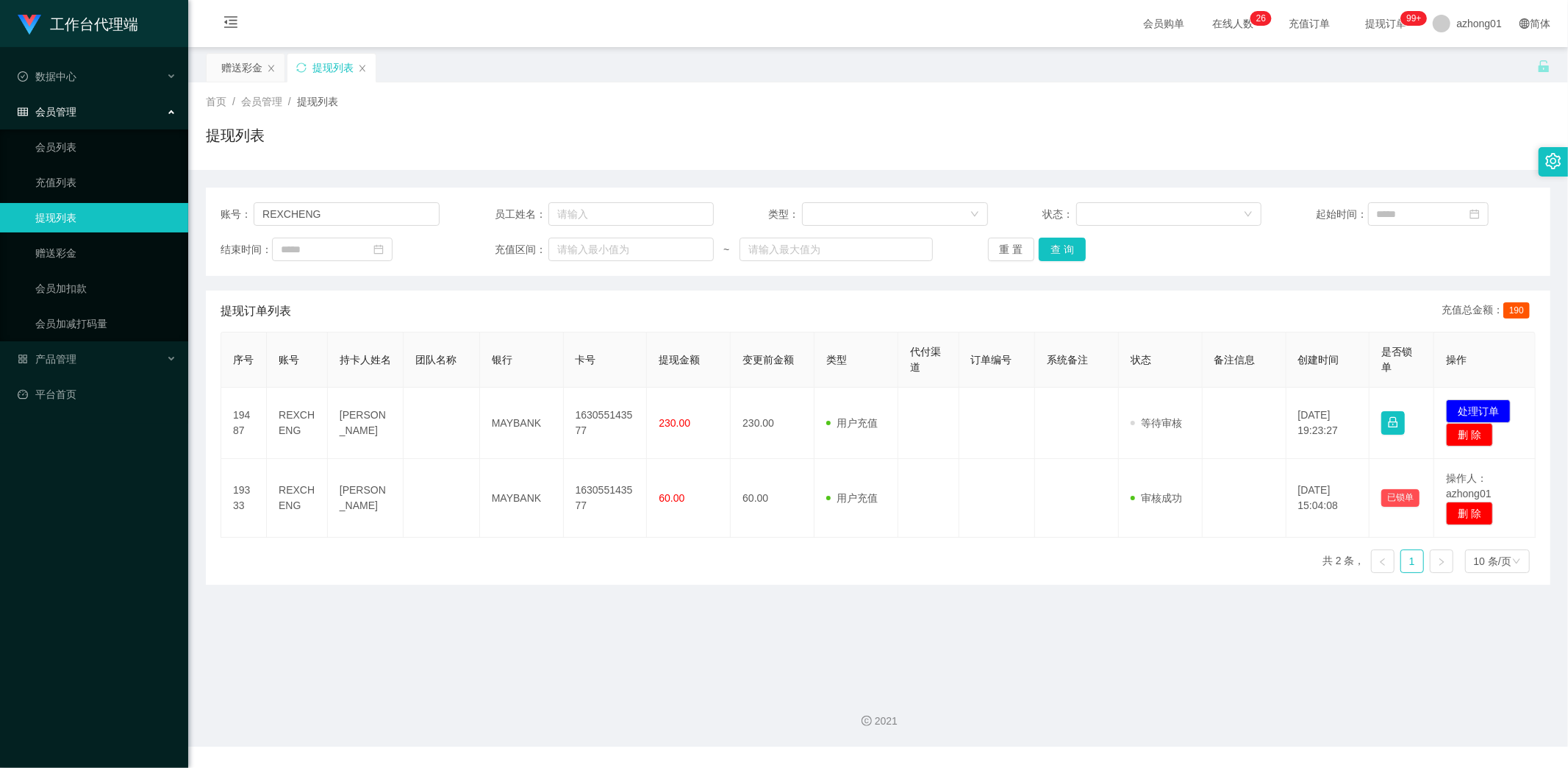
click at [372, 695] on div "2021" at bounding box center [878, 713] width 1380 height 68
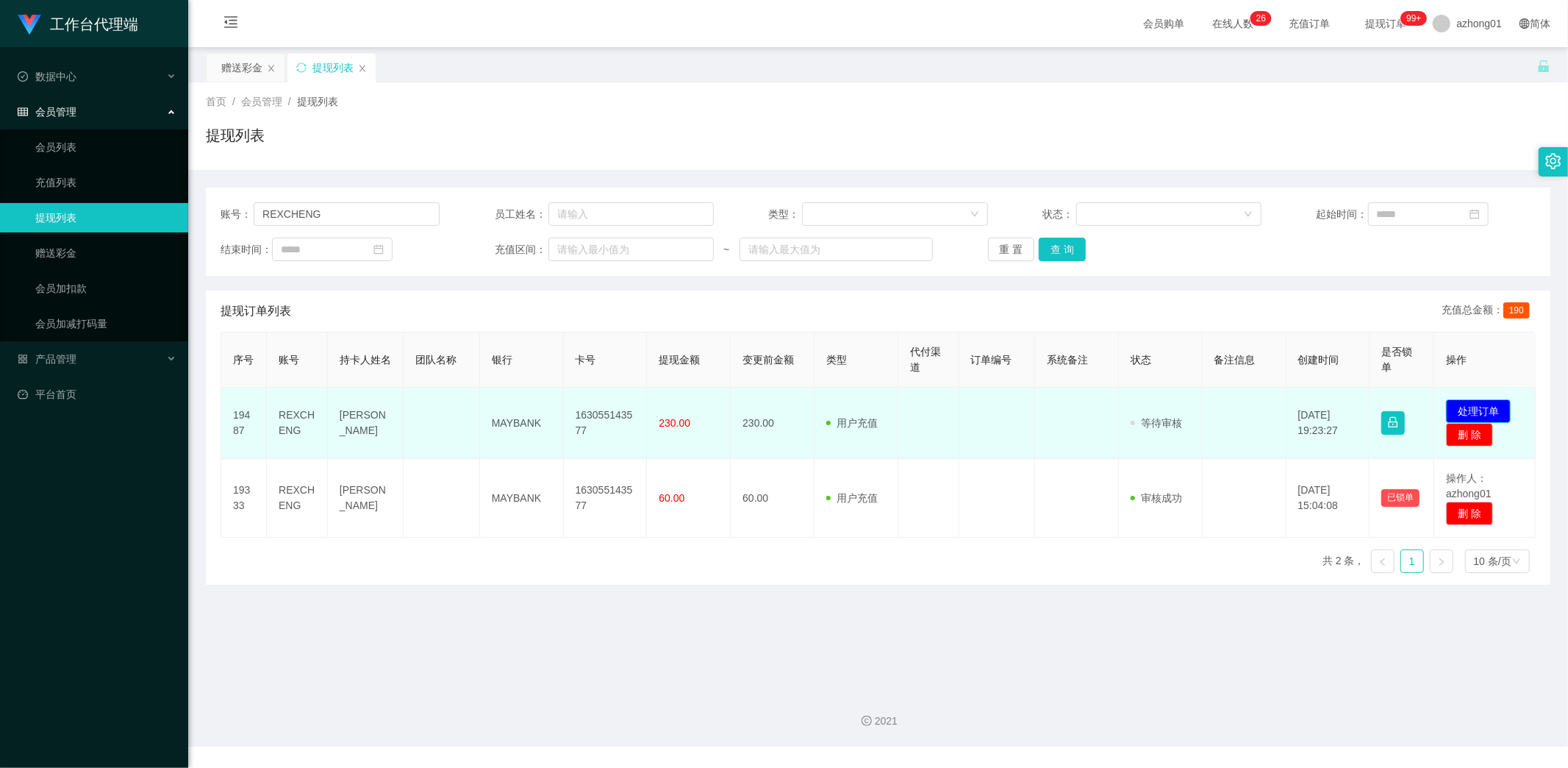
click at [1482, 404] on button "处理订单" at bounding box center [1478, 411] width 64 height 24
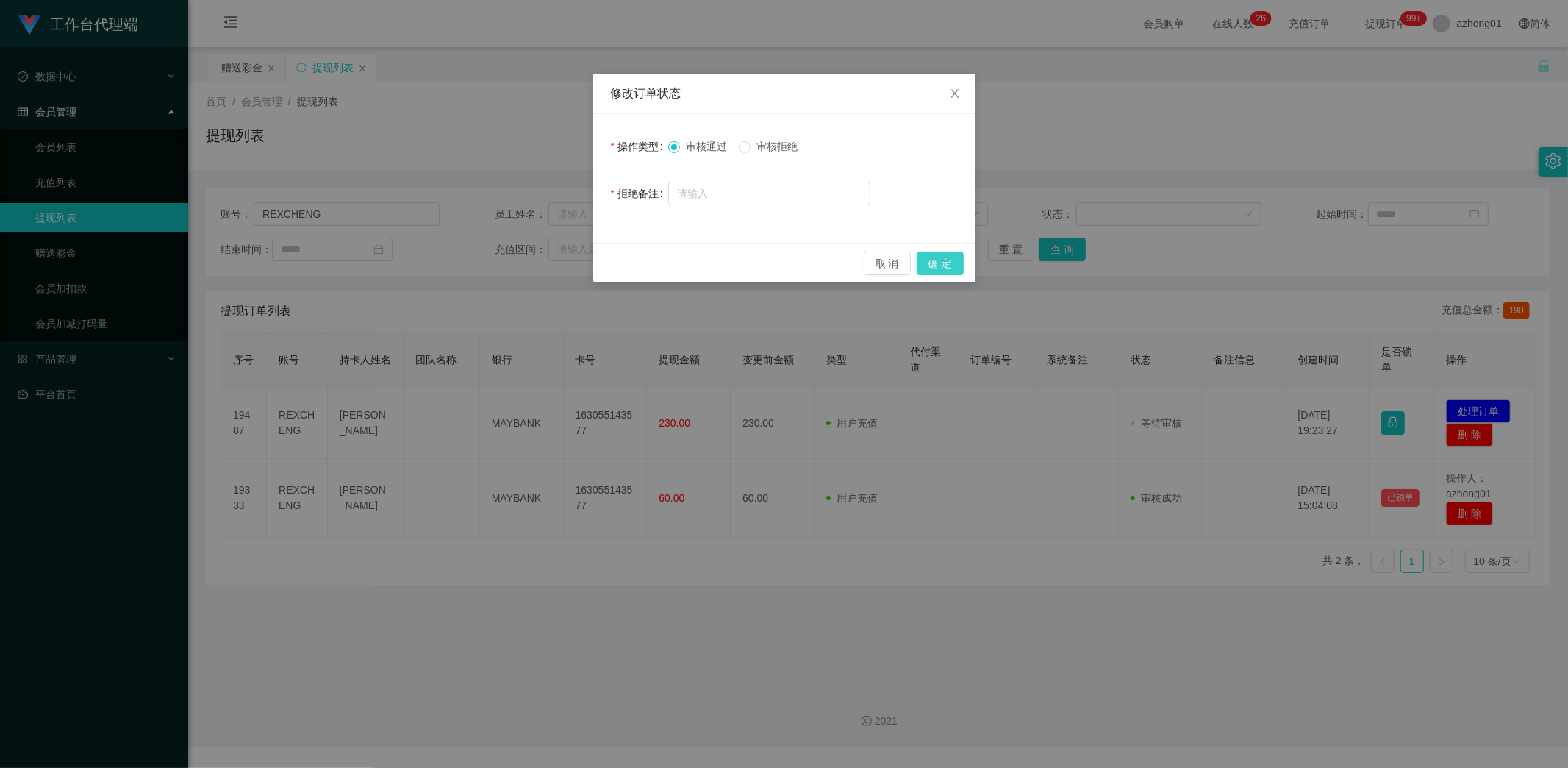
click at [943, 266] on button "确 定" at bounding box center [940, 263] width 47 height 24
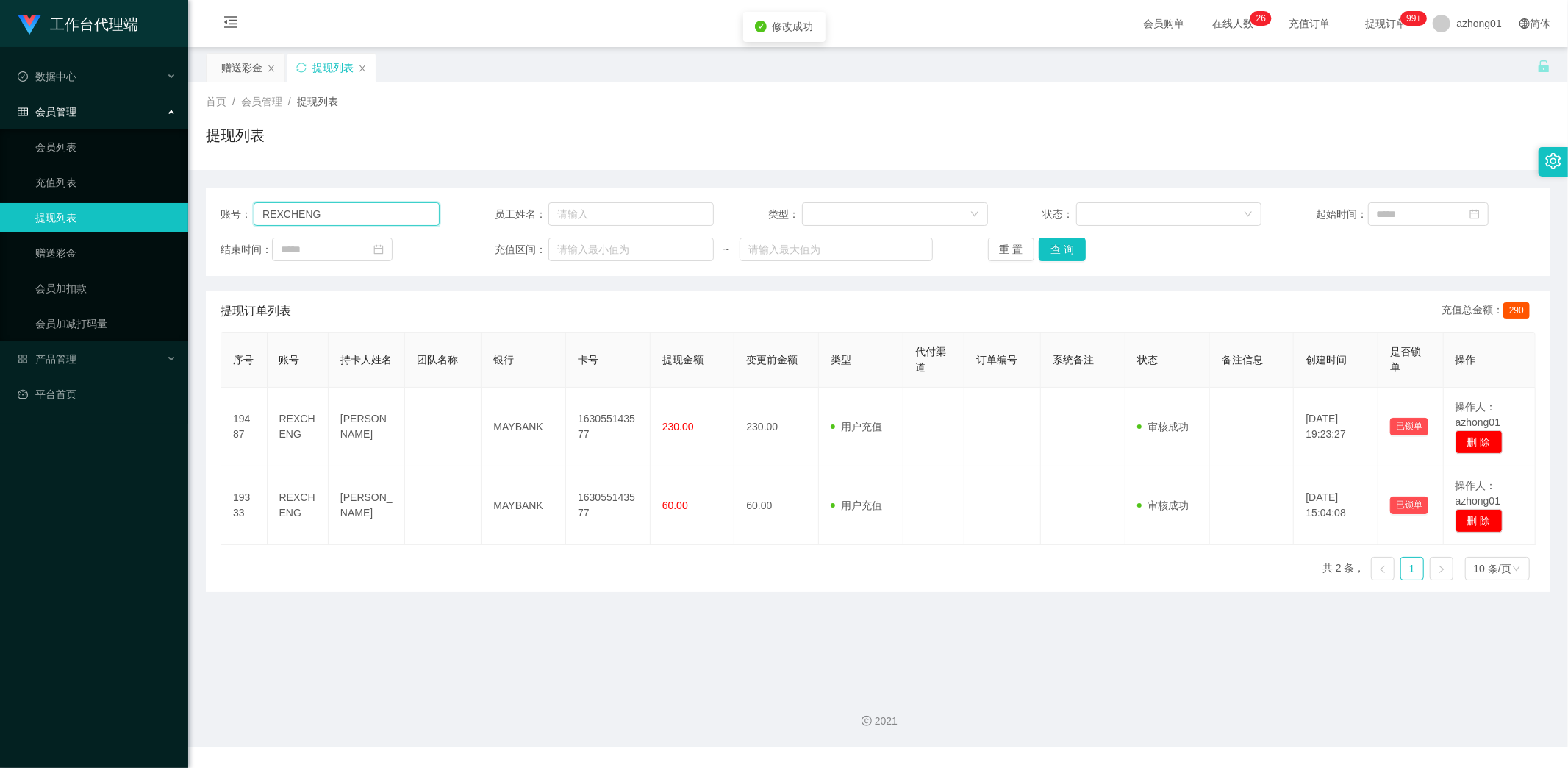
drag, startPoint x: 340, startPoint y: 217, endPoint x: 211, endPoint y: 214, distance: 129.0
click at [211, 214] on div "账号： REXCHENG 员工姓名： 类型： 状态： 起始时间： 结束时间： 充值区间： ~ 重 置 查 询" at bounding box center [879, 232] width 1345 height 88
click at [38, 252] on link "赠送彩金" at bounding box center [105, 253] width 141 height 29
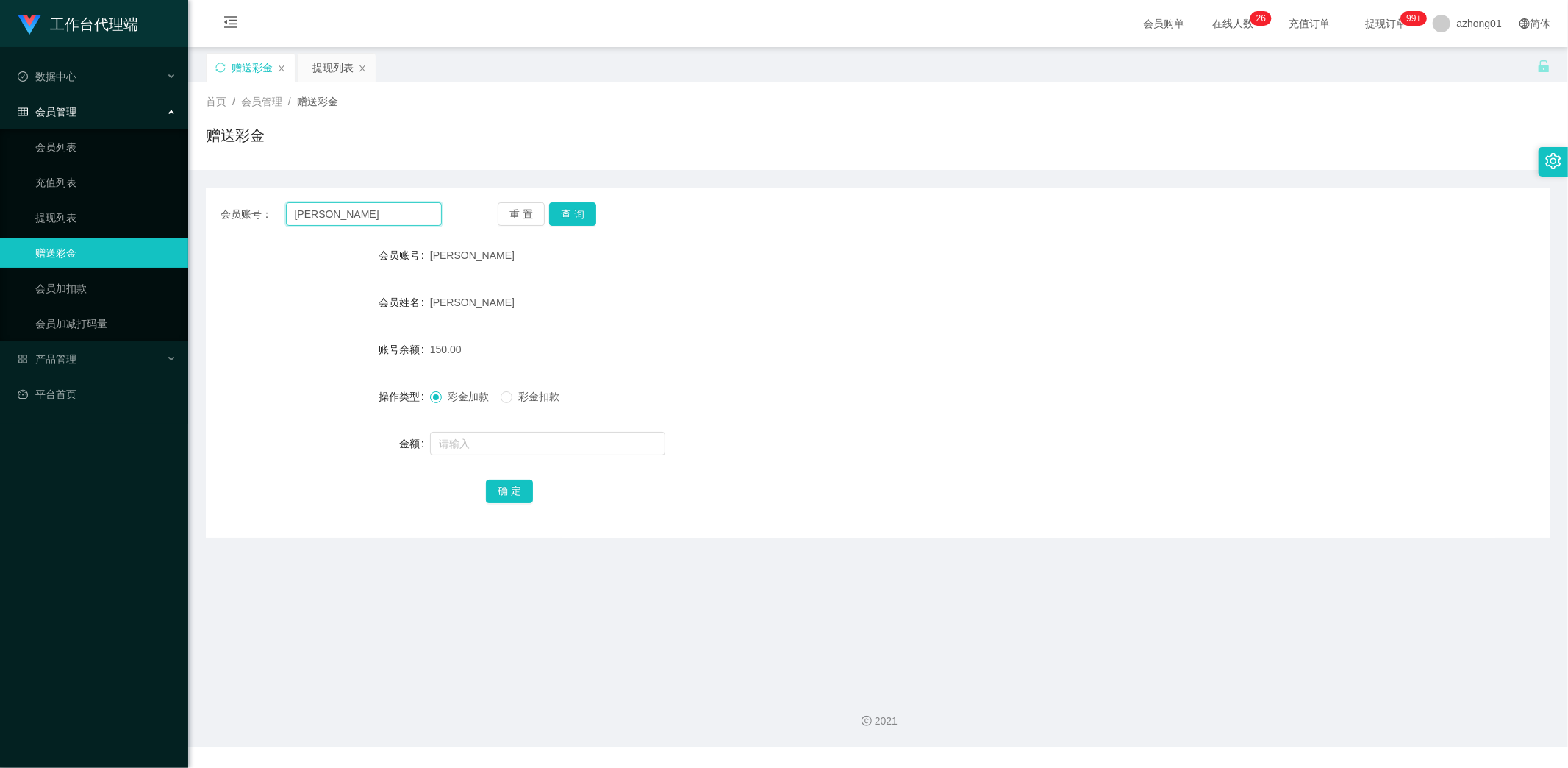
drag, startPoint x: 342, startPoint y: 214, endPoint x: 240, endPoint y: 214, distance: 102.0
click at [224, 214] on div "会员账号： [PERSON_NAME]" at bounding box center [332, 214] width 222 height 24
paste input "REXCHENG"
type input "REXCHENG"
click at [578, 214] on button "查 询" at bounding box center [573, 214] width 47 height 24
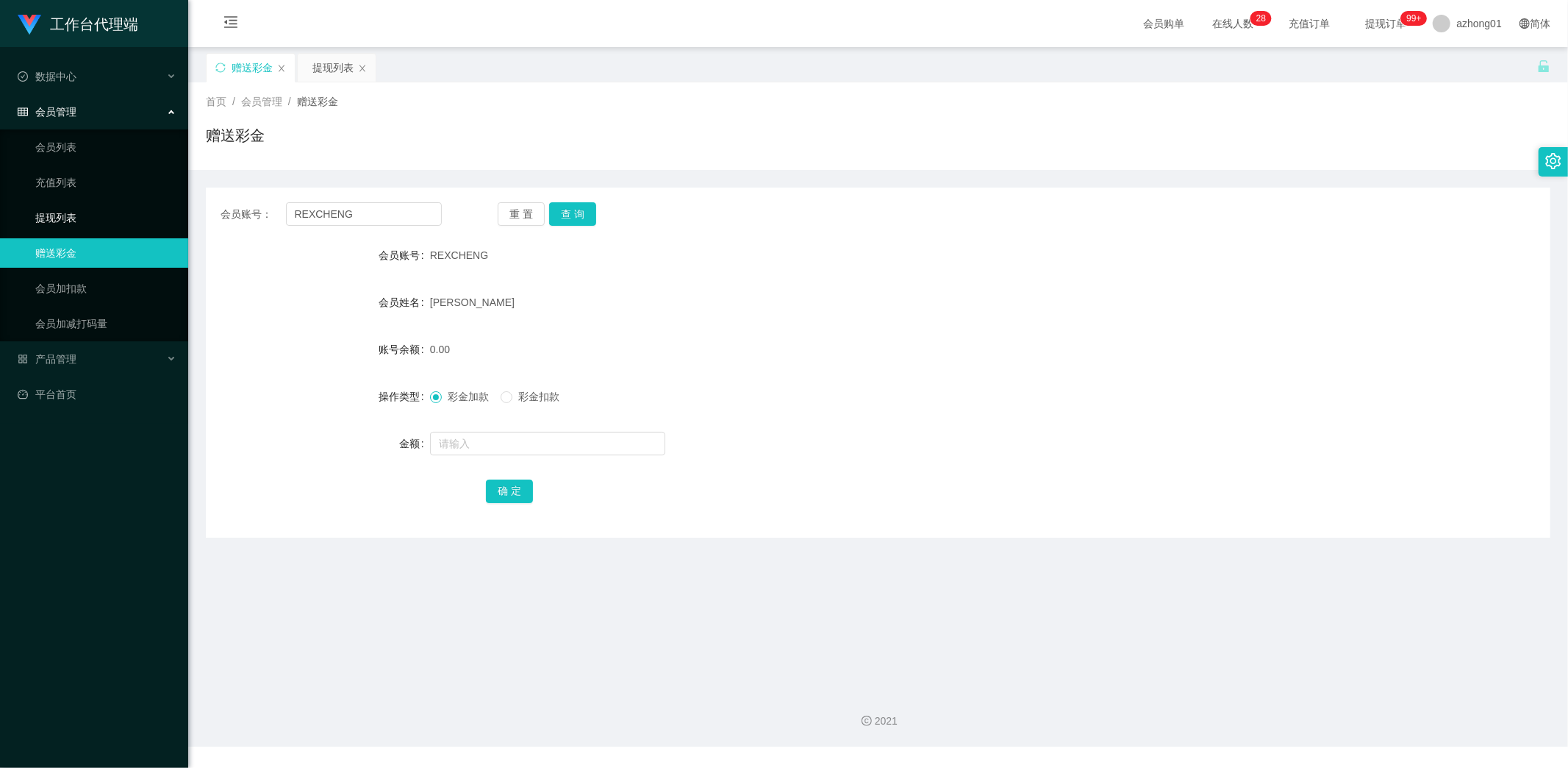
click at [62, 211] on link "提现列表" at bounding box center [105, 218] width 141 height 29
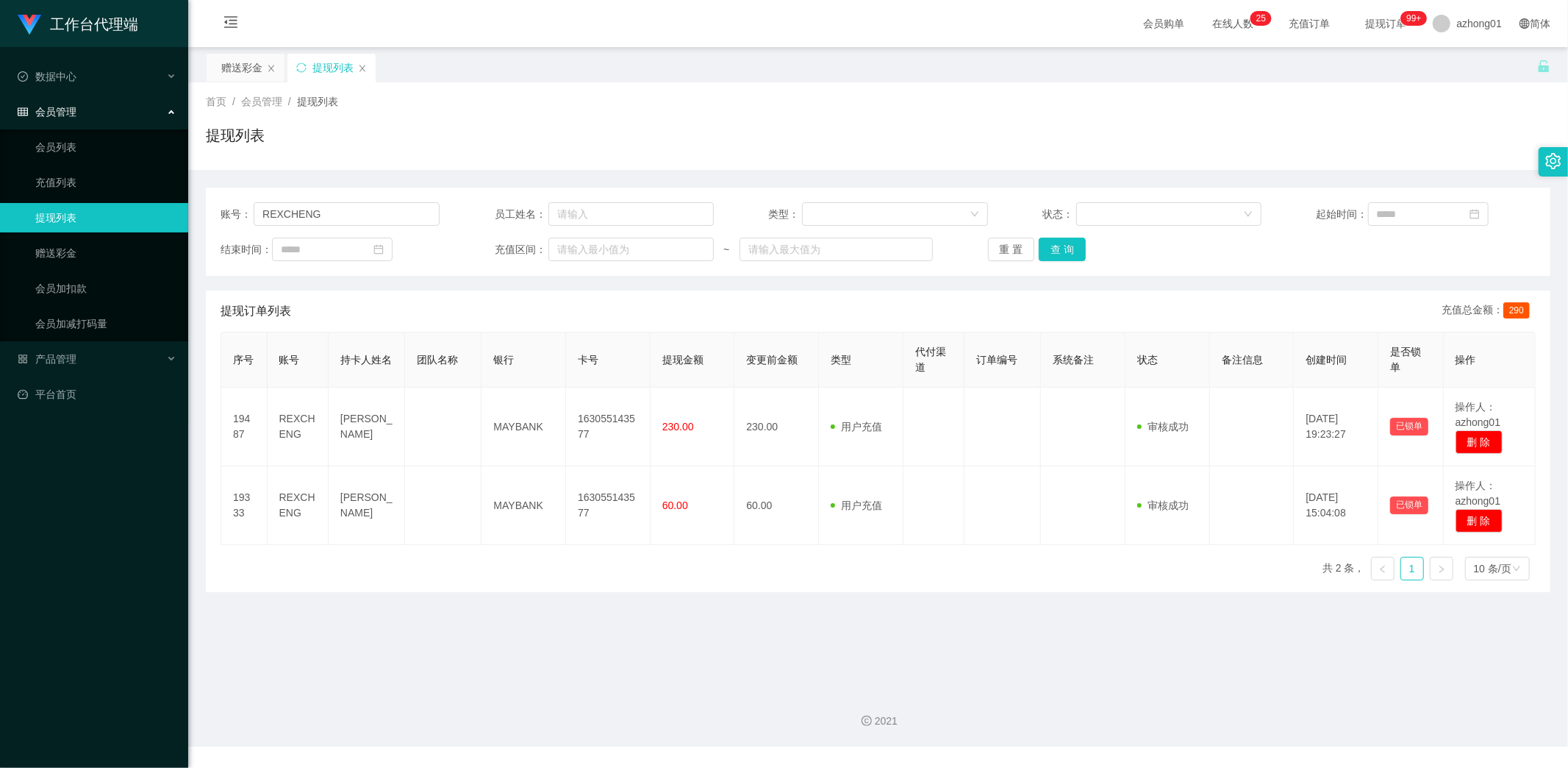
click at [278, 677] on main "关闭左侧 关闭右侧 关闭其它 刷新页面 赠送彩金 提现列表 首页 / 会员管理 / 提现列表 / 提现列表 账号： REXCHENG 员工姓名： 类型： 状态…" at bounding box center [878, 363] width 1380 height 631
drag, startPoint x: 321, startPoint y: 215, endPoint x: 230, endPoint y: 218, distance: 91.0
click at [230, 218] on div "账号： REXCHENG" at bounding box center [330, 214] width 219 height 24
paste input "reneelee988"
type input "reneelee988"
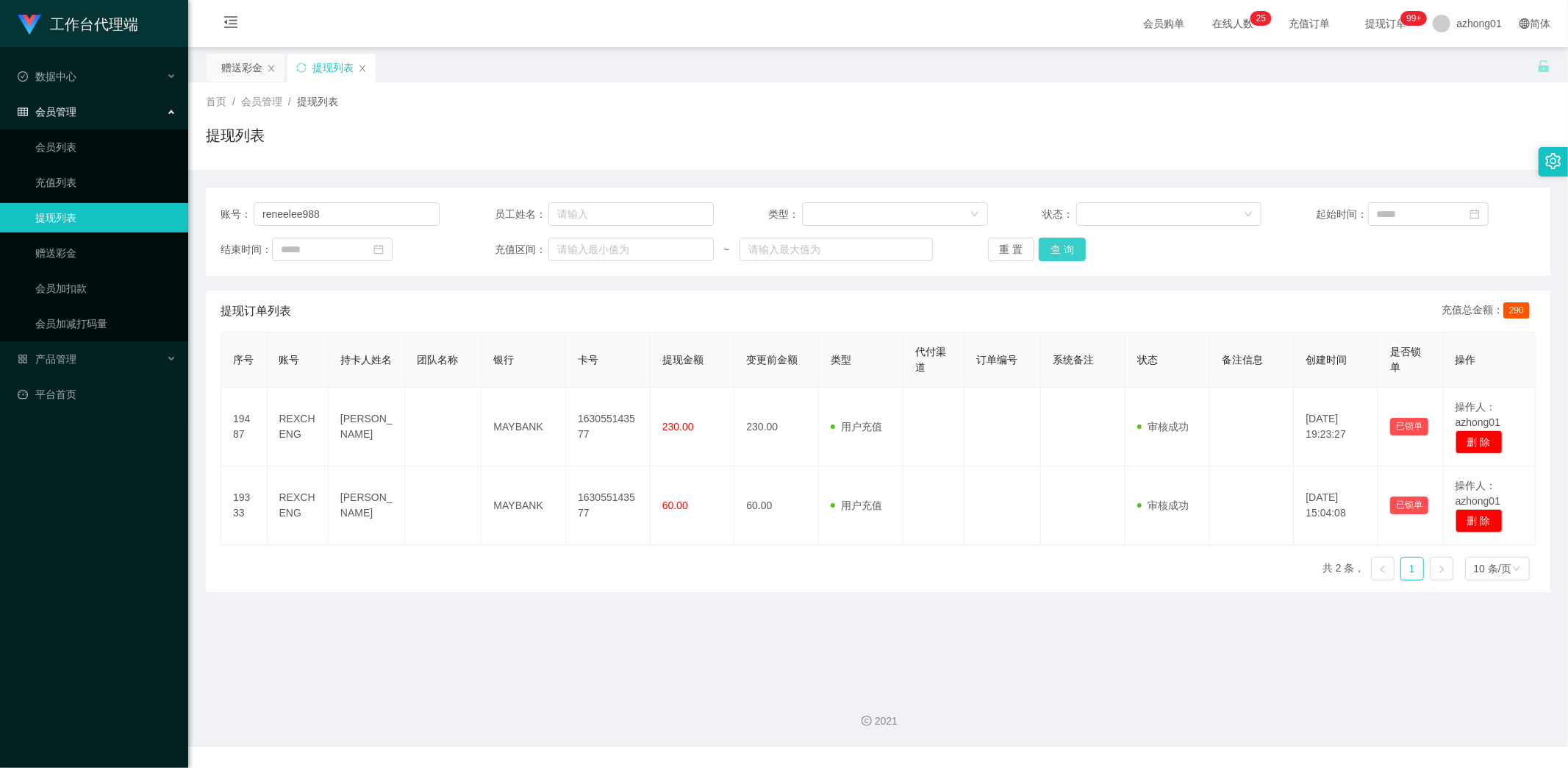
click at [1064, 250] on button "查 询" at bounding box center [1063, 249] width 47 height 24
